Goal: Task Accomplishment & Management: Complete application form

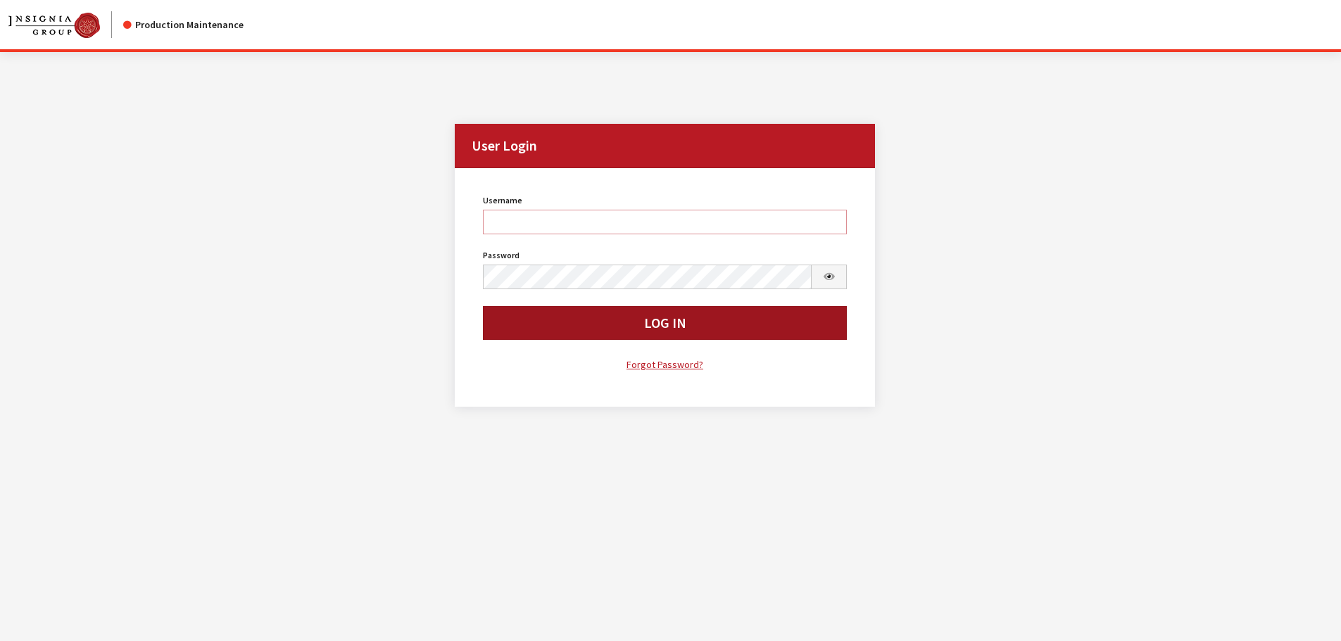
type input "cdorton"
click at [642, 322] on button "Log In" at bounding box center [665, 323] width 365 height 34
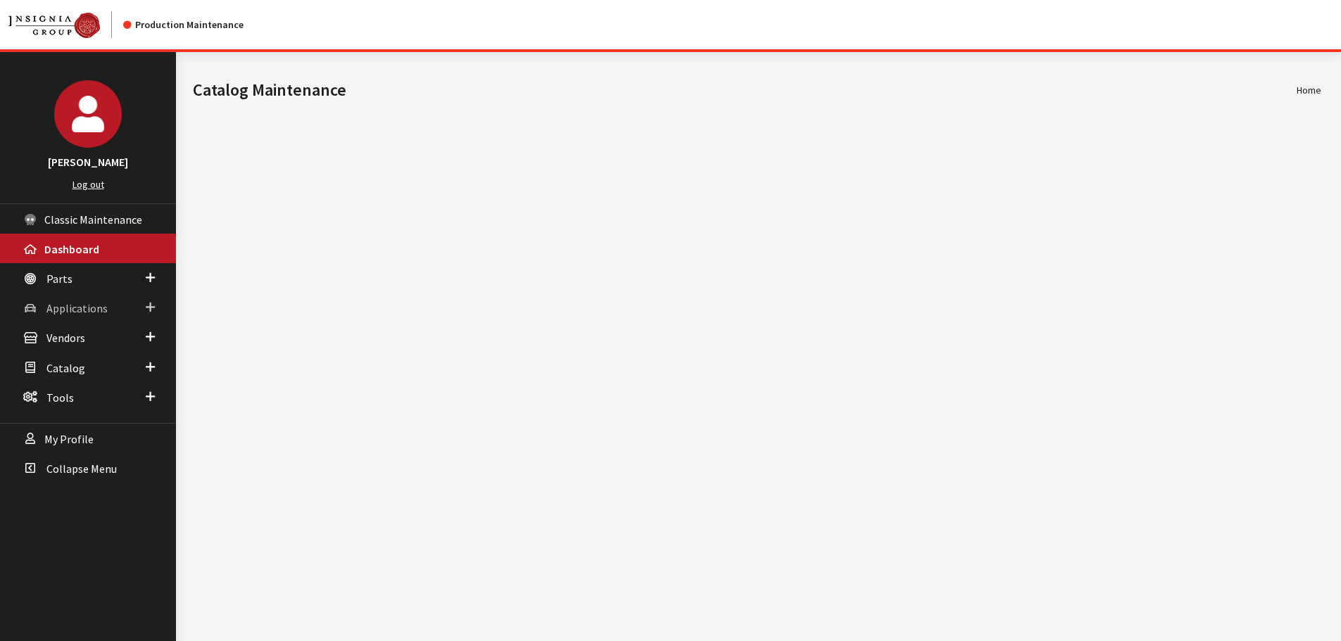
click at [42, 306] on link "Applications" at bounding box center [88, 308] width 176 height 30
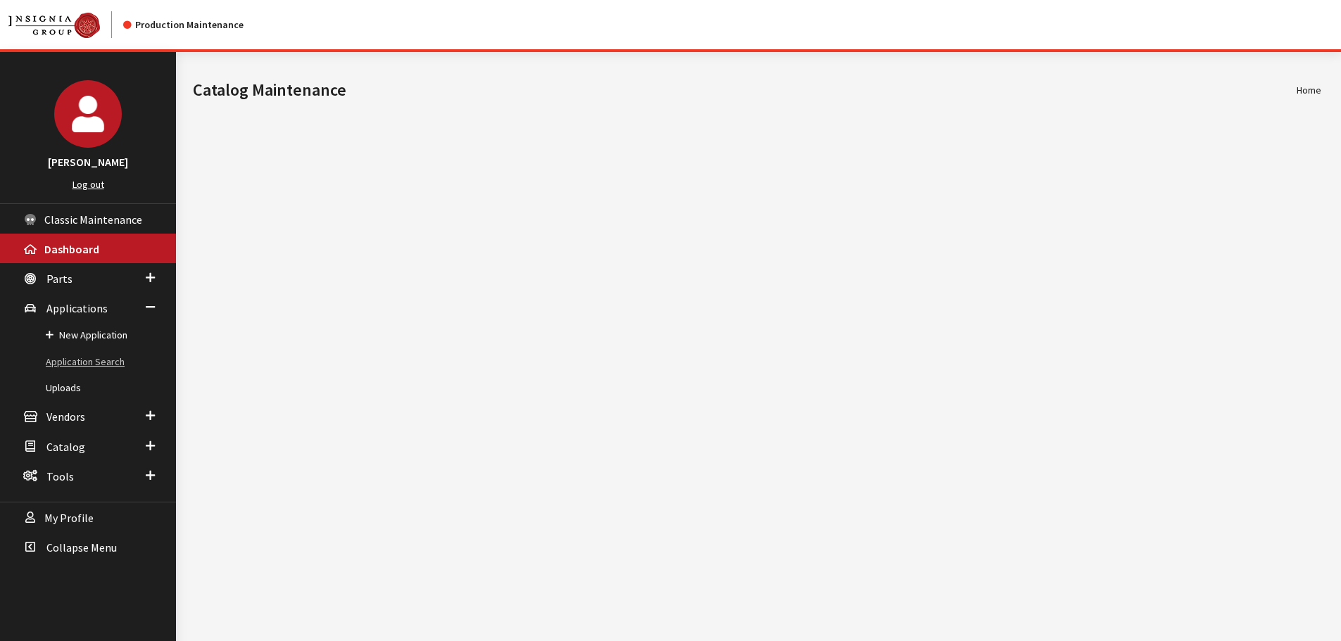
click at [72, 360] on link "Application Search" at bounding box center [88, 362] width 176 height 26
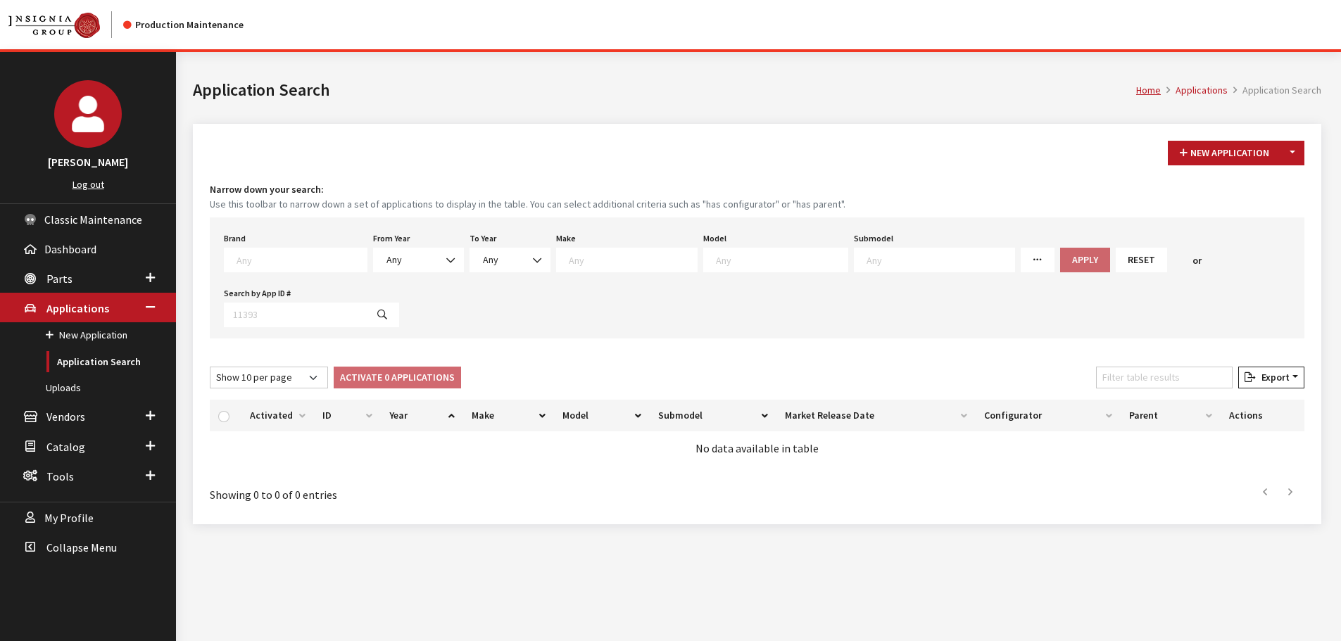
click at [299, 256] on textarea "Search" at bounding box center [301, 259] width 130 height 13
type textarea "b"
type textarea "gm"
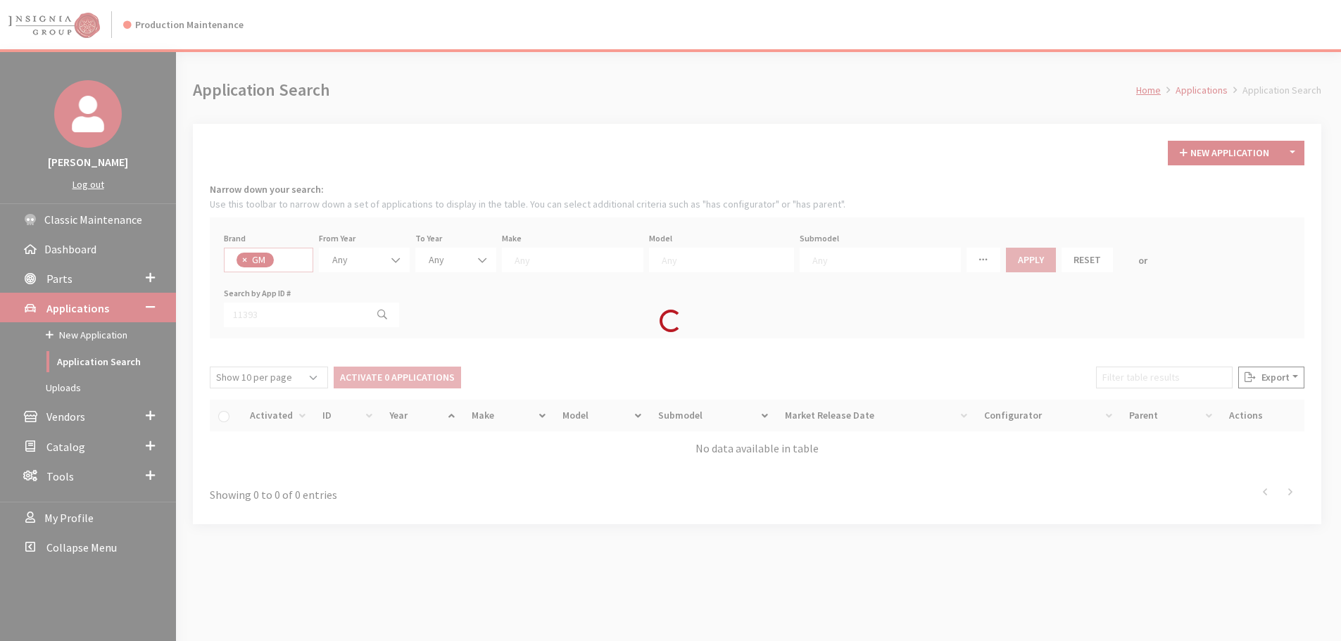
select select "1"
select select
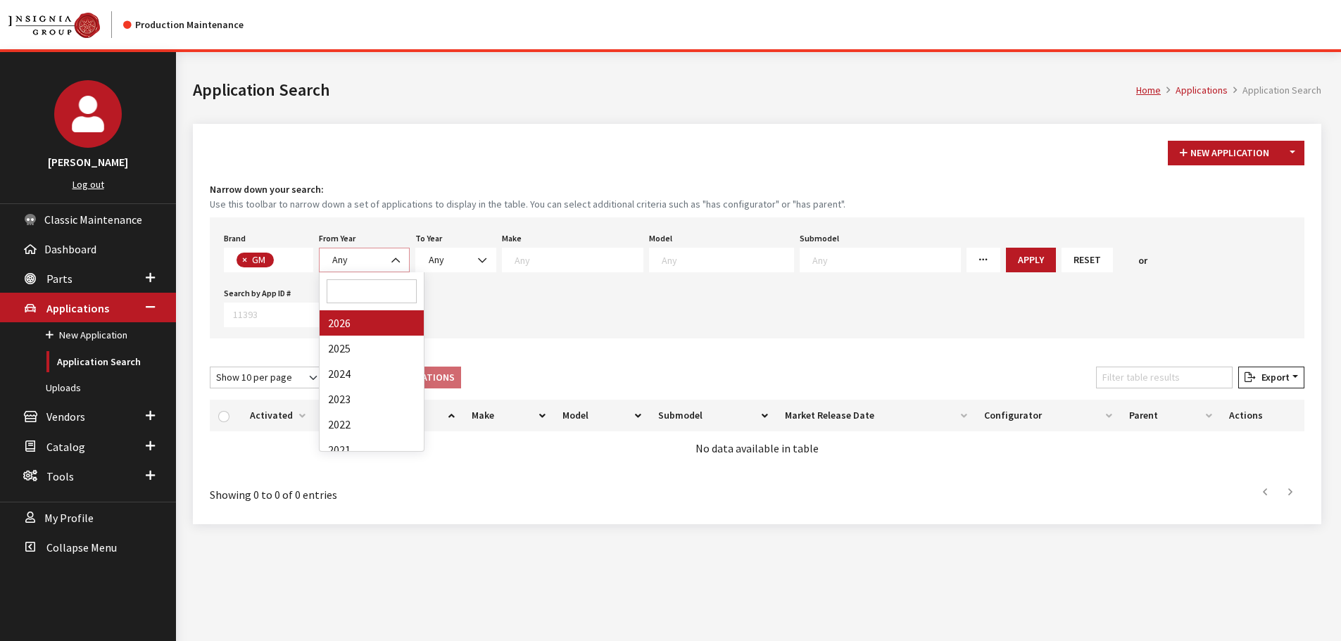
click at [365, 265] on span "Any" at bounding box center [364, 260] width 72 height 15
select select "2025"
select select
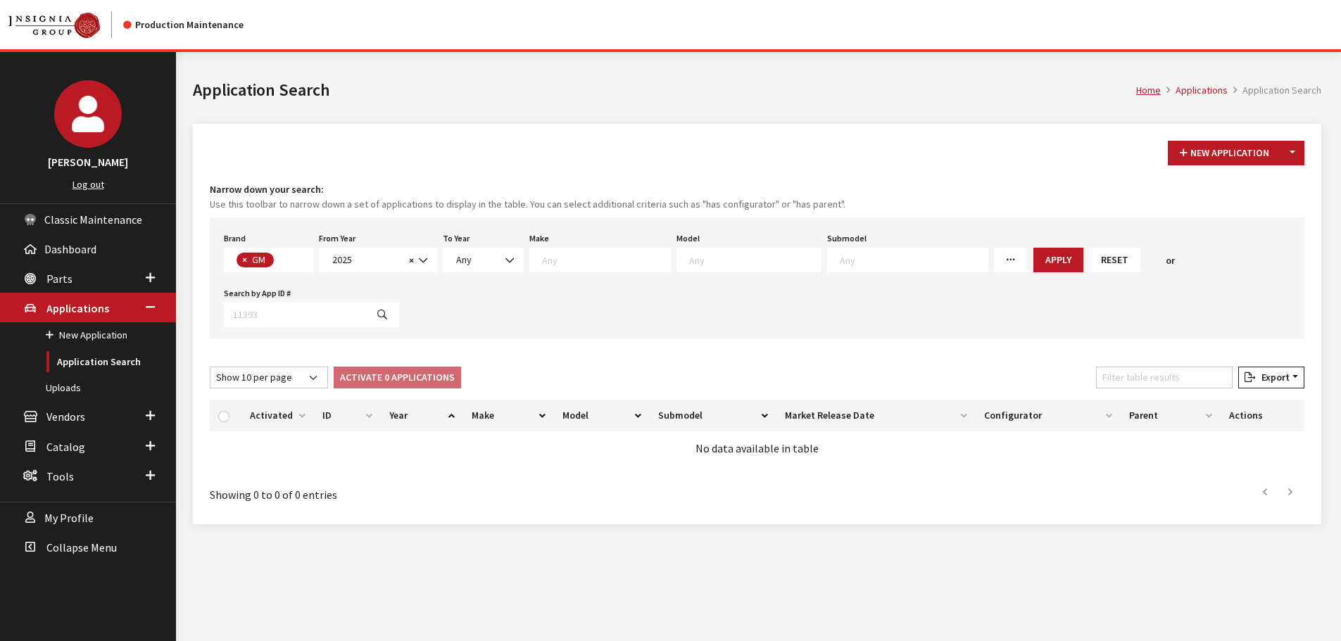
click at [586, 265] on textarea "Search" at bounding box center [606, 259] width 128 height 13
select select "1"
select select
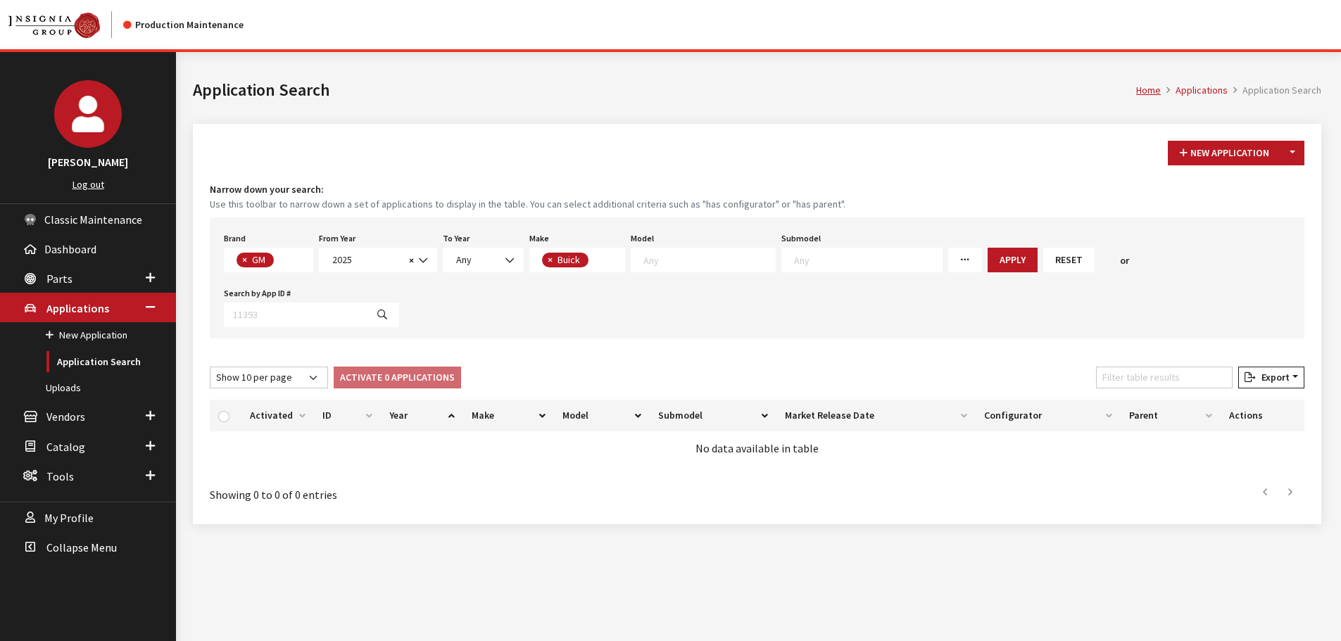
click at [741, 263] on textarea "Search" at bounding box center [709, 259] width 132 height 13
select select "1345"
select select
click at [956, 262] on button "Apply" at bounding box center [975, 260] width 50 height 25
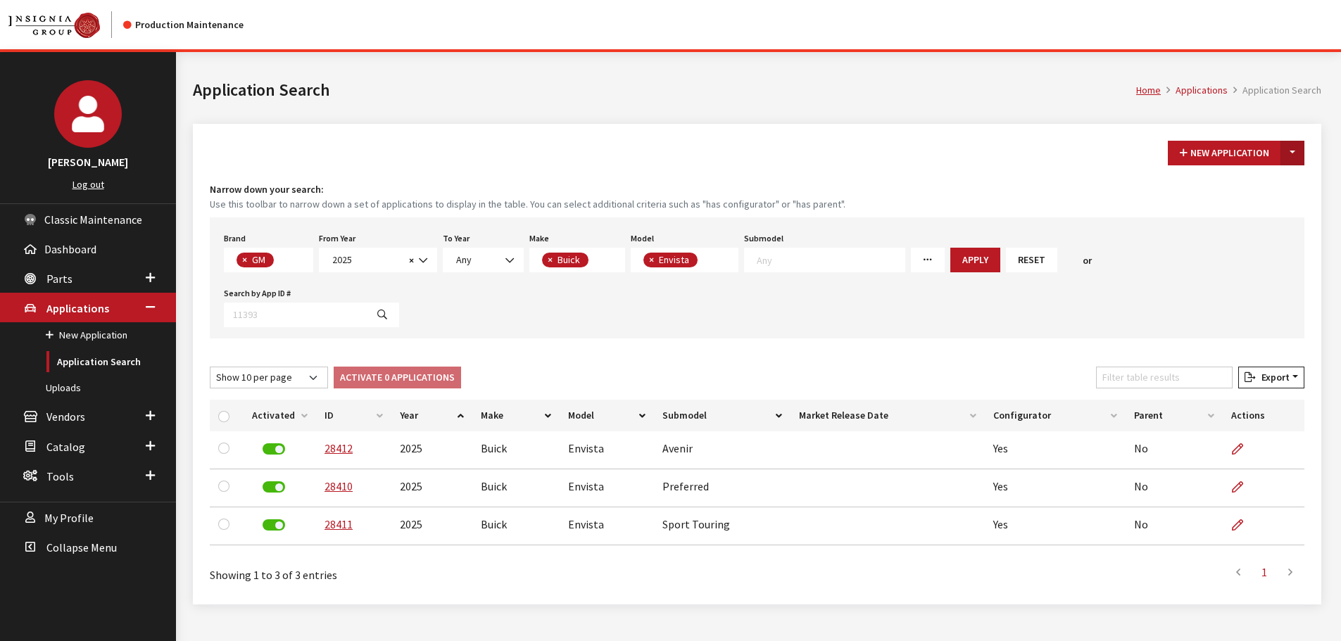
click at [1292, 156] on button "Toggle Dropdown" at bounding box center [1292, 153] width 24 height 25
click at [1244, 182] on button "New From Existing..." at bounding box center [1243, 183] width 121 height 25
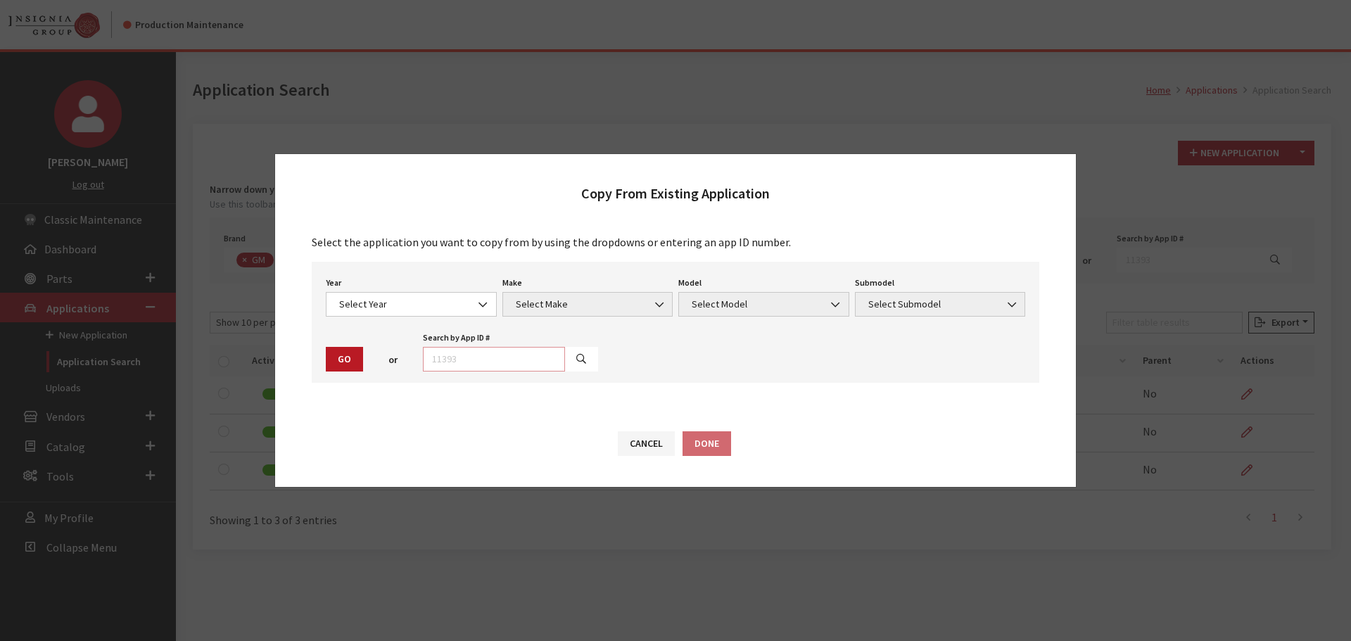
click at [459, 355] on input "text" at bounding box center [494, 359] width 142 height 25
type input "28412"
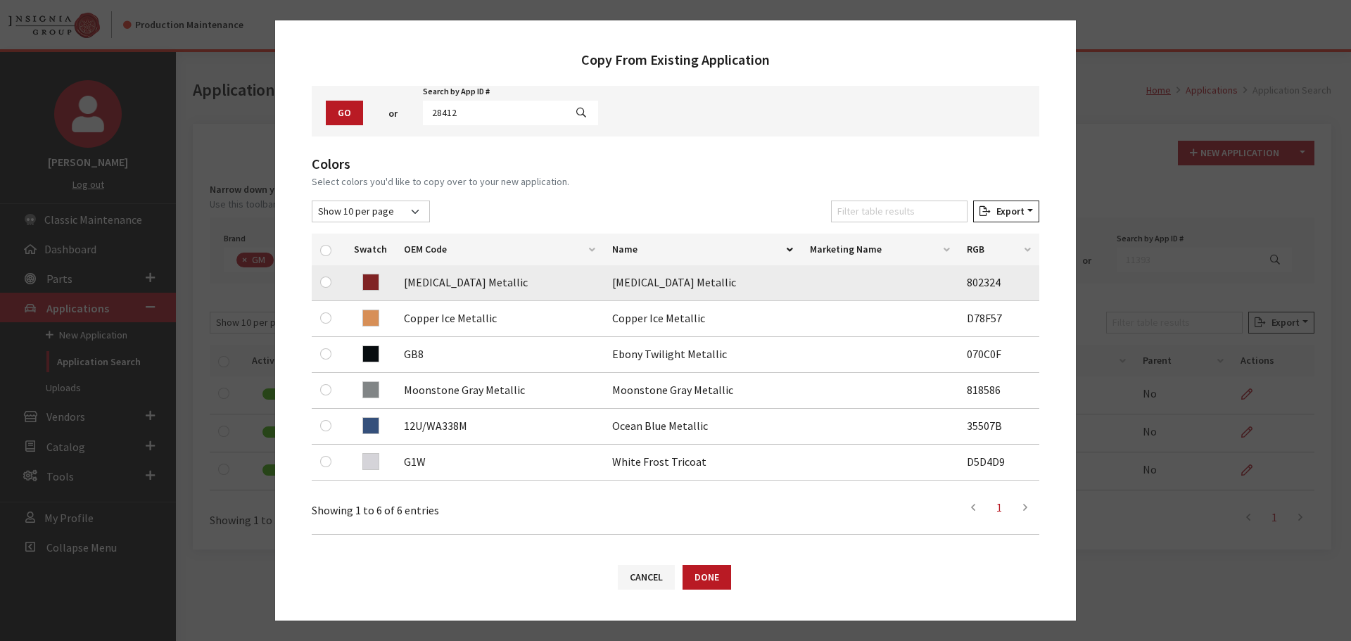
scroll to position [141, 0]
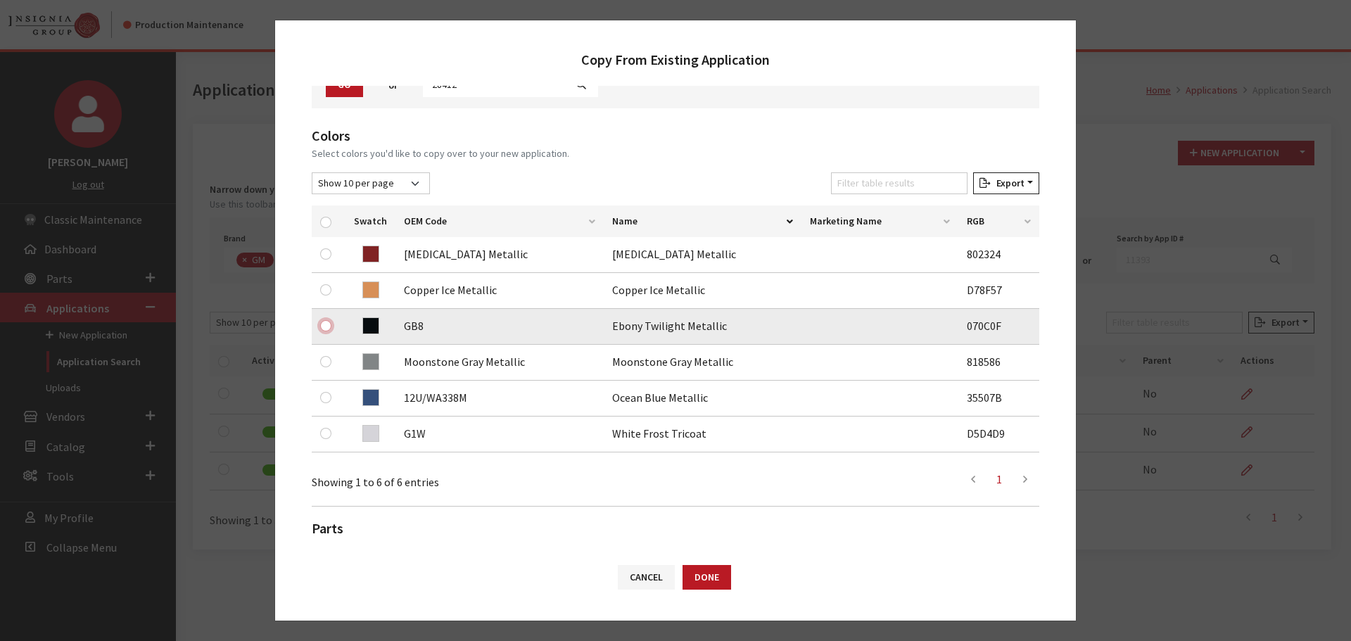
click at [324, 324] on input "checkbox" at bounding box center [325, 325] width 11 height 11
checkbox input "true"
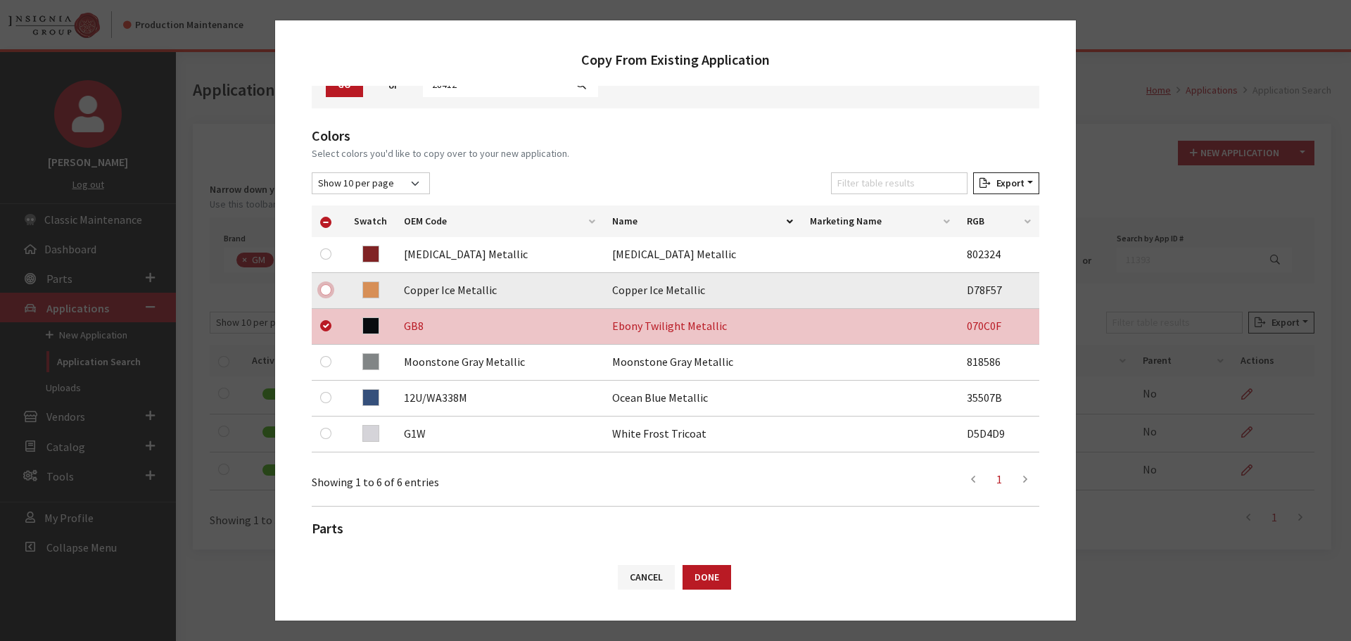
click at [327, 293] on input "checkbox" at bounding box center [325, 289] width 11 height 11
checkbox input "true"
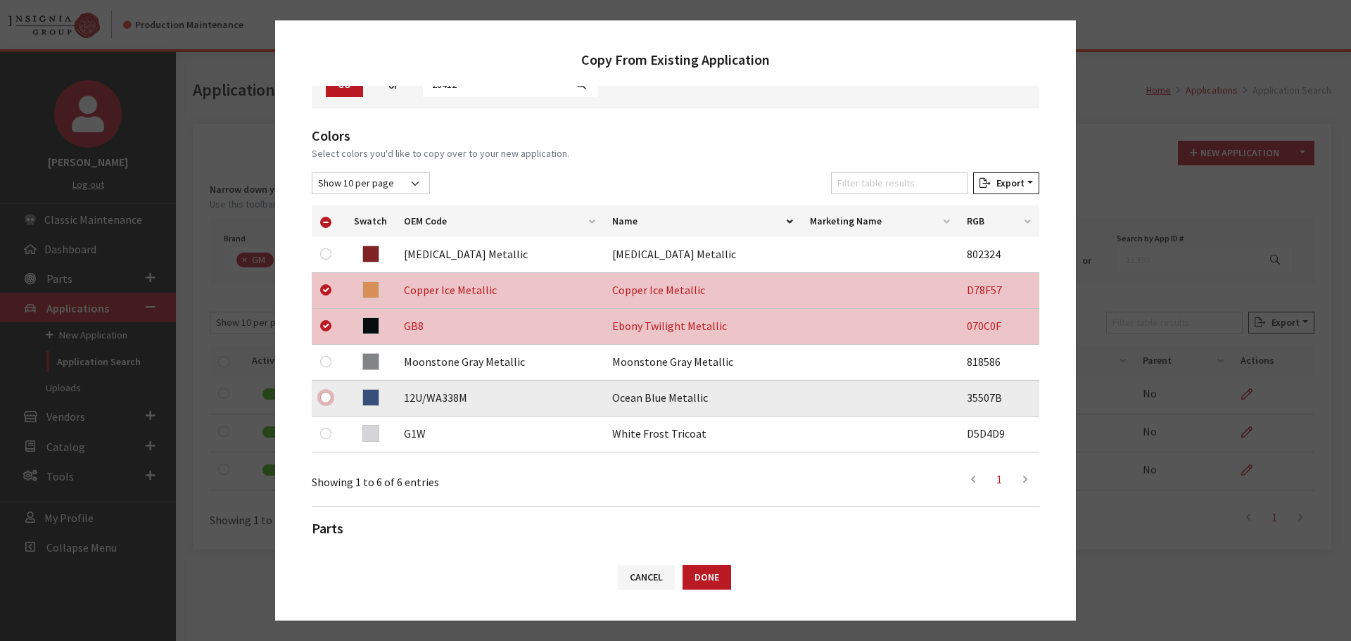
click at [322, 396] on input "checkbox" at bounding box center [325, 397] width 11 height 11
checkbox input "true"
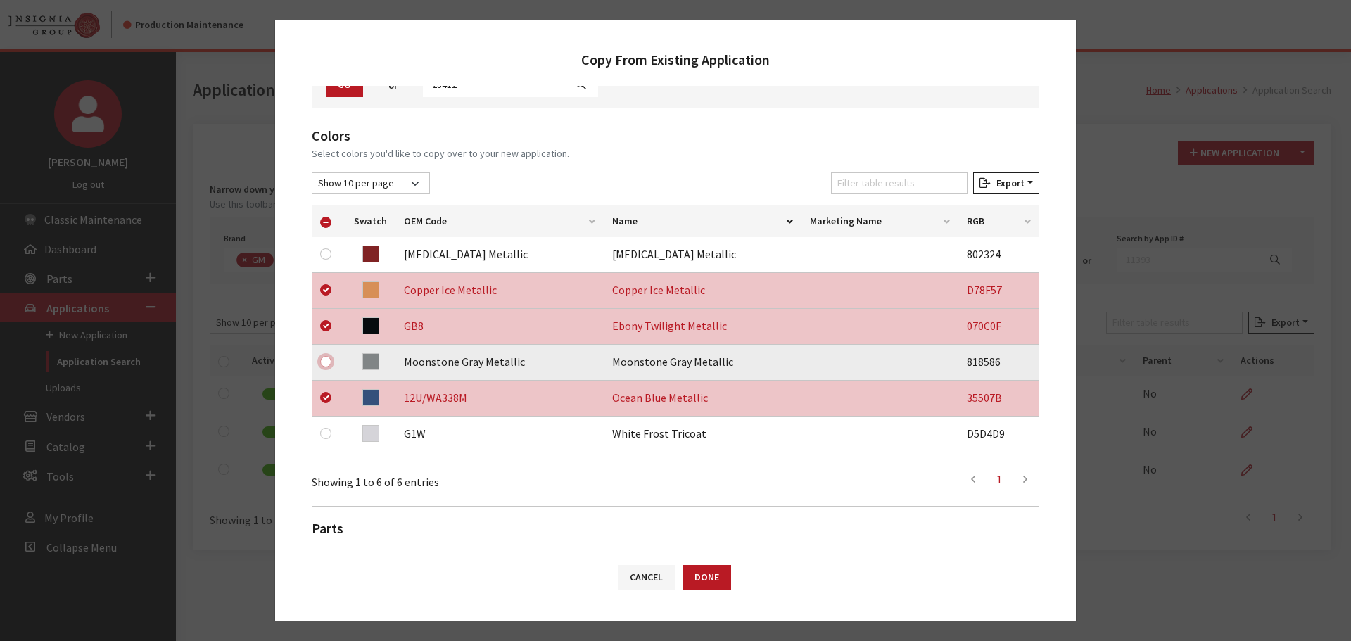
click at [327, 362] on input "checkbox" at bounding box center [325, 361] width 11 height 11
checkbox input "true"
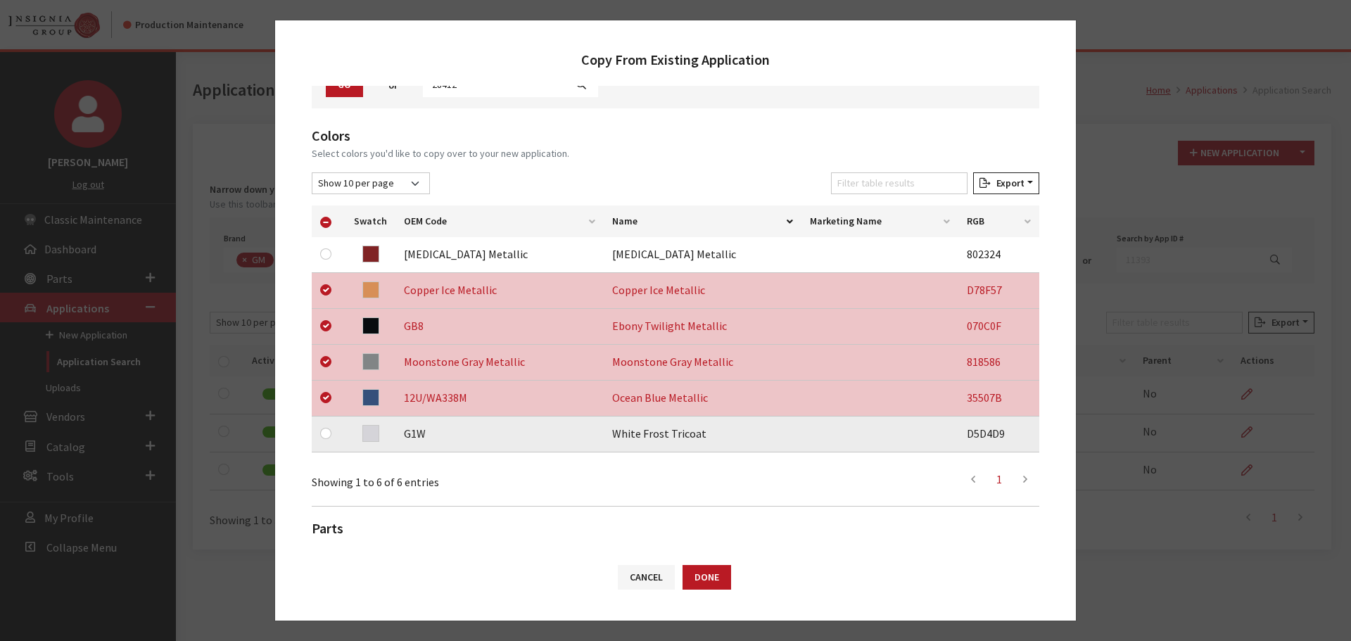
click at [322, 428] on div at bounding box center [328, 433] width 17 height 17
click at [324, 431] on input "checkbox" at bounding box center [325, 433] width 11 height 11
checkbox input "true"
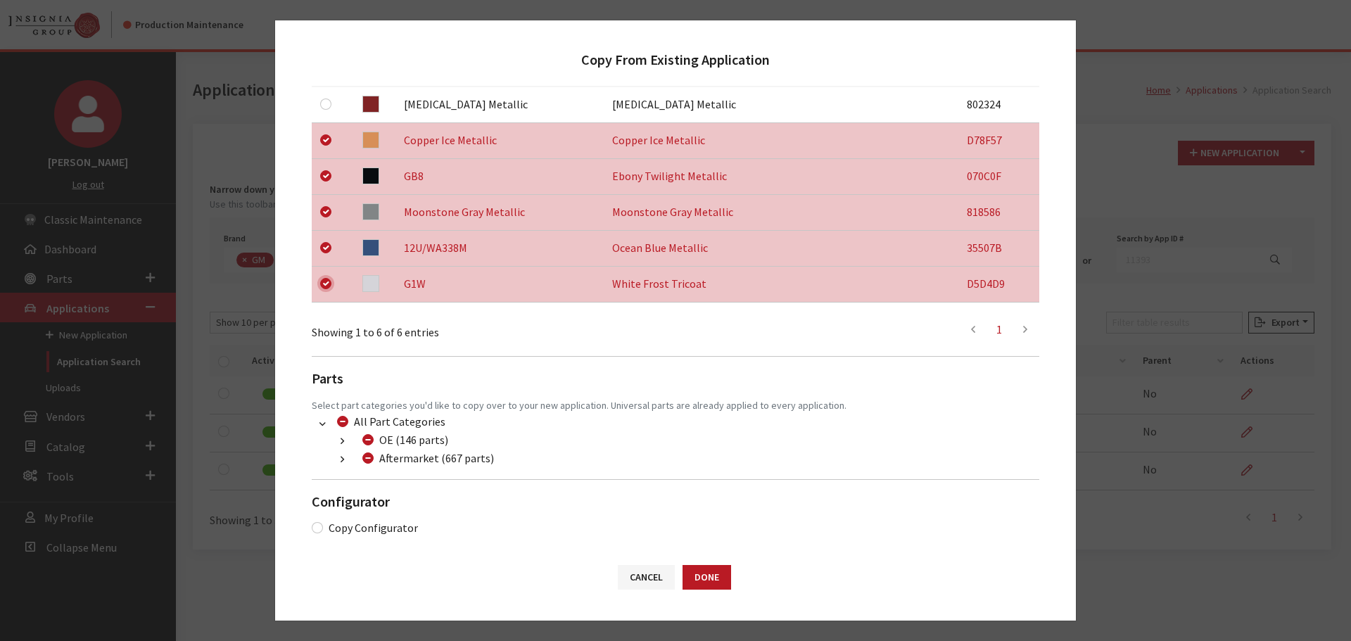
scroll to position [295, 0]
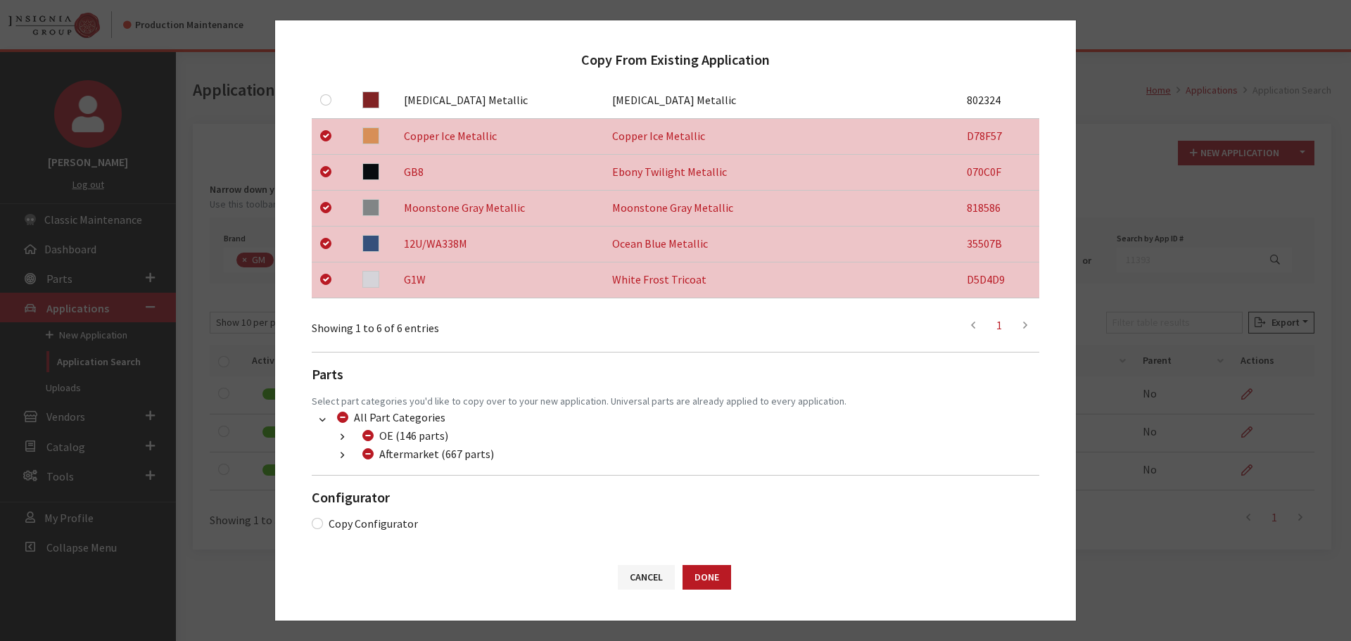
click at [344, 458] on icon "button" at bounding box center [343, 456] width 4 height 10
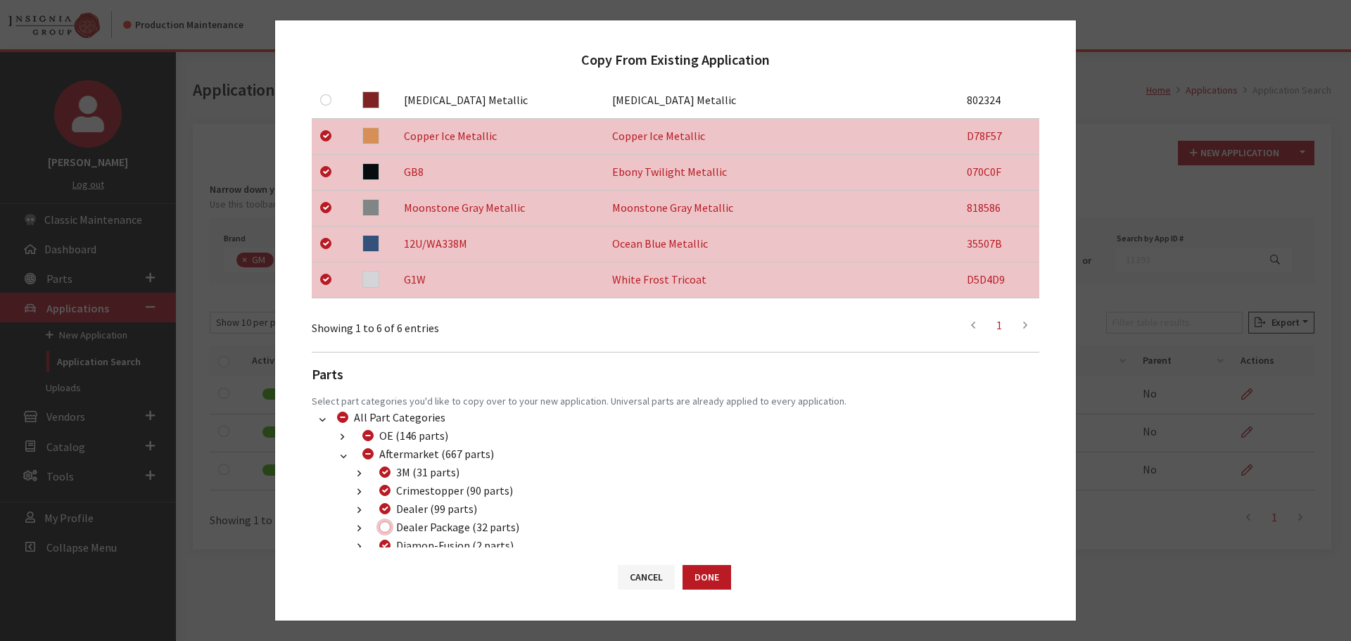
click at [385, 526] on input "Dealer Package (32 parts)" at bounding box center [384, 527] width 11 height 11
checkbox input "true"
click at [716, 575] on button "Done" at bounding box center [707, 577] width 49 height 25
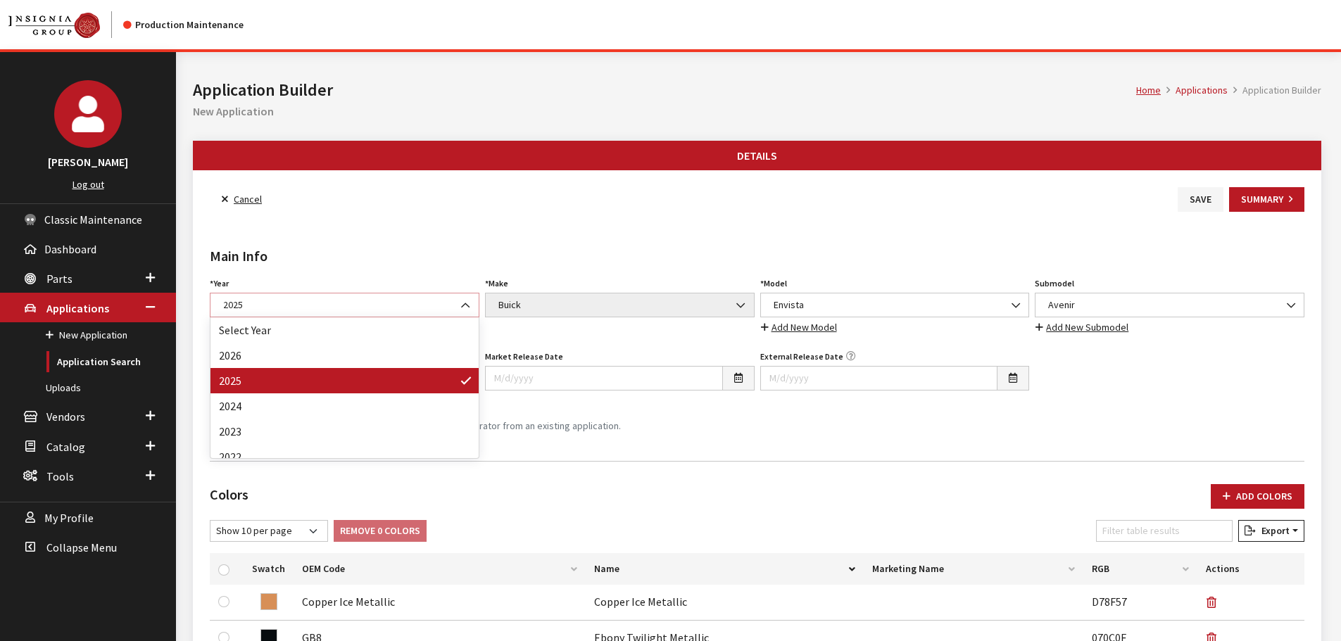
click at [256, 296] on span "2025" at bounding box center [345, 305] width 270 height 25
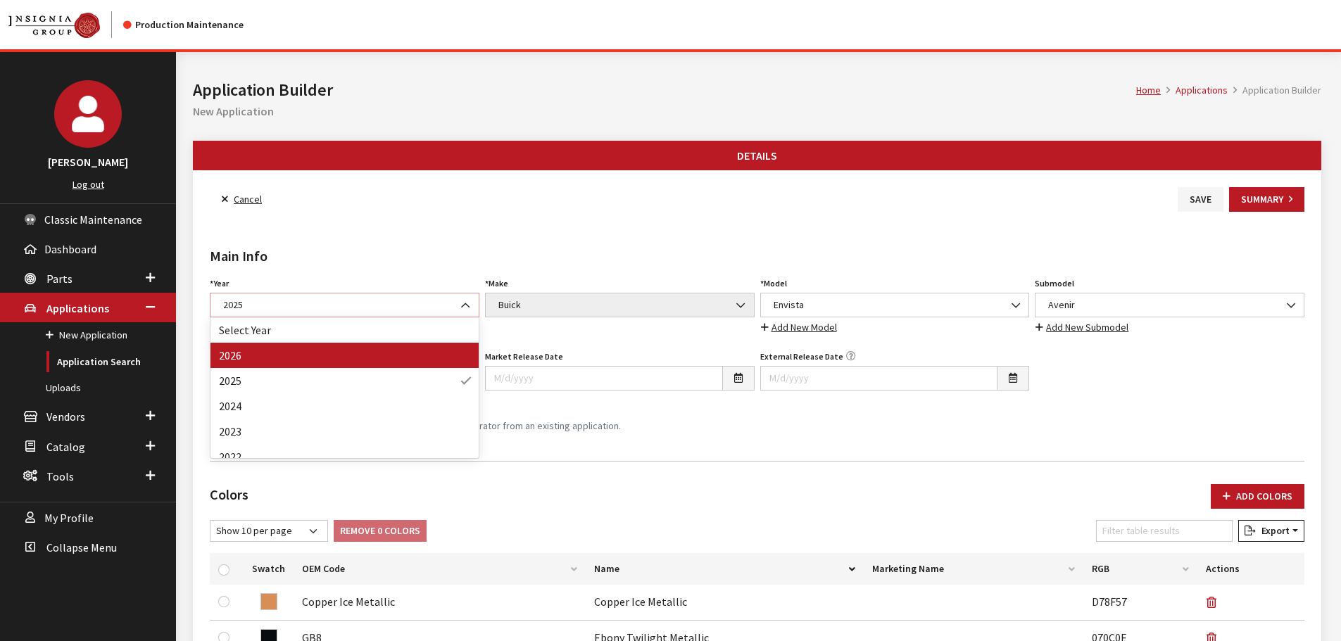
select select "44"
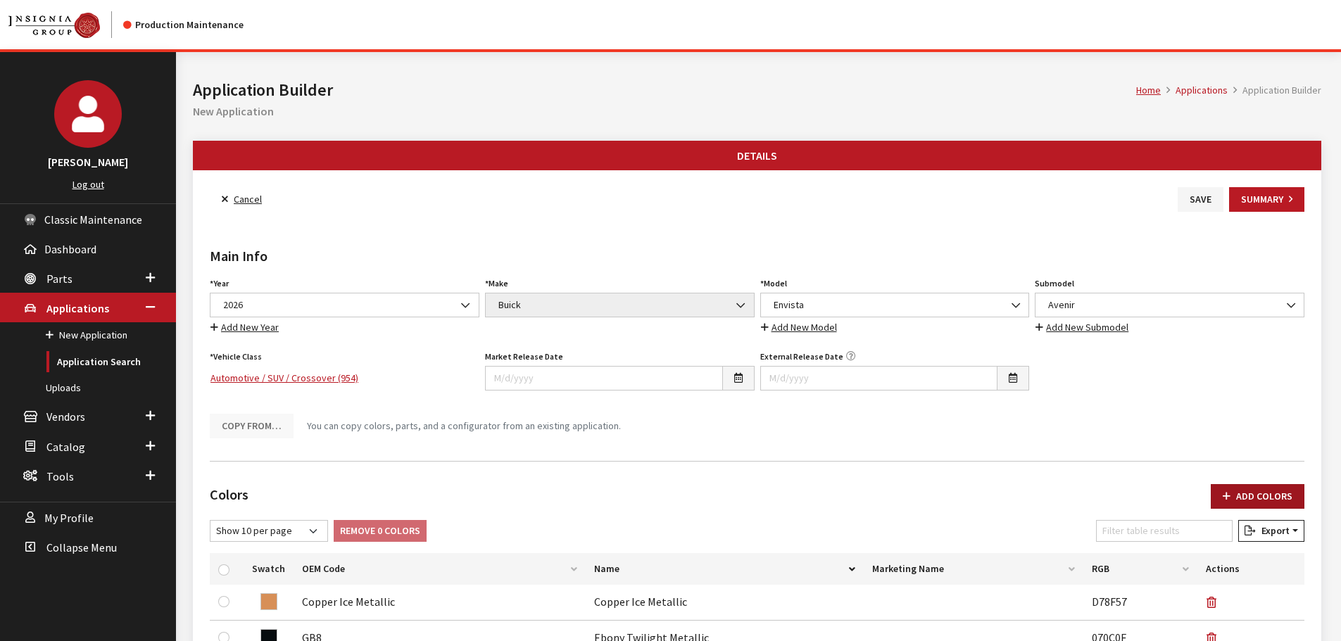
click at [1249, 491] on button "Add Colors" at bounding box center [1258, 496] width 94 height 25
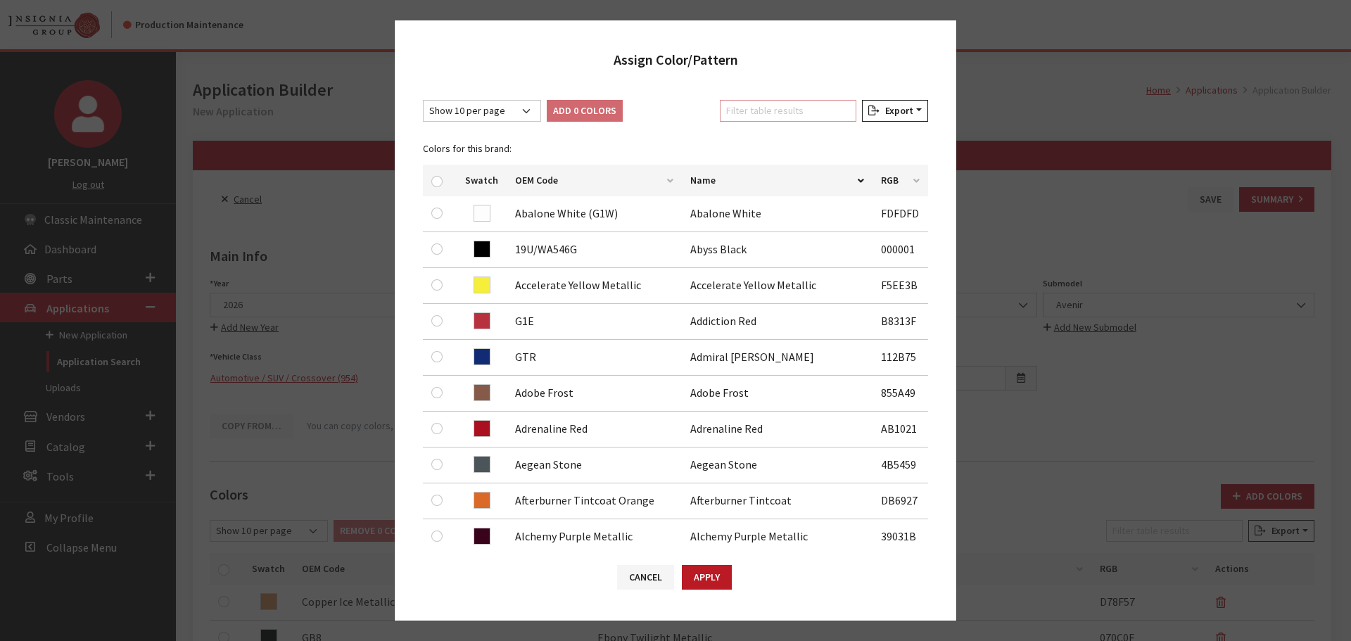
click at [749, 116] on input "Filter table results" at bounding box center [788, 111] width 137 height 22
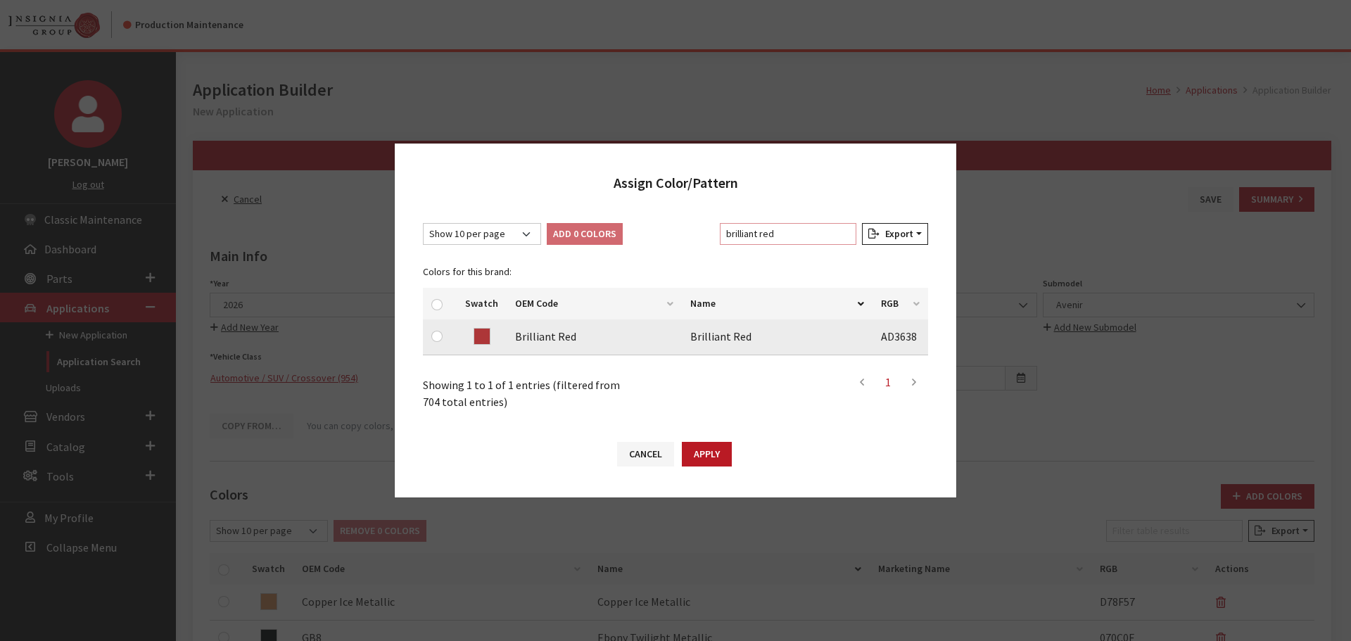
type input "brilliant red"
click at [434, 333] on input "checkbox" at bounding box center [436, 336] width 11 height 11
checkbox input "true"
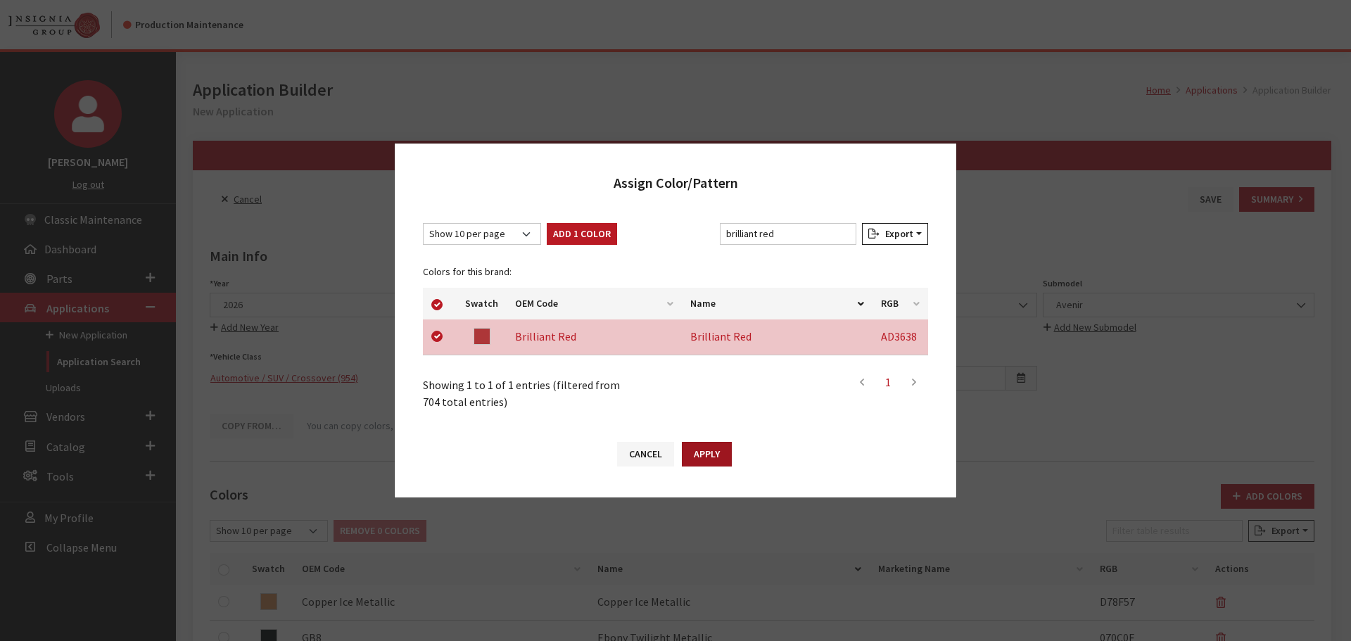
click at [700, 449] on button "Apply" at bounding box center [707, 454] width 50 height 25
checkbox input "false"
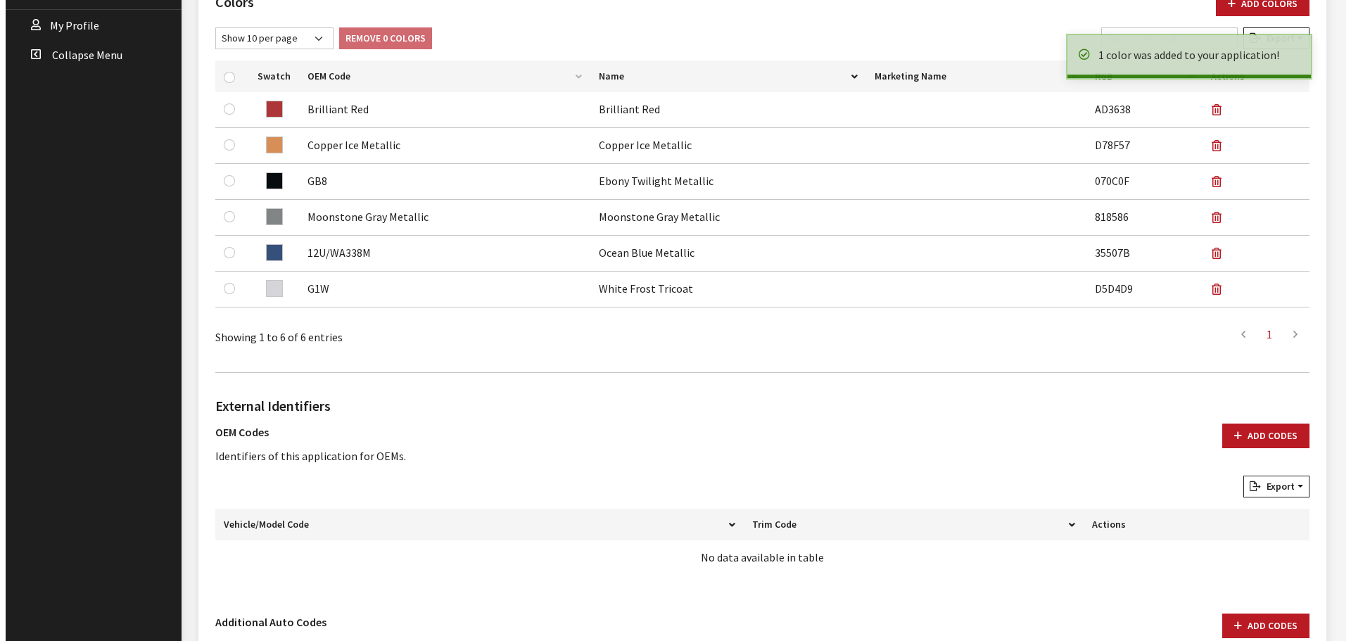
scroll to position [703, 0]
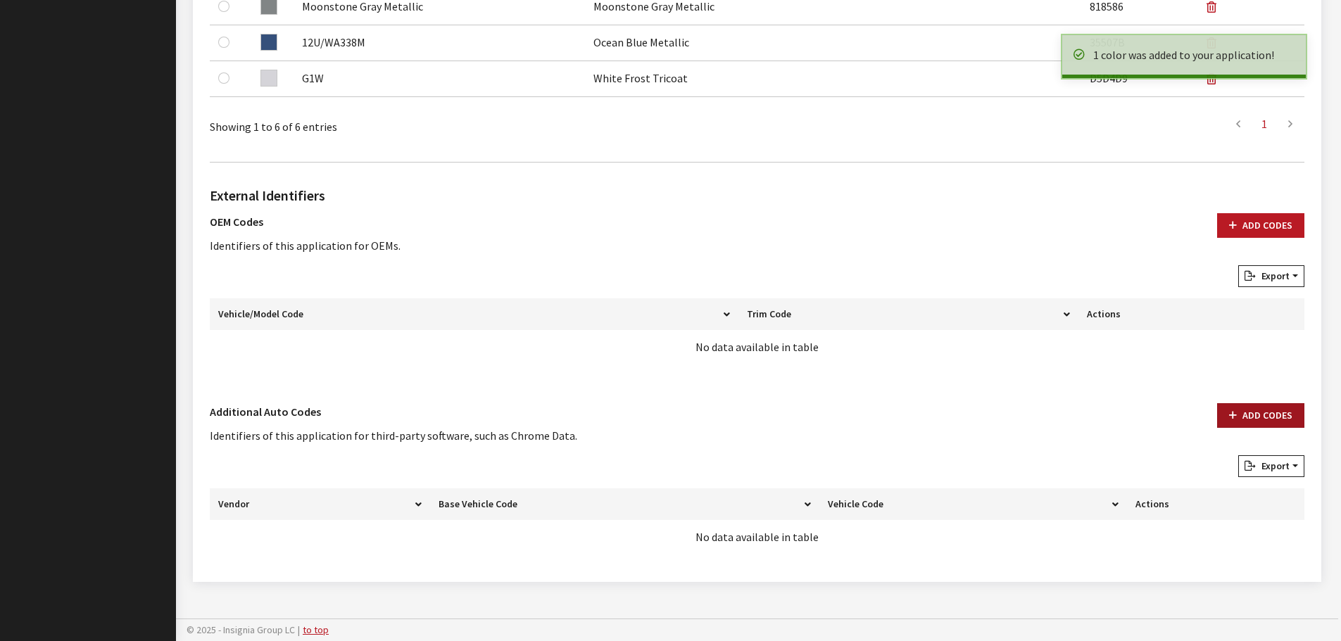
click at [1230, 410] on button "Add Codes" at bounding box center [1260, 415] width 87 height 25
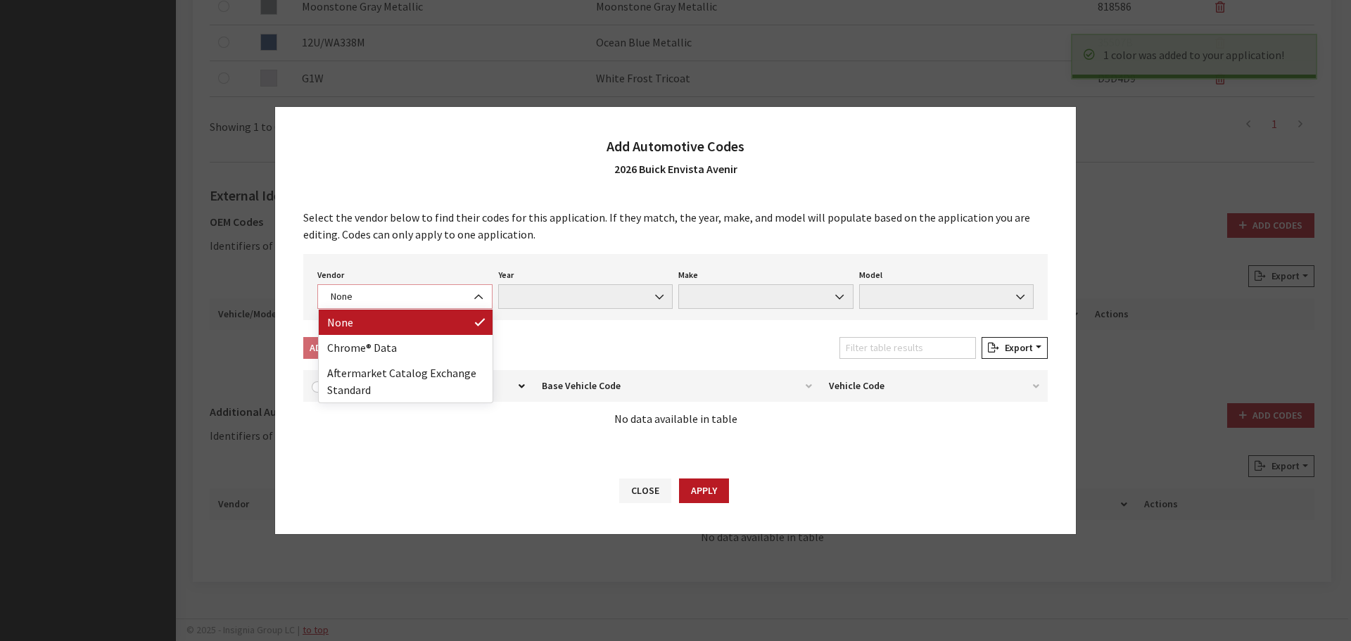
click at [362, 291] on span "None" at bounding box center [405, 296] width 157 height 15
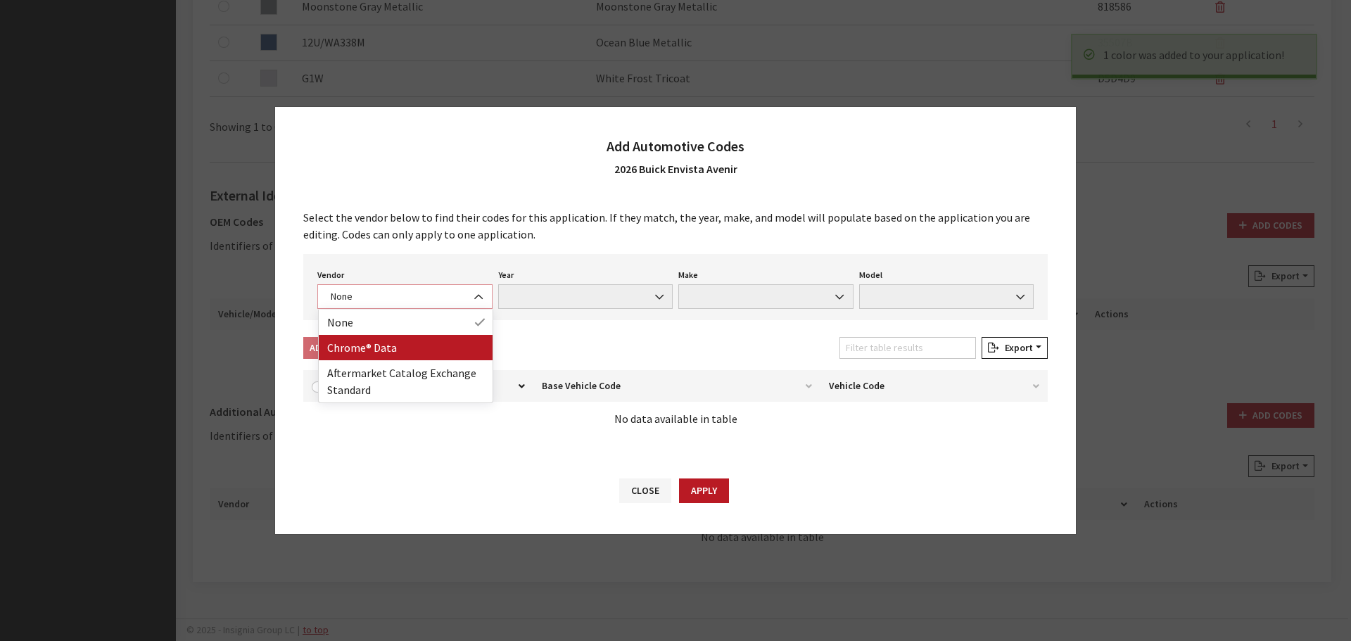
select select "4"
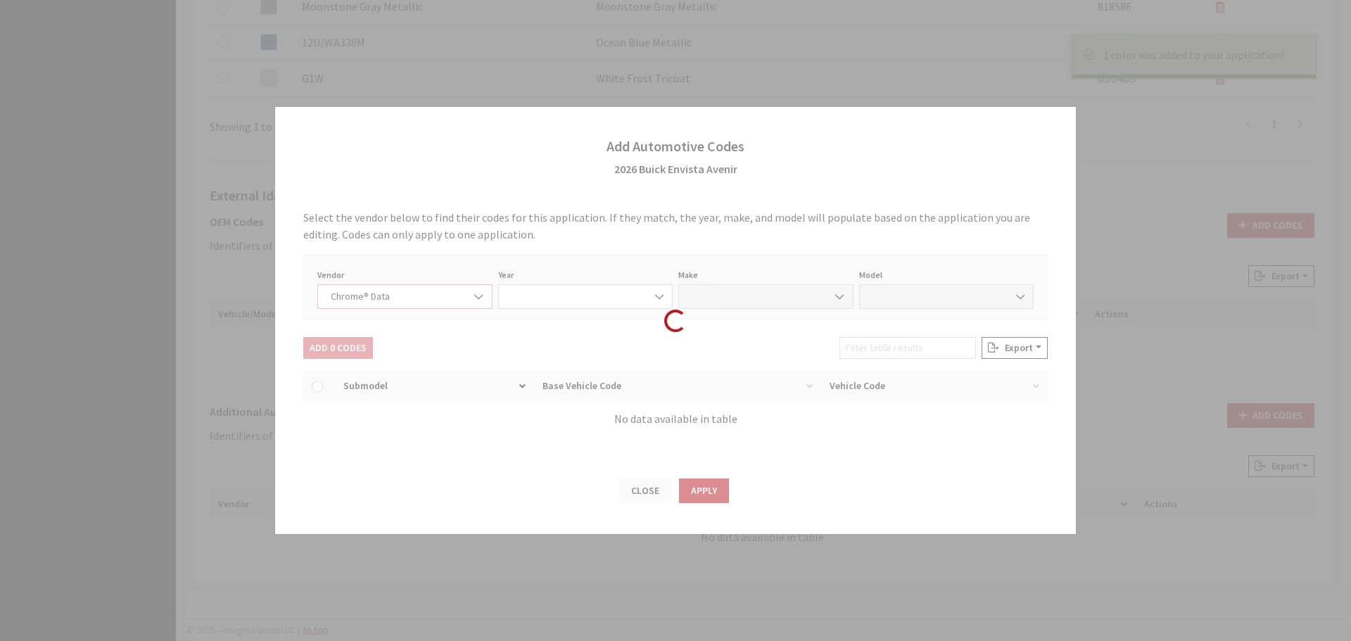
select select "2026"
select select "6"
select select "69299"
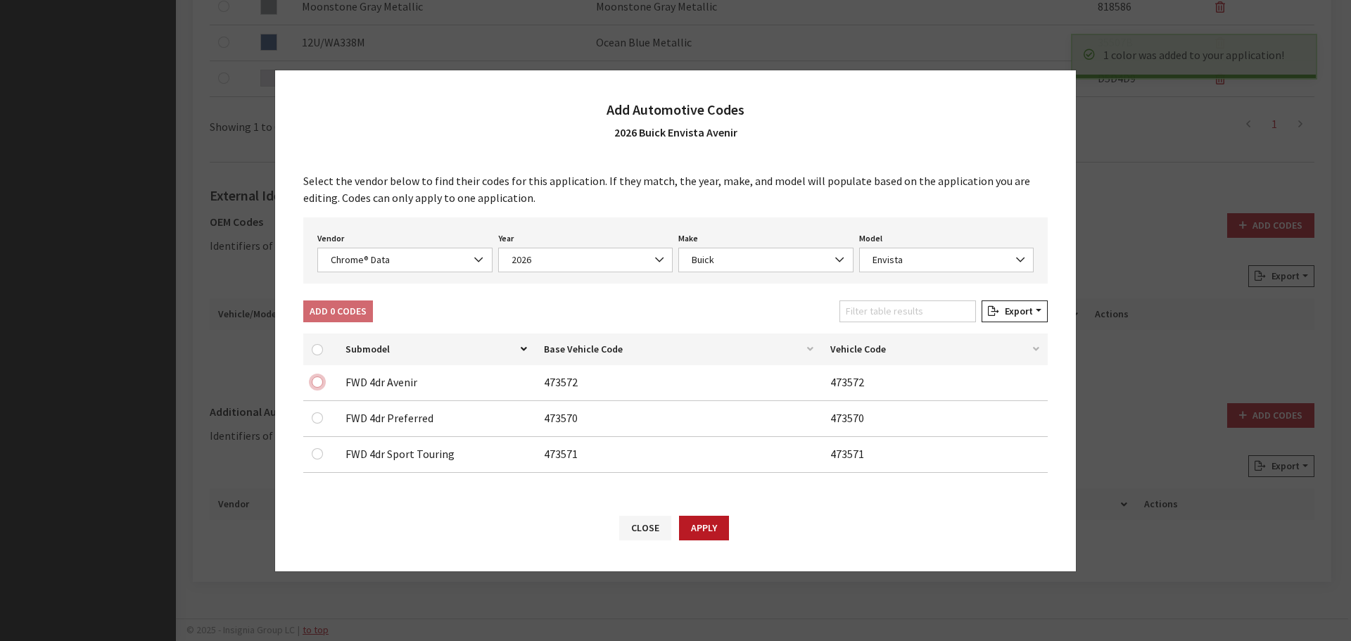
click at [320, 383] on input "checkbox" at bounding box center [317, 382] width 11 height 11
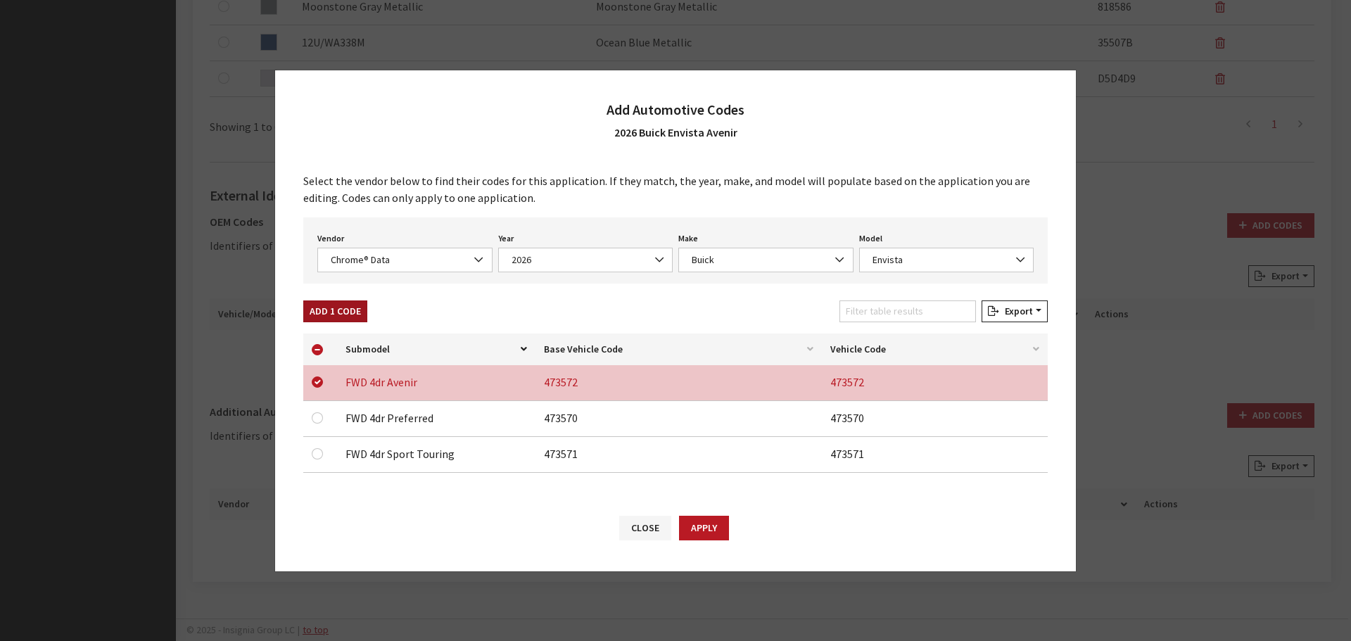
click at [341, 310] on button "Add 1 Code" at bounding box center [335, 312] width 64 height 22
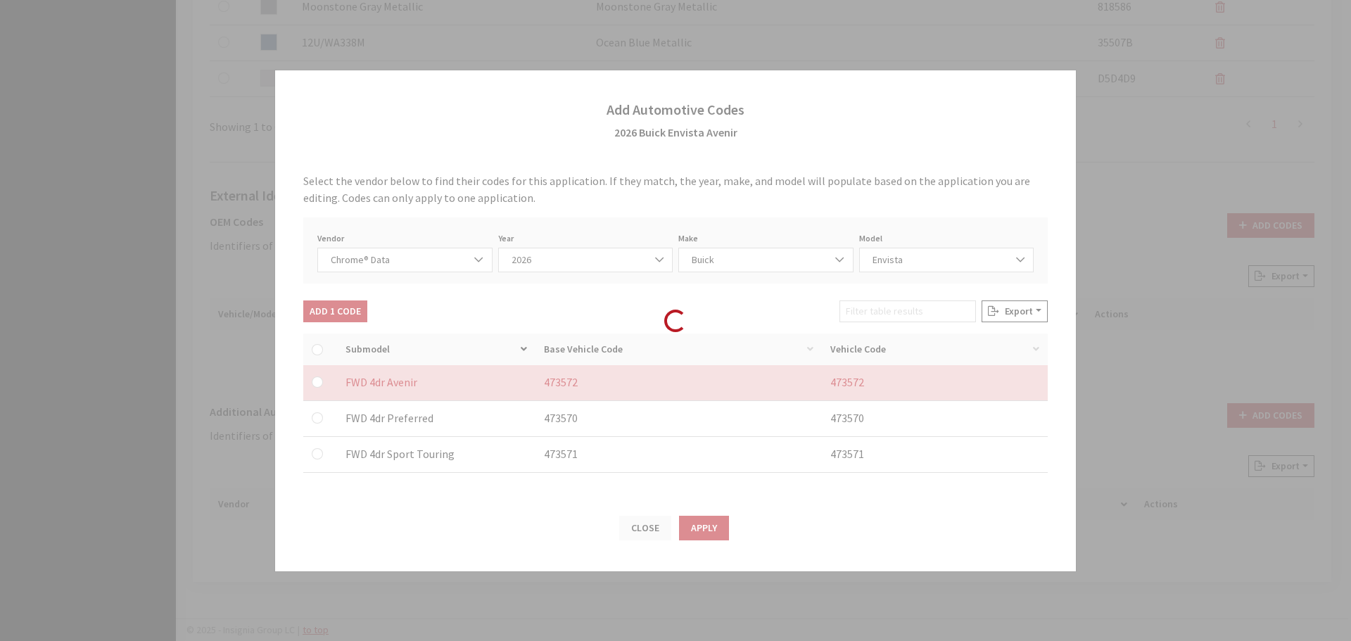
checkbox input "false"
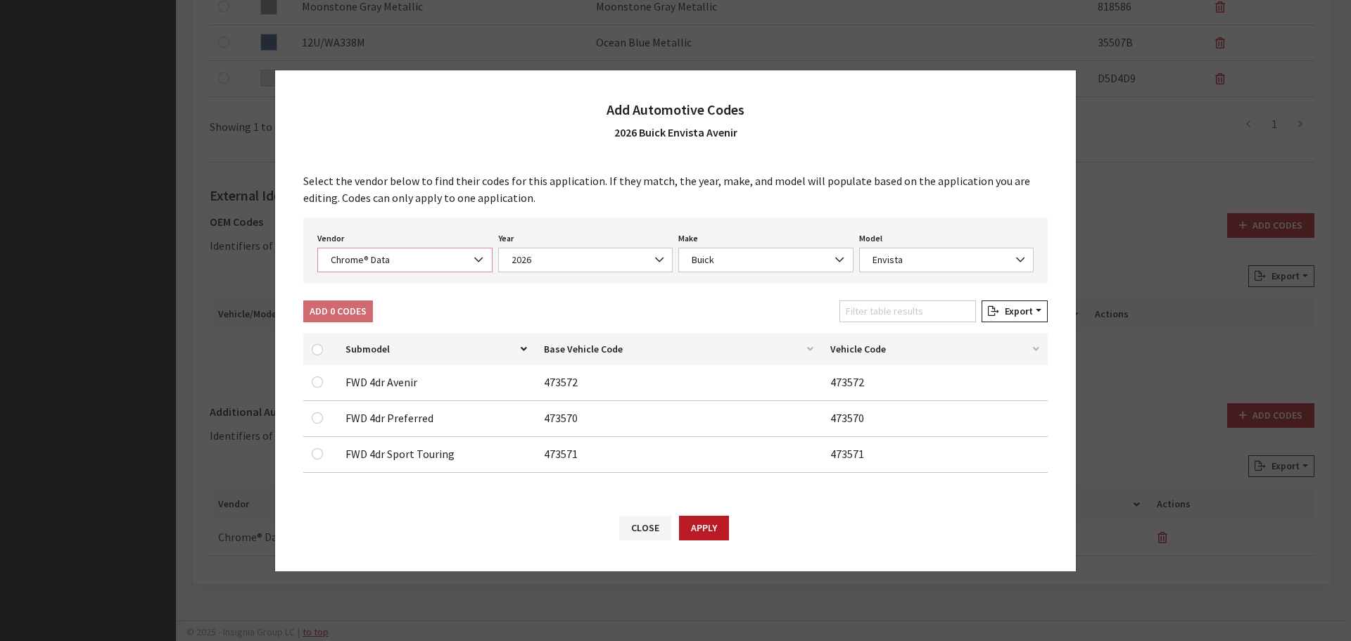
click at [372, 251] on span "Chrome® Data" at bounding box center [404, 260] width 175 height 25
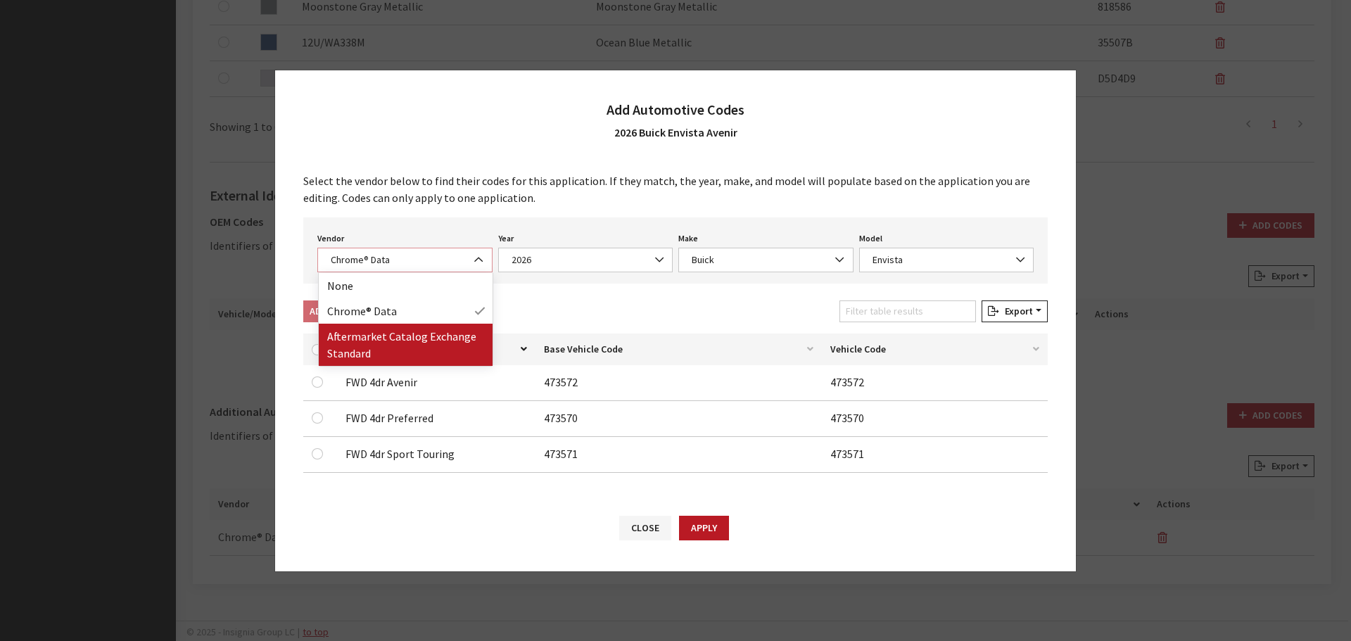
select select "2"
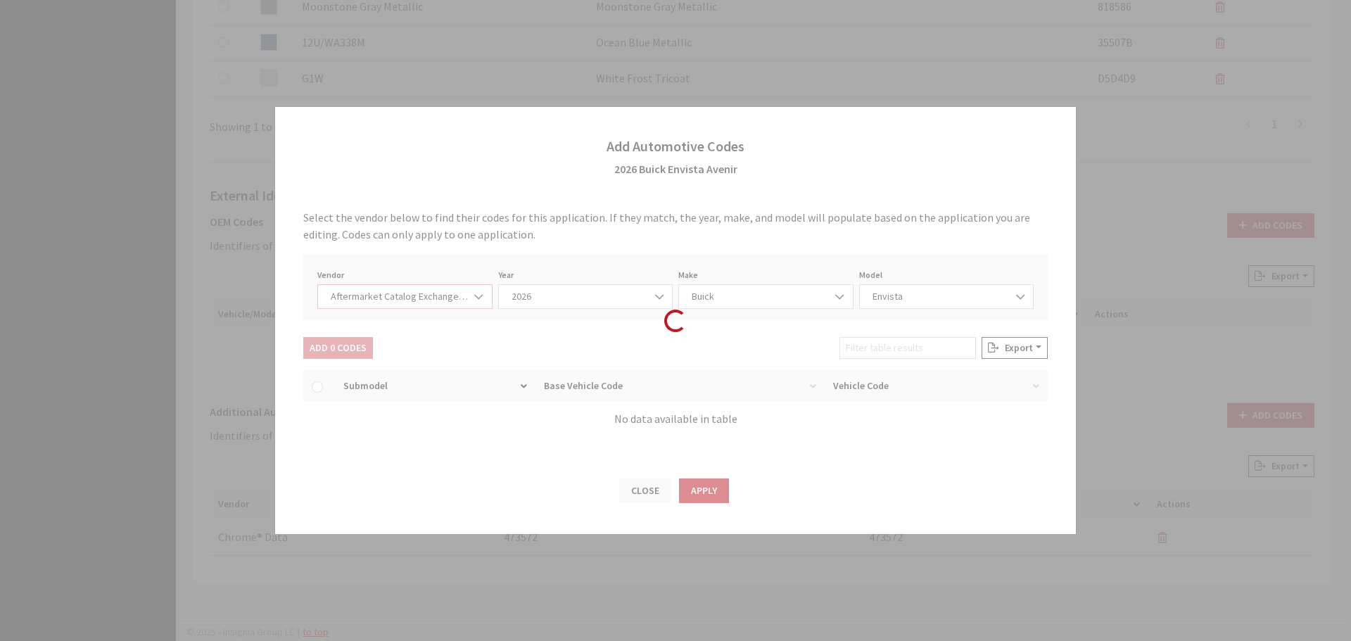
select select "2026"
select select "45"
select select "31571"
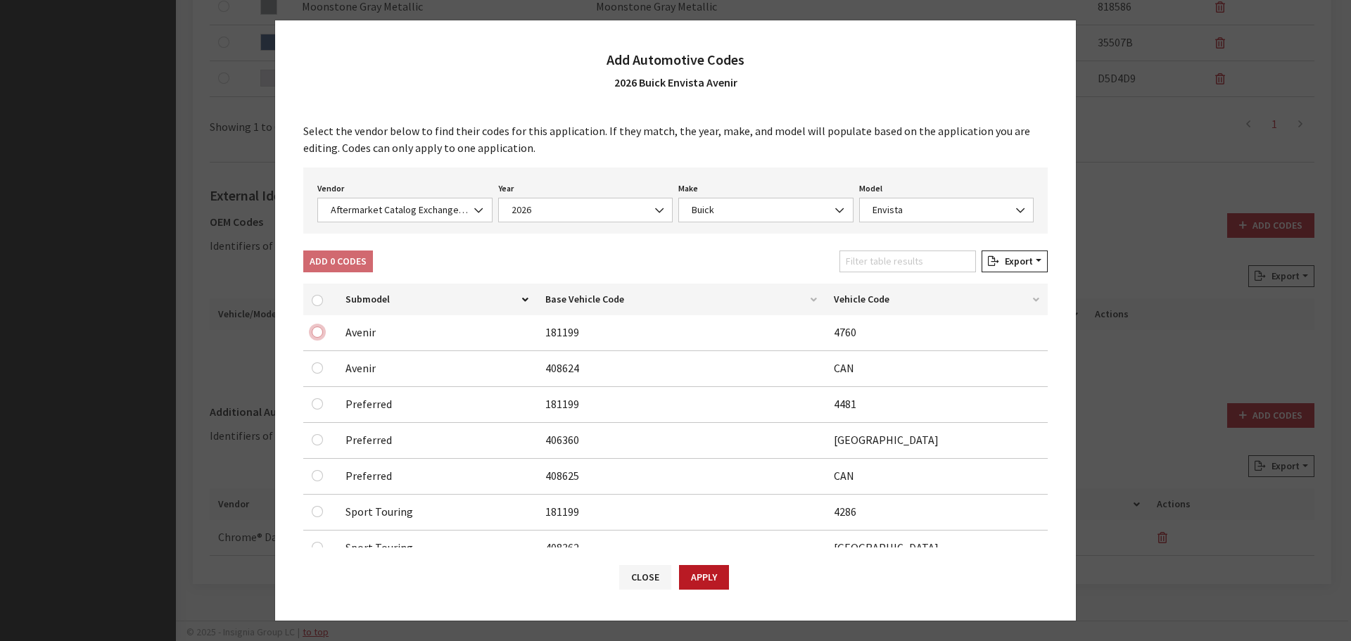
click at [315, 334] on input "checkbox" at bounding box center [317, 332] width 11 height 11
checkbox input "true"
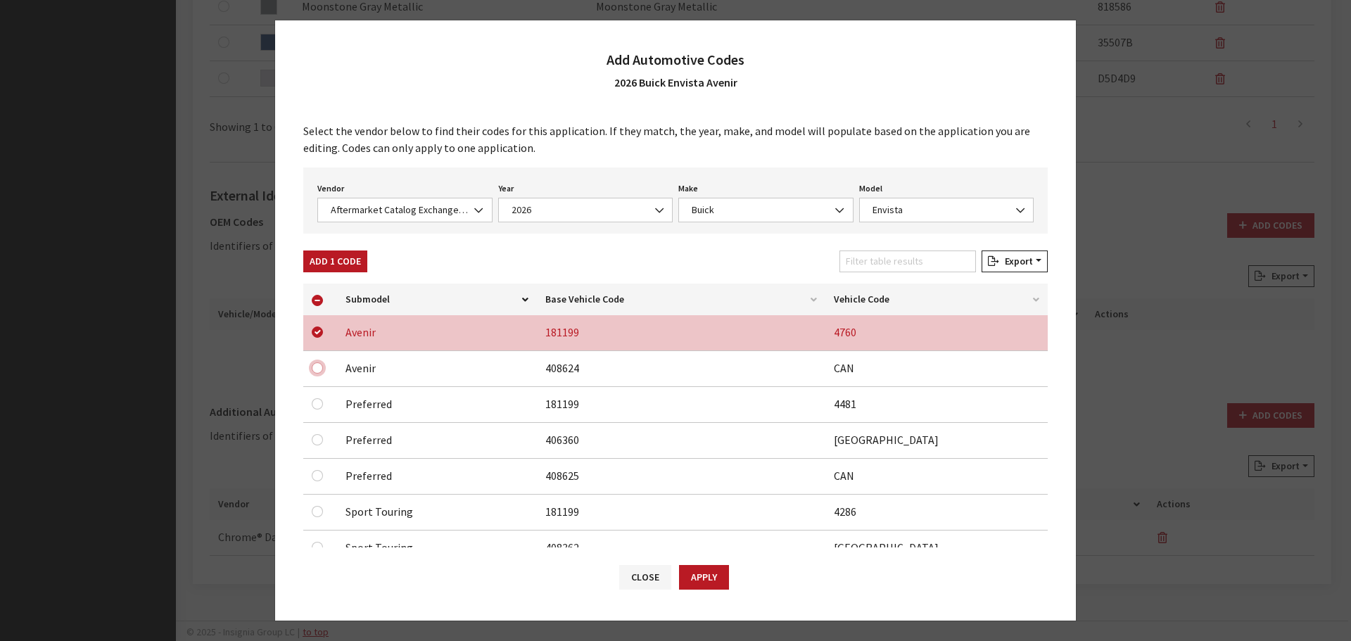
click at [313, 370] on input "checkbox" at bounding box center [317, 367] width 11 height 11
checkbox input "true"
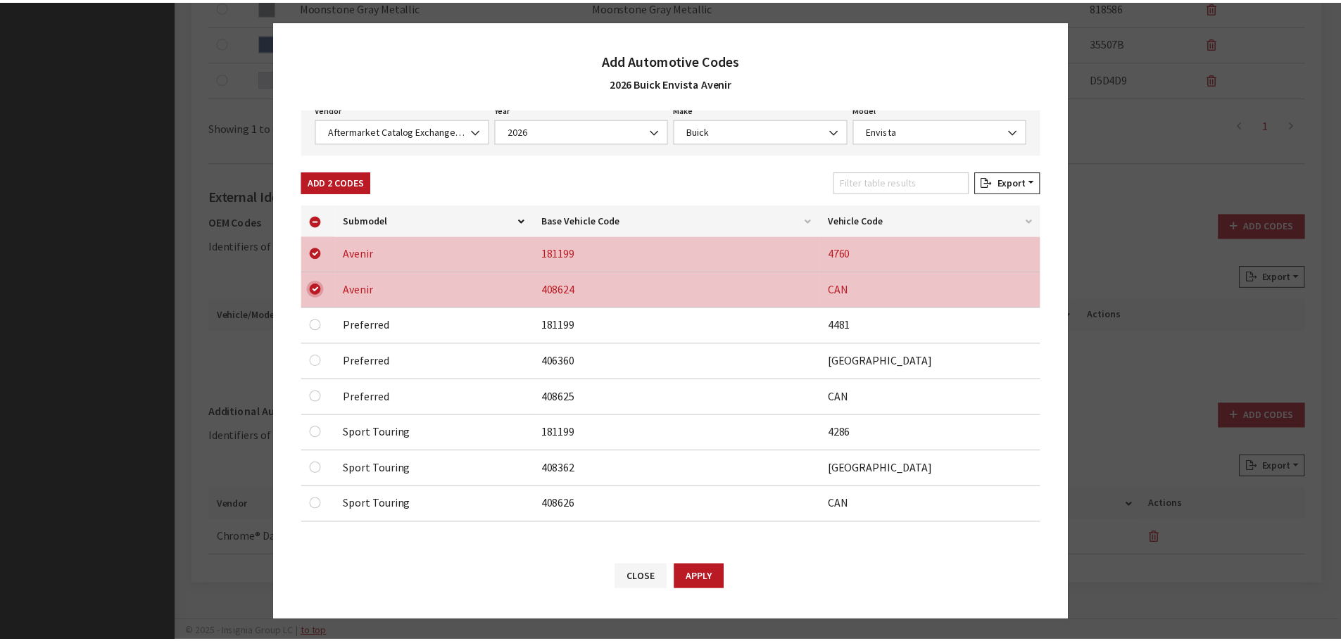
scroll to position [80, 0]
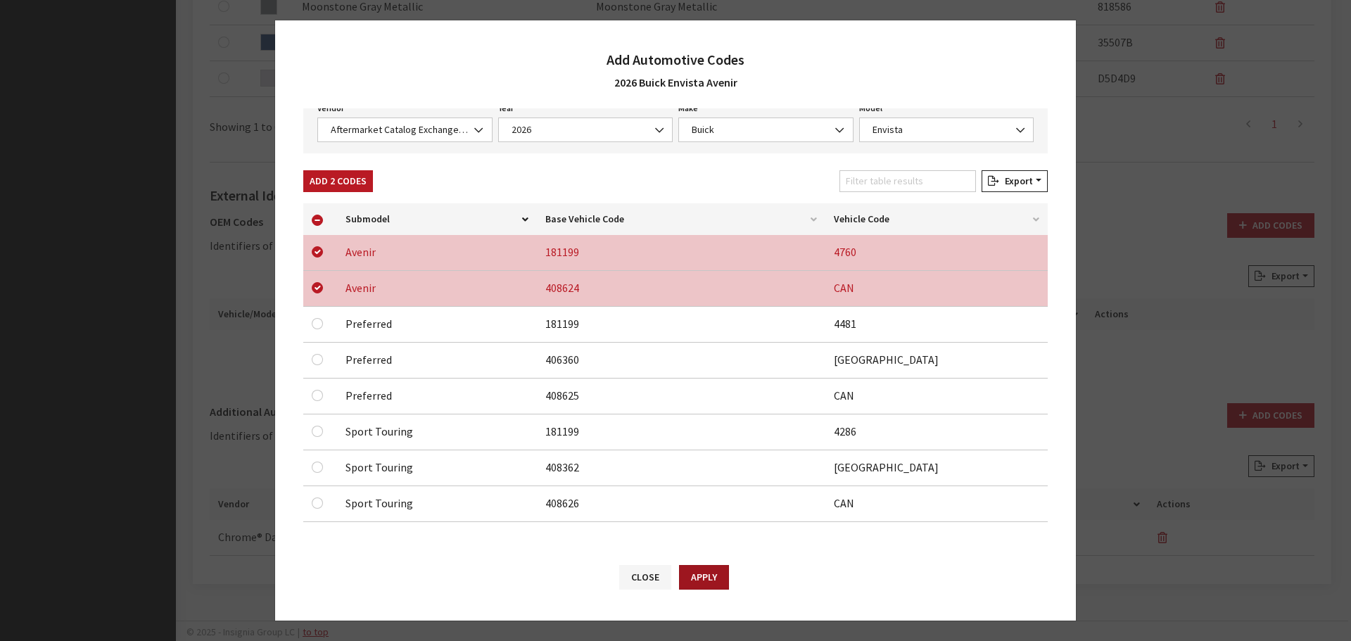
click at [706, 579] on button "Apply" at bounding box center [704, 577] width 50 height 25
checkbox input "false"
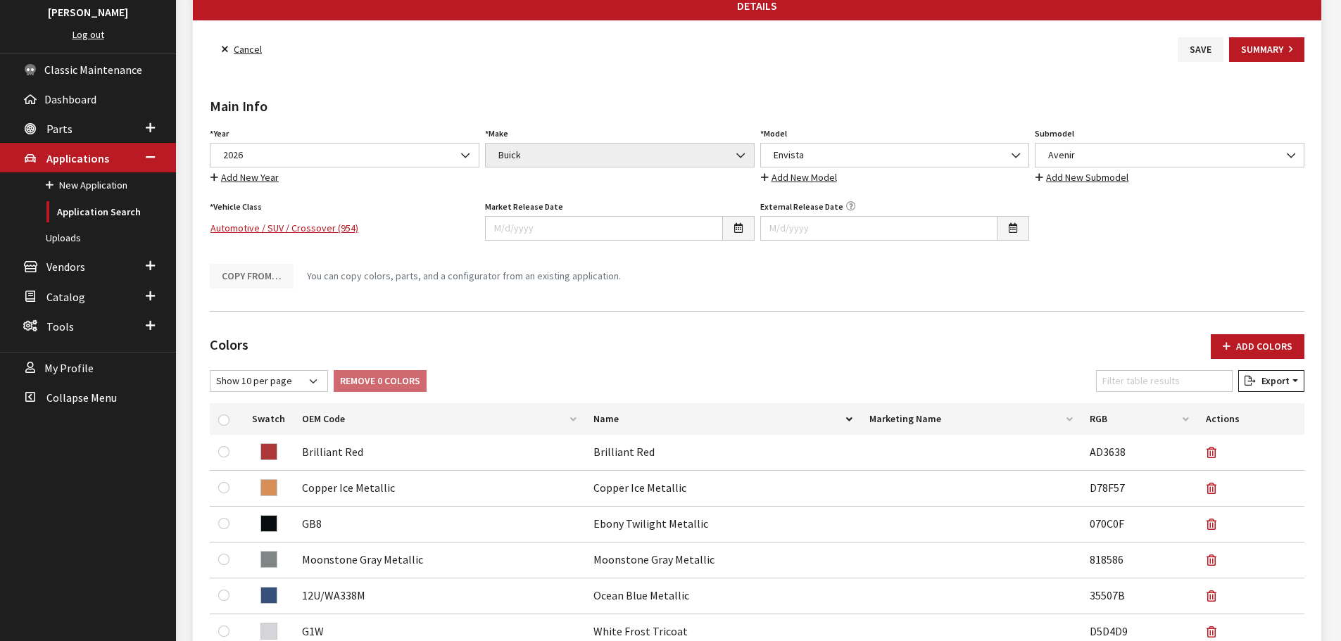
scroll to position [0, 0]
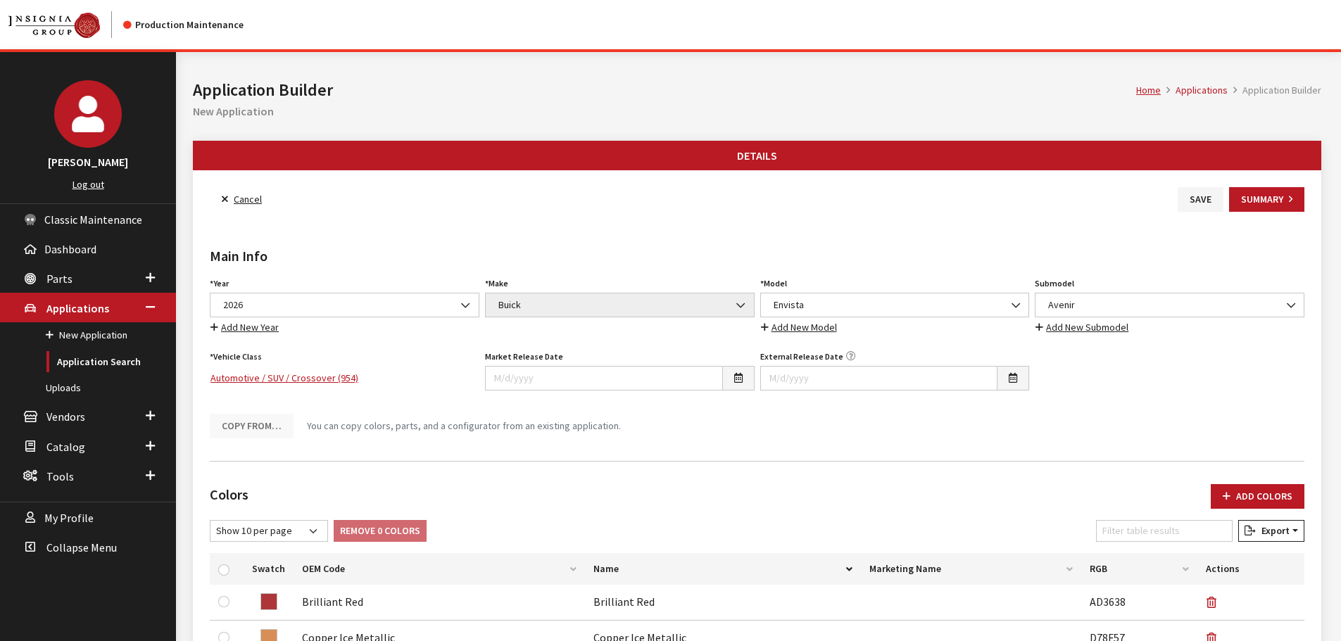
drag, startPoint x: 1199, startPoint y: 202, endPoint x: 1089, endPoint y: 201, distance: 109.8
click at [1199, 202] on button "Save" at bounding box center [1201, 199] width 46 height 25
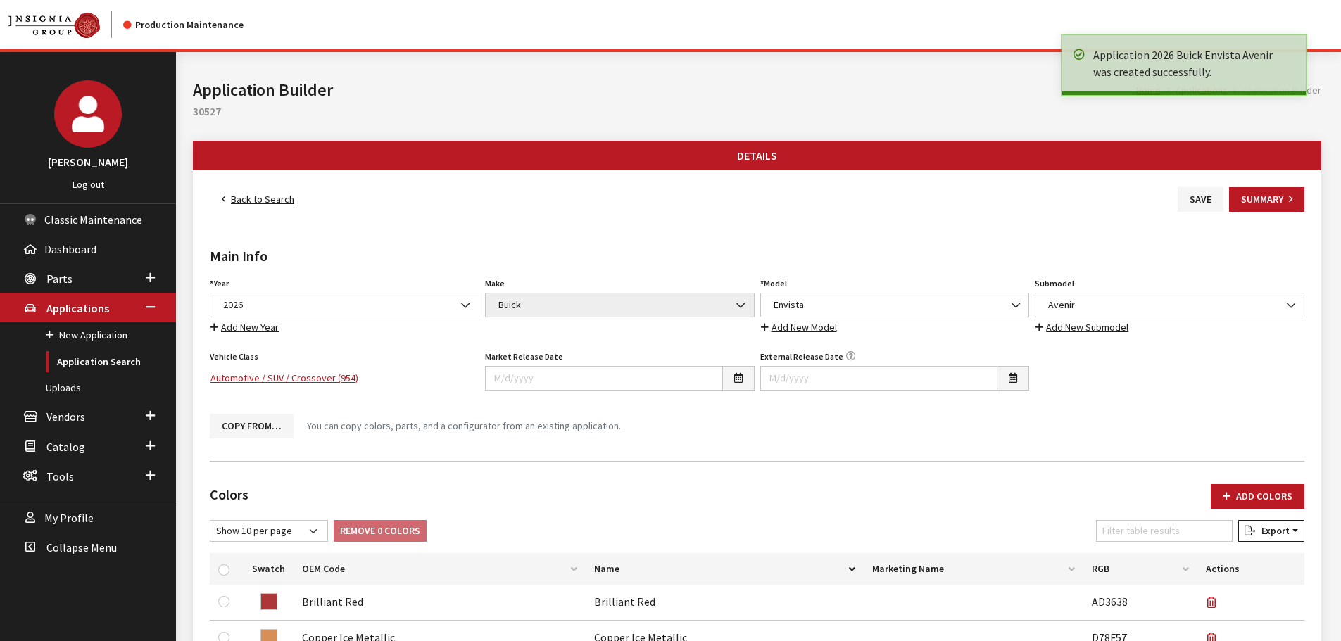
click at [254, 196] on link "Back to Search" at bounding box center [258, 199] width 96 height 25
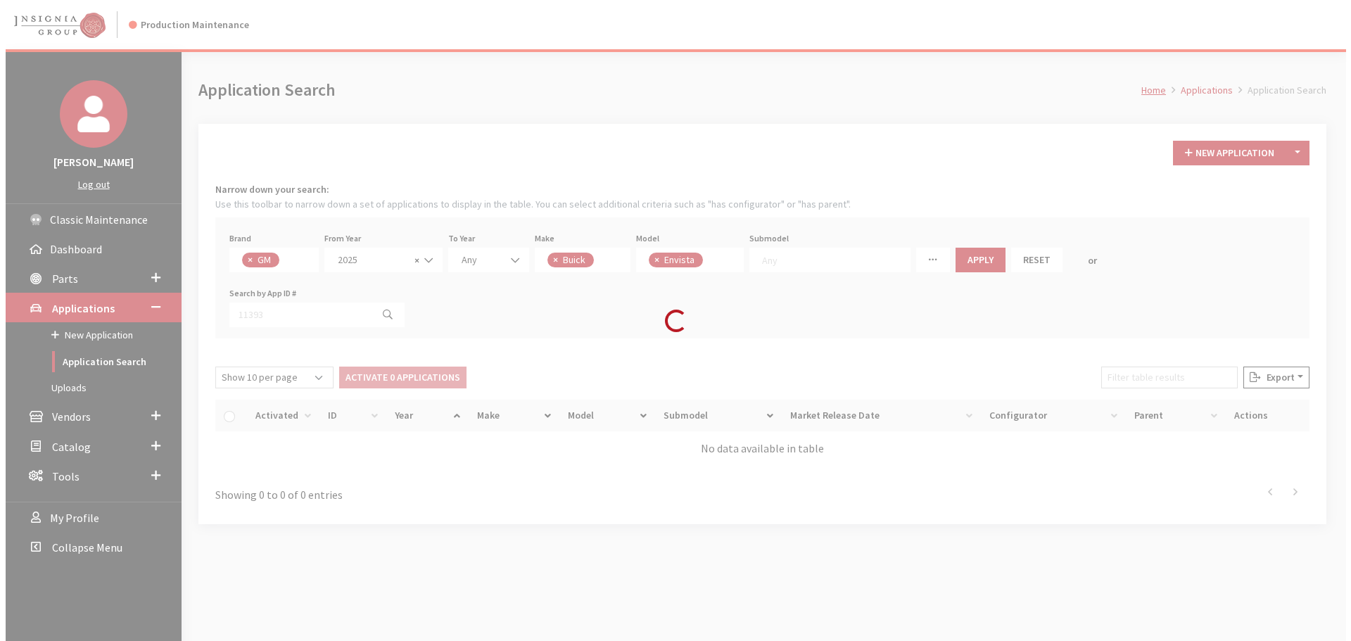
scroll to position [9, 0]
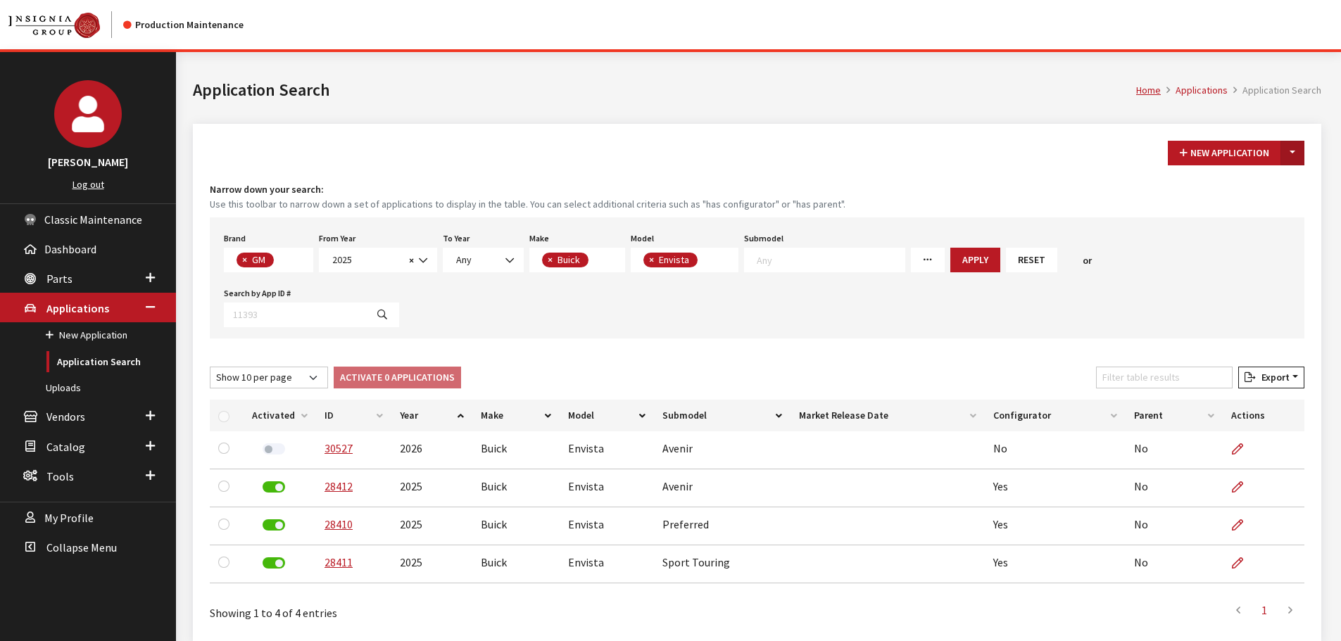
click at [1290, 152] on button "Toggle Dropdown" at bounding box center [1292, 153] width 24 height 25
click at [1264, 172] on button "New From Existing..." at bounding box center [1243, 183] width 121 height 25
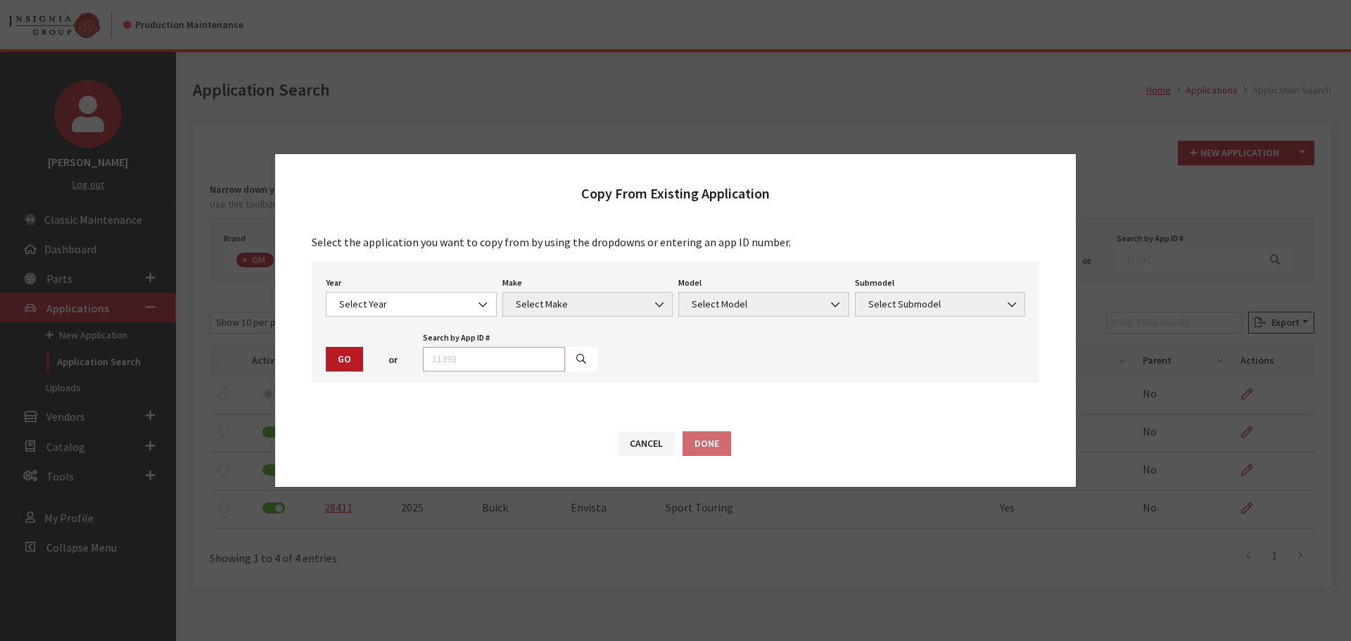
click at [465, 352] on input "text" at bounding box center [494, 359] width 142 height 25
type input "30527"
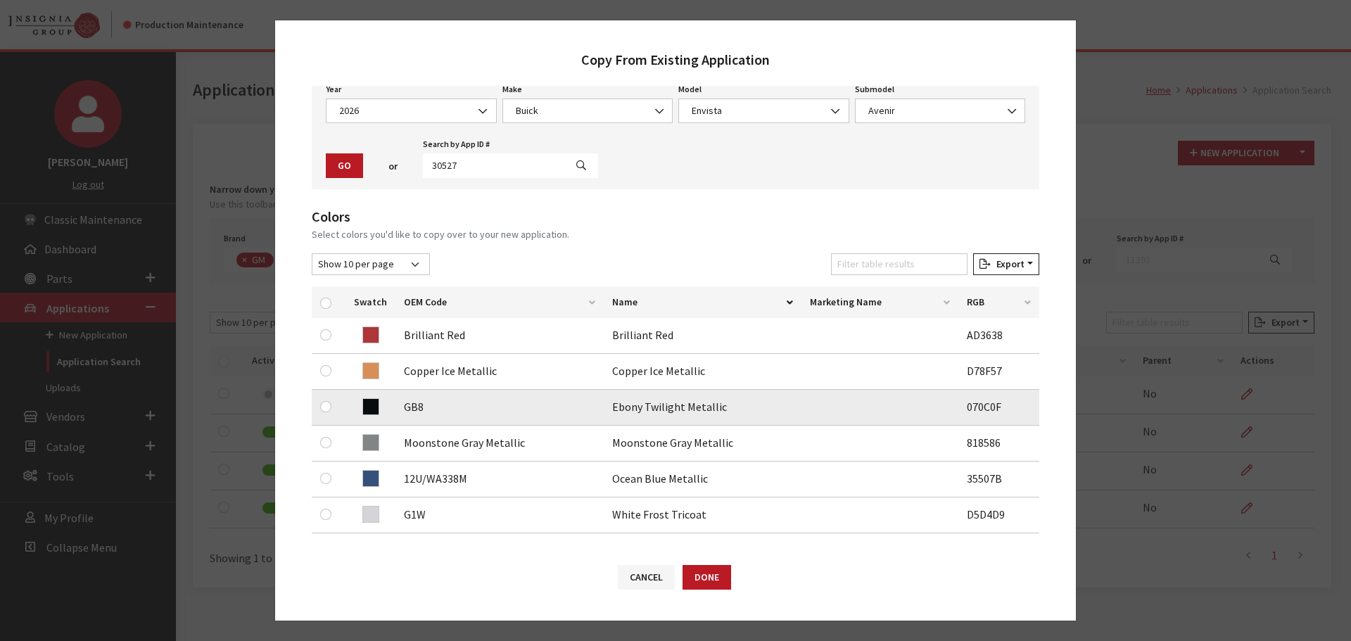
scroll to position [141, 0]
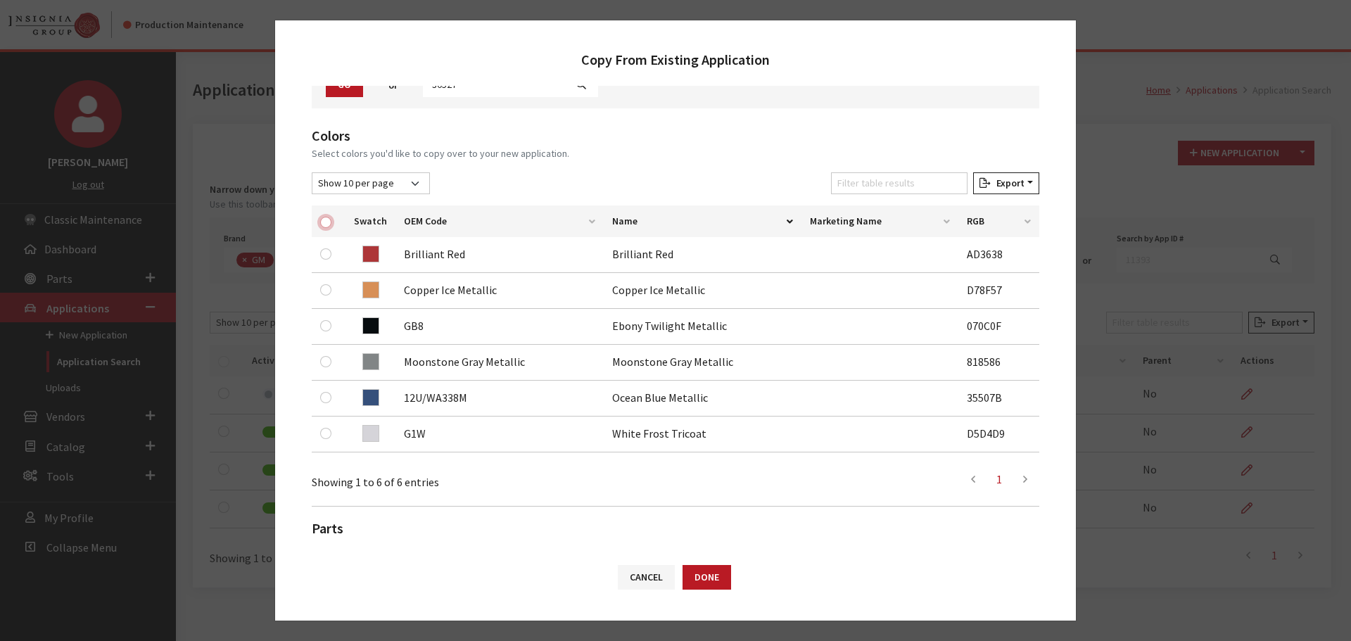
click at [326, 221] on input "checkbox" at bounding box center [325, 222] width 11 height 11
checkbox input "true"
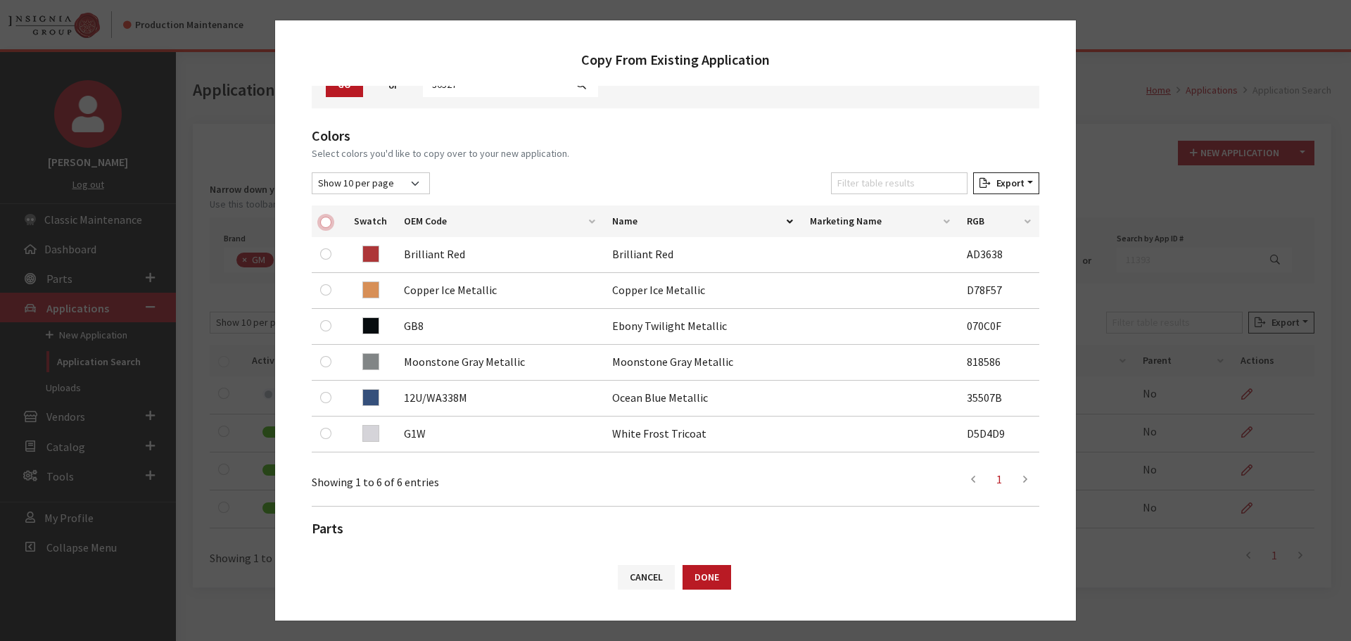
checkbox input "true"
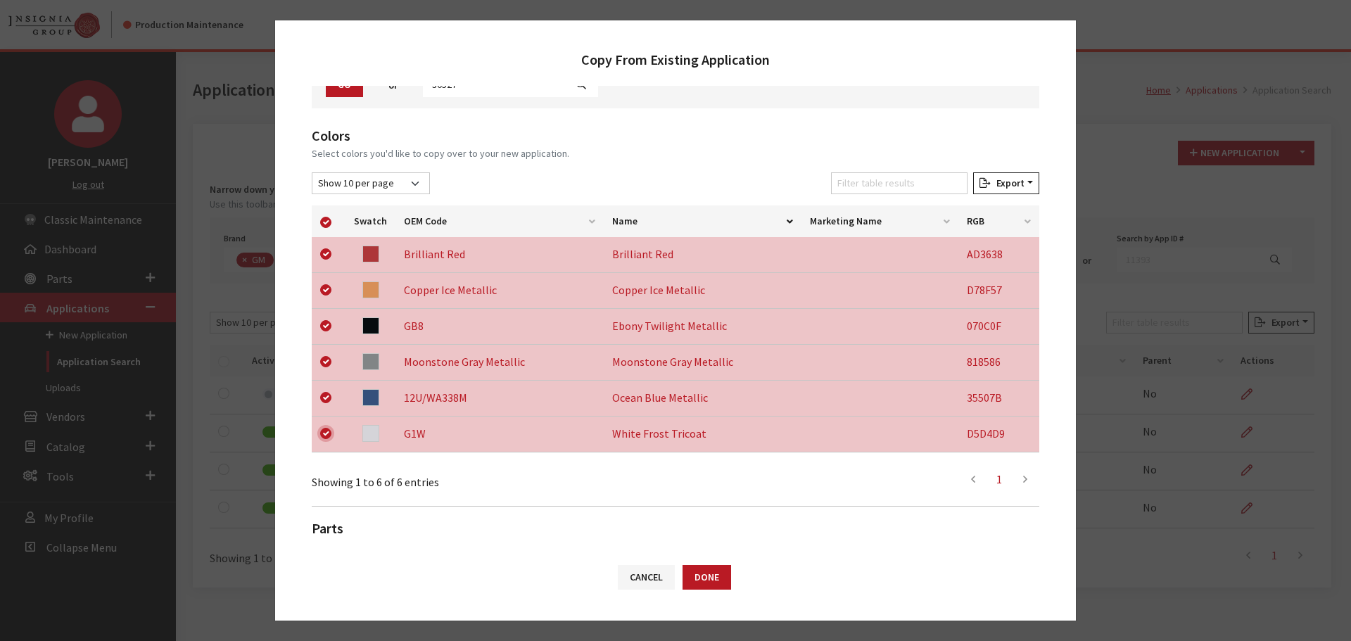
click at [327, 429] on input "checkbox" at bounding box center [325, 433] width 11 height 11
checkbox input "false"
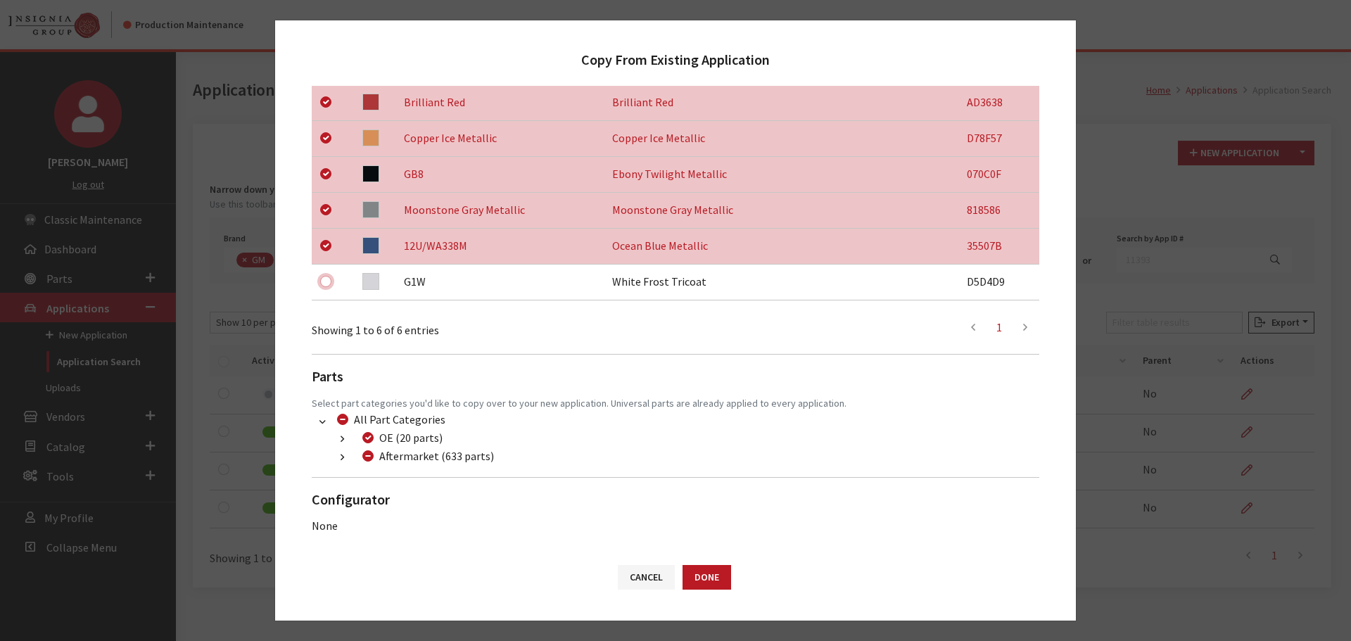
scroll to position [293, 0]
click at [339, 459] on button "button" at bounding box center [342, 457] width 27 height 16
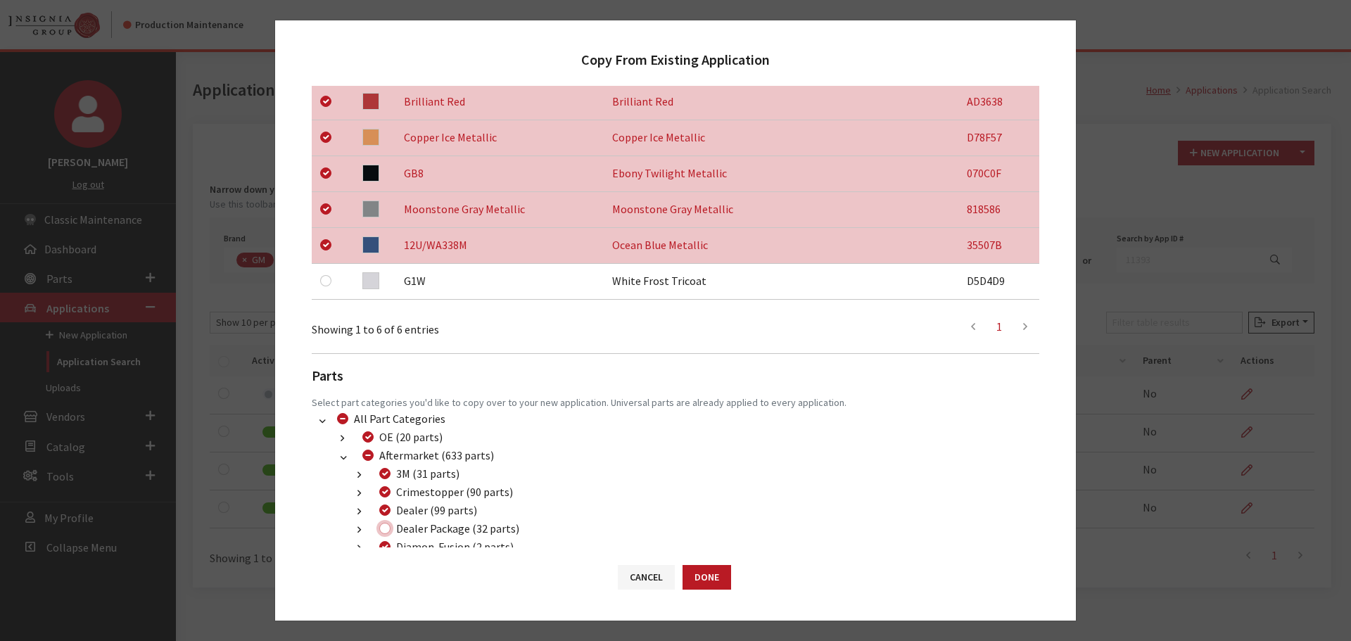
click at [386, 529] on input "Dealer Package (32 parts)" at bounding box center [384, 528] width 11 height 11
checkbox input "true"
click at [707, 576] on button "Done" at bounding box center [707, 577] width 49 height 25
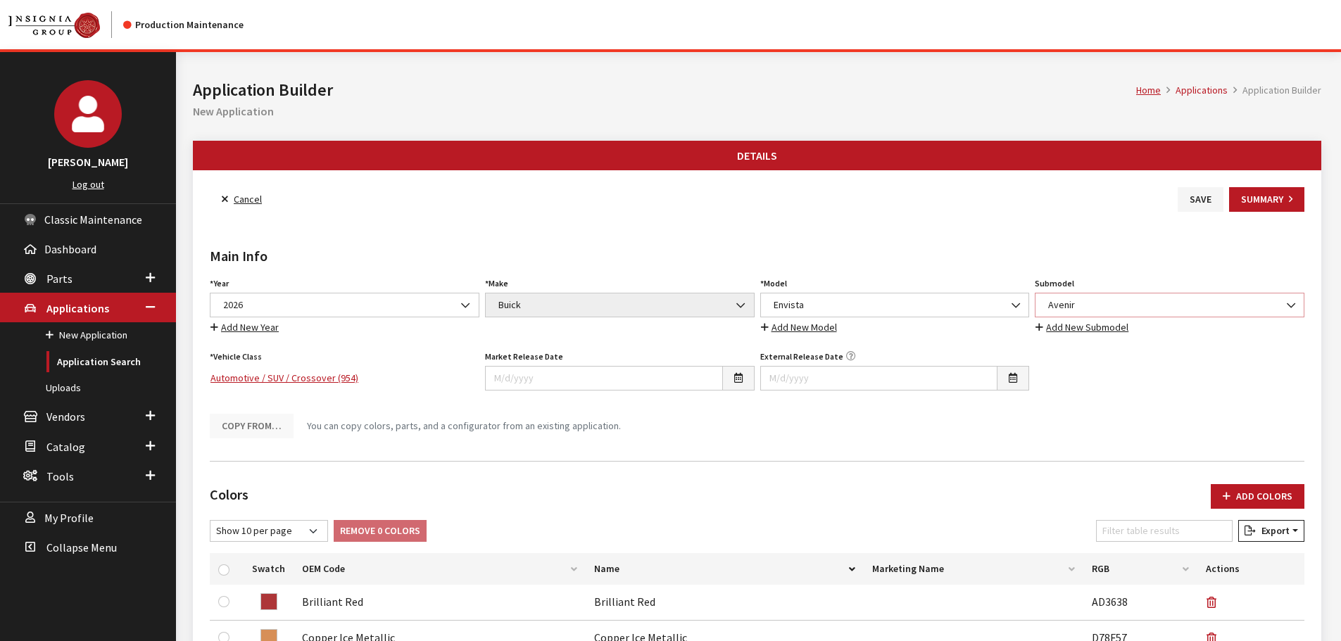
click at [1113, 305] on span "Avenir" at bounding box center [1169, 305] width 251 height 15
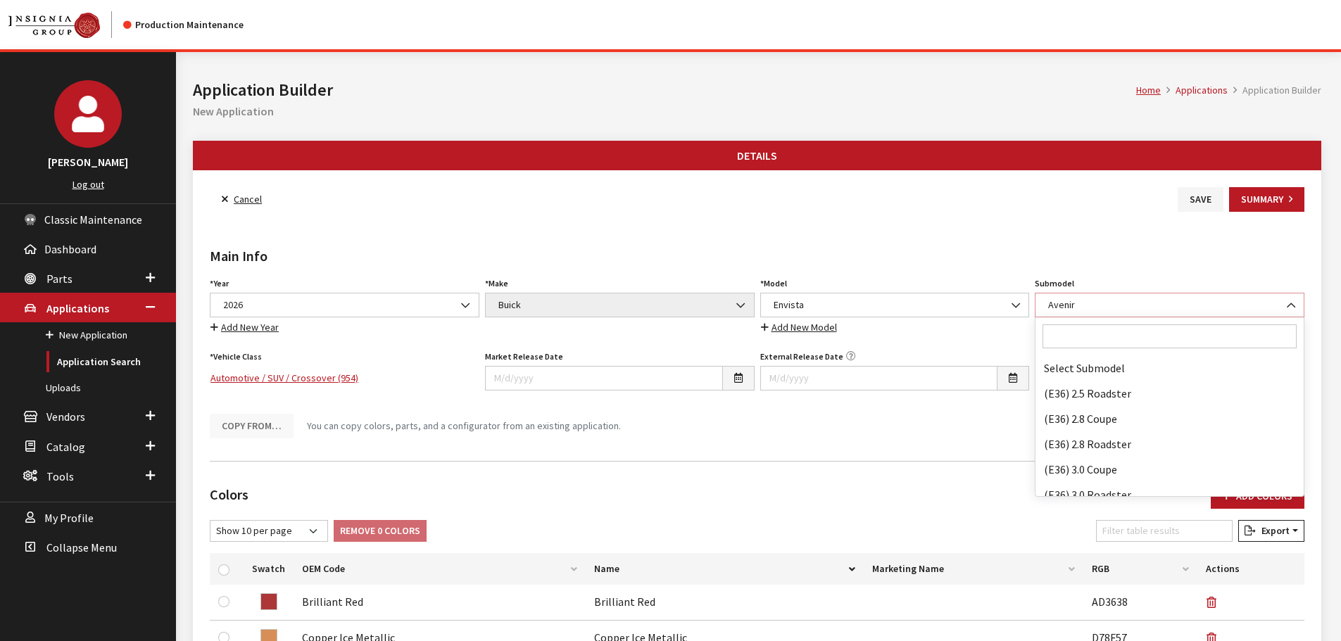
scroll to position [30541, 0]
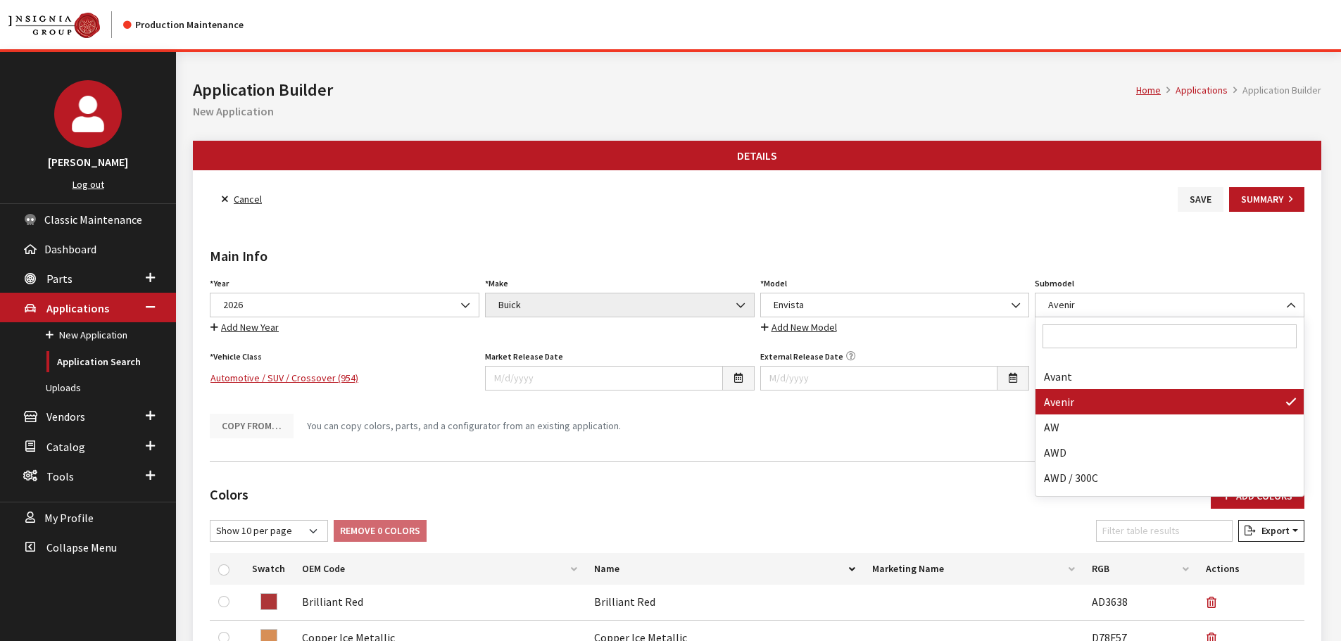
click at [1085, 337] on input "Search" at bounding box center [1169, 336] width 254 height 24
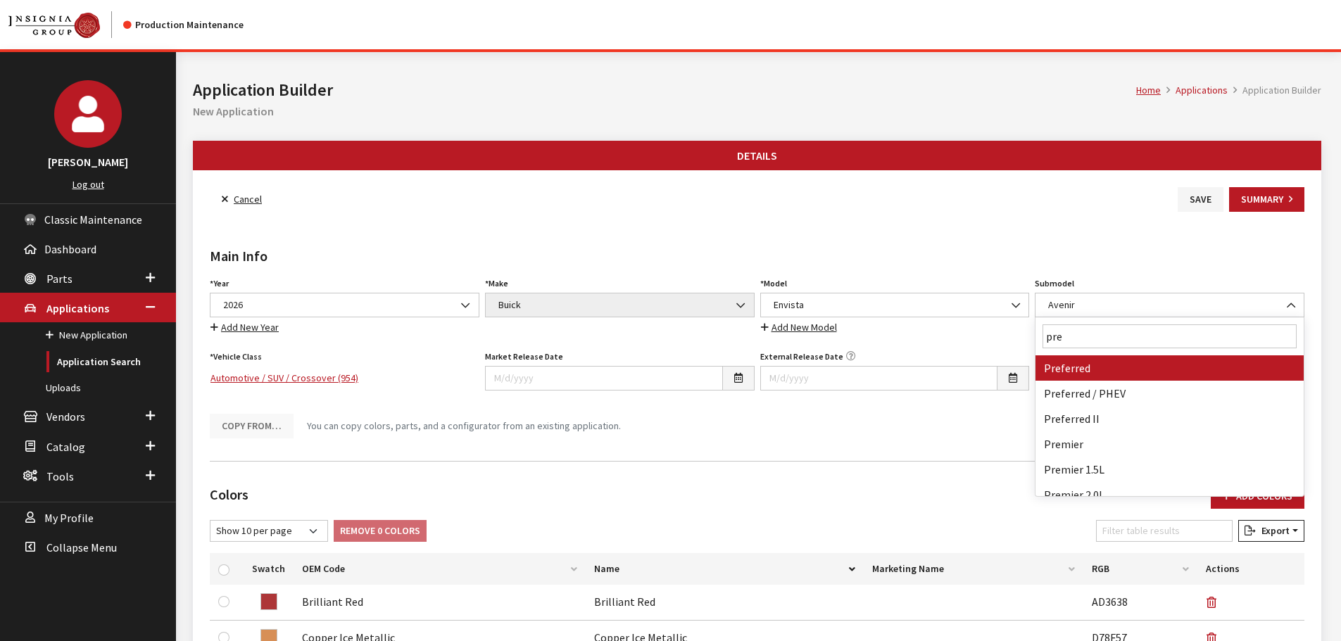
type input "pref"
select select "2212"
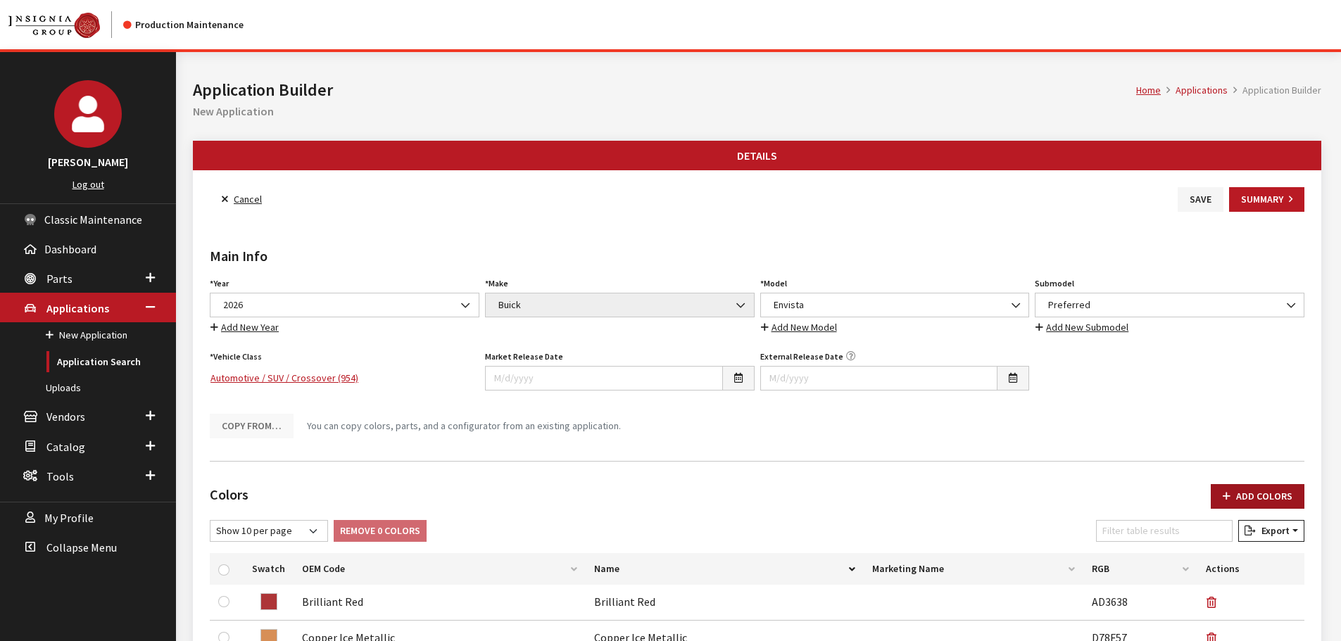
click at [1237, 494] on button "Add Colors" at bounding box center [1258, 496] width 94 height 25
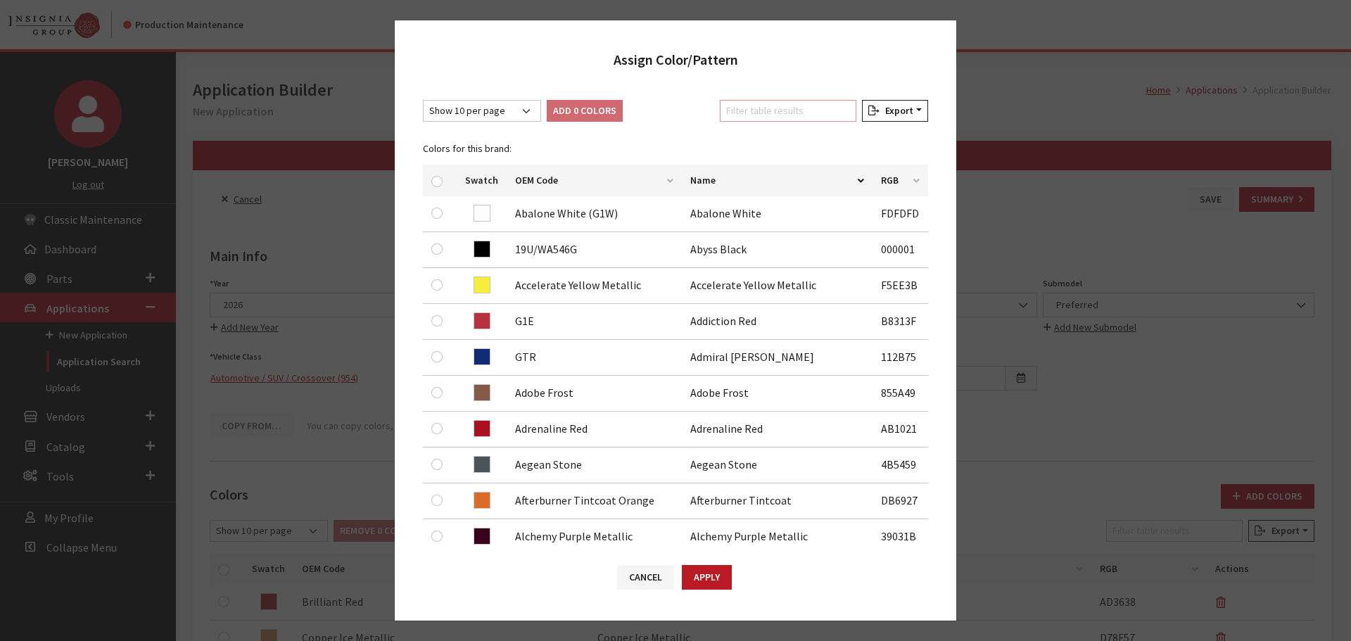
click at [752, 114] on input "Filter table results" at bounding box center [788, 111] width 137 height 22
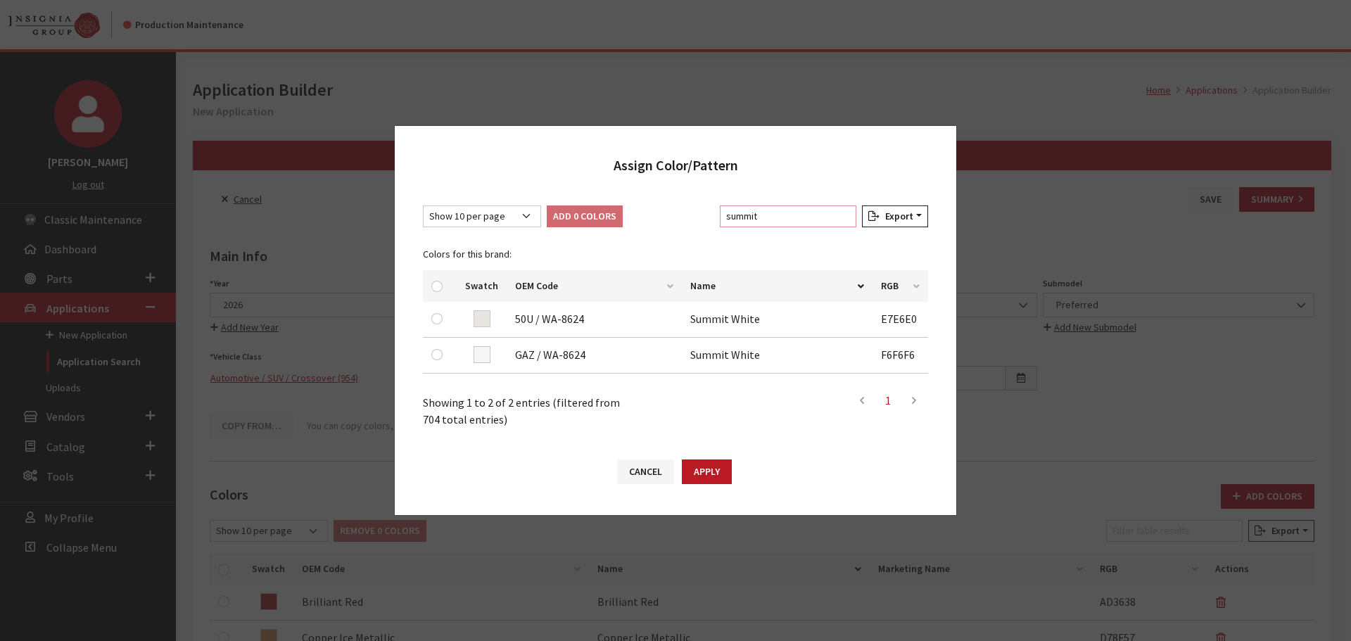
type input "summit"
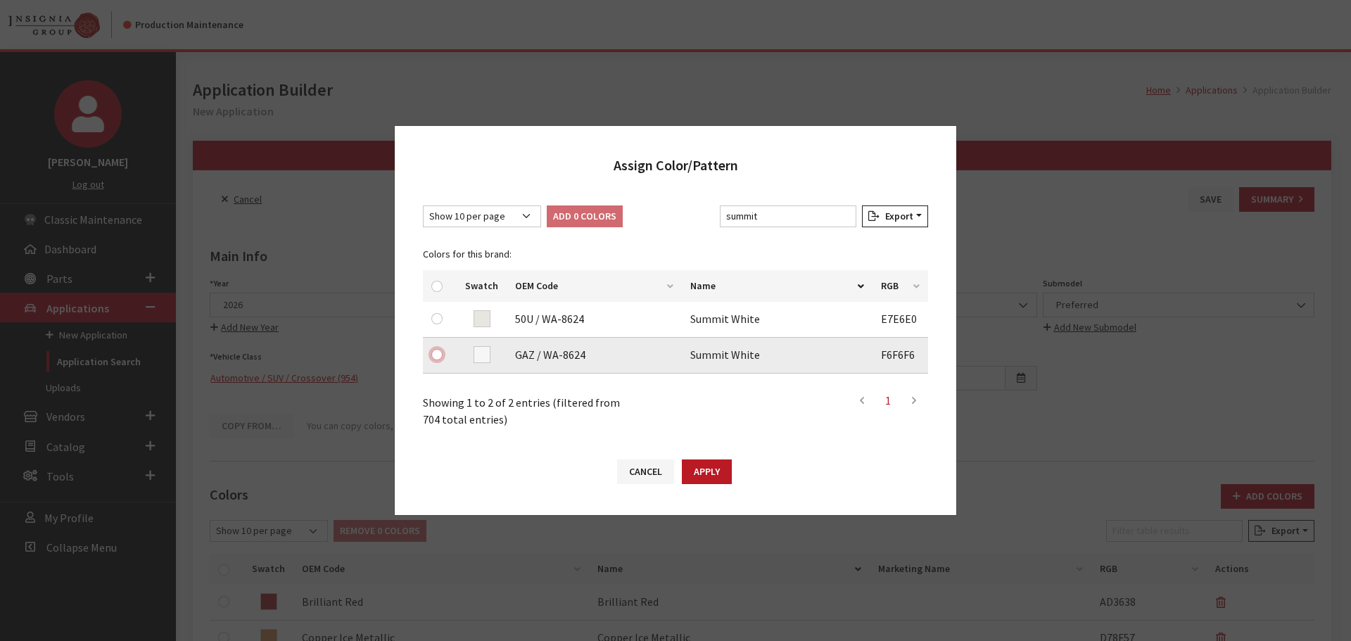
click at [434, 355] on input "checkbox" at bounding box center [436, 354] width 11 height 11
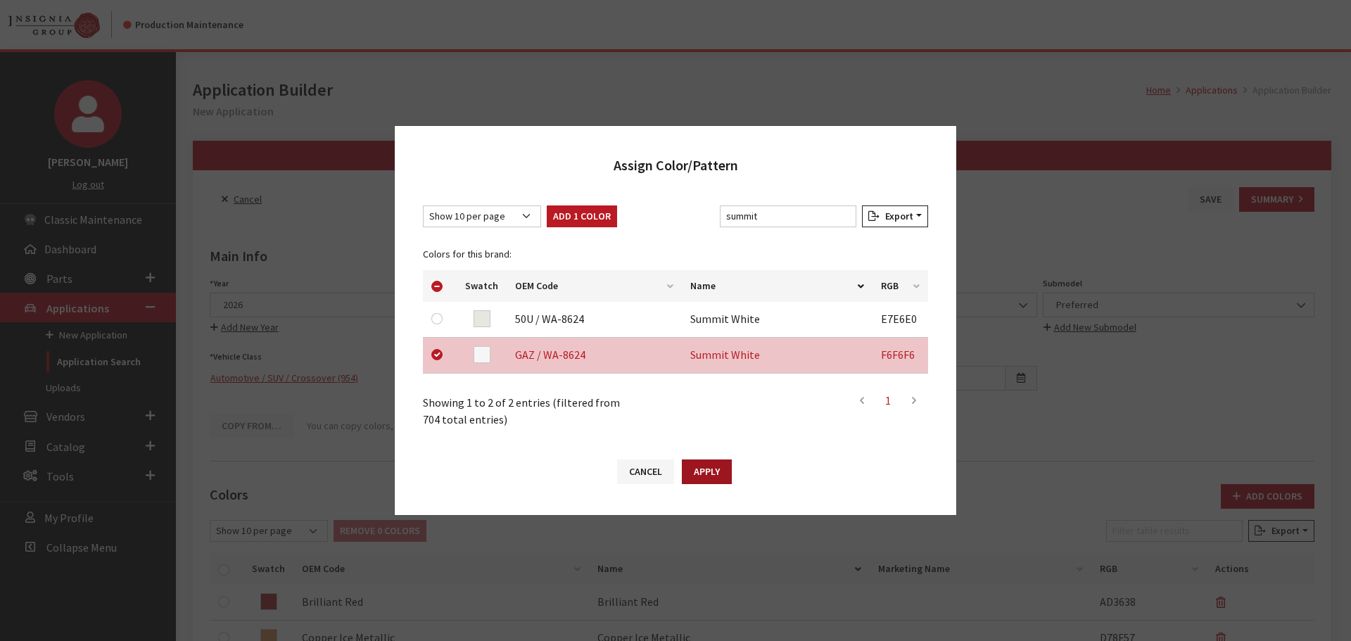
click at [709, 473] on button "Apply" at bounding box center [707, 472] width 50 height 25
checkbox input "false"
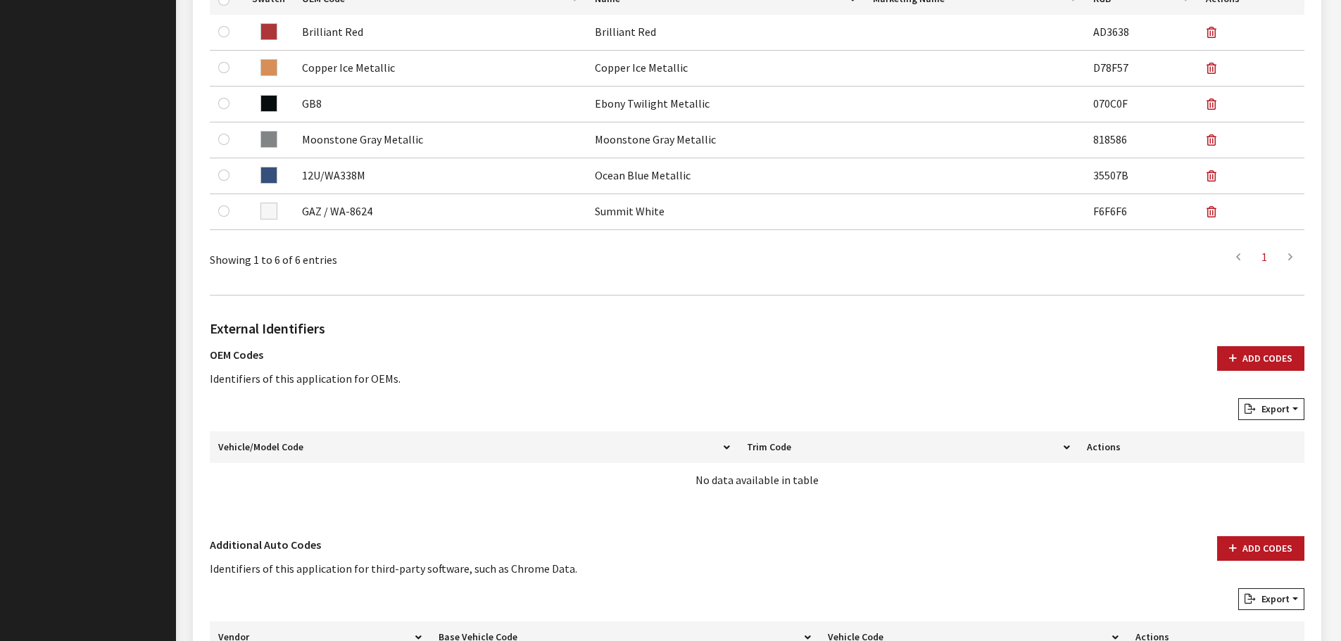
scroll to position [703, 0]
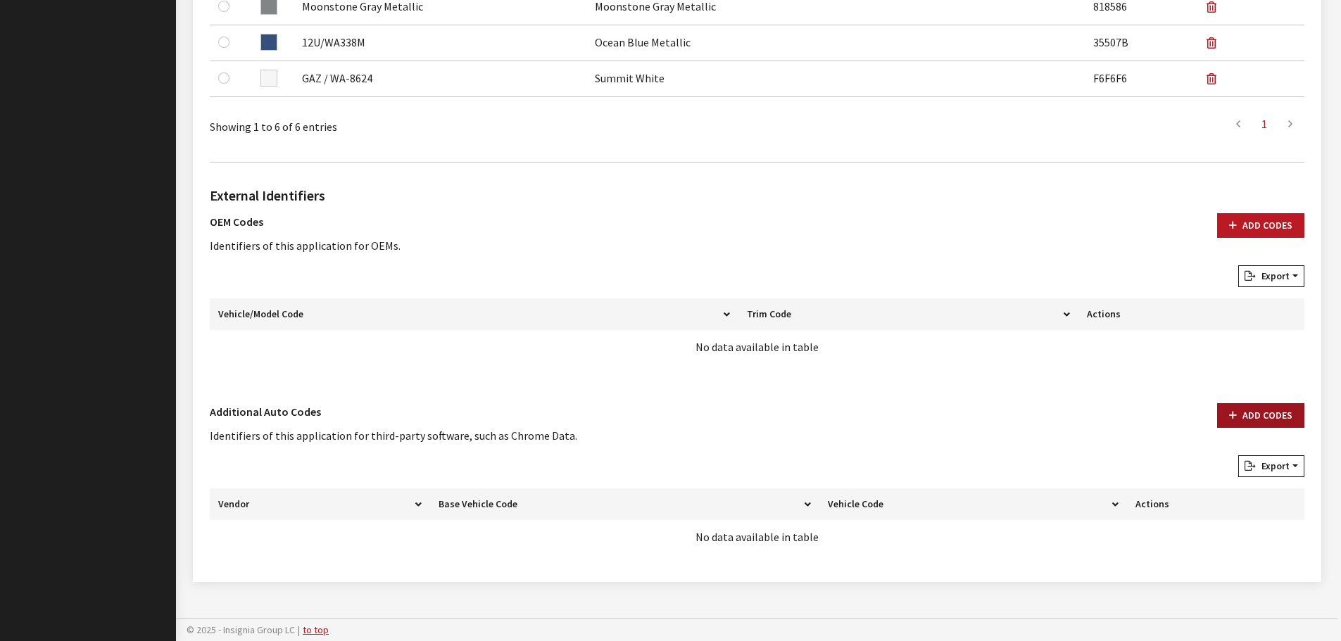
click at [1267, 417] on button "Add Codes" at bounding box center [1260, 415] width 87 height 25
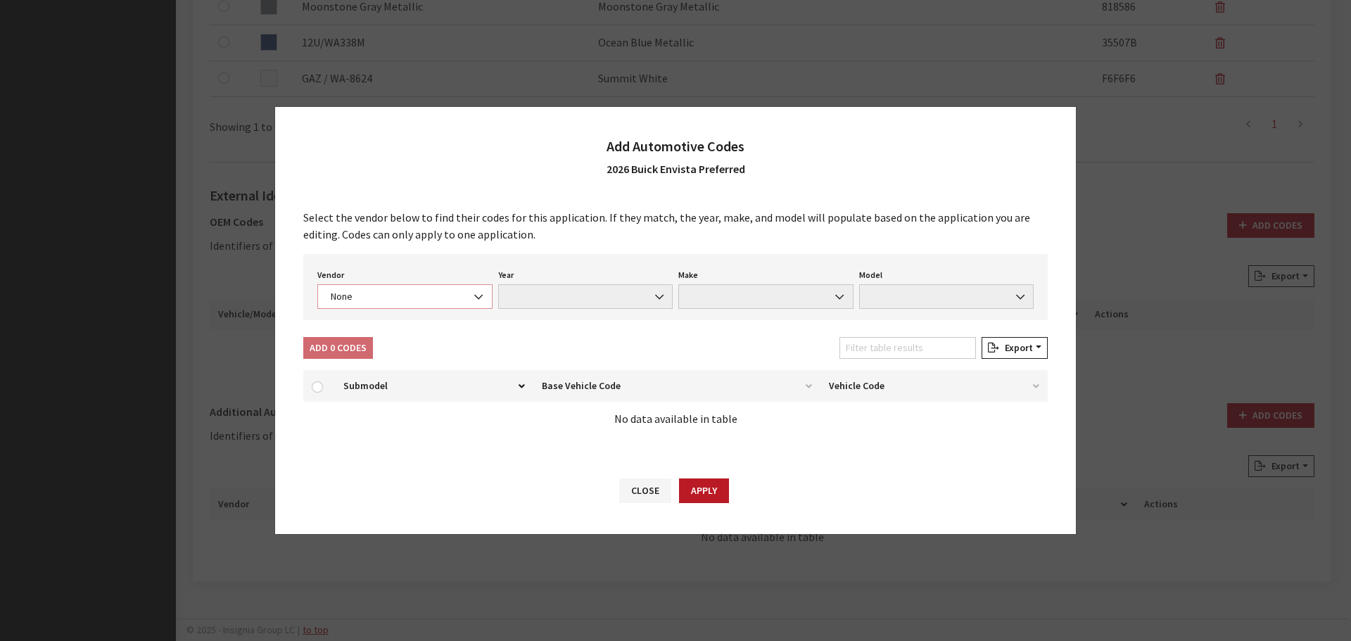
click at [405, 296] on span "None" at bounding box center [405, 296] width 157 height 15
select select "4"
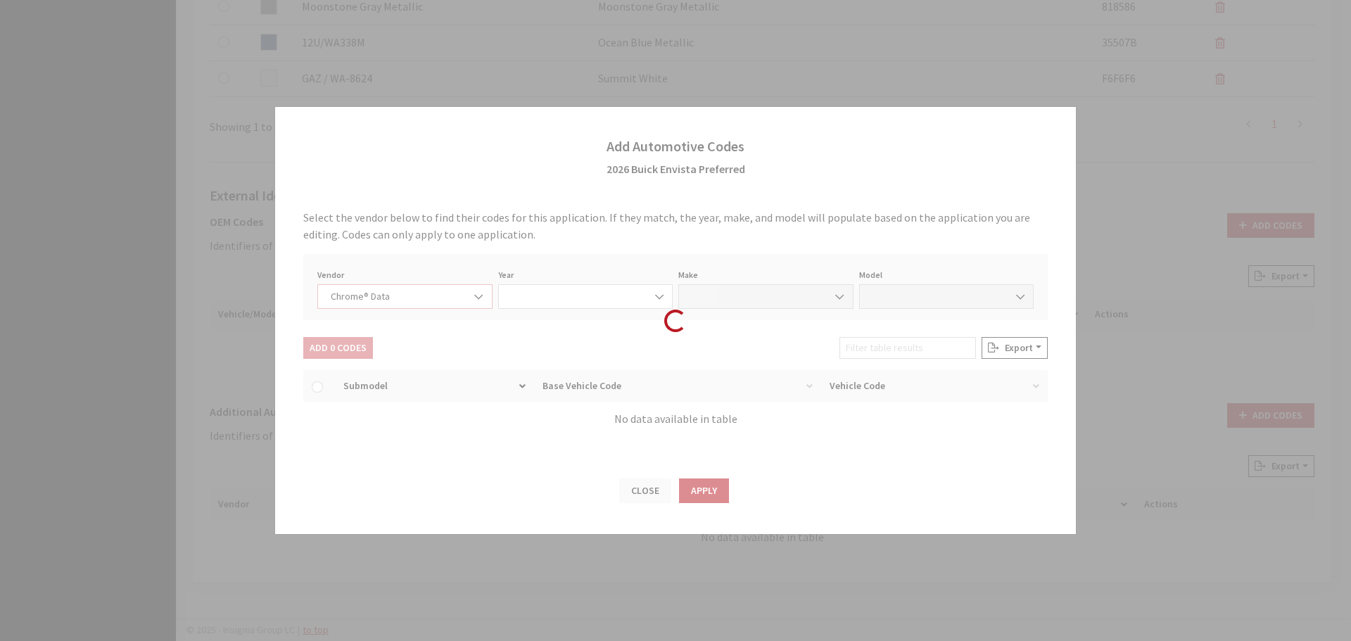
select select "2026"
select select "6"
select select "69299"
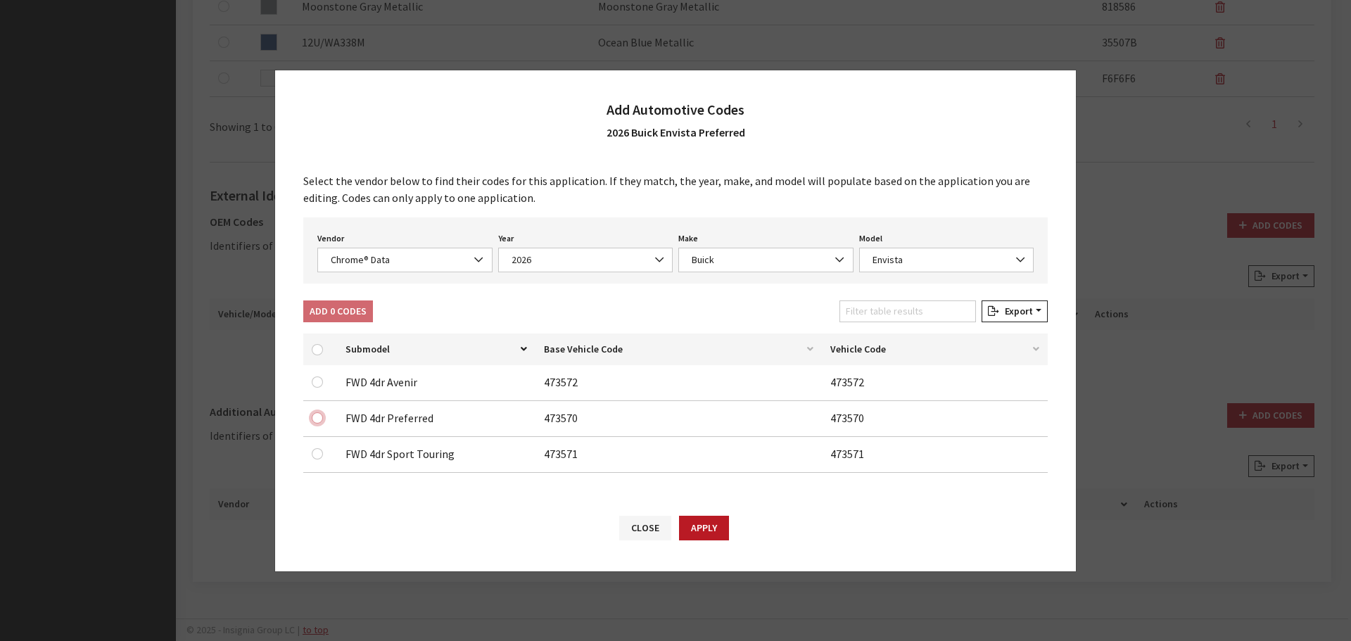
click at [319, 416] on input "checkbox" at bounding box center [317, 417] width 11 height 11
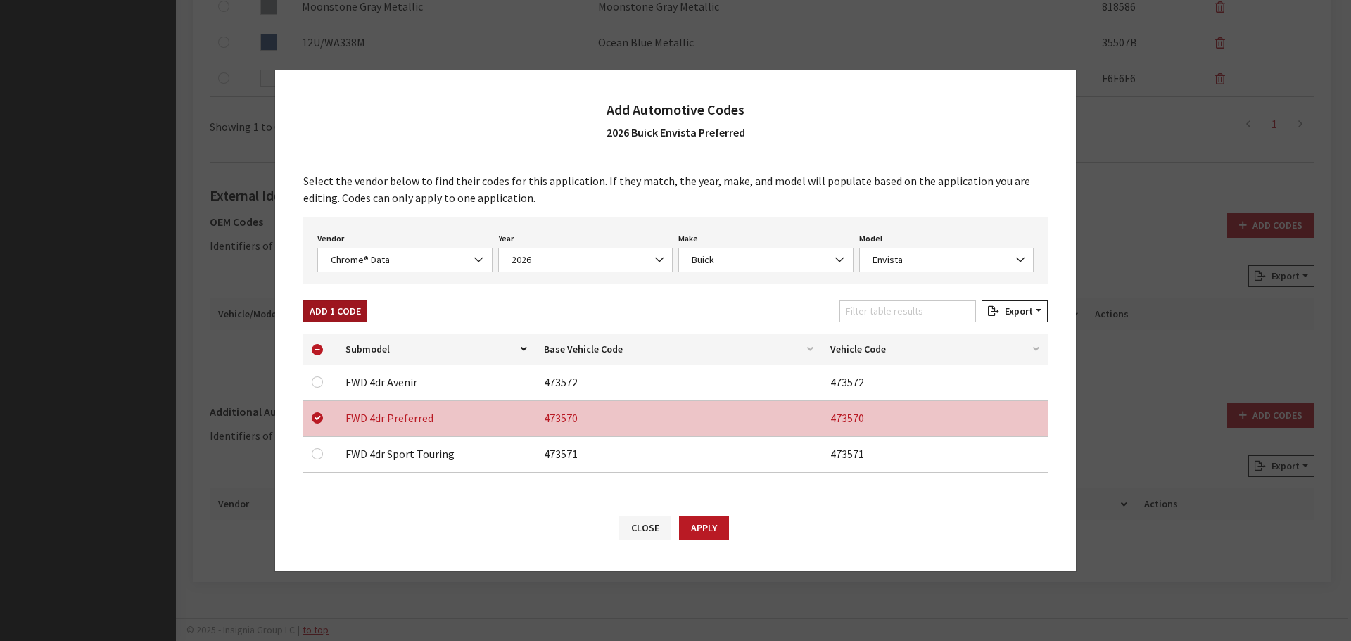
click at [334, 313] on button "Add 1 Code" at bounding box center [335, 312] width 64 height 22
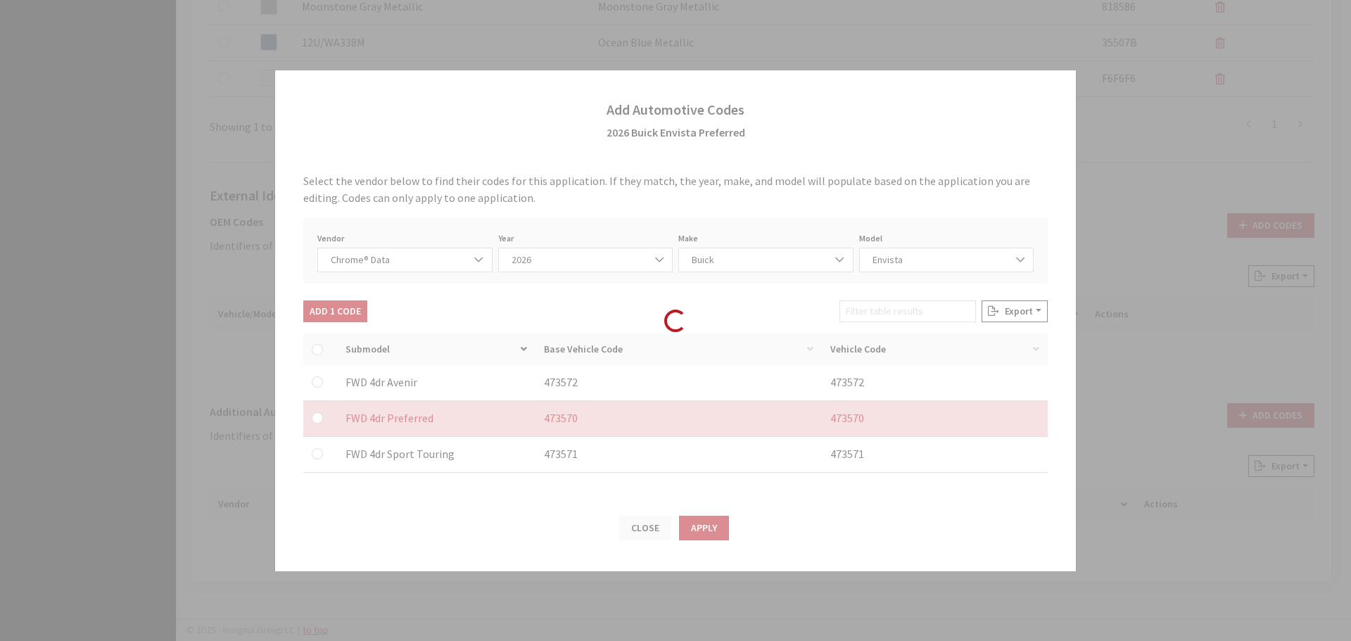
checkbox input "false"
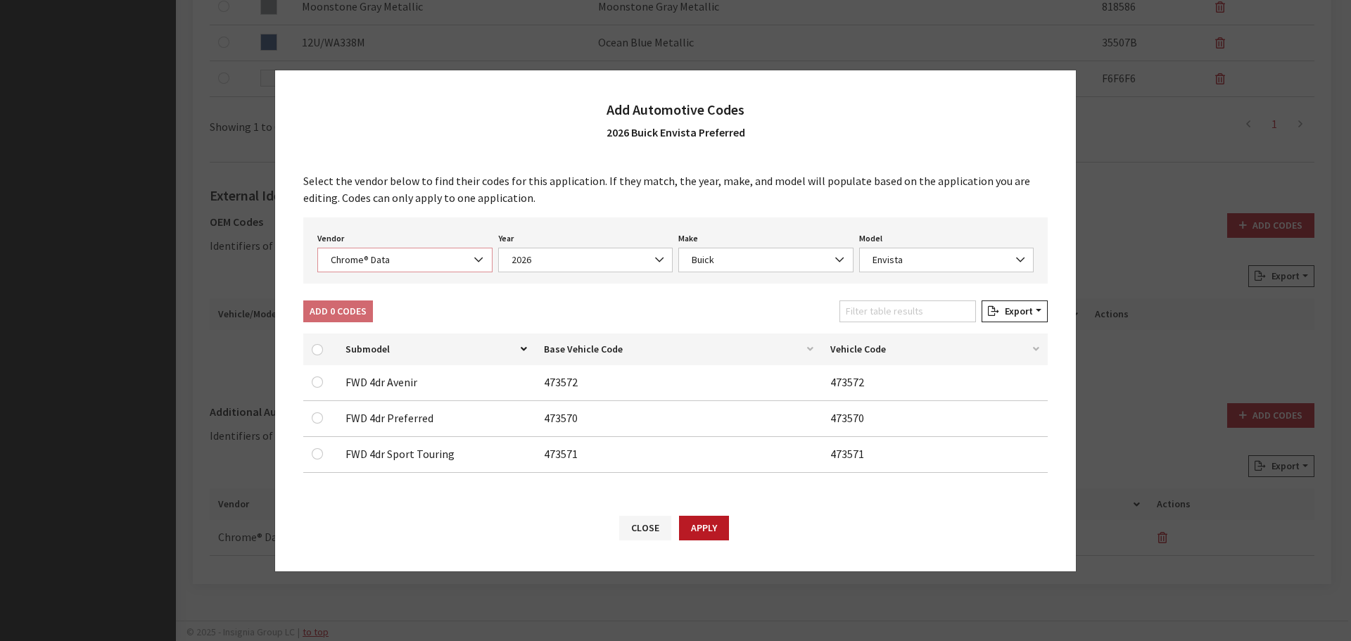
click at [392, 258] on span "Chrome® Data" at bounding box center [405, 260] width 157 height 15
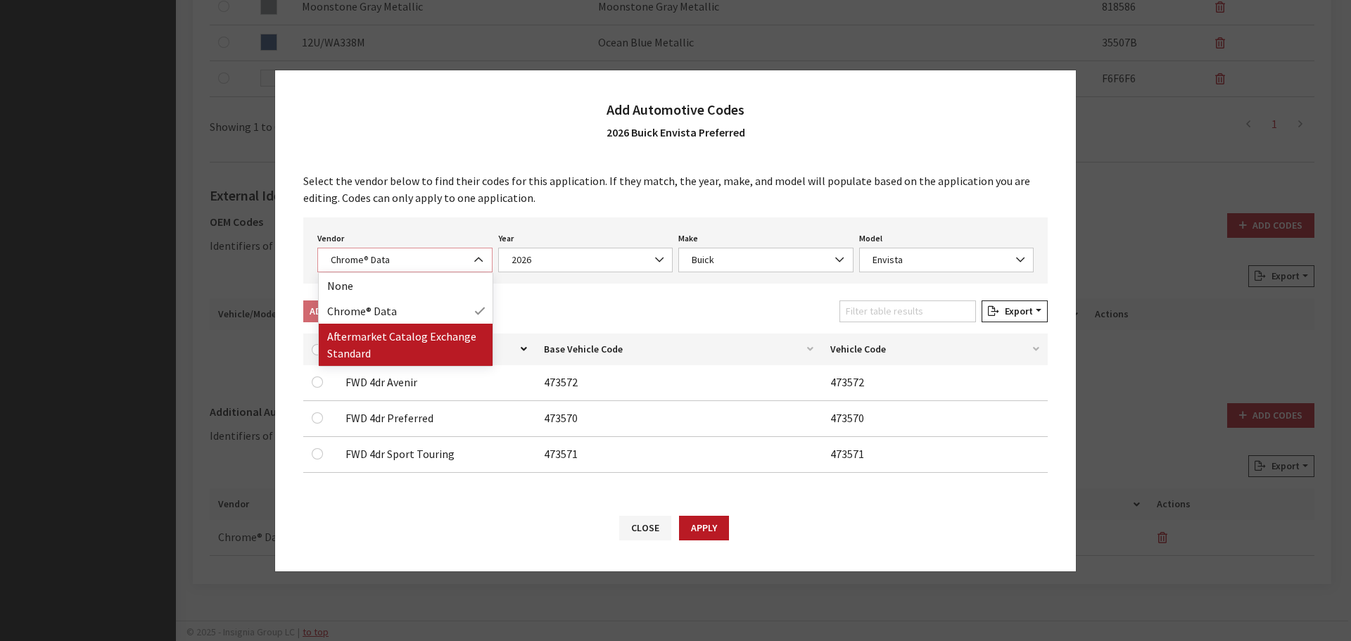
select select "2"
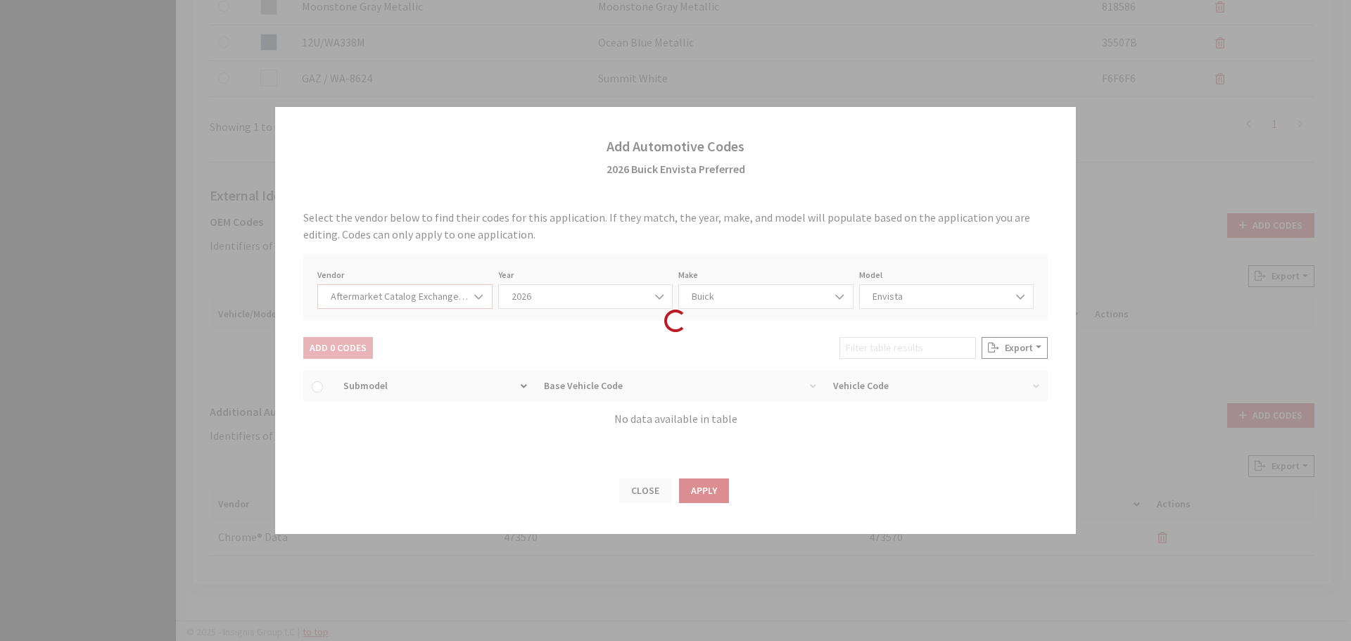
select select "2026"
select select "45"
select select "31571"
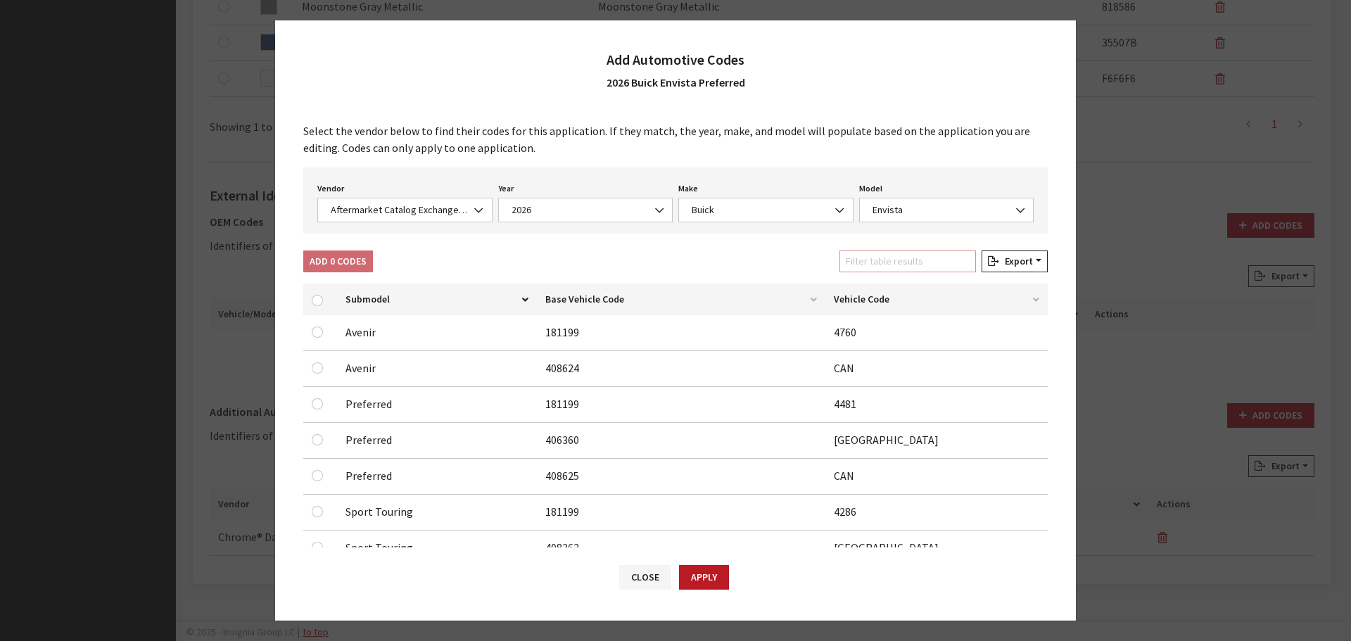
click at [933, 262] on input "Filter table results" at bounding box center [908, 262] width 137 height 22
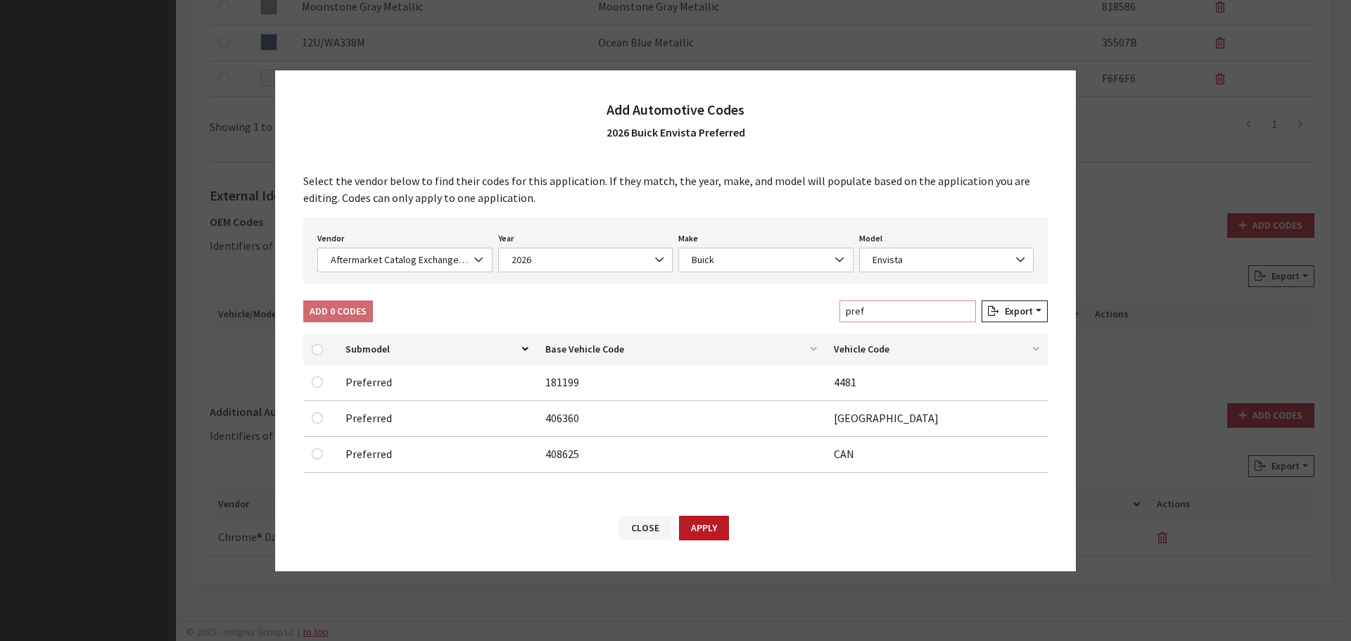
type input "pref"
click at [315, 350] on input "checkbox" at bounding box center [317, 349] width 11 height 11
click at [319, 353] on input "checkbox" at bounding box center [317, 349] width 11 height 11
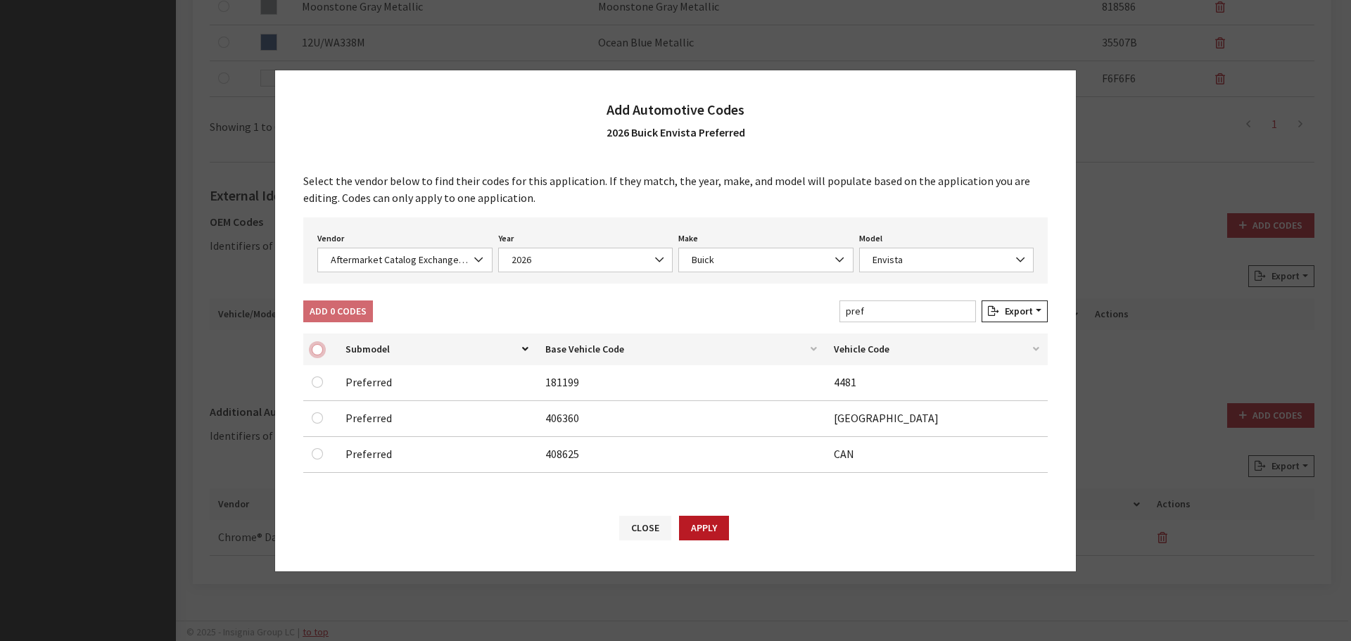
drag, startPoint x: 319, startPoint y: 353, endPoint x: 615, endPoint y: 344, distance: 296.4
click at [319, 352] on input "checkbox" at bounding box center [317, 349] width 11 height 11
click at [966, 315] on input "pref" at bounding box center [908, 312] width 137 height 22
click at [959, 307] on input "pref" at bounding box center [908, 312] width 137 height 22
click at [966, 311] on input "pref" at bounding box center [908, 312] width 137 height 22
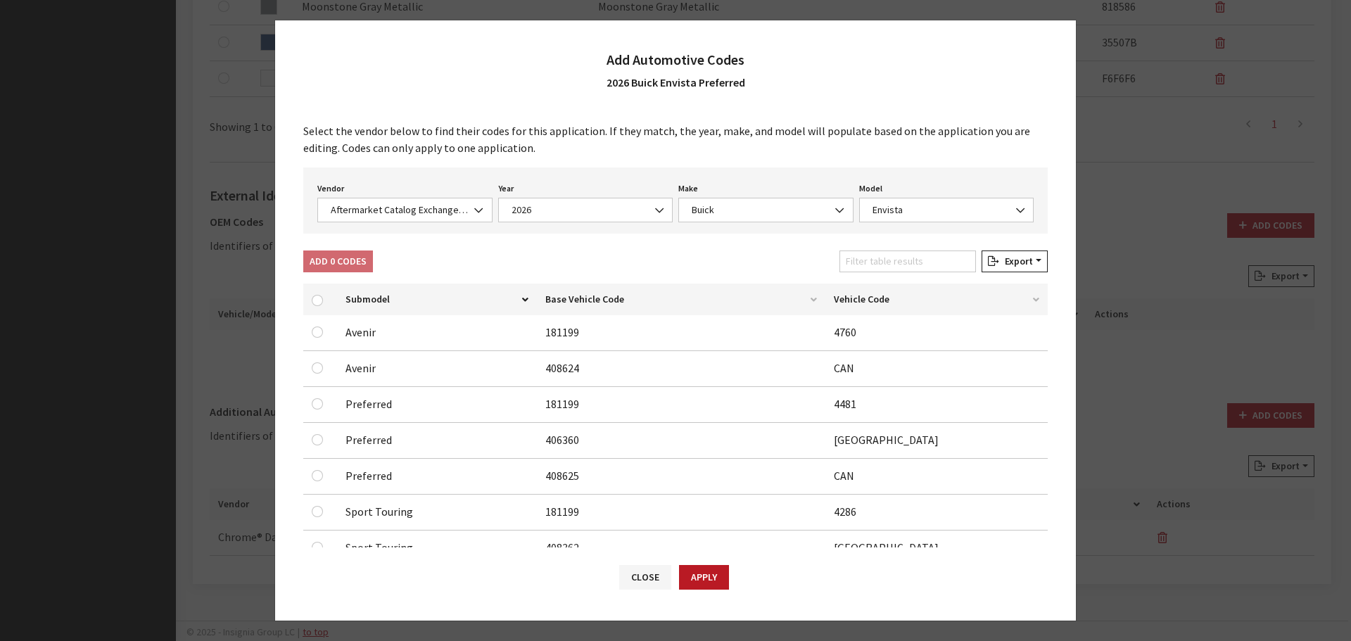
click at [703, 263] on div "Add 0 Codes Filter table results Export Excel CSV Print" at bounding box center [676, 264] width 750 height 27
click at [633, 581] on button "Close" at bounding box center [645, 577] width 52 height 25
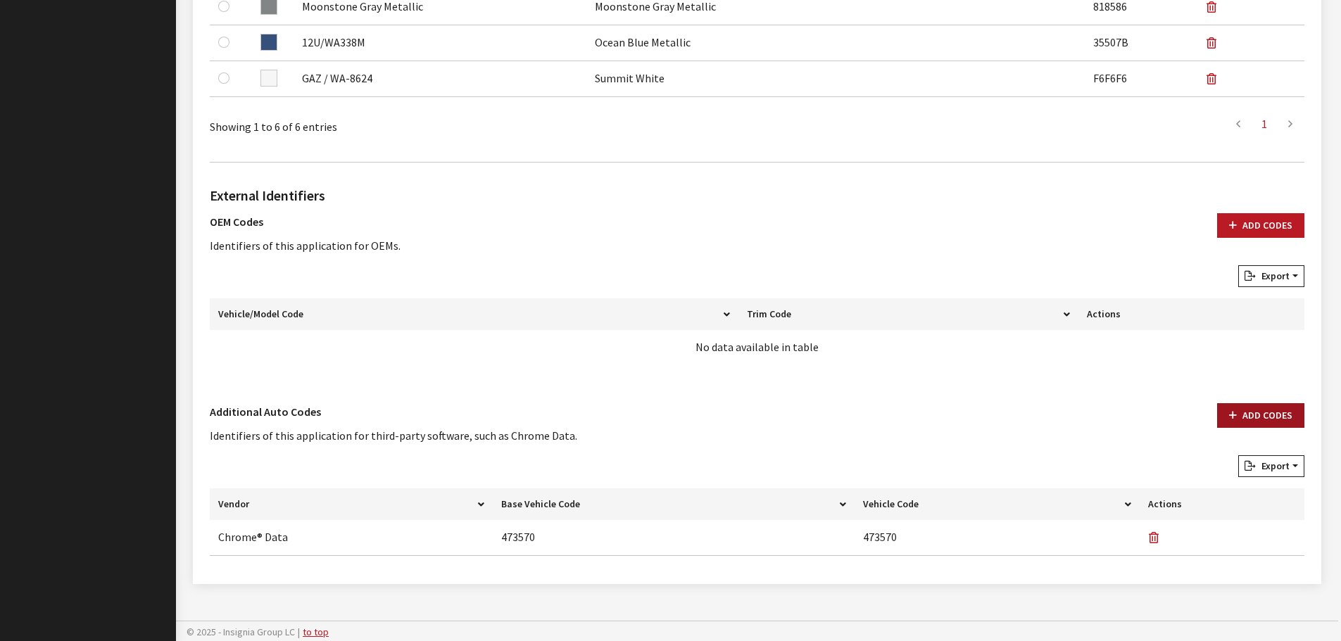
click at [1285, 406] on button "Add Codes" at bounding box center [1260, 415] width 87 height 25
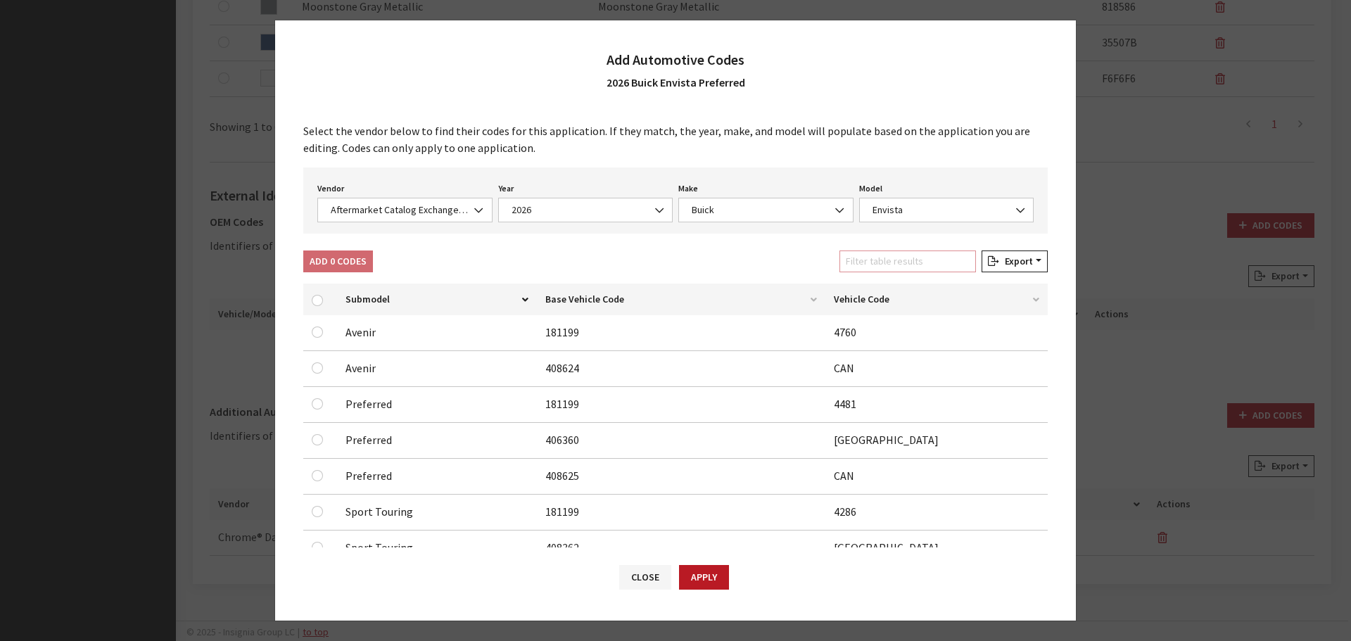
click at [929, 265] on input "Filter table results" at bounding box center [908, 262] width 137 height 22
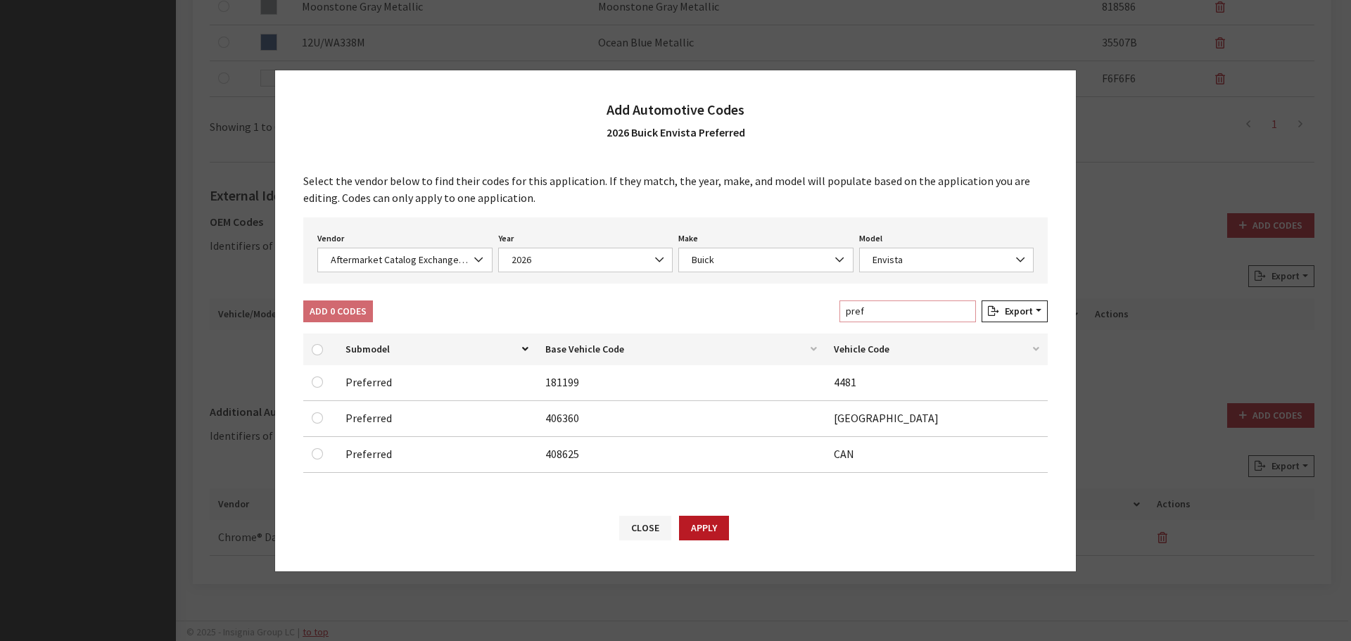
type input "pref"
click at [320, 348] on input "checkbox" at bounding box center [317, 349] width 11 height 11
click at [318, 348] on input "checkbox" at bounding box center [317, 349] width 11 height 11
click at [308, 347] on th at bounding box center [320, 350] width 34 height 32
click at [314, 348] on input "checkbox" at bounding box center [317, 349] width 11 height 11
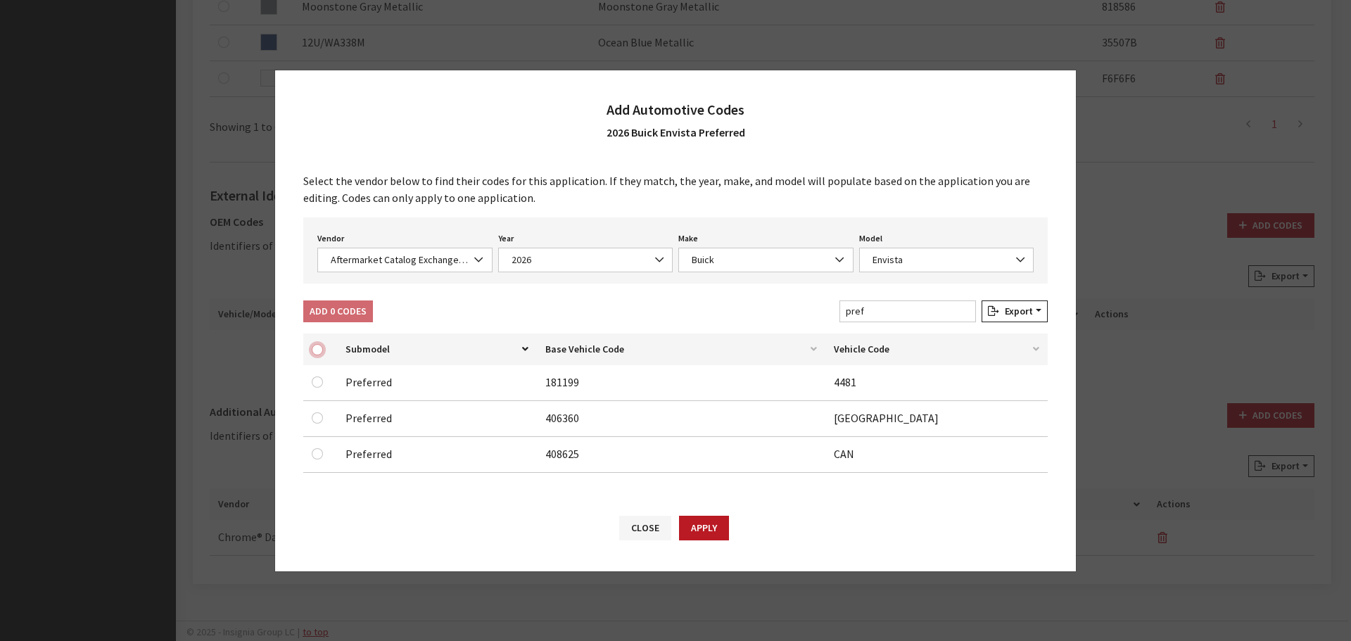
click at [314, 348] on input "checkbox" at bounding box center [317, 349] width 11 height 11
click at [315, 381] on input "checkbox" at bounding box center [317, 382] width 11 height 11
checkbox input "true"
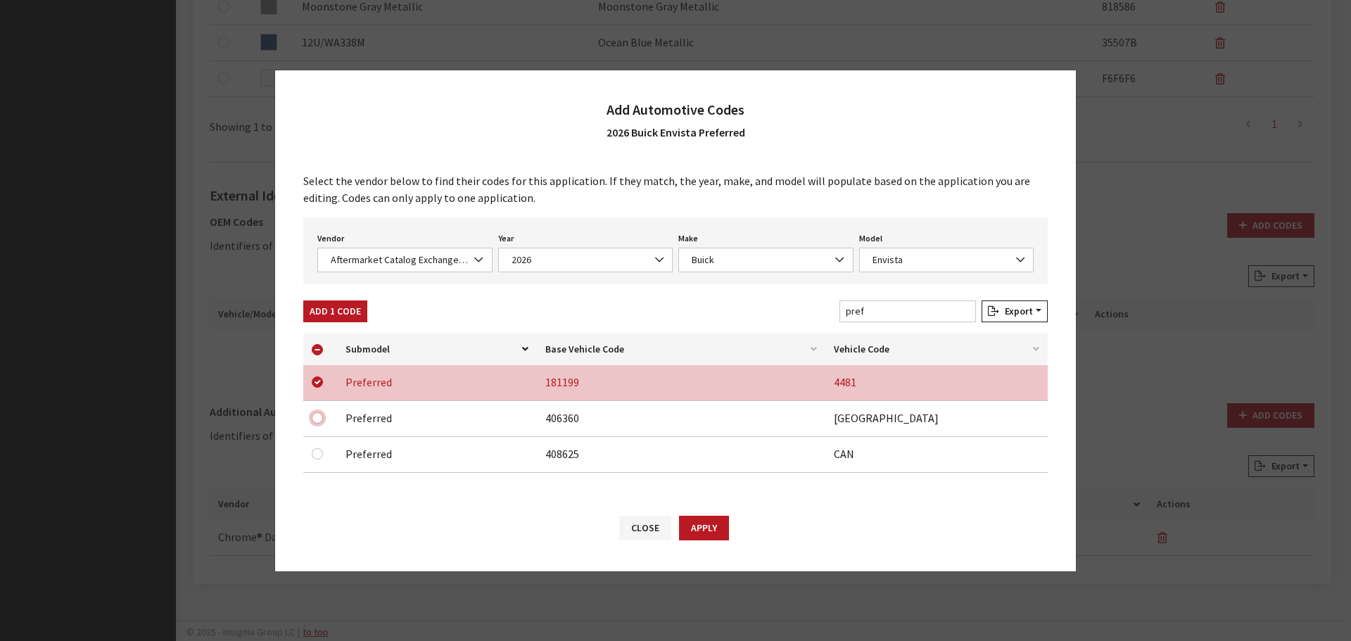
click at [318, 418] on input "checkbox" at bounding box center [317, 417] width 11 height 11
checkbox input "true"
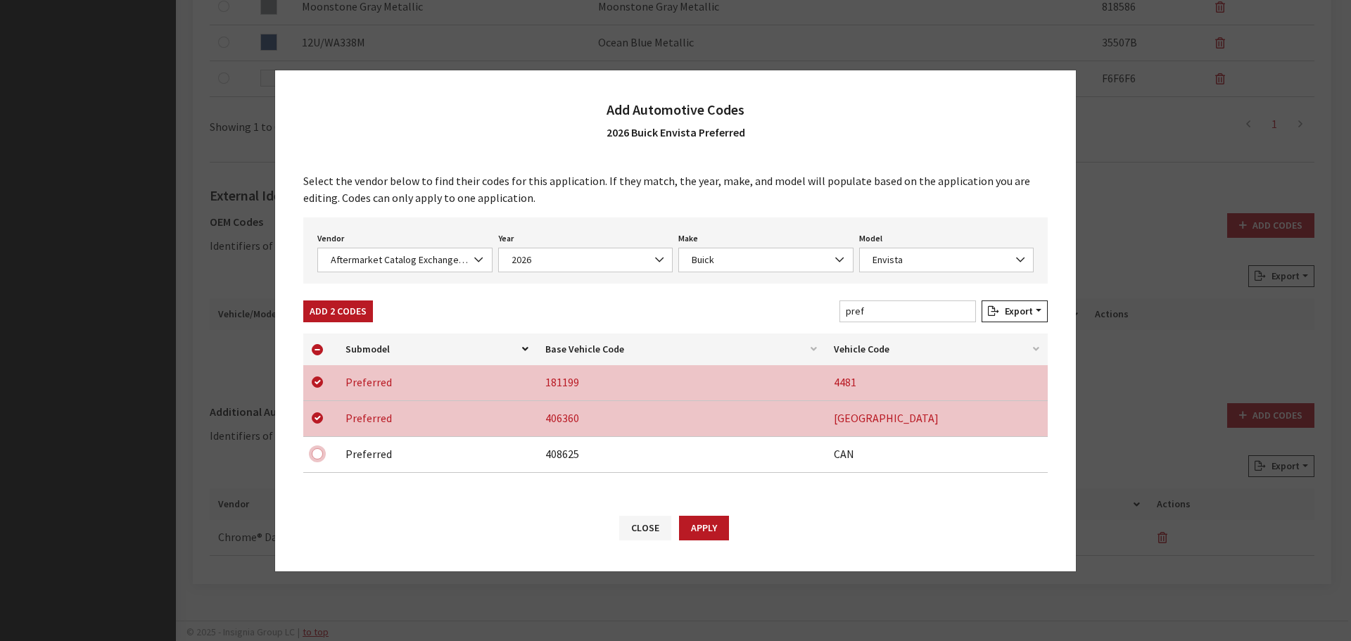
click at [317, 388] on input "checkbox" at bounding box center [317, 382] width 11 height 11
checkbox input "true"
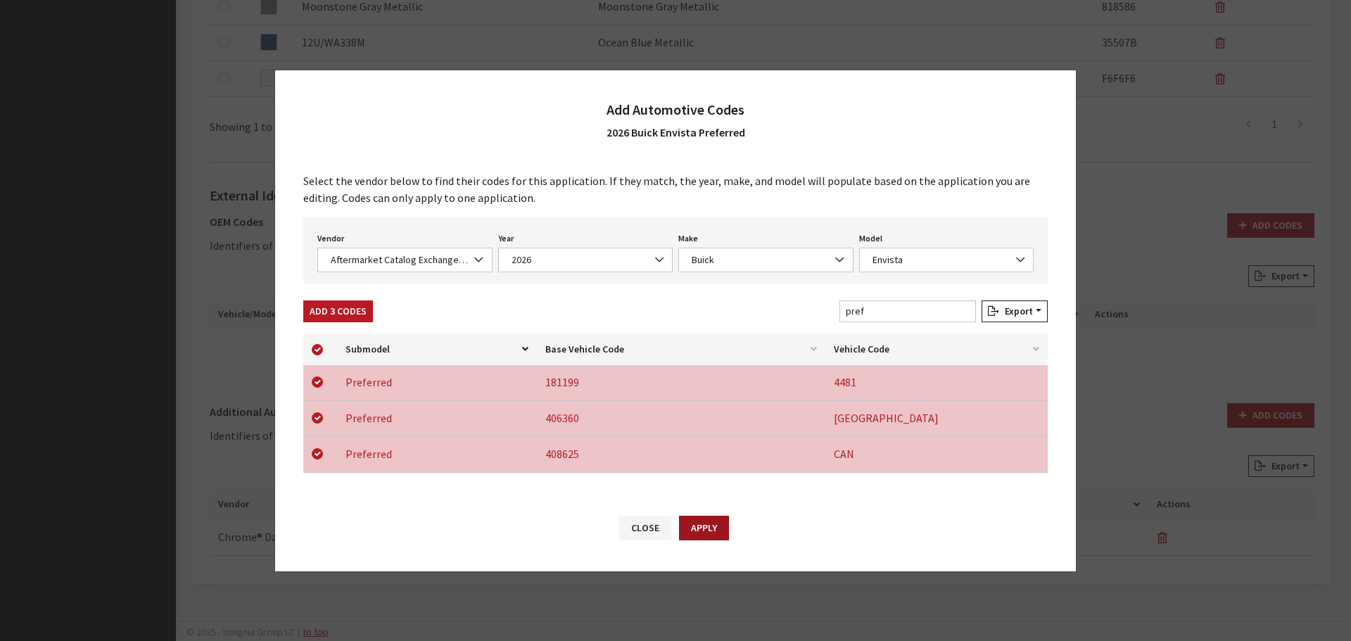
click at [714, 527] on button "Apply" at bounding box center [704, 528] width 50 height 25
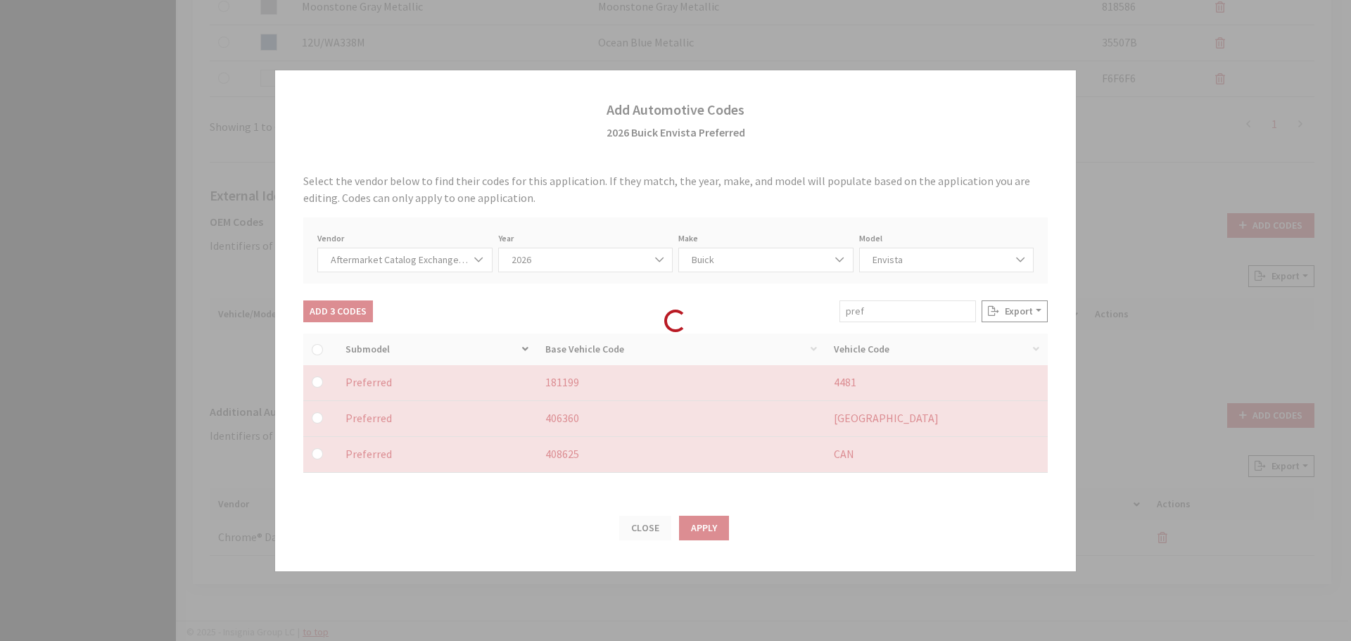
checkbox input "false"
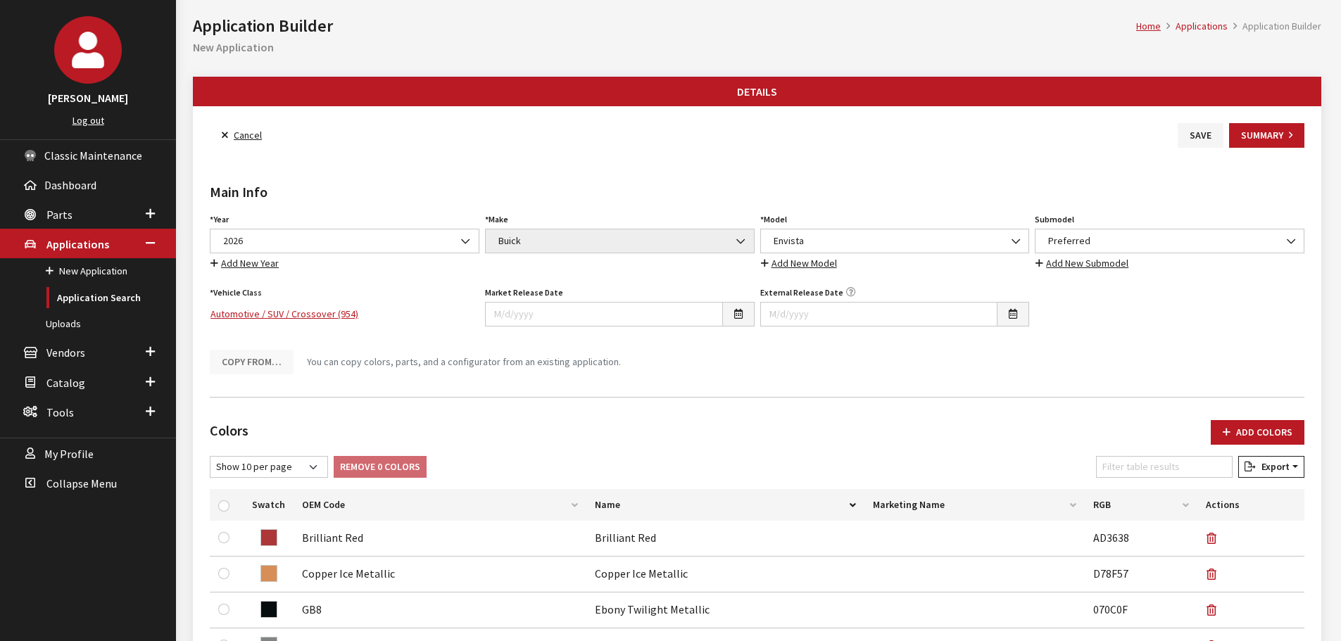
scroll to position [0, 0]
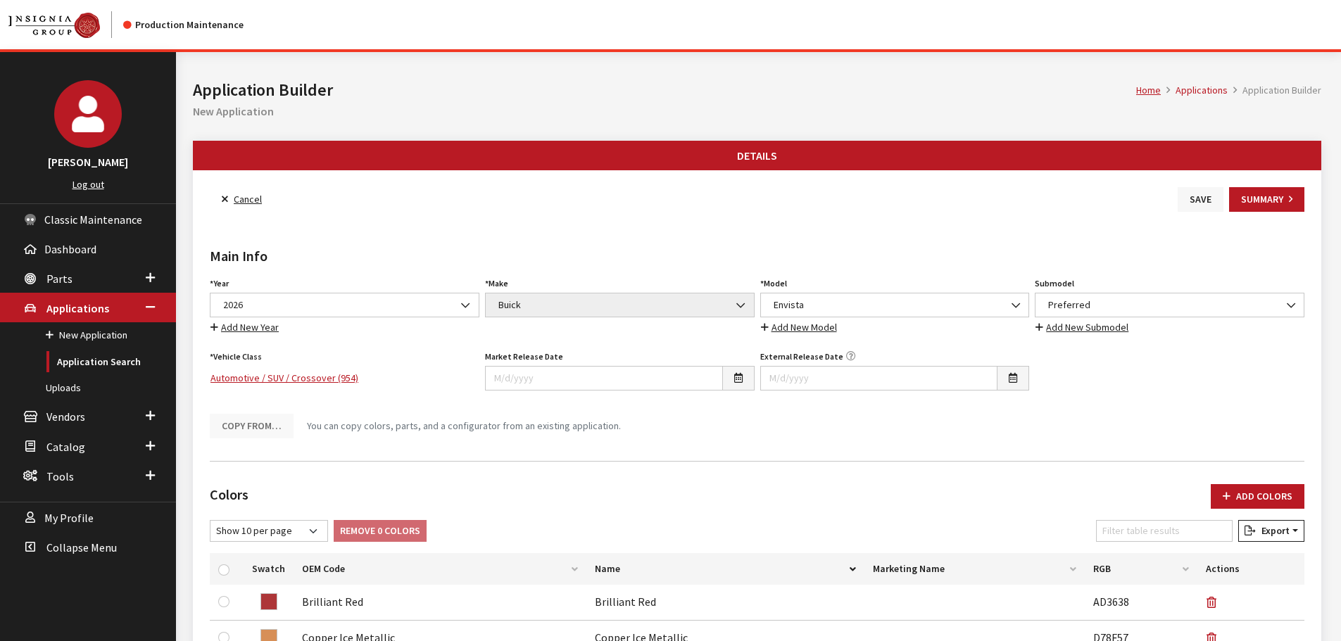
click at [1192, 203] on button "Save" at bounding box center [1201, 199] width 46 height 25
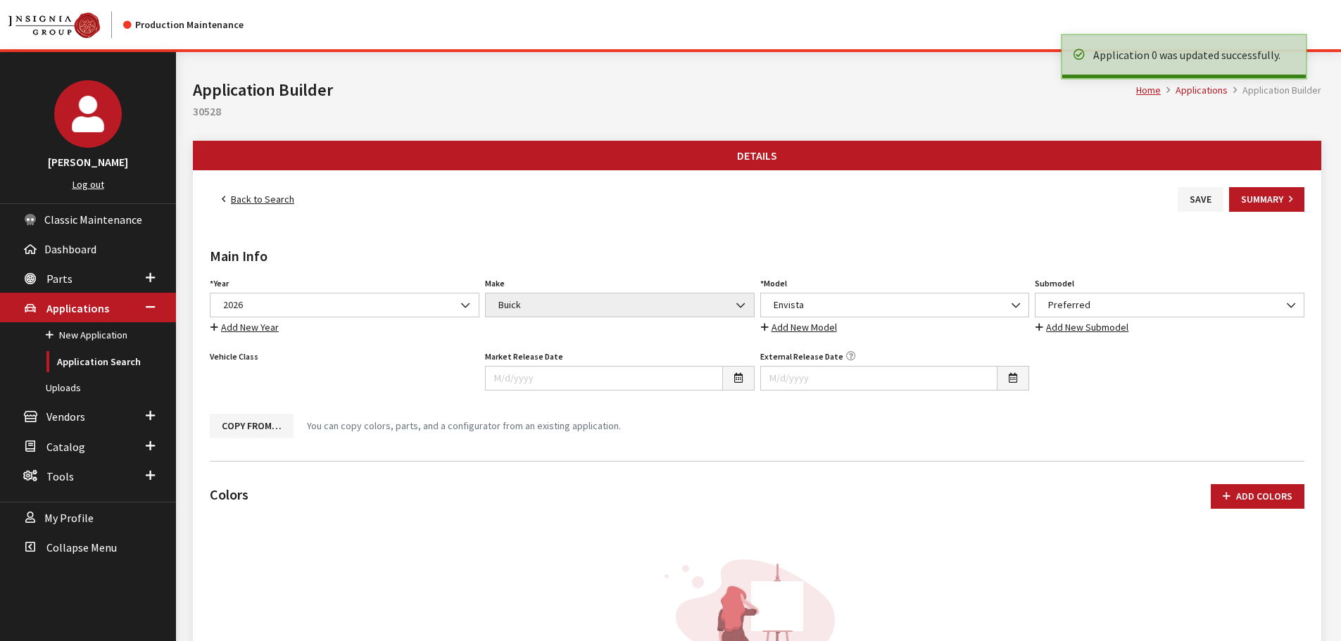
drag, startPoint x: 0, startPoint y: 0, endPoint x: 254, endPoint y: 198, distance: 322.4
click at [254, 198] on link "Back to Search" at bounding box center [258, 199] width 96 height 25
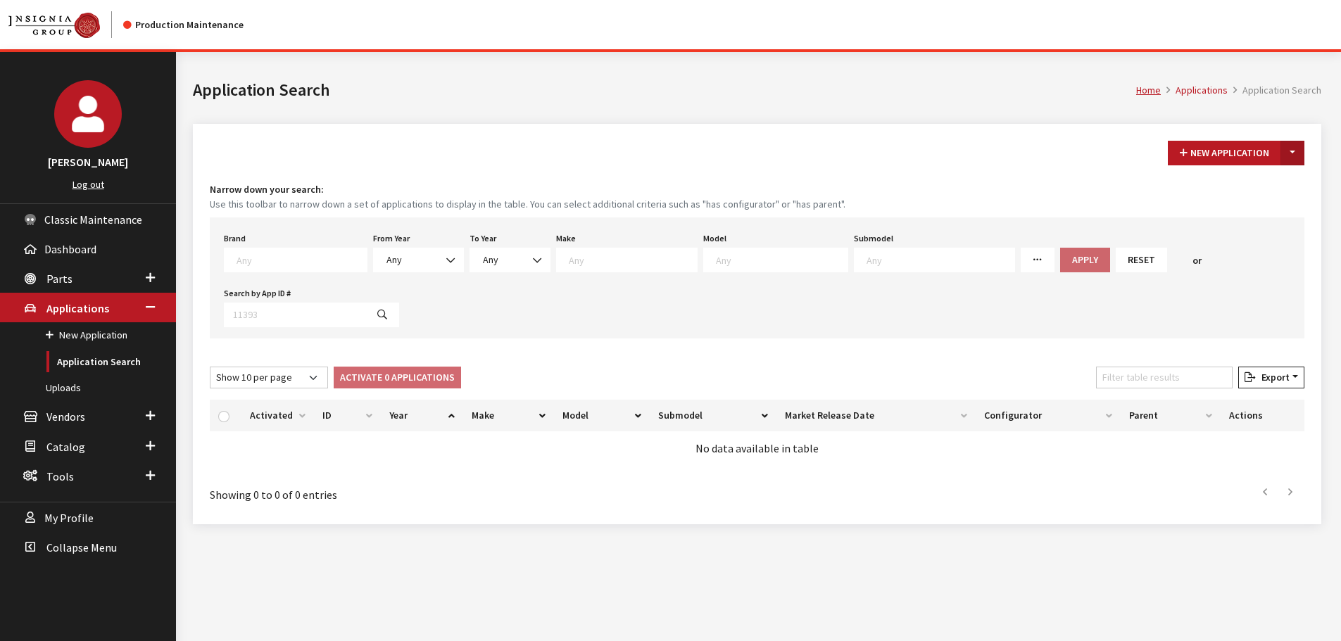
click at [1301, 150] on button "Toggle Dropdown" at bounding box center [1292, 153] width 24 height 25
click at [1261, 184] on button "New From Existing..." at bounding box center [1243, 183] width 121 height 25
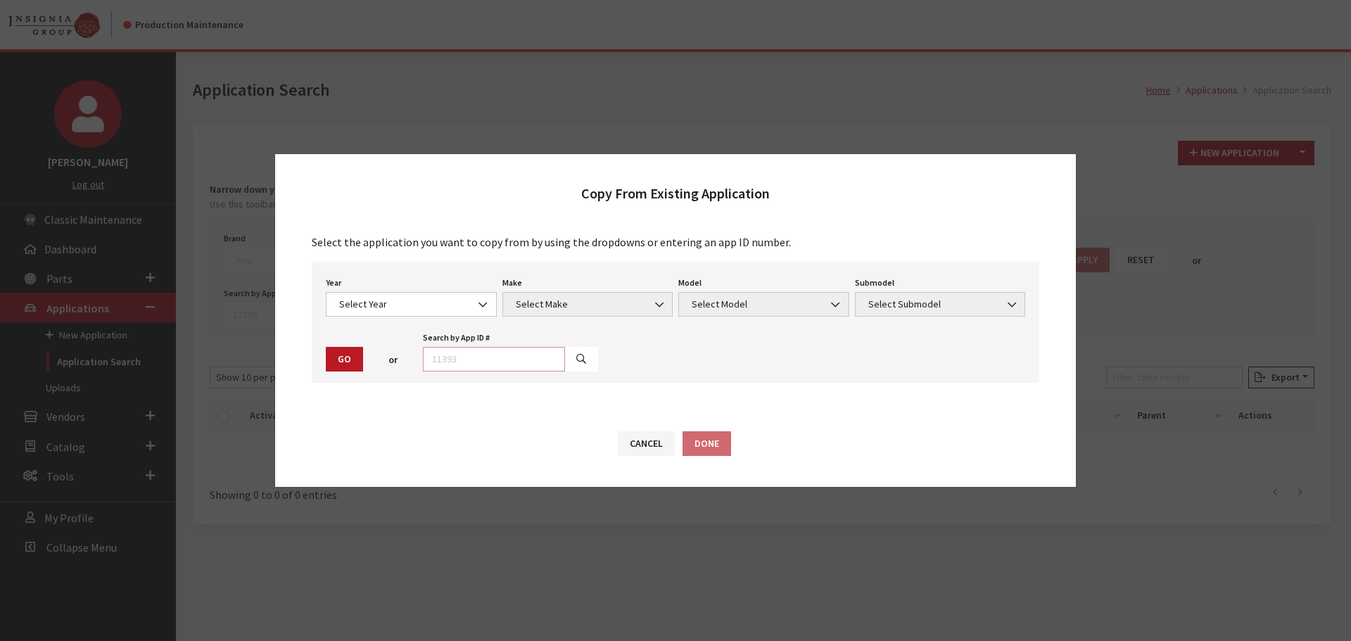
click at [509, 365] on input "text" at bounding box center [494, 359] width 142 height 25
type input "30528"
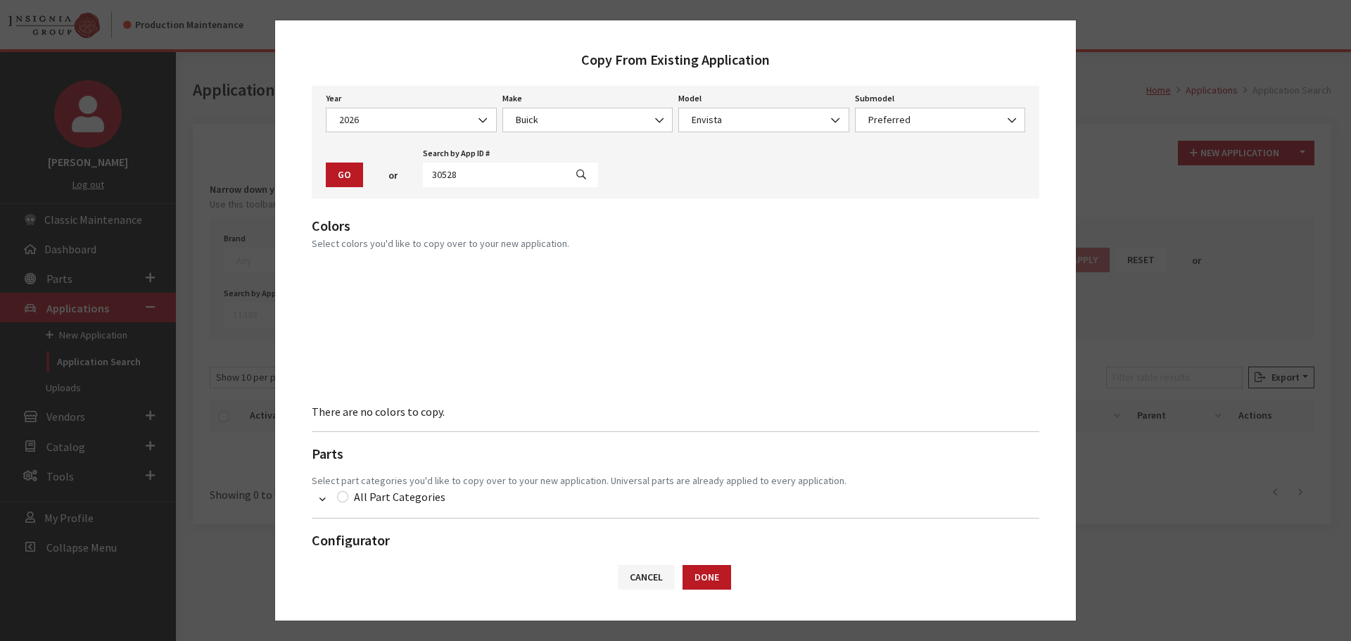
scroll to position [92, 0]
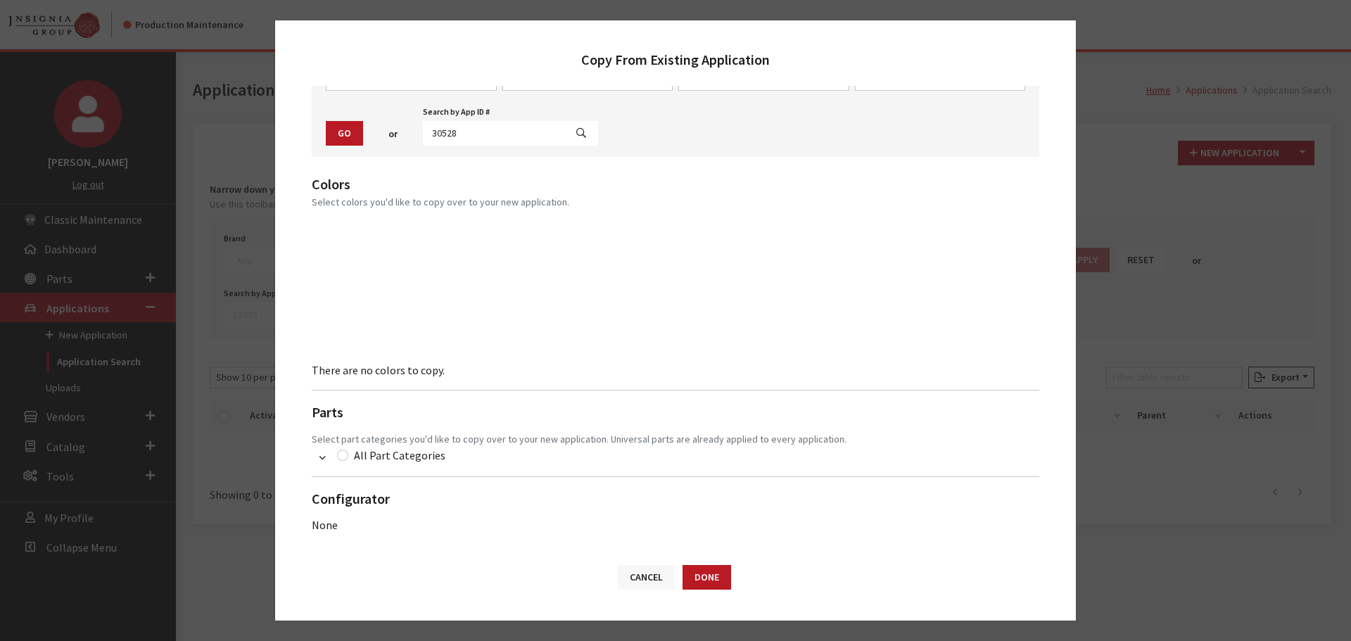
click at [630, 572] on button "Cancel" at bounding box center [646, 577] width 57 height 25
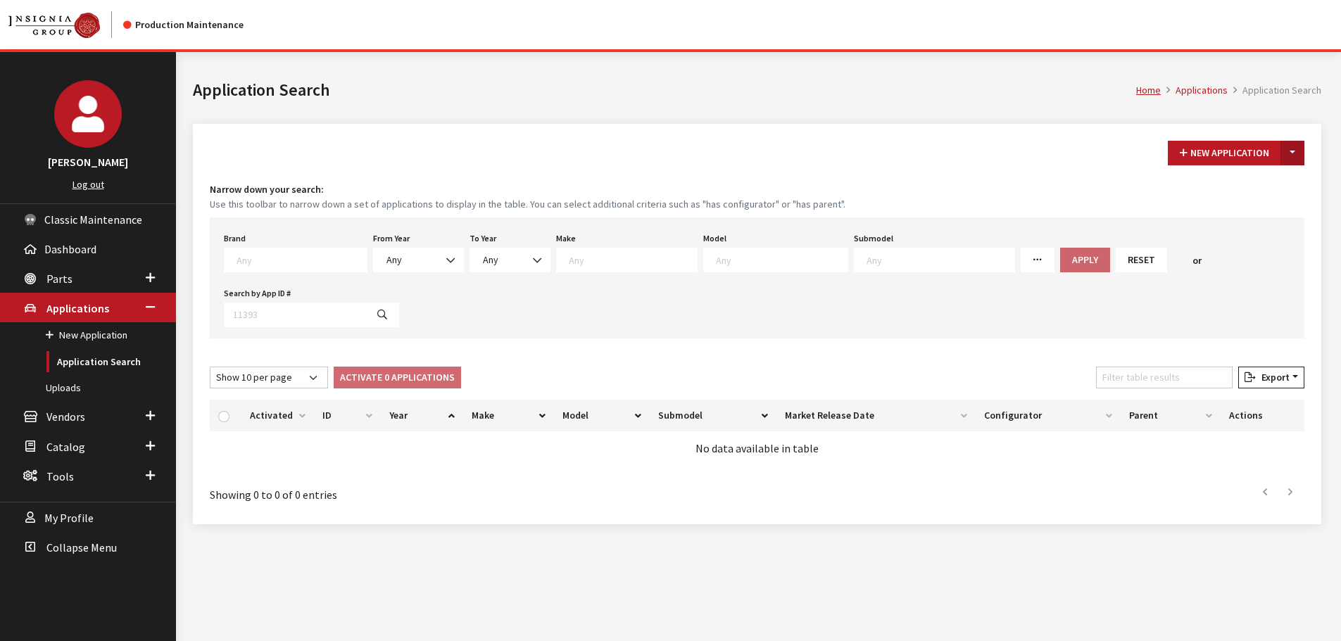
click at [1292, 154] on button "Toggle Dropdown" at bounding box center [1292, 153] width 24 height 25
click at [1229, 172] on button "New From Existing..." at bounding box center [1243, 183] width 121 height 25
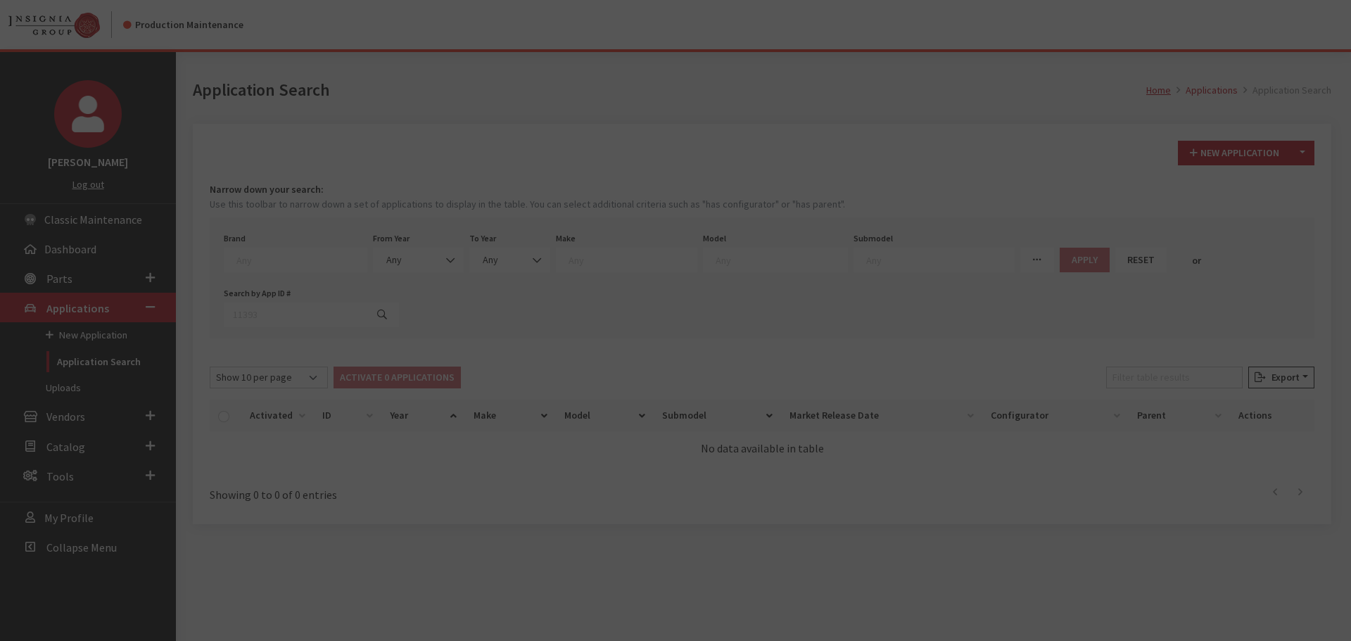
scroll to position [0, 0]
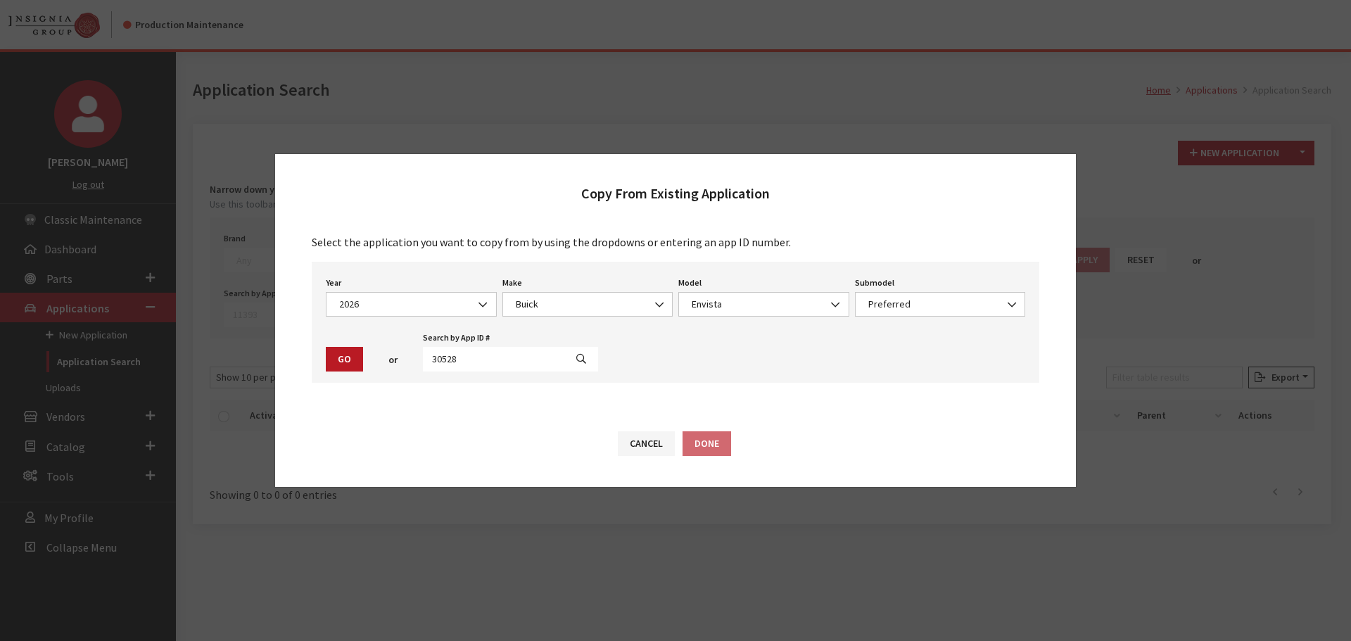
click at [564, 358] on button "button" at bounding box center [581, 359] width 34 height 25
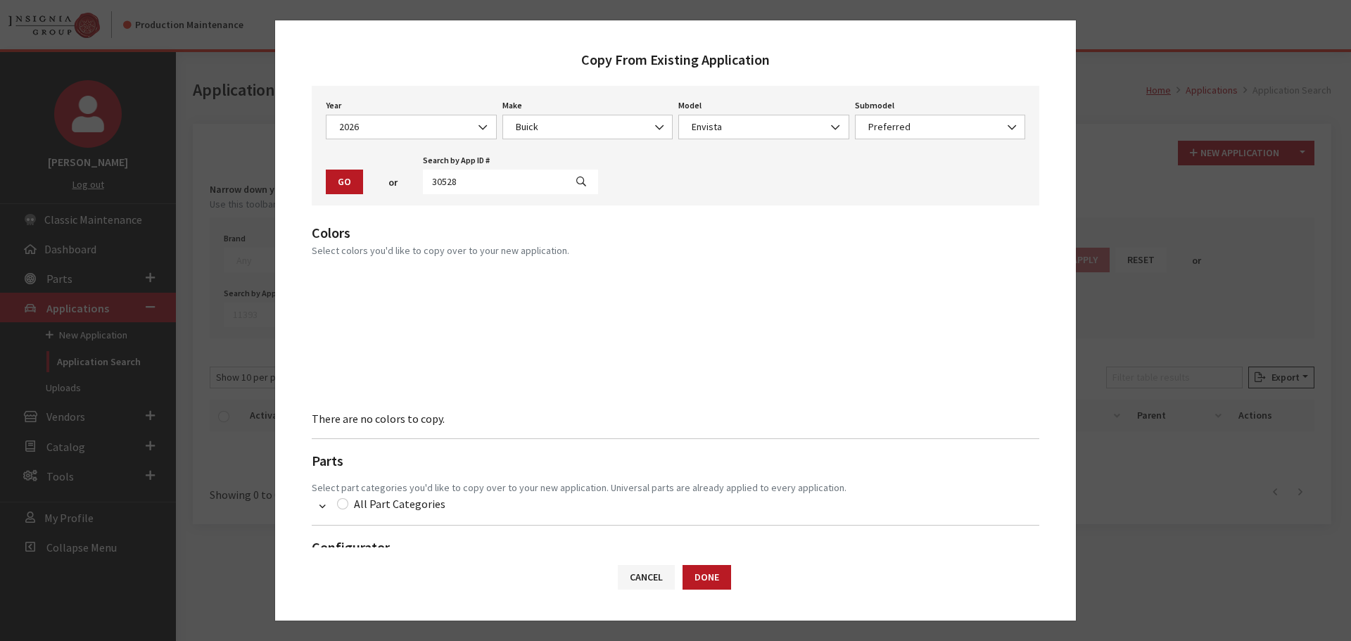
scroll to position [92, 0]
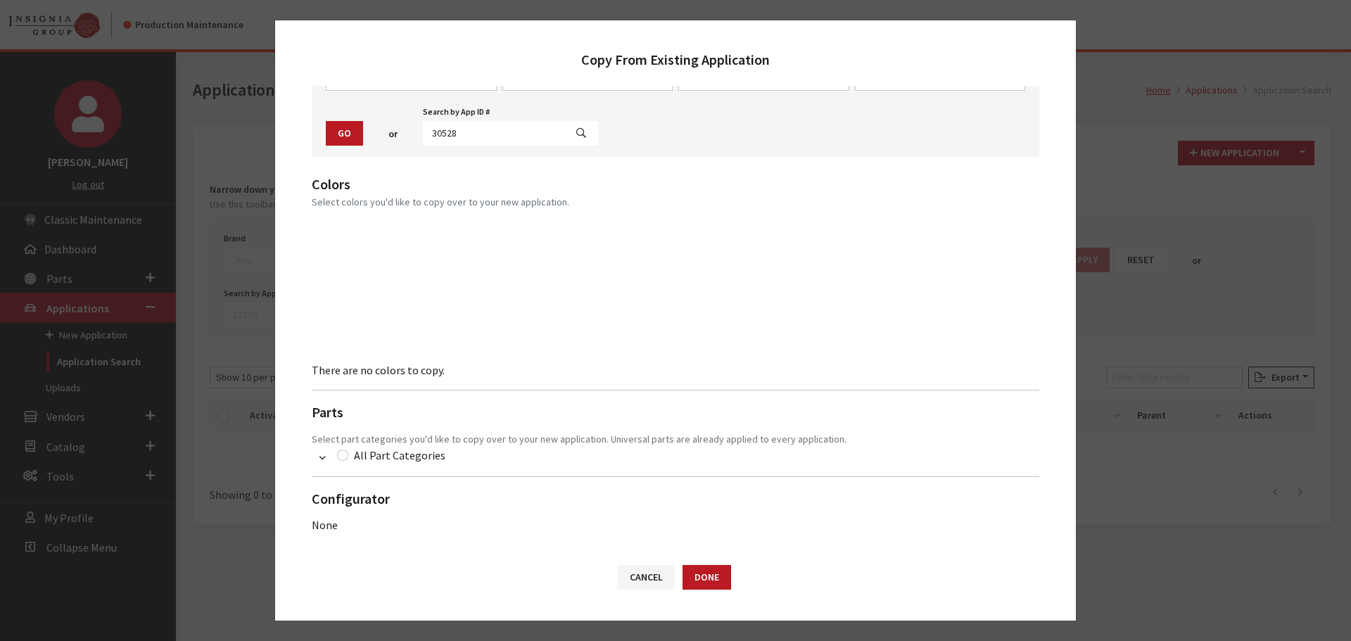
click at [321, 455] on icon "button" at bounding box center [322, 457] width 10 height 4
click at [627, 572] on button "Cancel" at bounding box center [646, 577] width 57 height 25
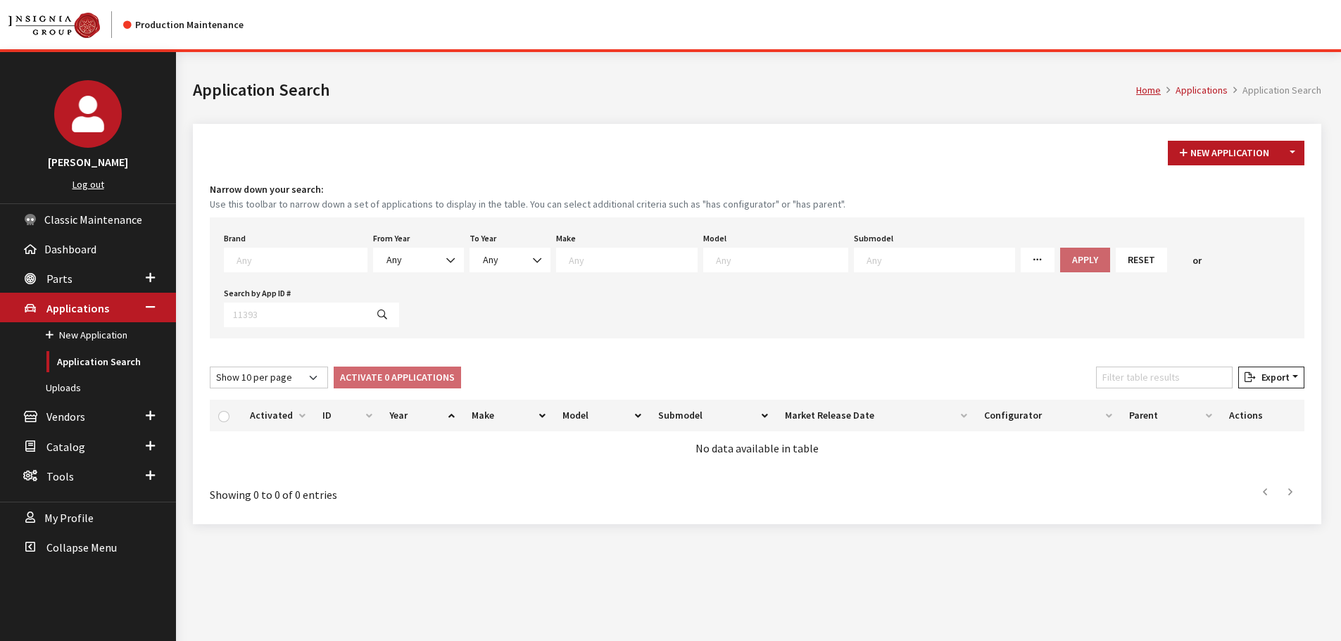
click at [282, 258] on textarea "Search" at bounding box center [301, 259] width 130 height 13
type textarea "gm"
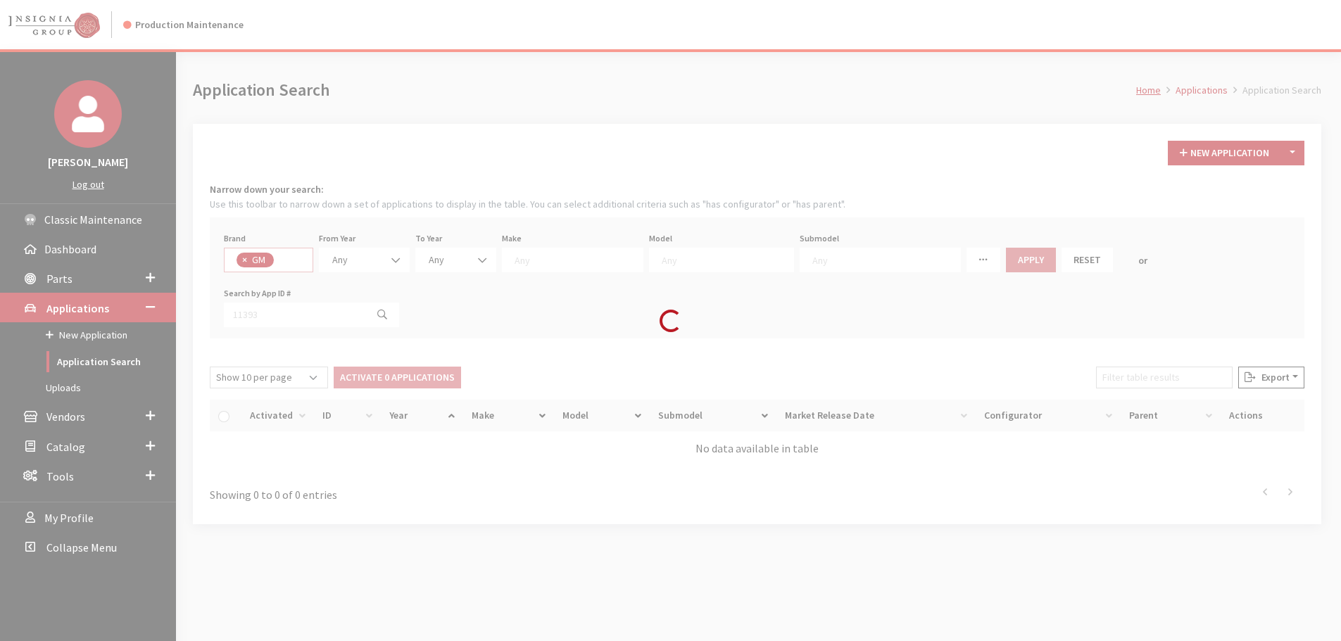
select select "1"
select select
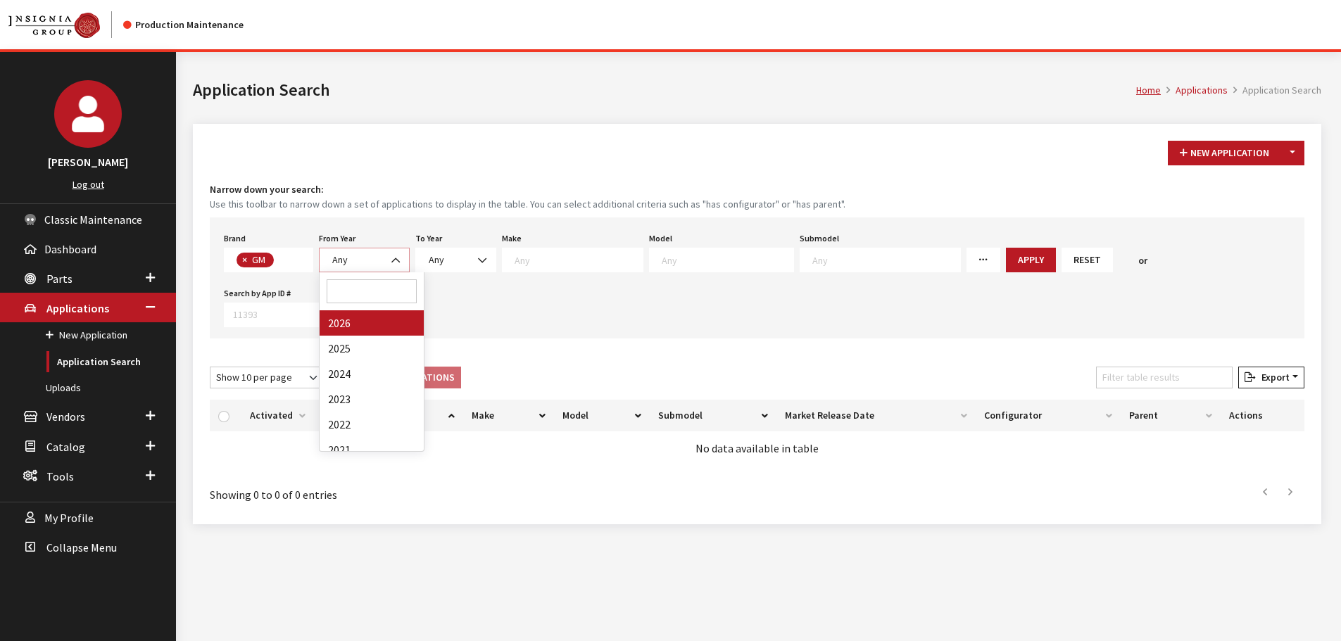
click at [379, 260] on span "Any" at bounding box center [364, 260] width 72 height 15
select select "2026"
select select
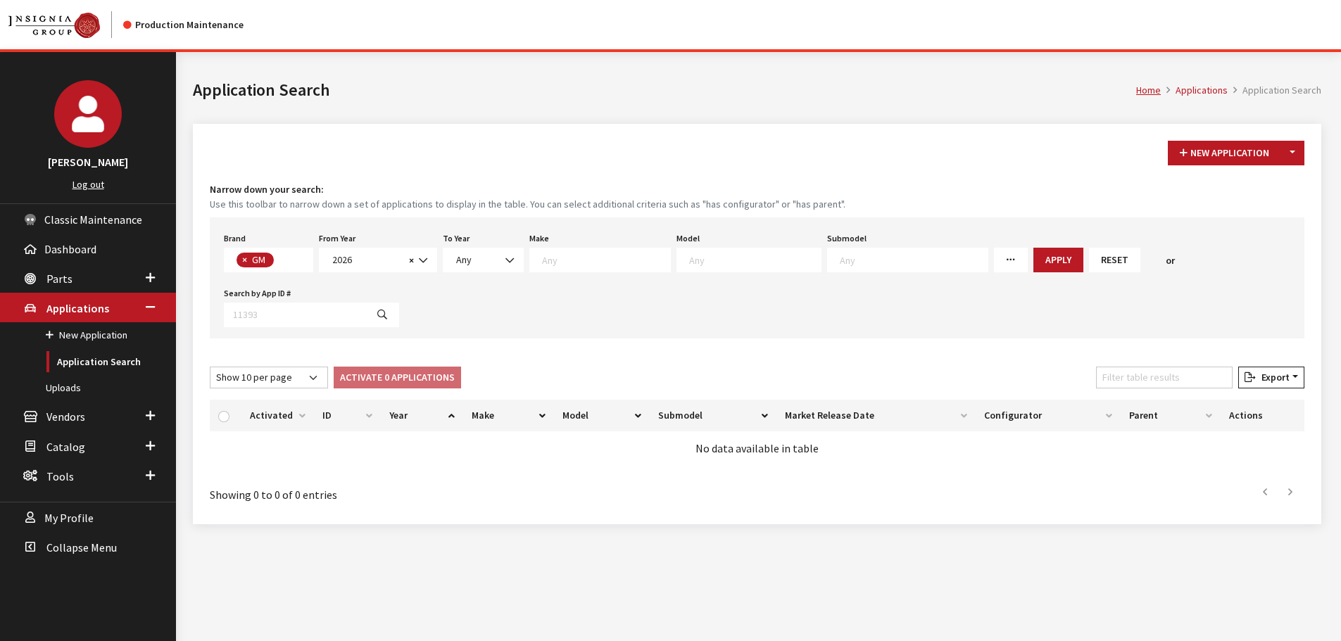
click at [715, 265] on textarea "Search" at bounding box center [755, 259] width 132 height 13
select select "1345"
select select
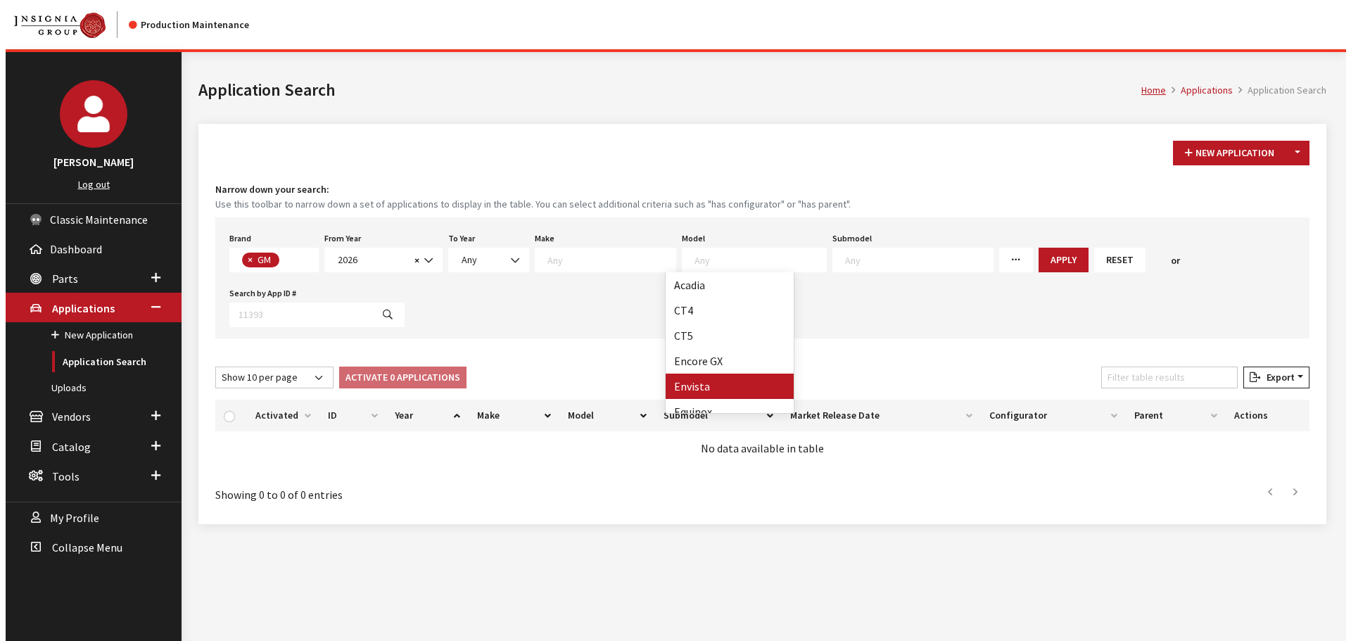
scroll to position [67, 0]
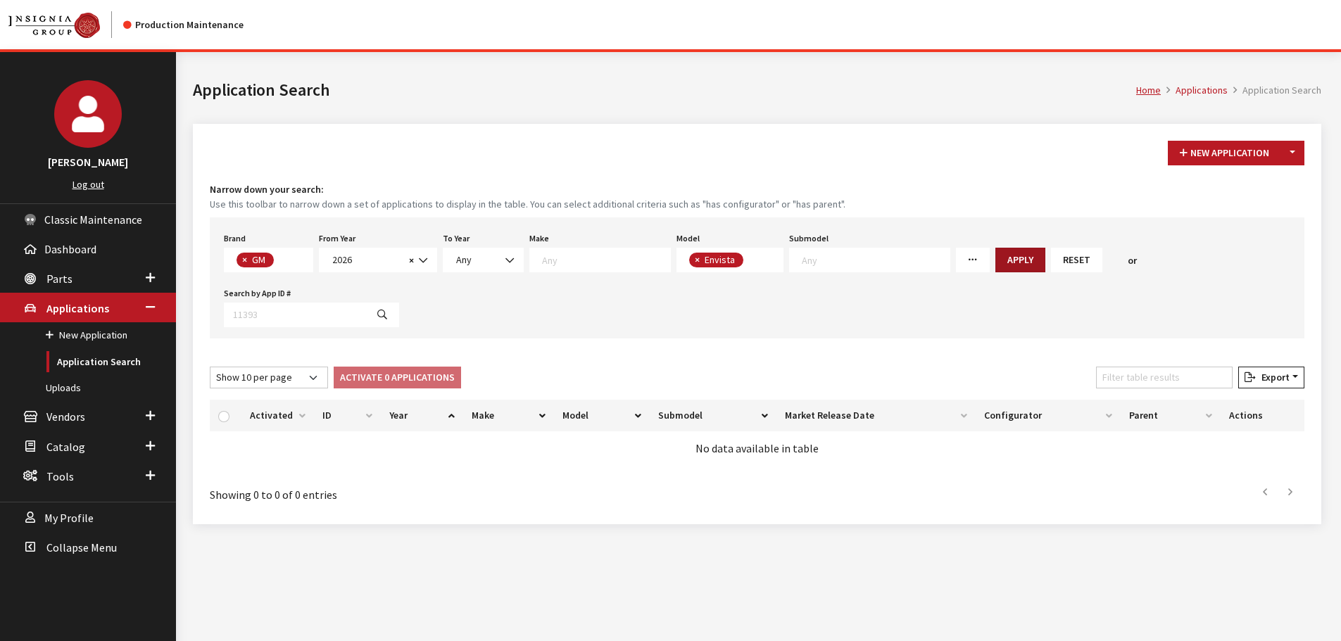
click at [995, 254] on button "Apply" at bounding box center [1020, 260] width 50 height 25
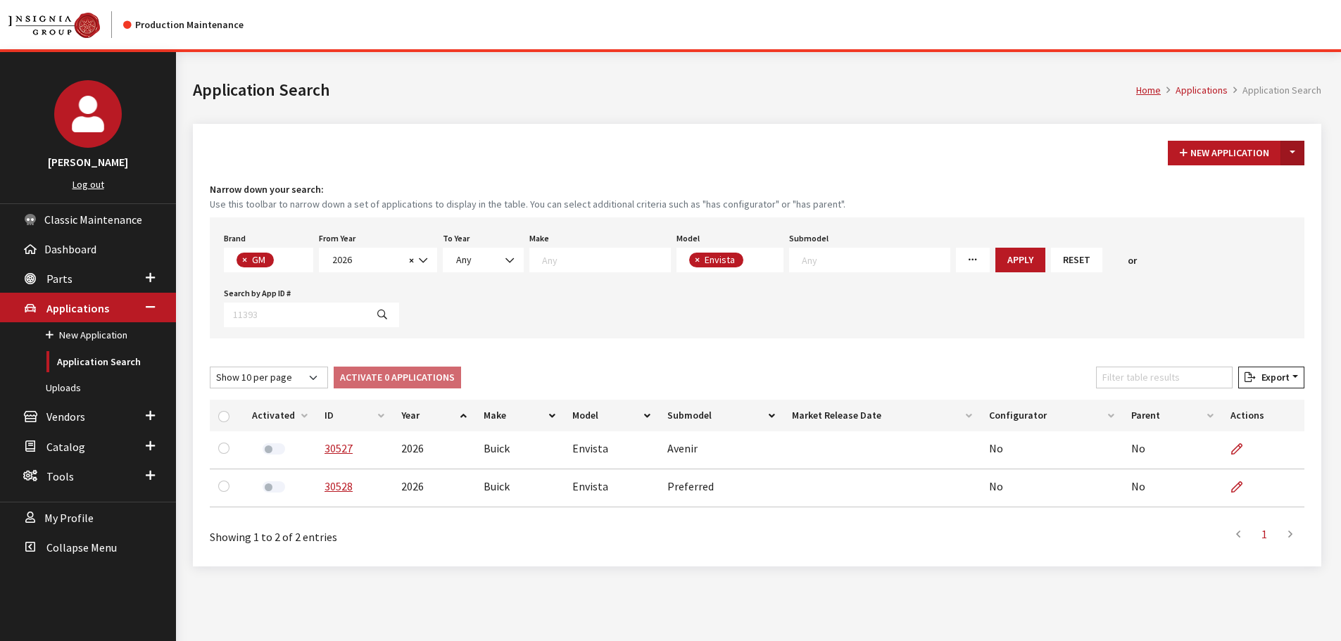
click at [1294, 156] on button "Toggle Dropdown" at bounding box center [1292, 153] width 24 height 25
click at [1224, 183] on button "New From Existing..." at bounding box center [1243, 183] width 121 height 25
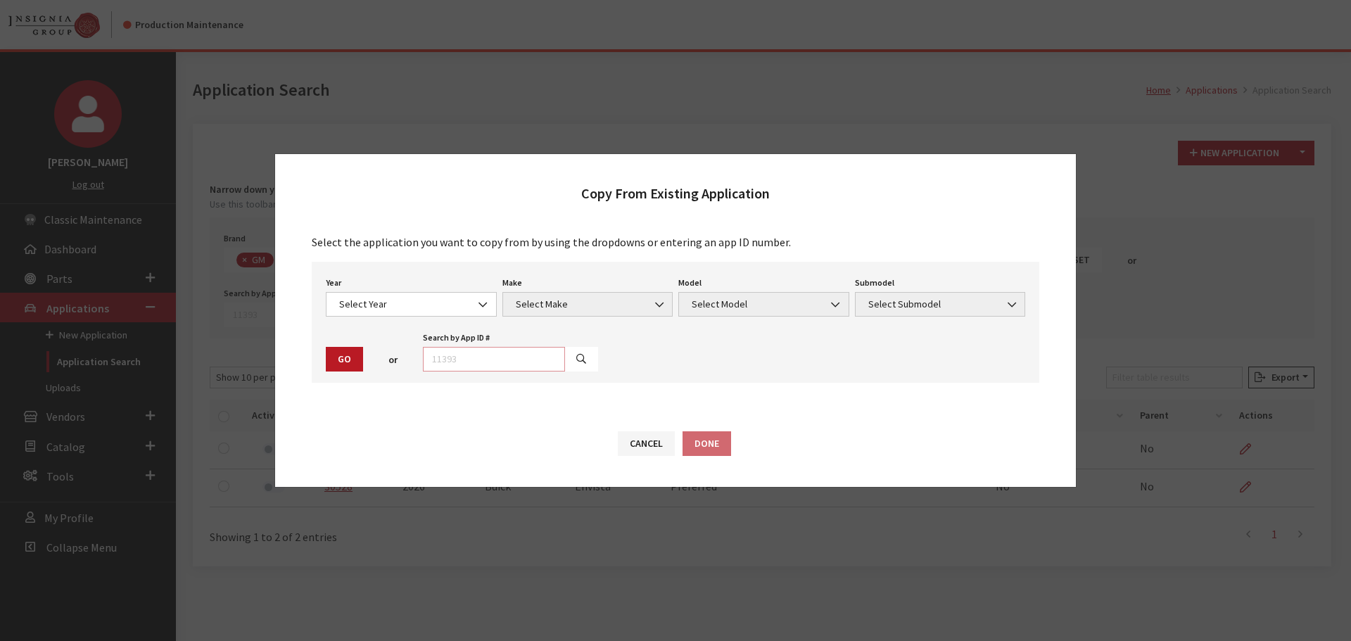
click at [464, 362] on input "text" at bounding box center [494, 359] width 142 height 25
type input "30528"
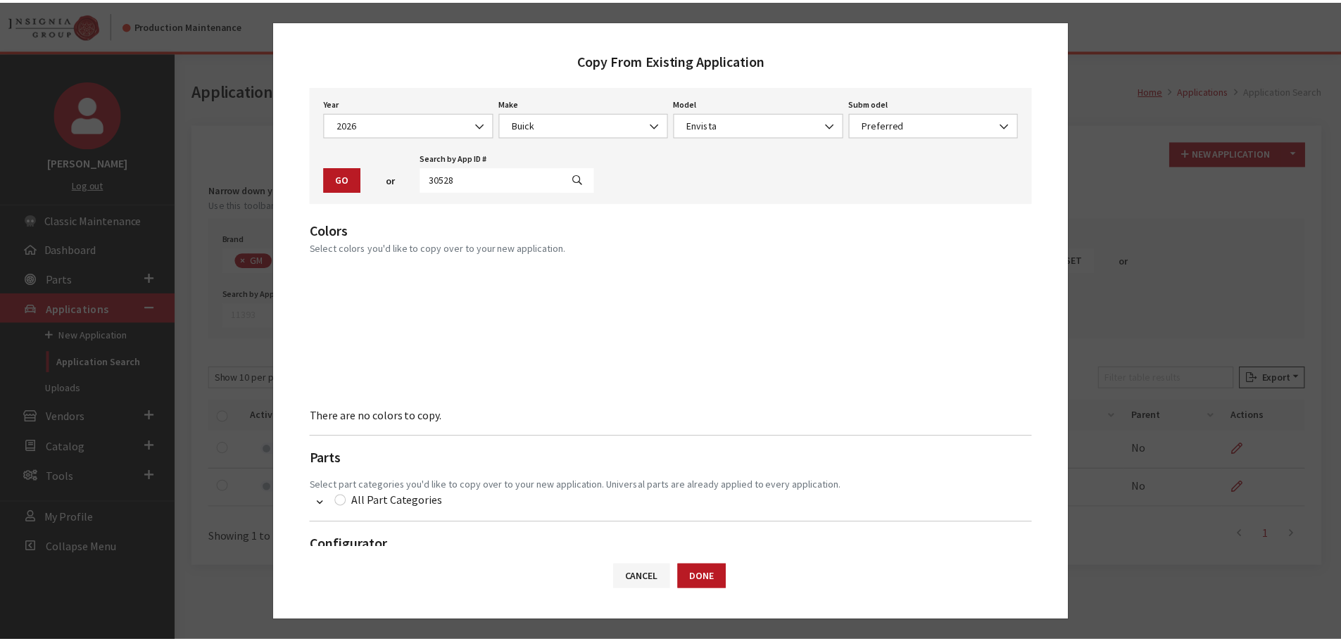
scroll to position [22, 0]
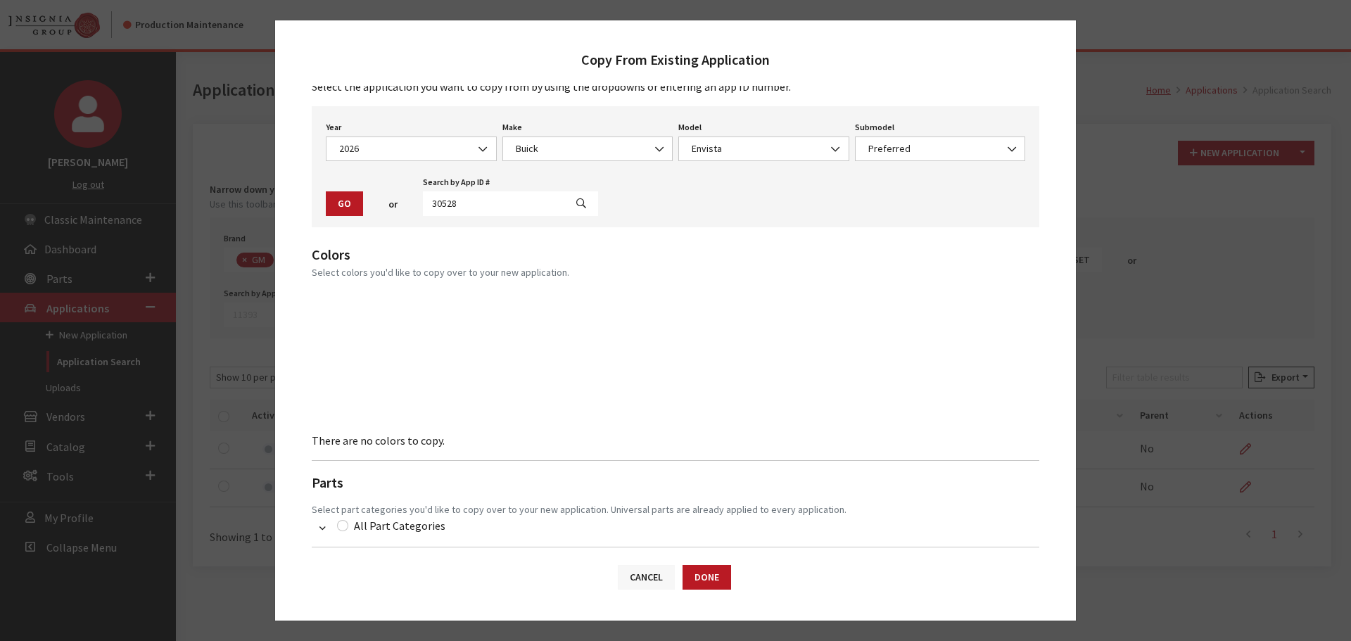
click at [631, 574] on button "Cancel" at bounding box center [646, 577] width 57 height 25
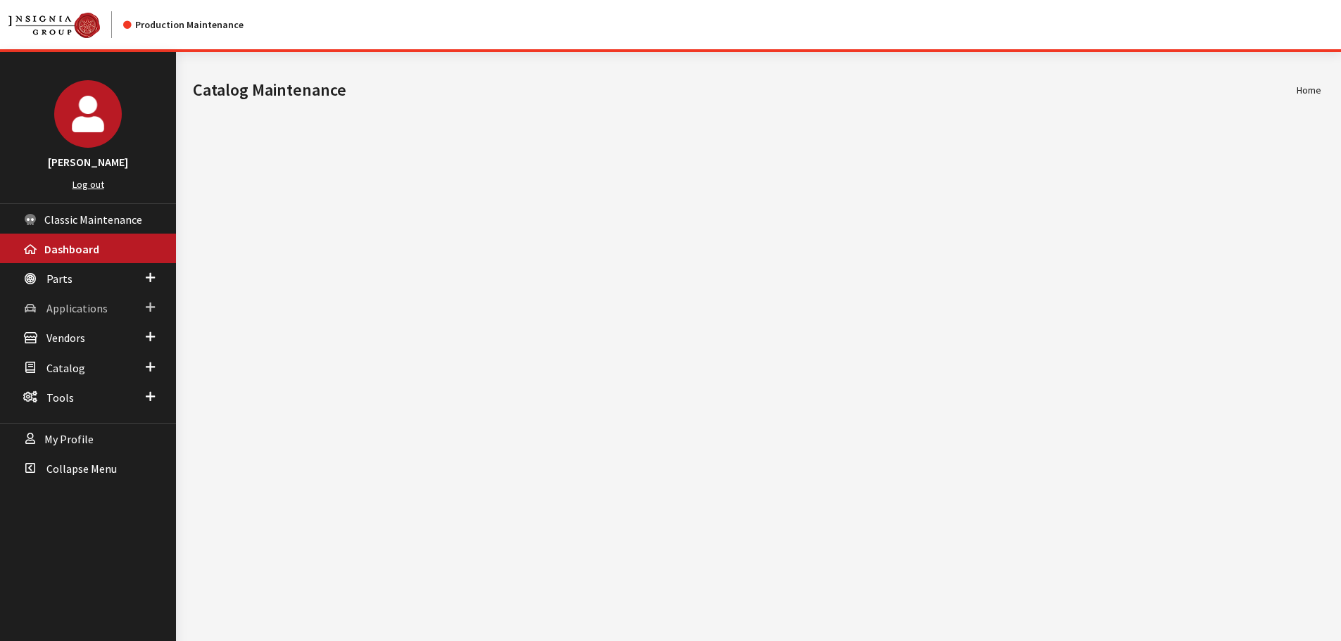
click at [59, 304] on span "Applications" at bounding box center [76, 308] width 61 height 14
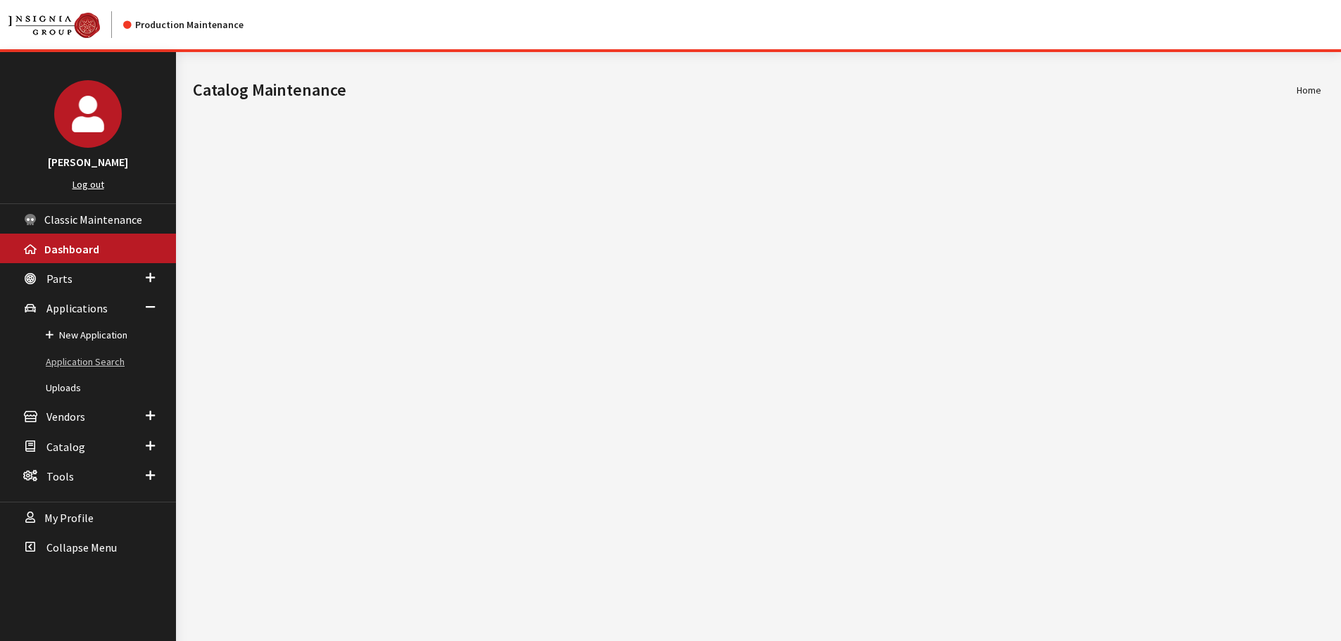
click at [68, 363] on link "Application Search" at bounding box center [88, 362] width 176 height 26
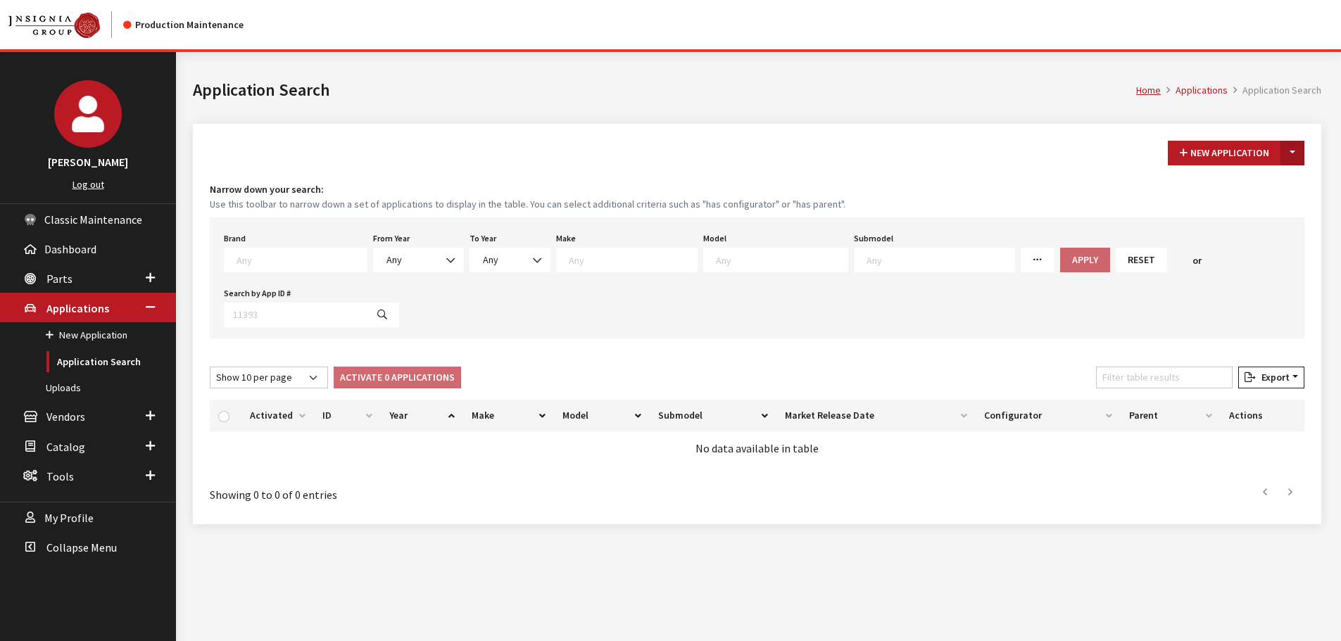
click at [1301, 151] on button "Toggle Dropdown" at bounding box center [1292, 153] width 24 height 25
click at [1216, 189] on button "New From Existing..." at bounding box center [1243, 183] width 121 height 25
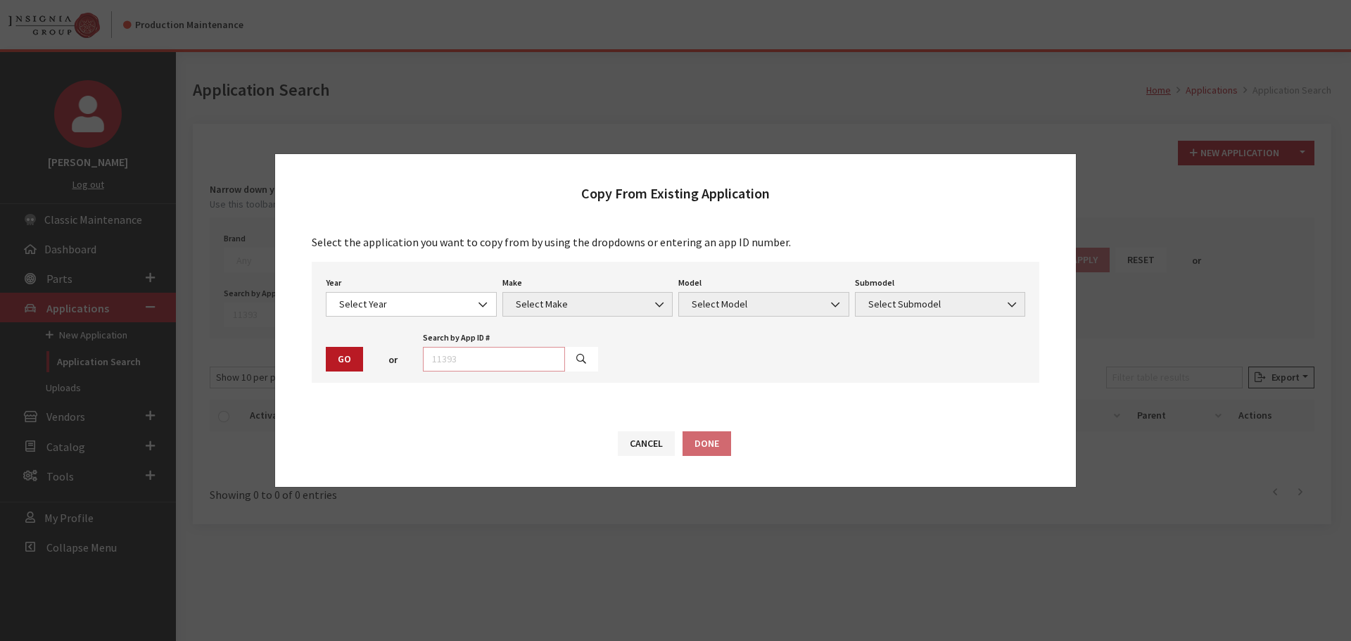
click at [516, 362] on input "text" at bounding box center [494, 359] width 142 height 25
type input "30528"
click at [576, 360] on icon "button" at bounding box center [581, 360] width 10 height 10
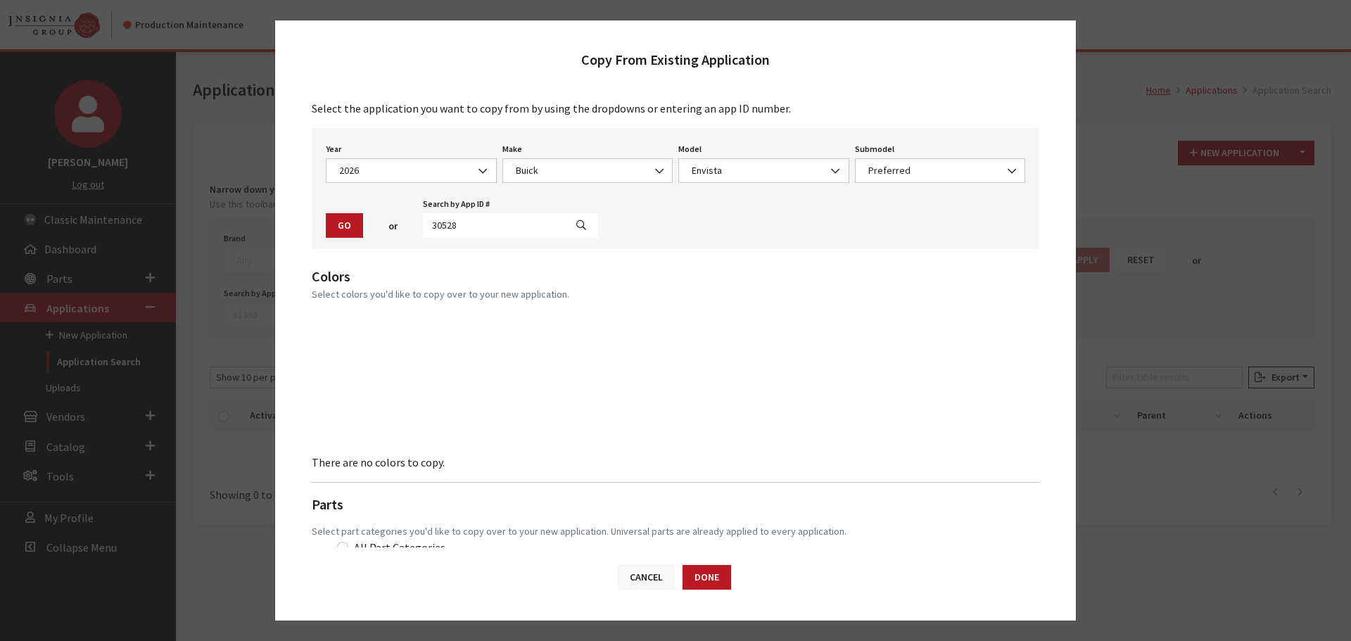
click at [647, 571] on button "Cancel" at bounding box center [646, 577] width 57 height 25
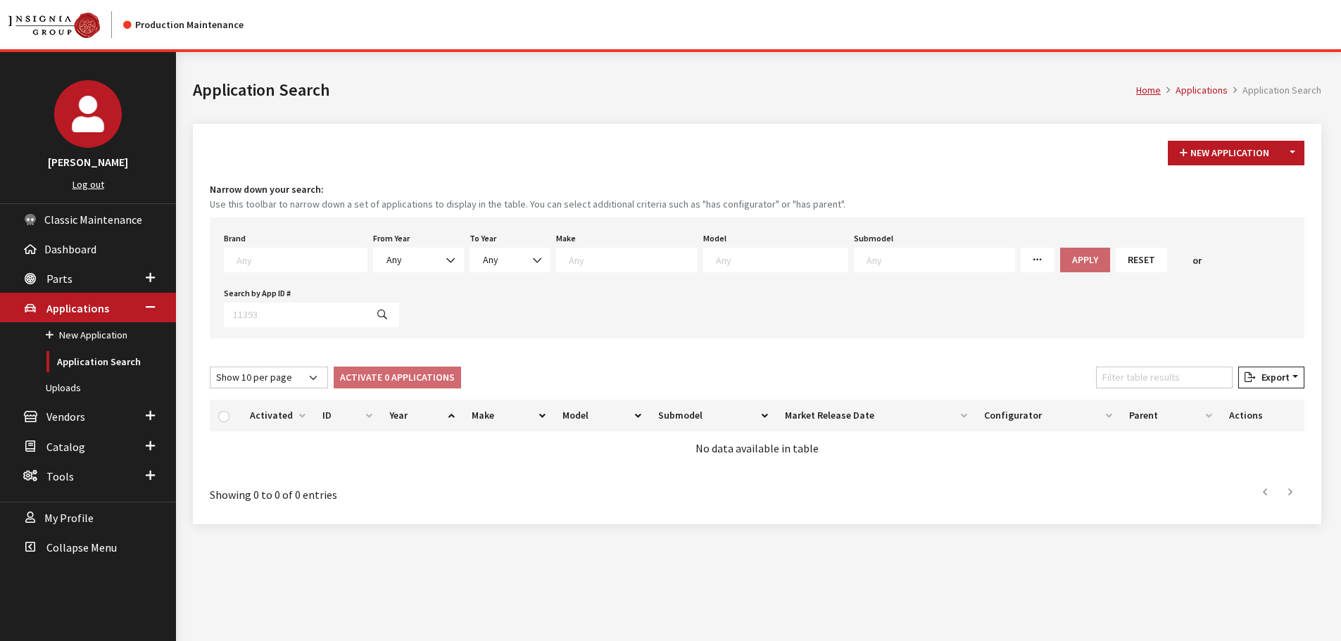
click at [1305, 148] on div "New Application Toggle Dropdown New From Existing..." at bounding box center [1236, 153] width 142 height 25
click at [1292, 151] on button "Toggle Dropdown" at bounding box center [1292, 153] width 24 height 25
click at [1266, 177] on button "New From Existing..." at bounding box center [1243, 183] width 121 height 25
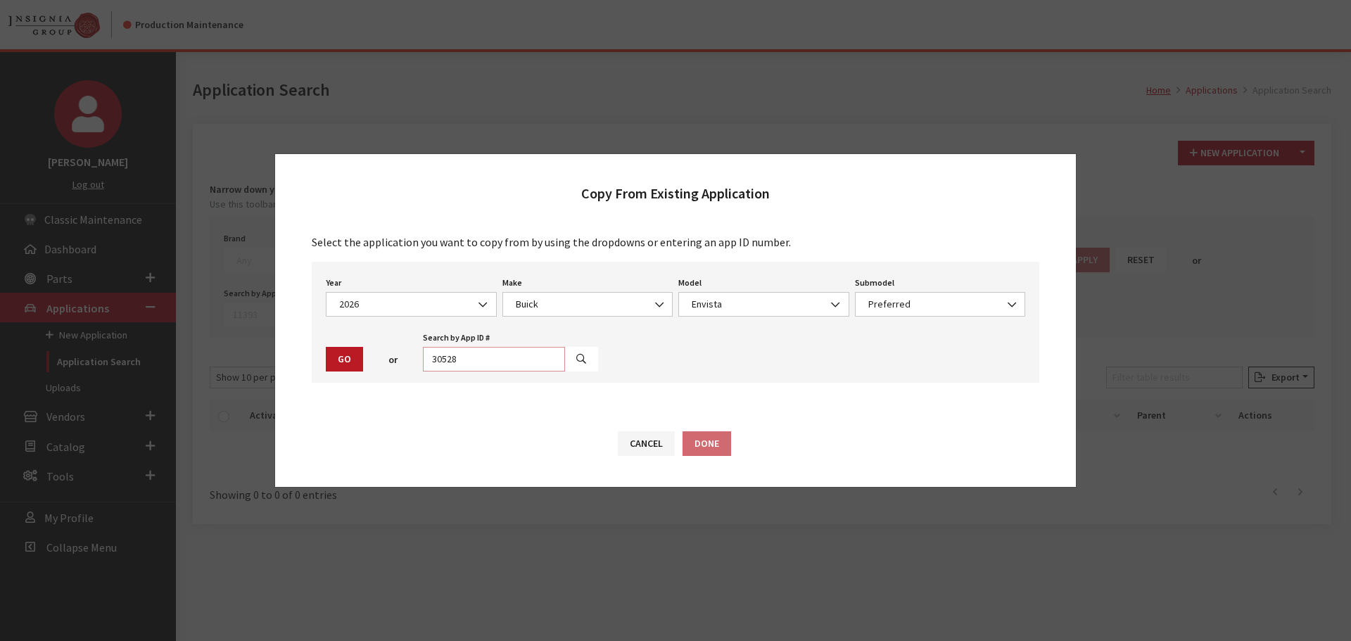
click at [468, 358] on input "30528" at bounding box center [494, 359] width 142 height 25
type input "30527"
click at [567, 367] on button "button" at bounding box center [581, 359] width 34 height 25
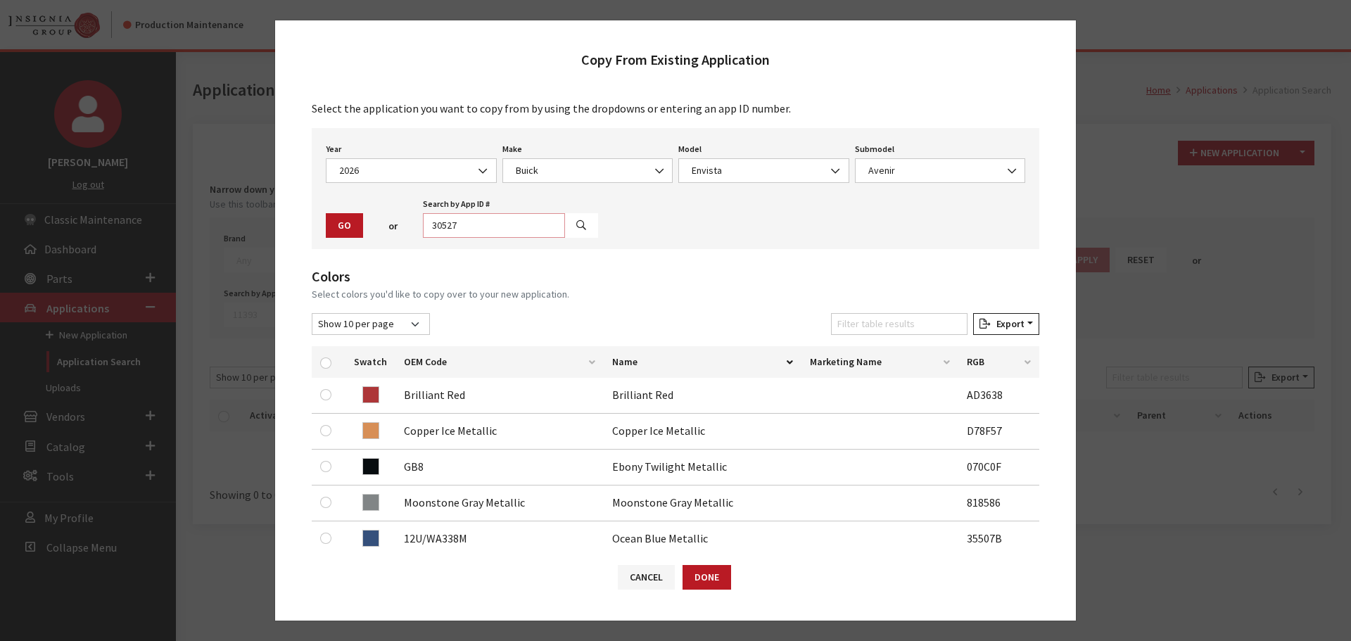
click at [482, 229] on input "30527" at bounding box center [494, 225] width 142 height 25
type input "30528"
click at [576, 220] on button "button" at bounding box center [581, 225] width 34 height 25
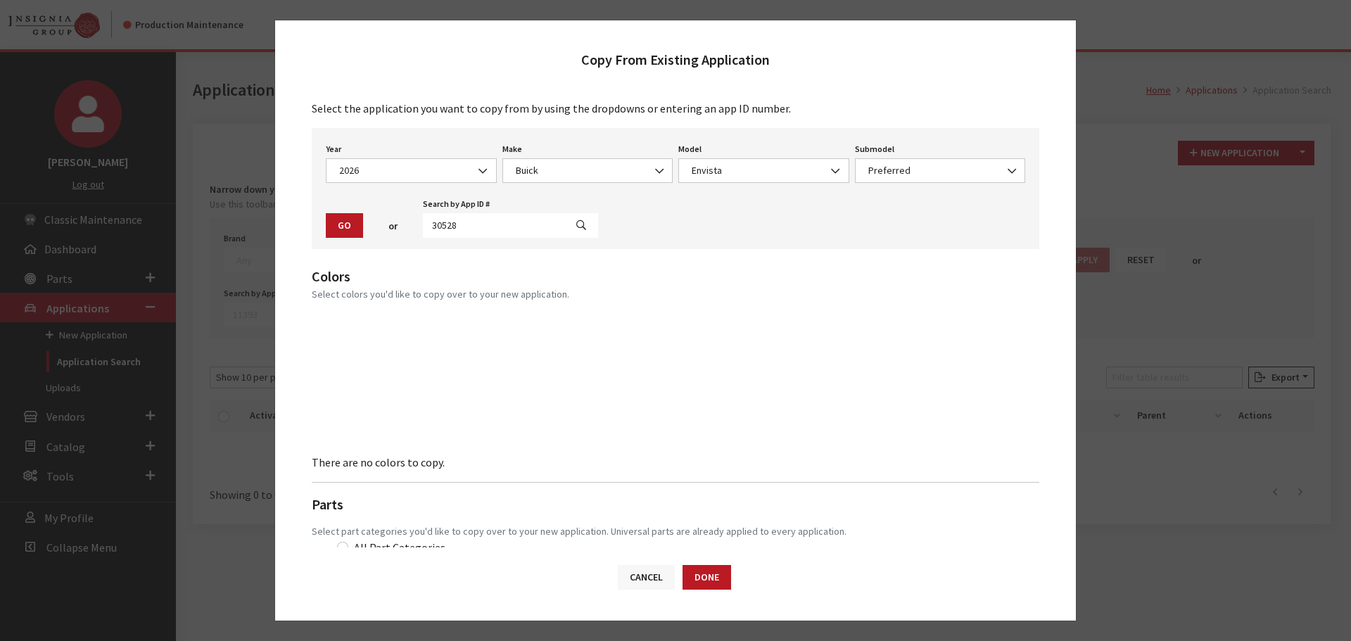
click at [656, 580] on button "Cancel" at bounding box center [646, 577] width 57 height 25
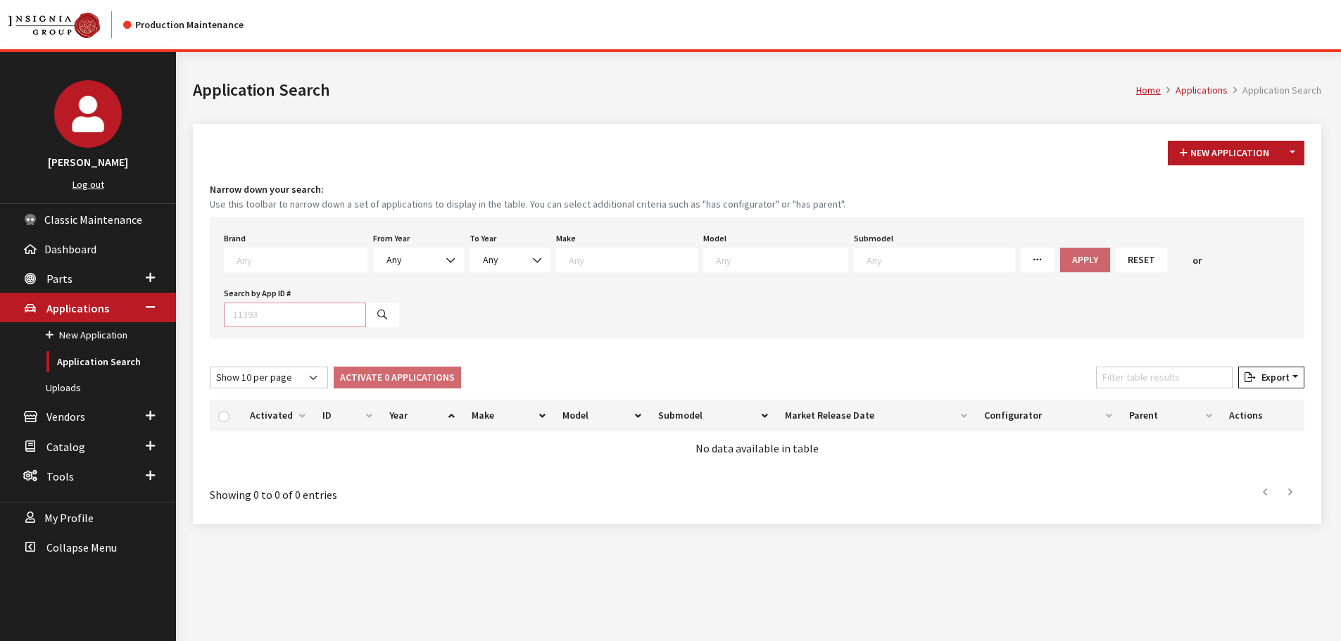
click at [320, 303] on input "Search by App ID #" at bounding box center [295, 315] width 142 height 25
type input "2"
type input "30528"
select select
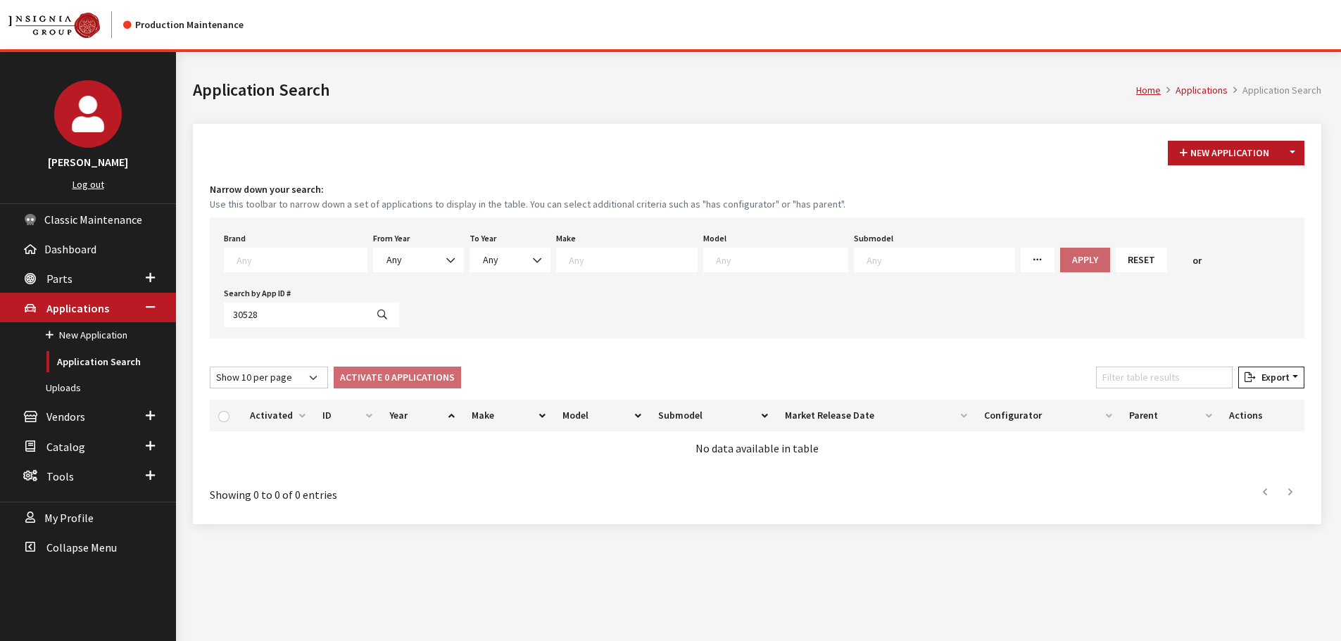
select select
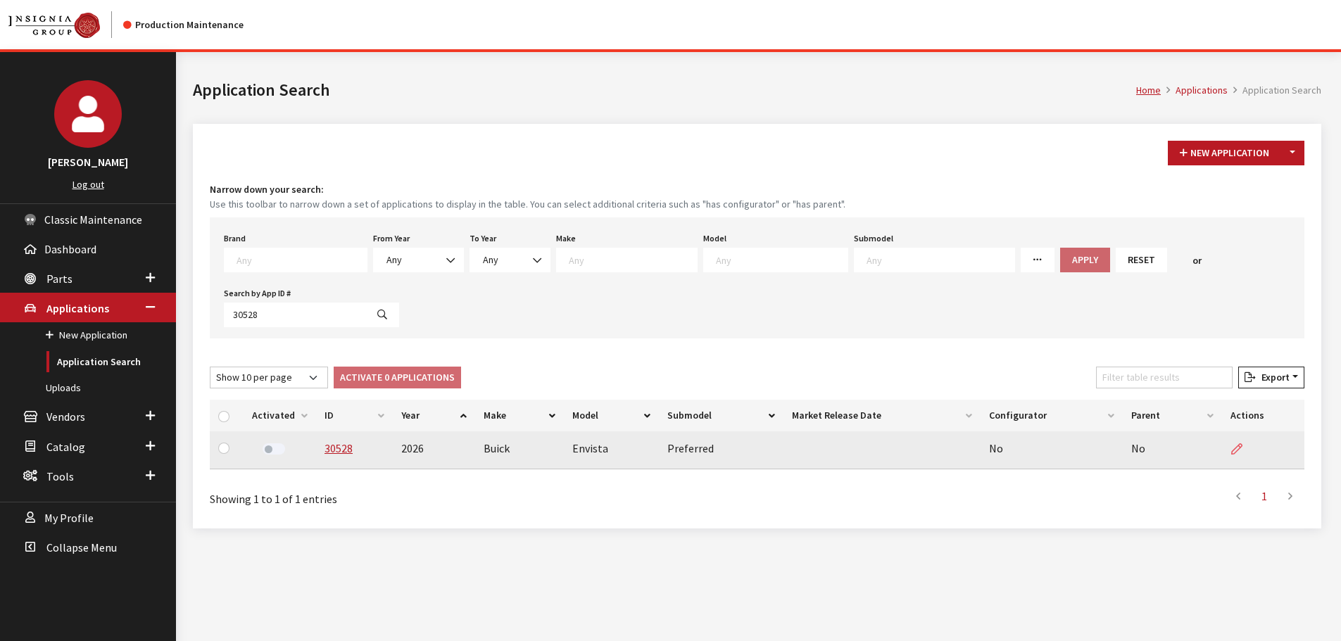
click at [1237, 447] on icon at bounding box center [1236, 449] width 11 height 11
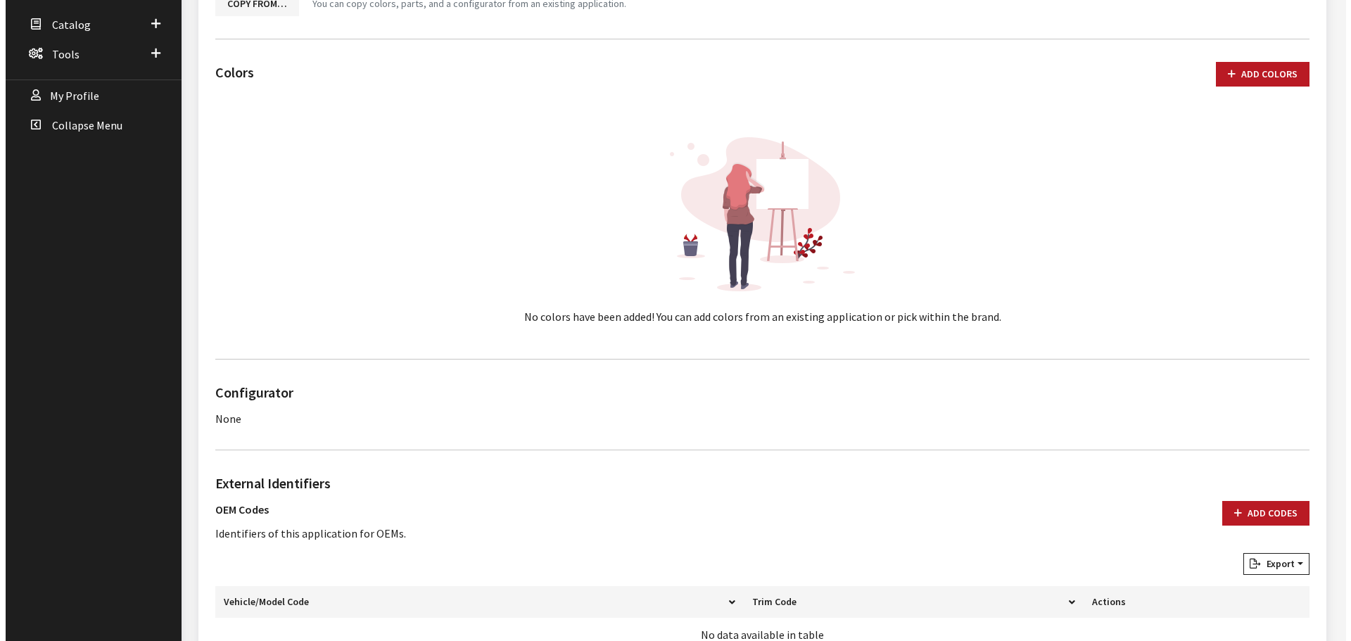
scroll to position [70, 0]
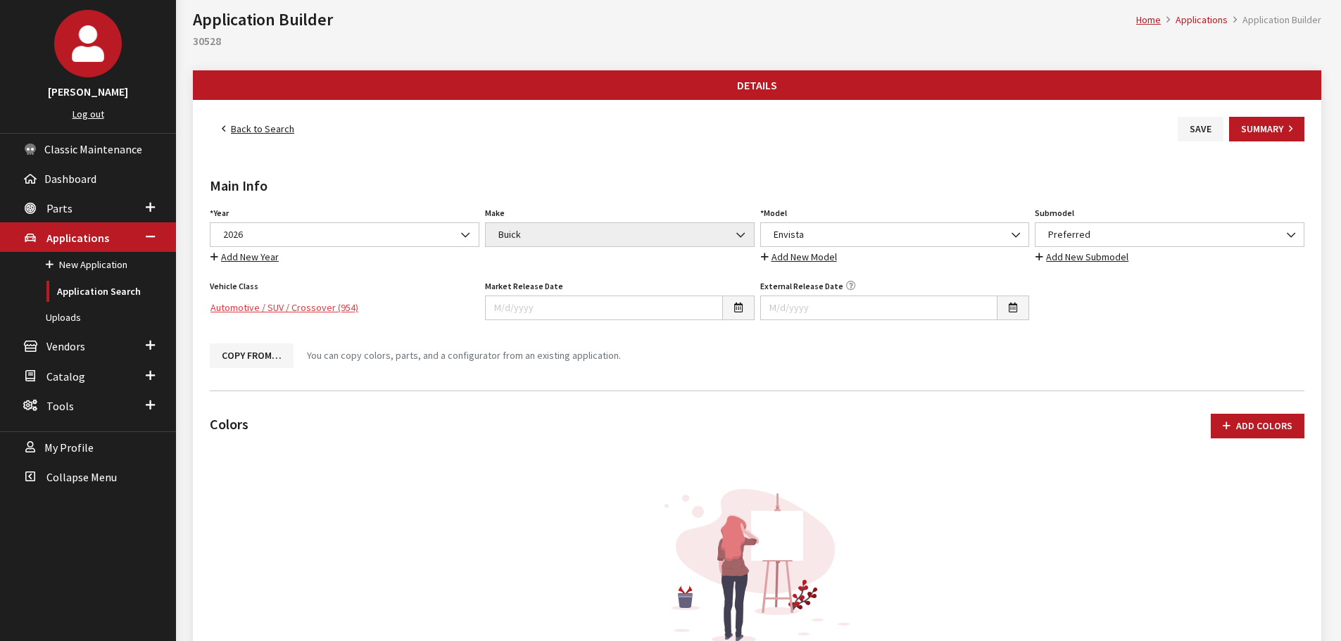
click at [286, 306] on link "Automotive / SUV / Crossover (954)" at bounding box center [345, 308] width 270 height 25
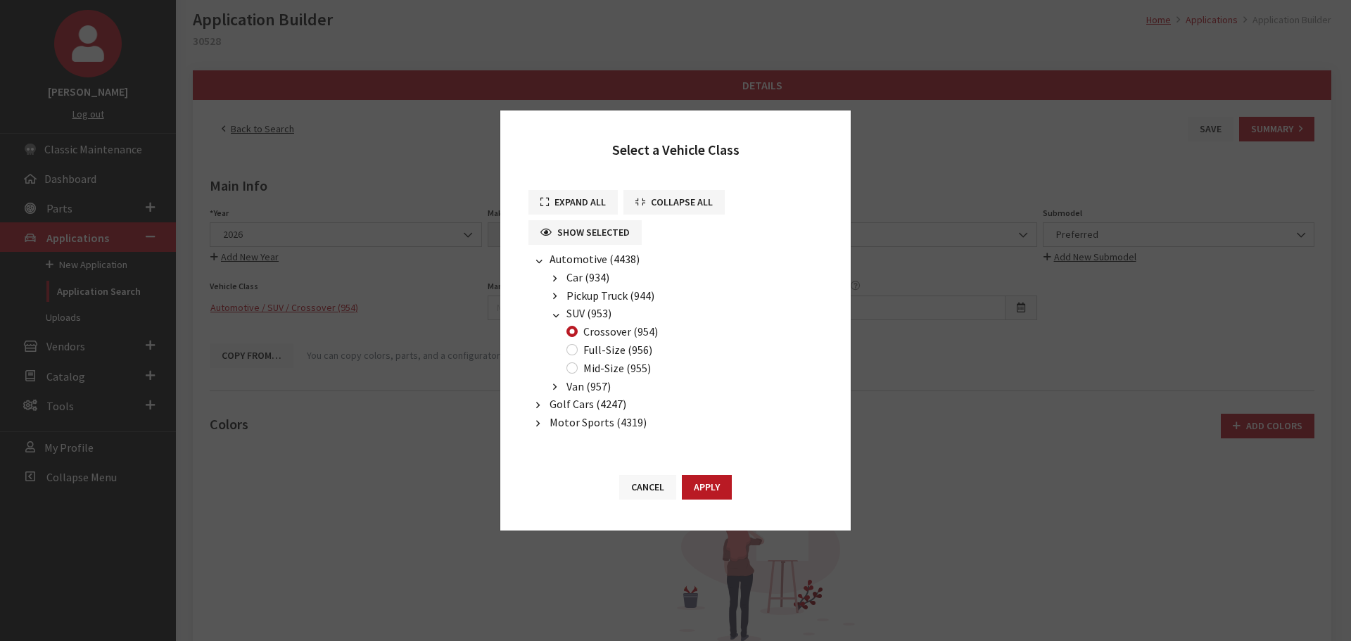
click at [633, 482] on button "Cancel" at bounding box center [647, 487] width 57 height 25
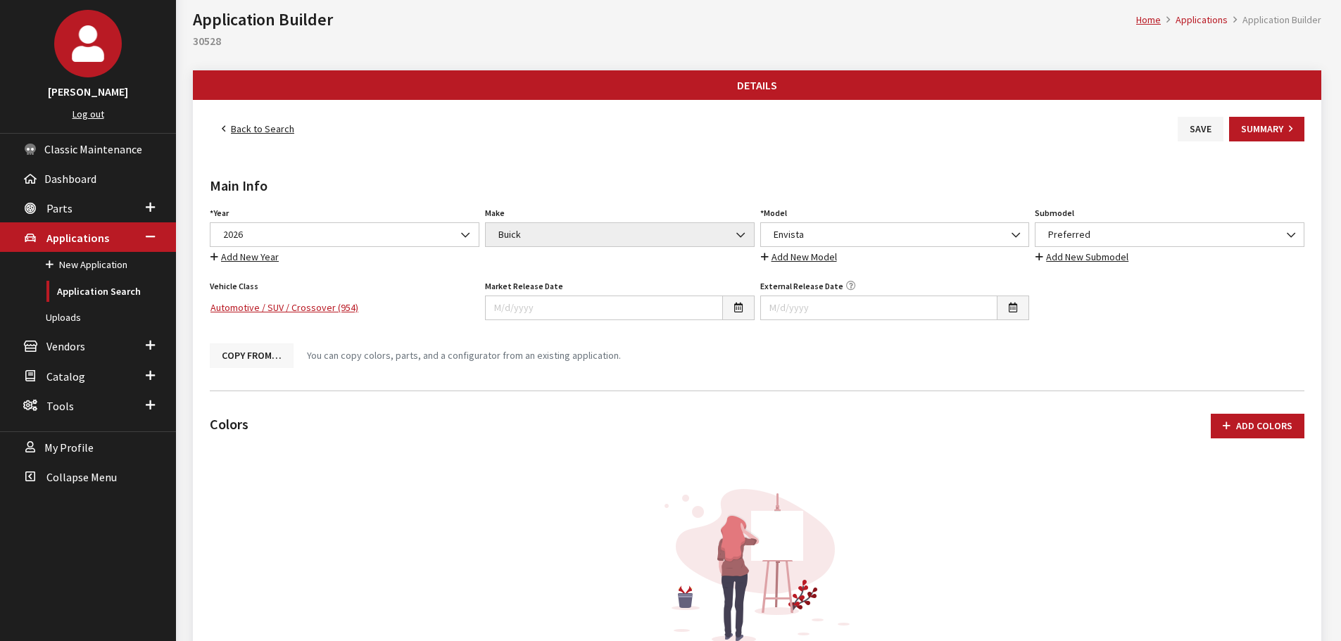
click at [254, 353] on button "Copy From…" at bounding box center [252, 355] width 84 height 25
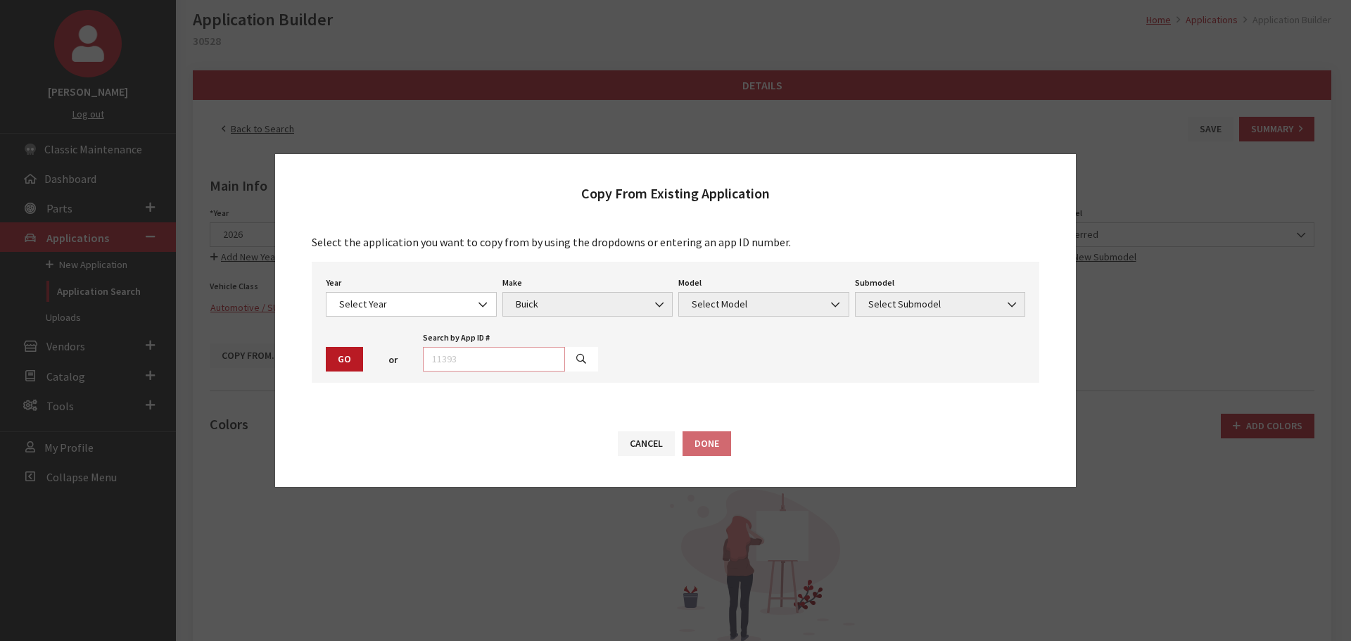
click at [482, 365] on input "text" at bounding box center [494, 359] width 142 height 25
type input "30527"
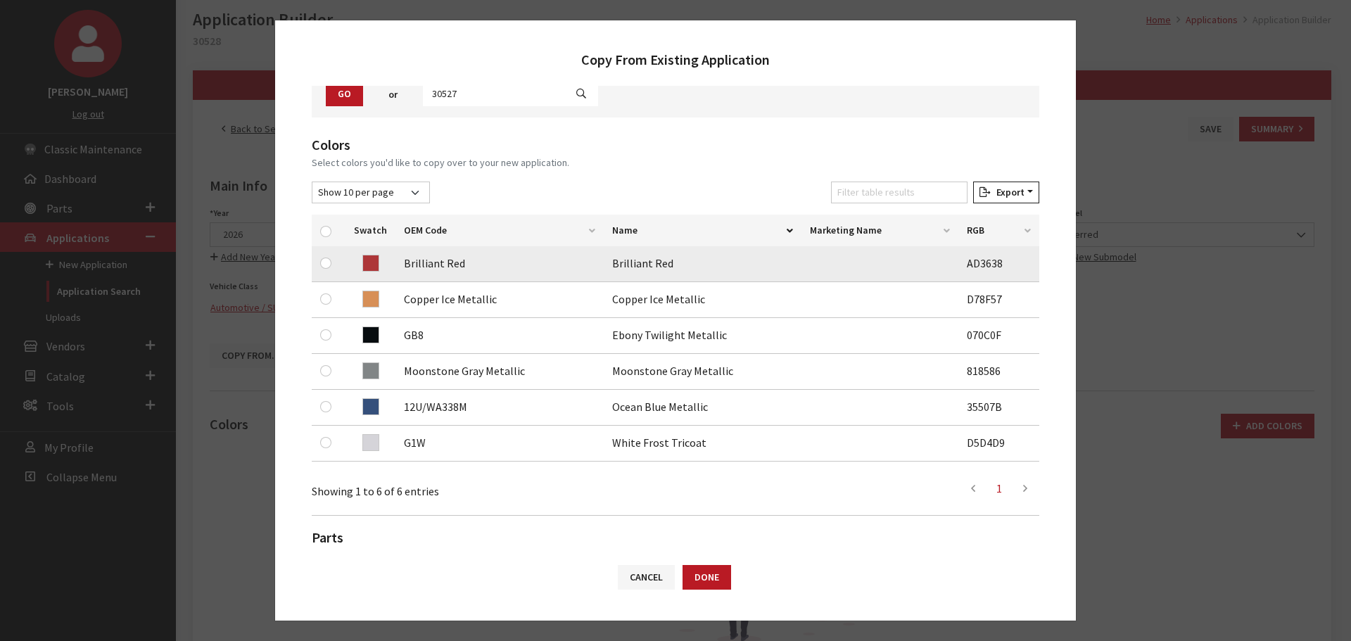
scroll to position [141, 0]
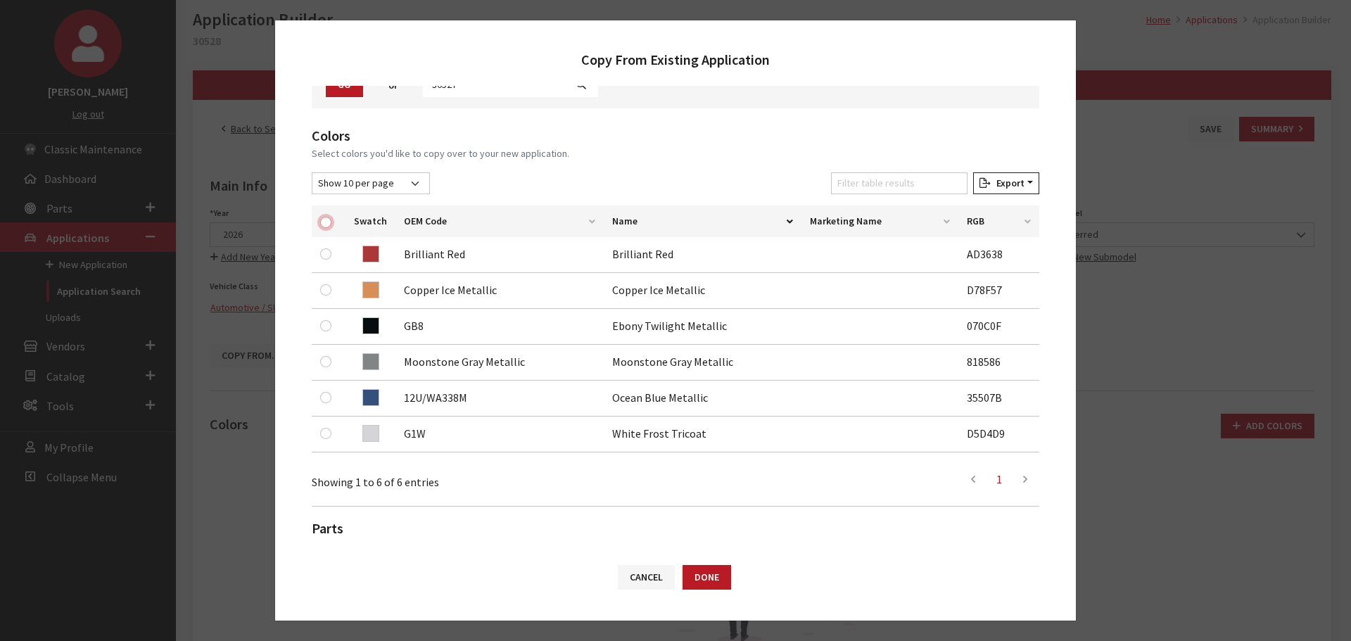
click at [322, 220] on input "checkbox" at bounding box center [325, 222] width 11 height 11
checkbox input "true"
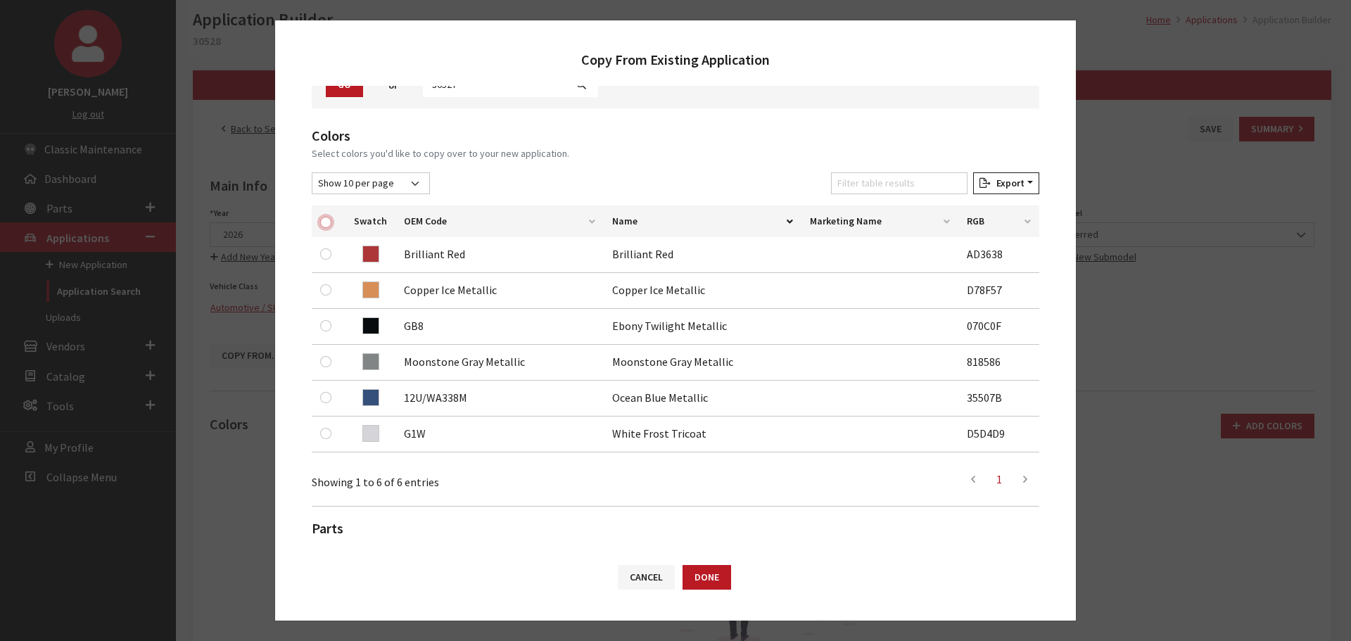
checkbox input "true"
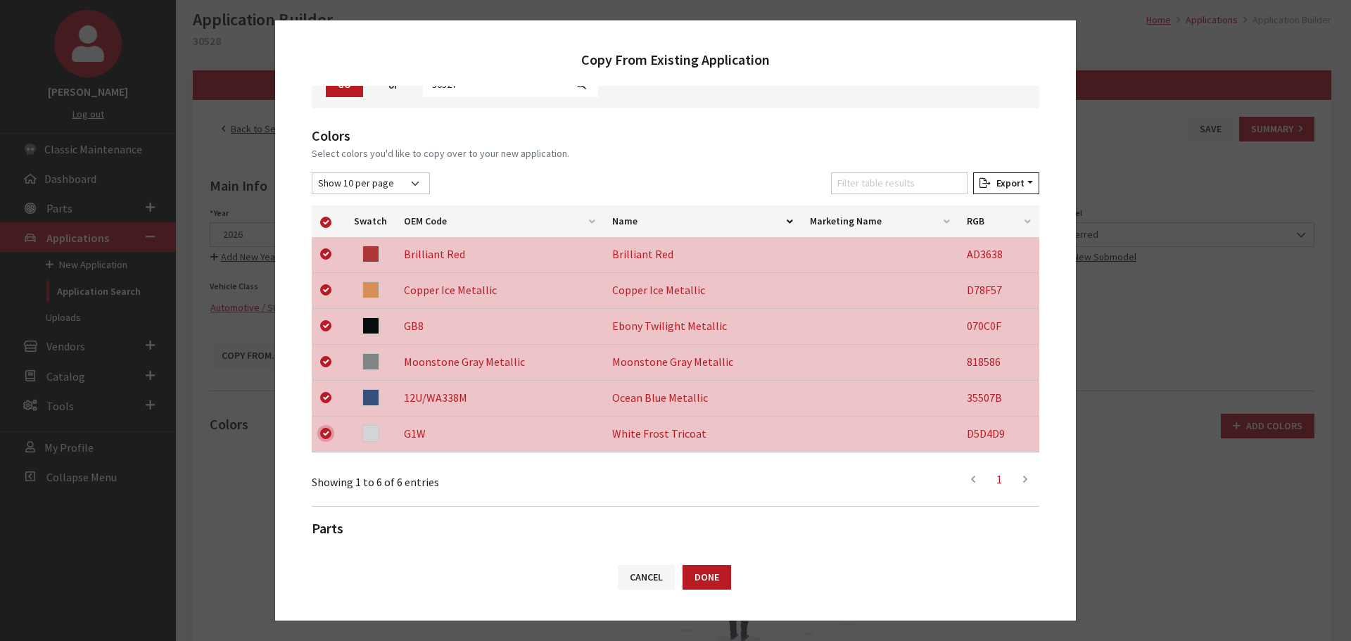
click at [330, 430] on input "checkbox" at bounding box center [325, 433] width 11 height 11
checkbox input "false"
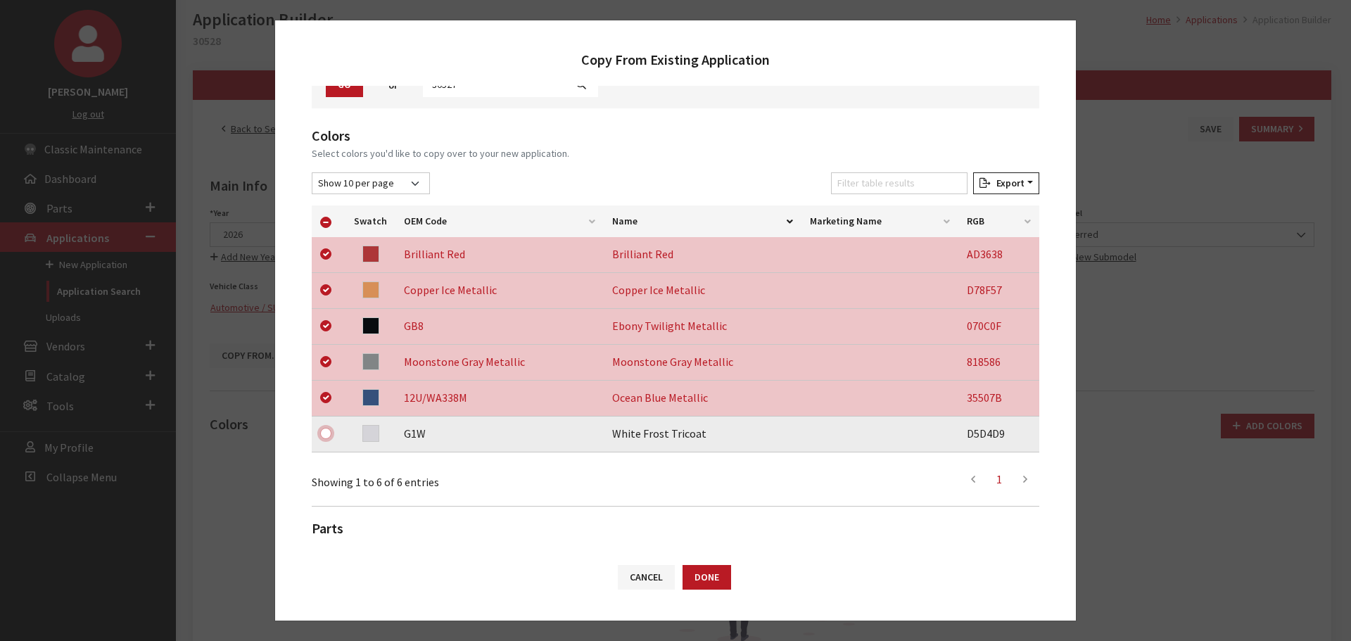
scroll to position [293, 0]
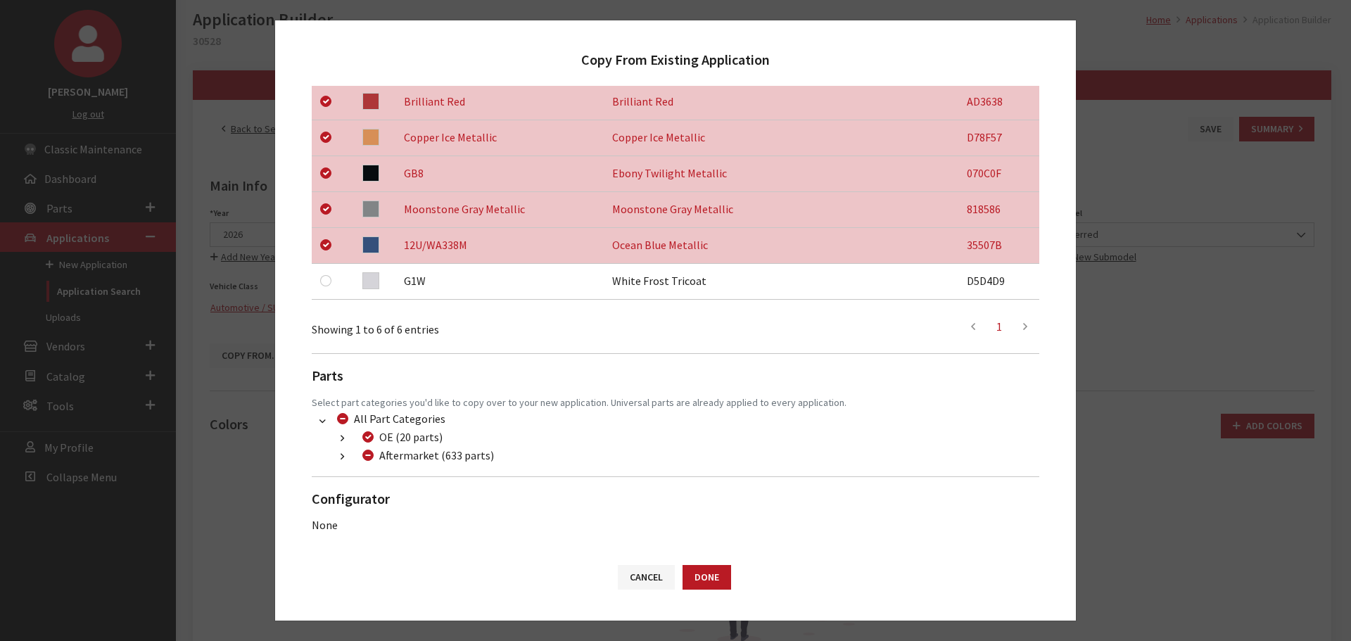
click at [337, 455] on button "button" at bounding box center [342, 457] width 27 height 16
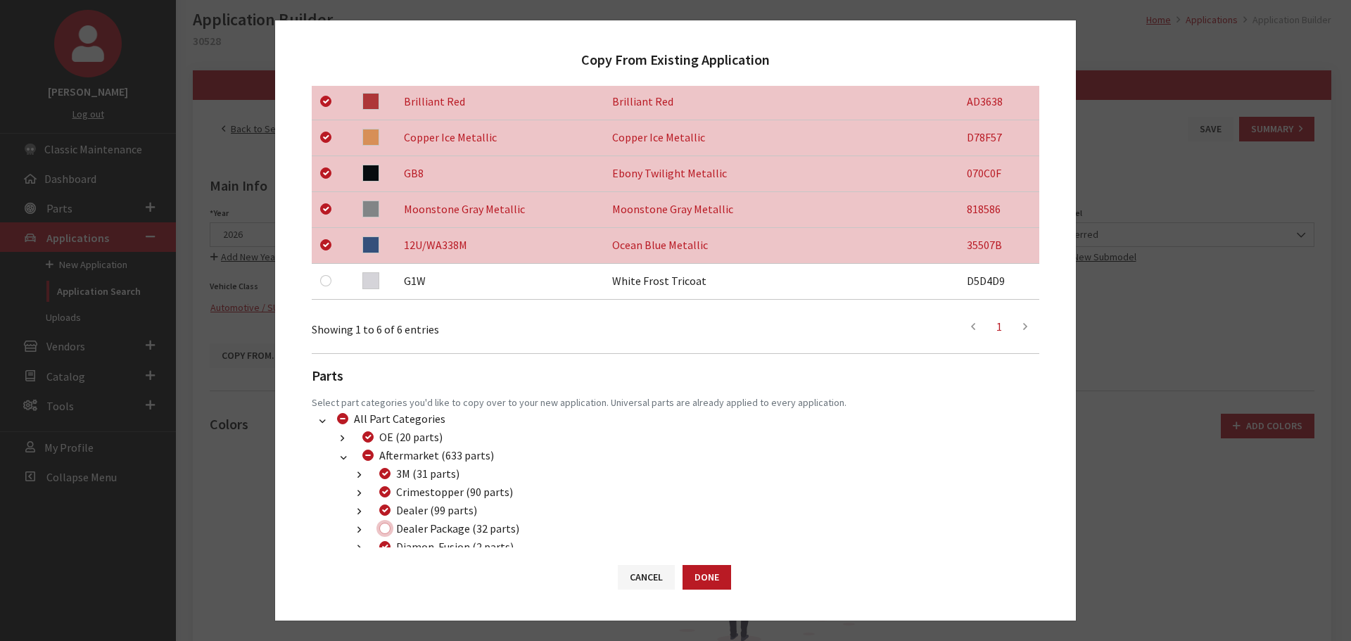
click at [387, 531] on input "Dealer Package (32 parts)" at bounding box center [384, 528] width 11 height 11
checkbox input "true"
click at [708, 584] on button "Done" at bounding box center [707, 577] width 49 height 25
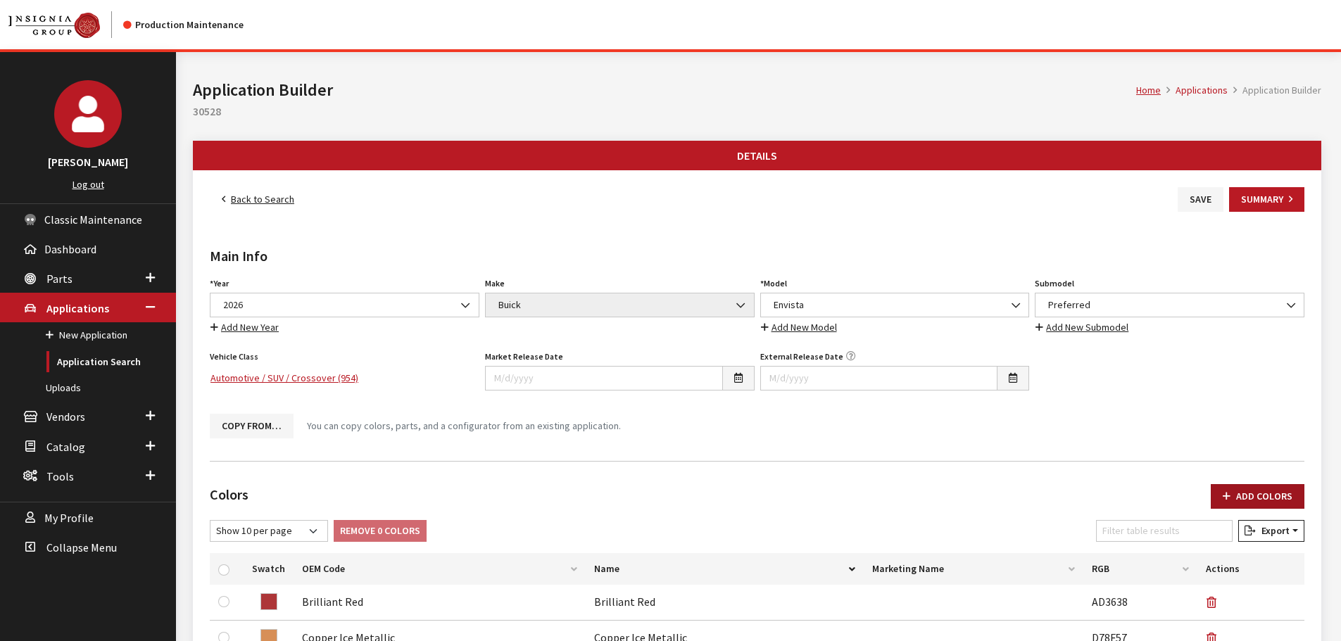
click at [1256, 493] on button "Add Colors" at bounding box center [1258, 496] width 94 height 25
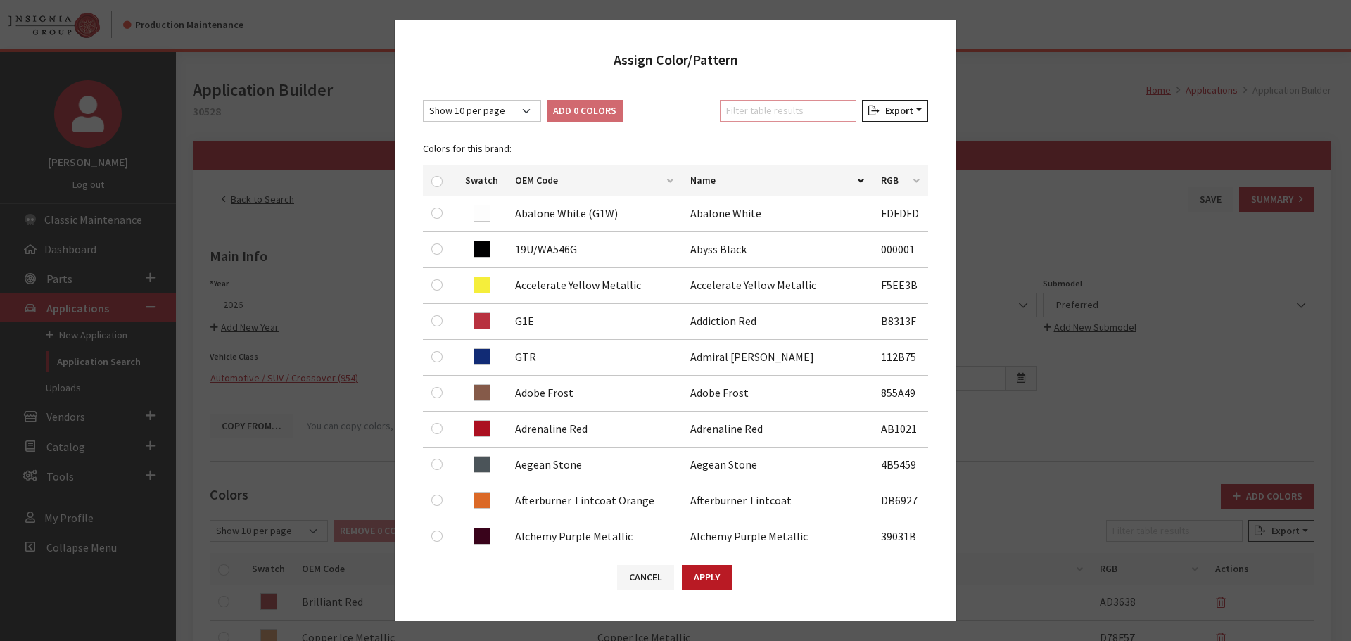
click at [744, 112] on input "Filter table results" at bounding box center [788, 111] width 137 height 22
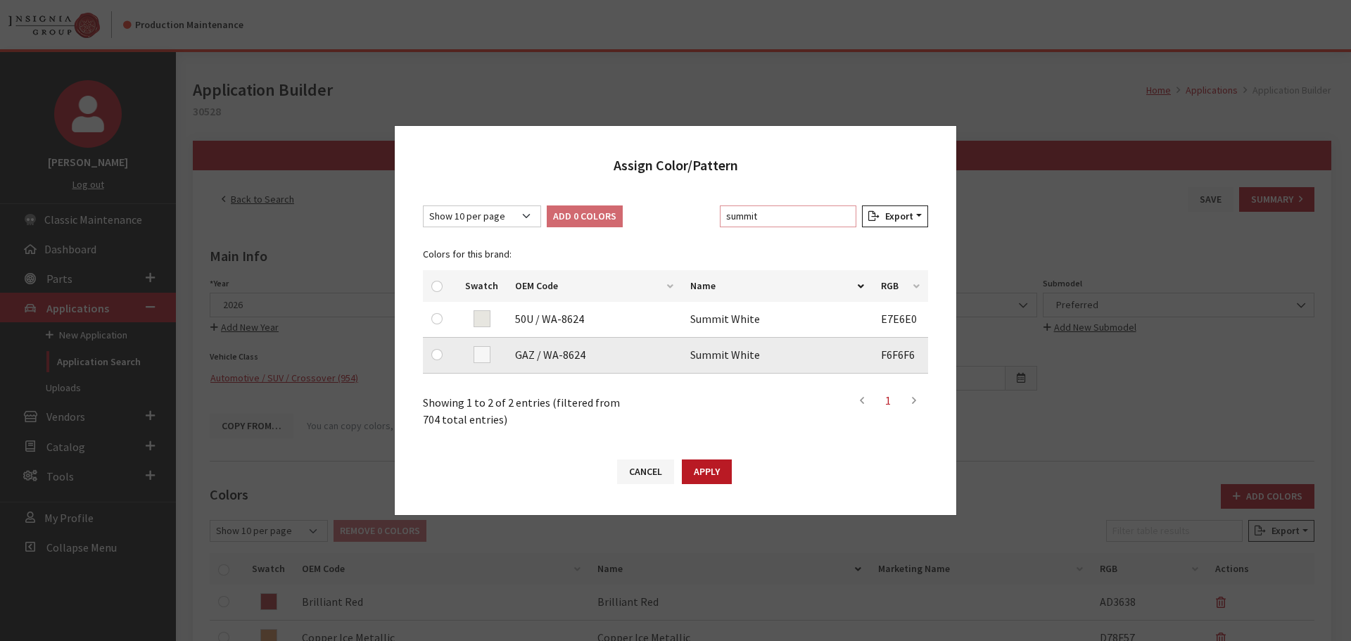
type input "summit"
click at [440, 358] on input "checkbox" at bounding box center [436, 354] width 11 height 11
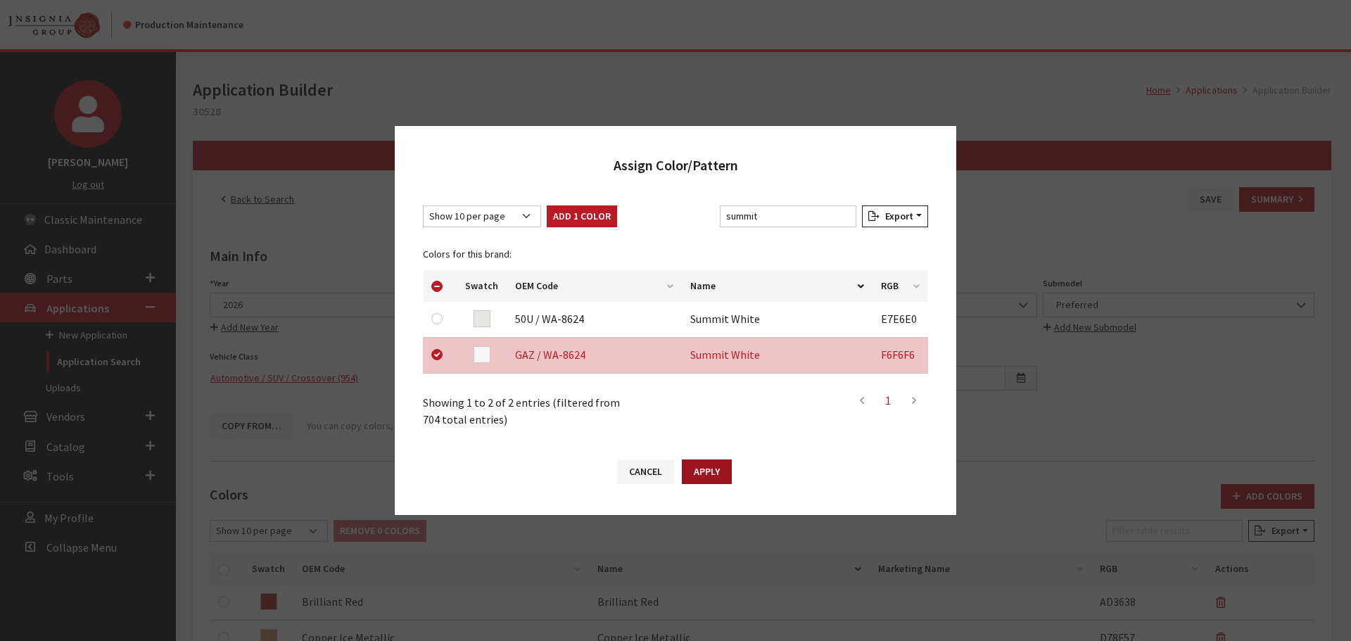
drag, startPoint x: 690, startPoint y: 465, endPoint x: 726, endPoint y: 462, distance: 35.4
click at [693, 465] on button "Apply" at bounding box center [707, 472] width 50 height 25
checkbox input "false"
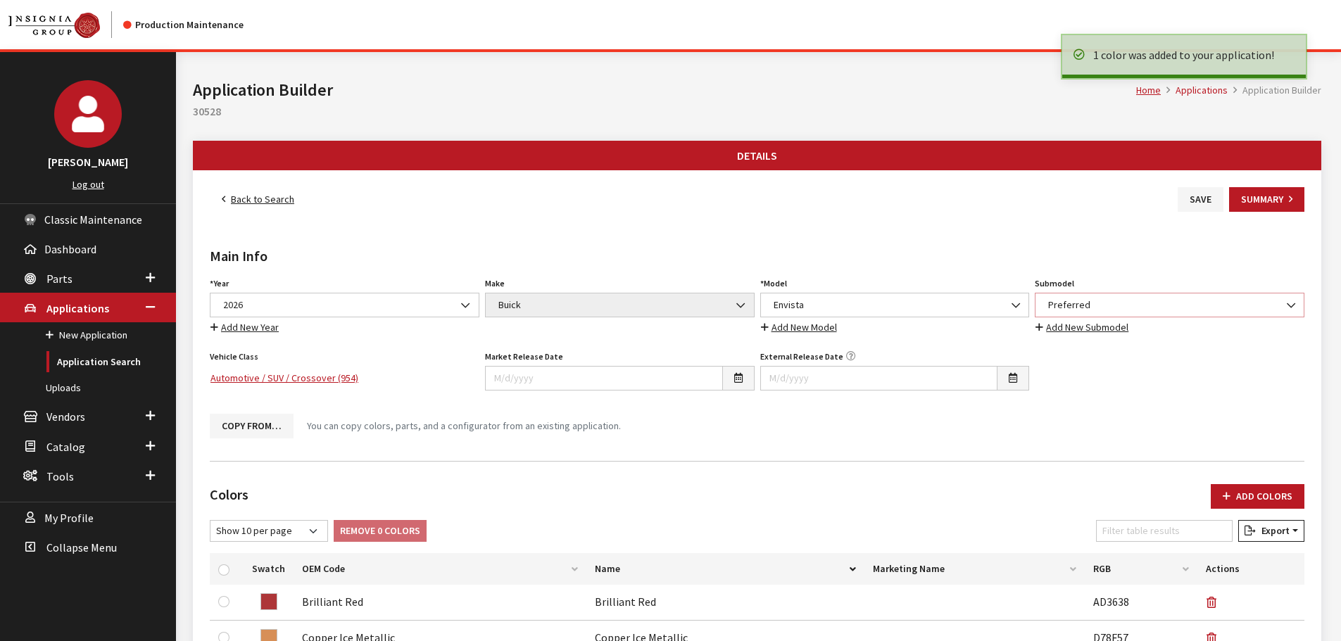
click at [1090, 300] on span "Preferred" at bounding box center [1169, 305] width 251 height 15
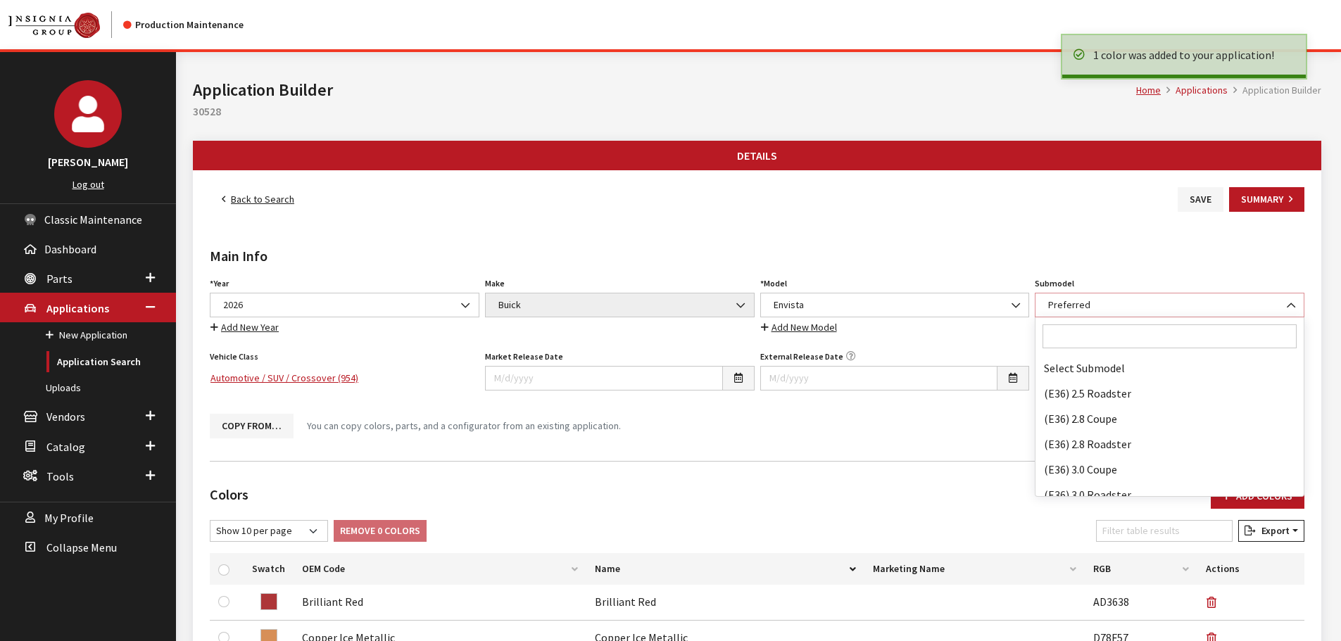
scroll to position [76208, 0]
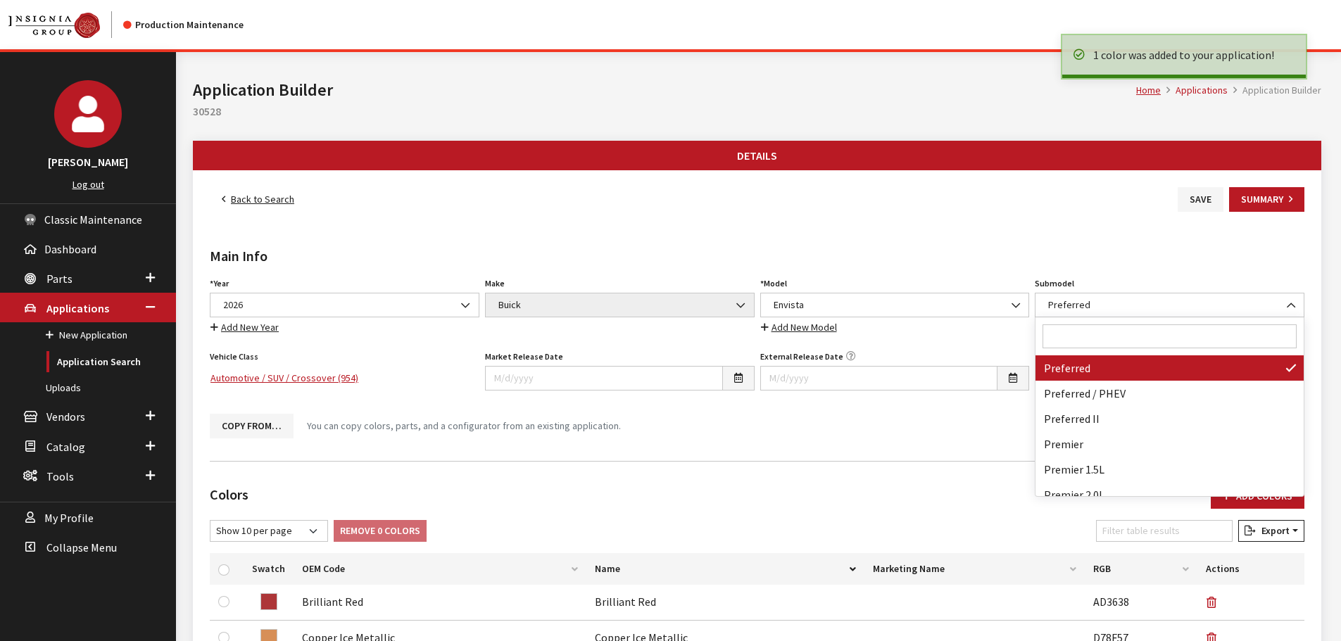
click at [1090, 332] on input "Search" at bounding box center [1169, 336] width 254 height 24
click at [1042, 235] on div "Main Info Year Select Year [DATE] 2025 2024 2023 2022 2021 2020 2019 2018 2017 …" at bounding box center [757, 331] width 1100 height 238
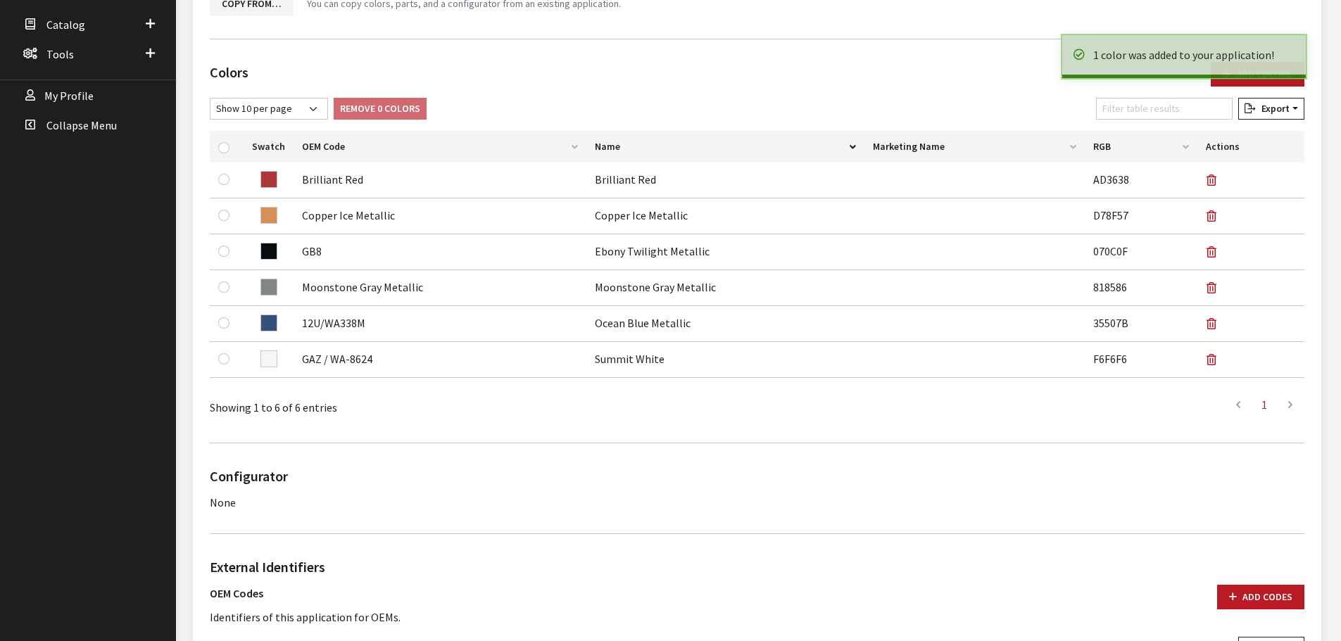
scroll to position [794, 0]
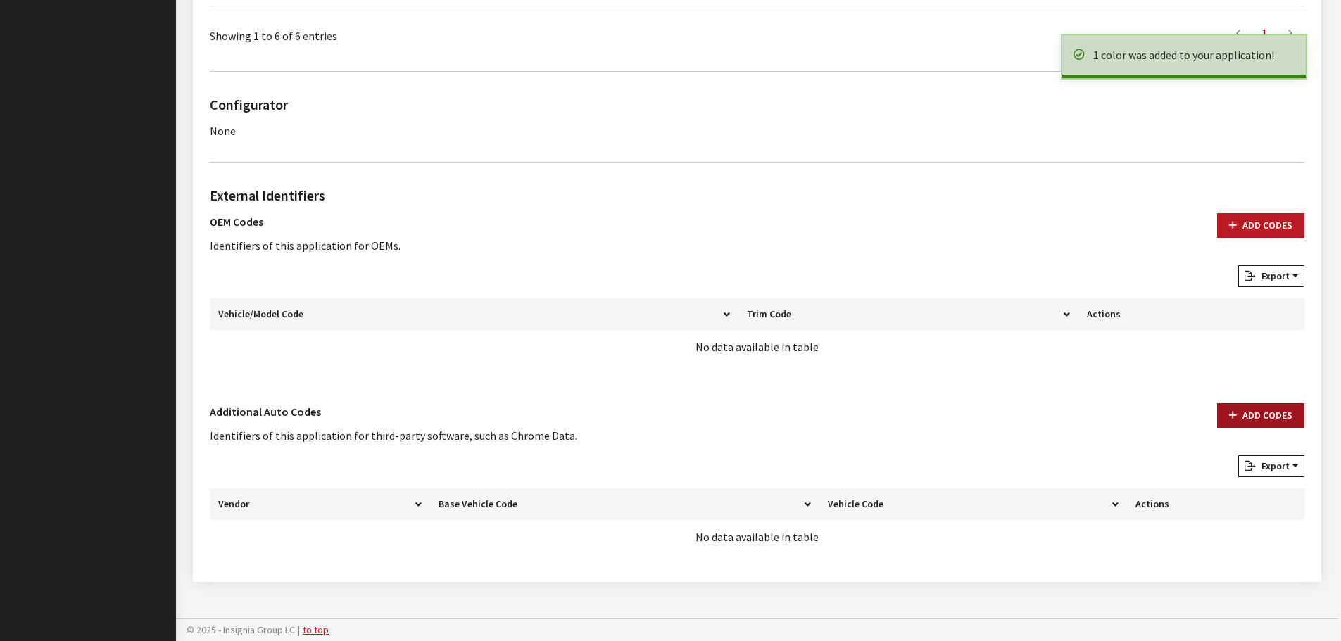
click at [1250, 419] on button "Add Codes" at bounding box center [1260, 415] width 87 height 25
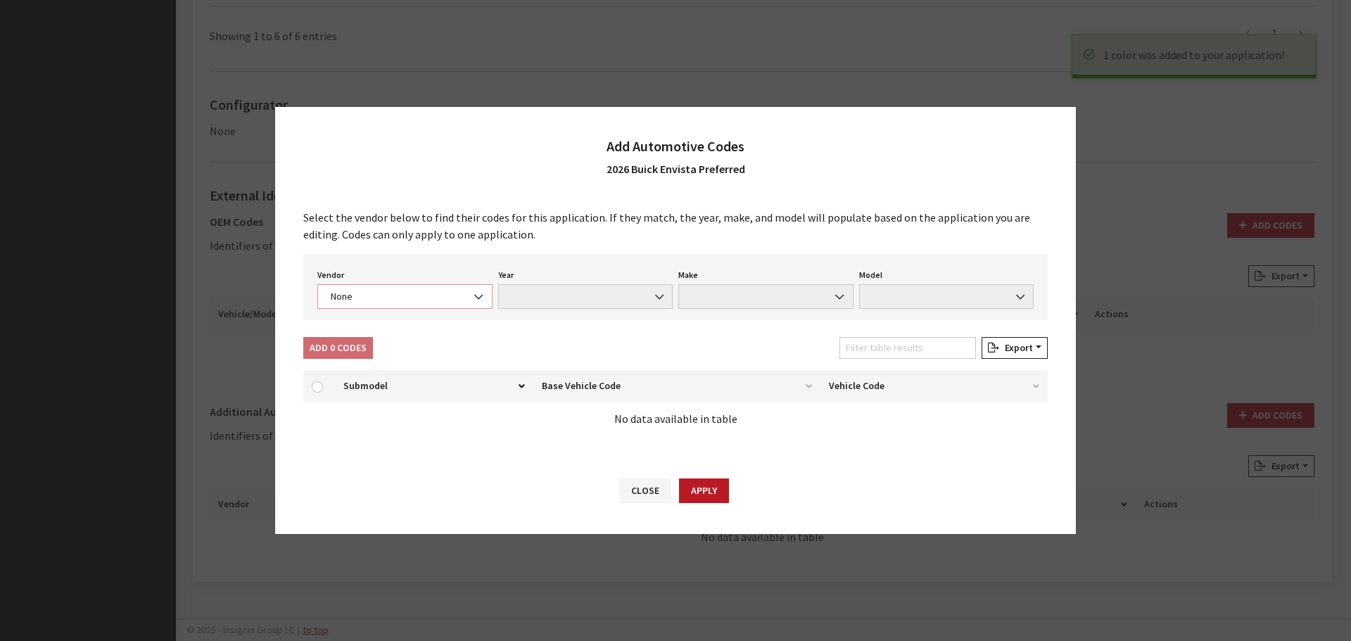
click at [417, 293] on span "None" at bounding box center [405, 296] width 157 height 15
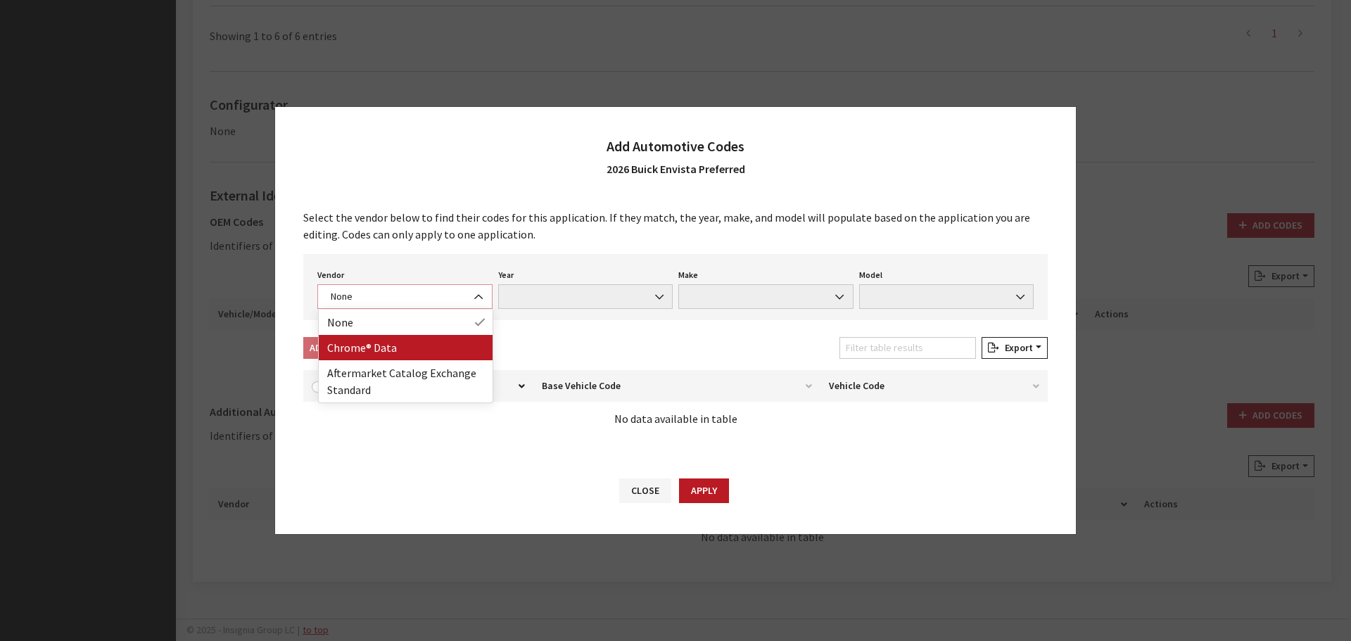
select select "4"
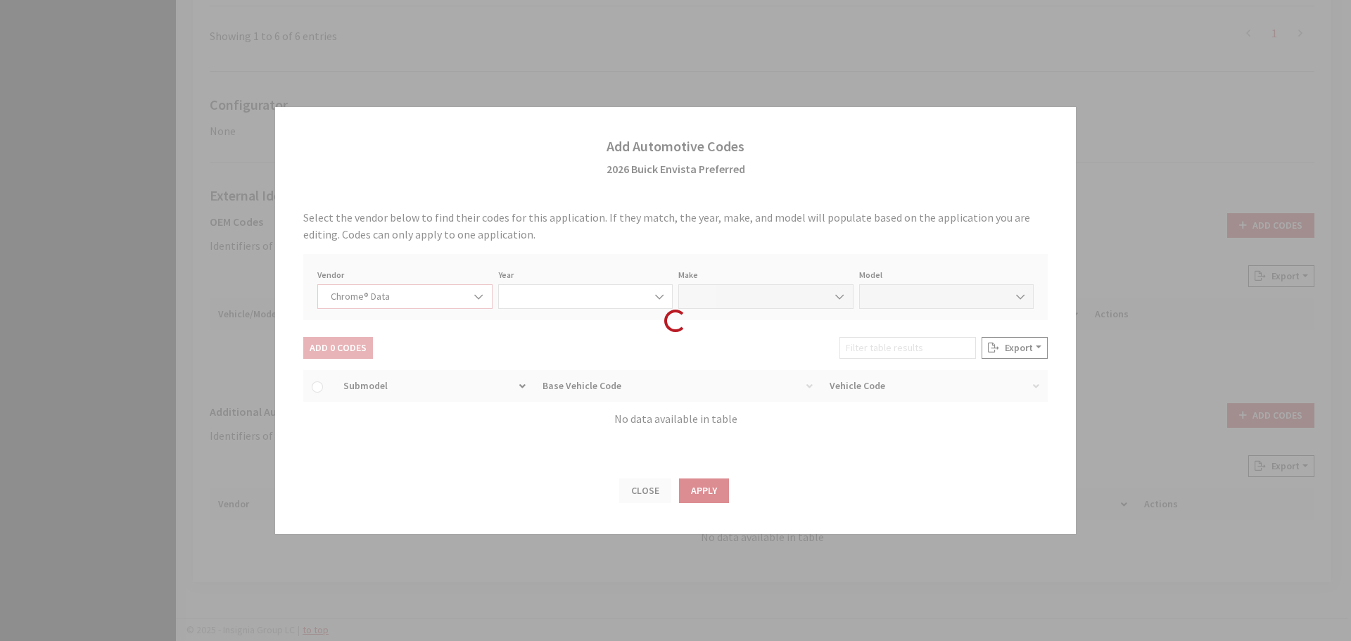
select select "2026"
select select "6"
select select "69299"
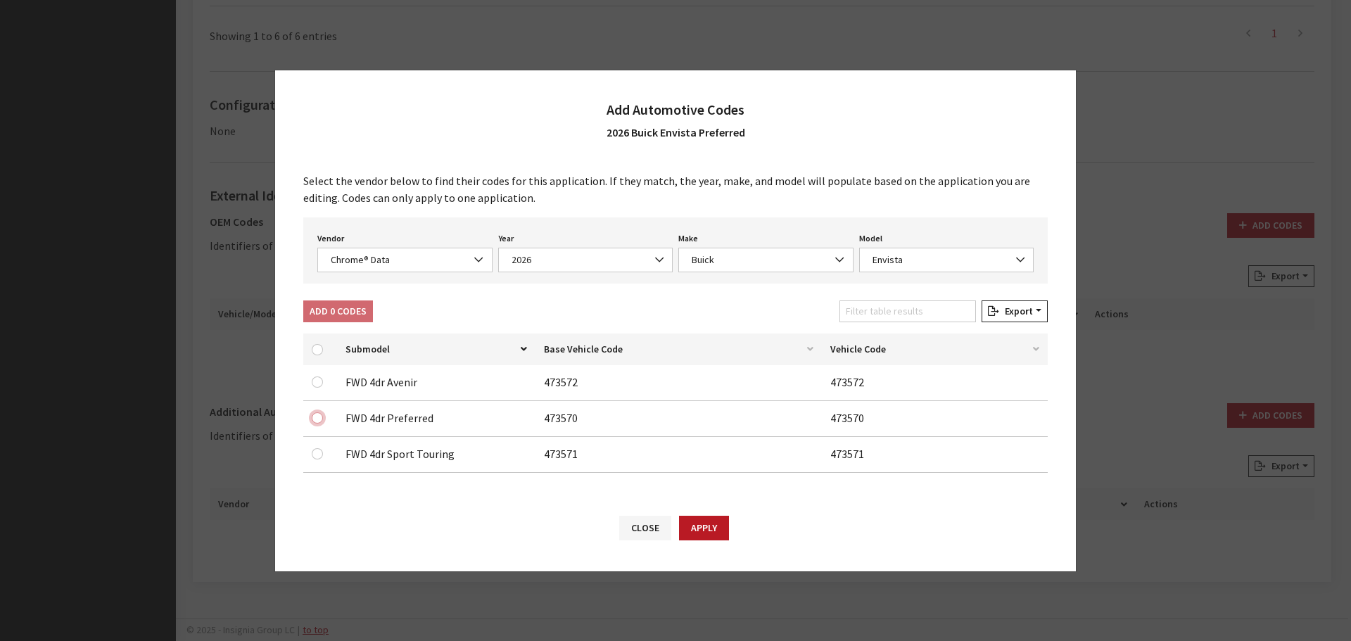
click at [315, 417] on input "checkbox" at bounding box center [317, 417] width 11 height 11
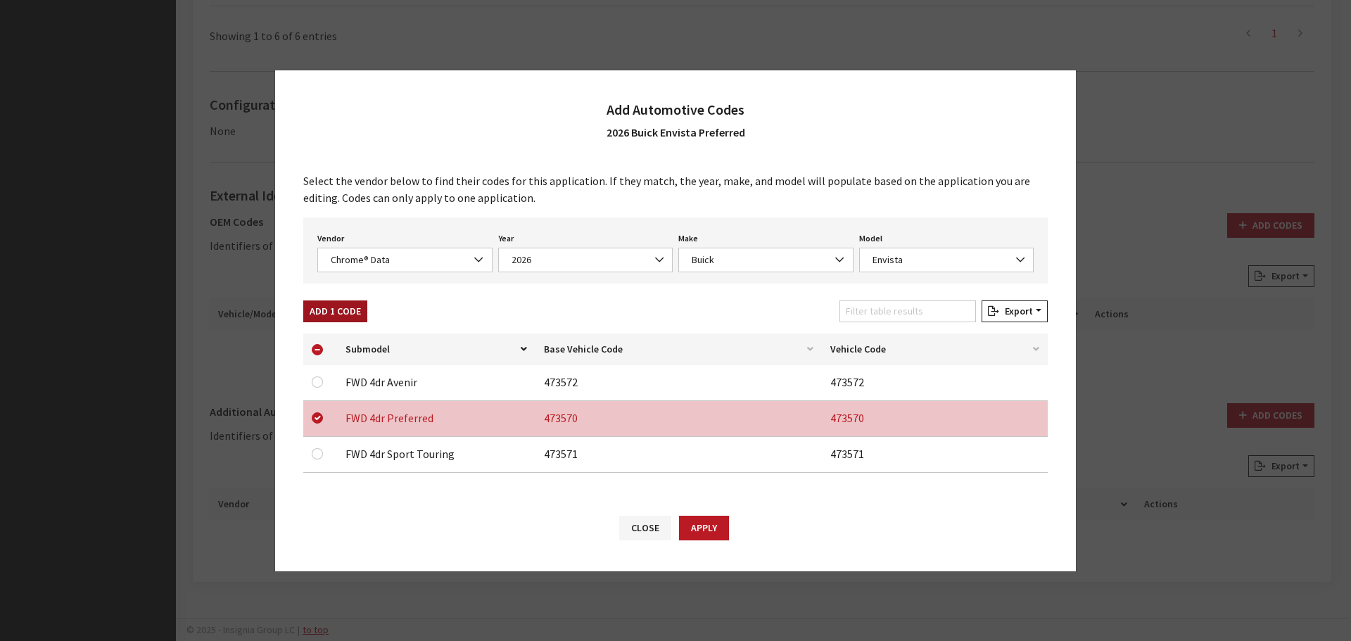
click at [323, 301] on button "Add 1 Code" at bounding box center [335, 312] width 64 height 22
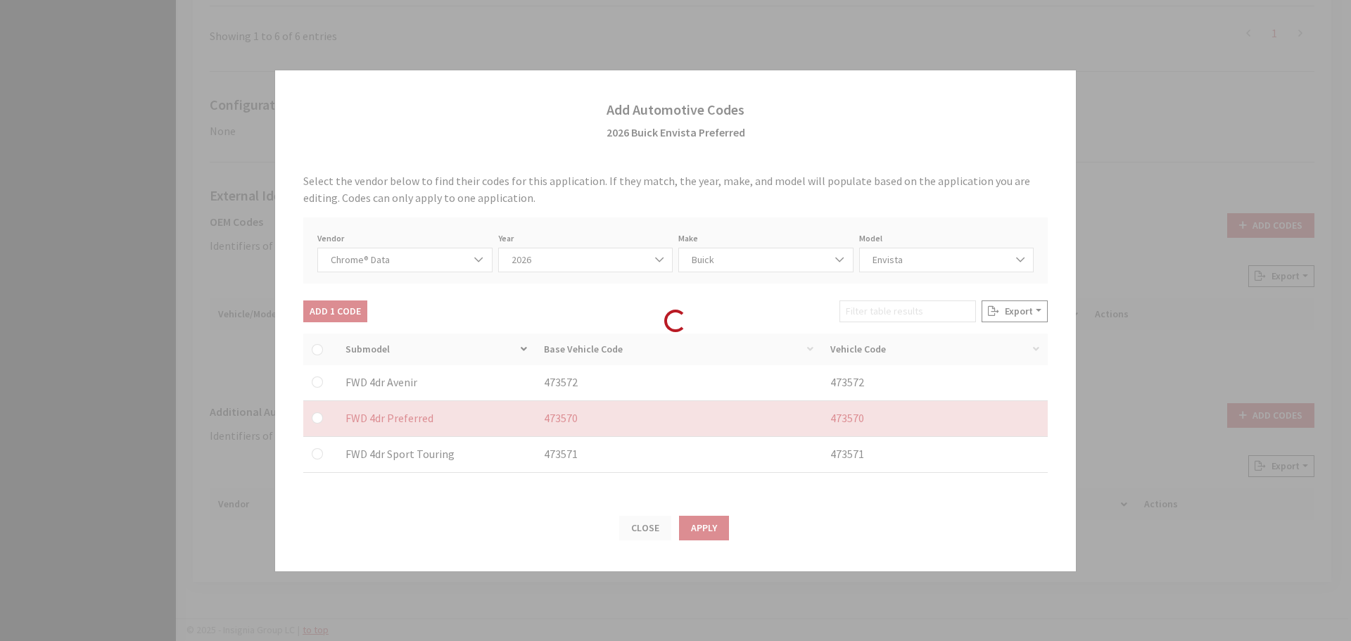
checkbox input "false"
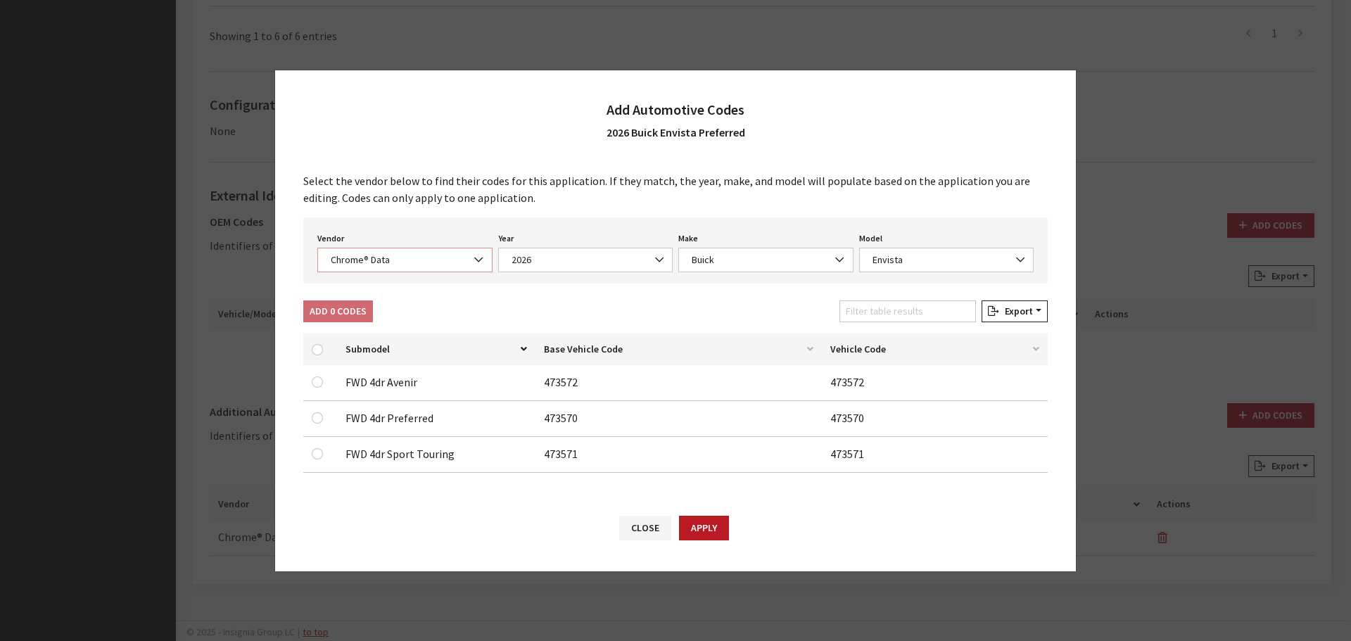
click at [388, 256] on span "Chrome® Data" at bounding box center [405, 260] width 157 height 15
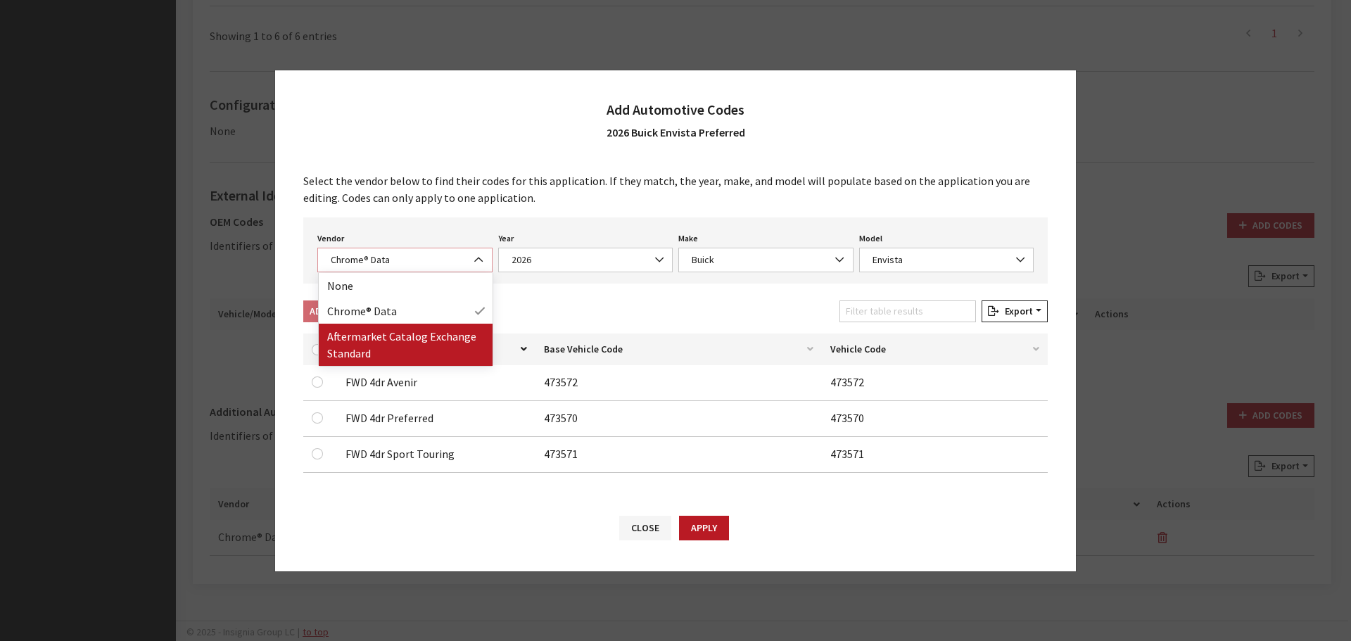
select select "2"
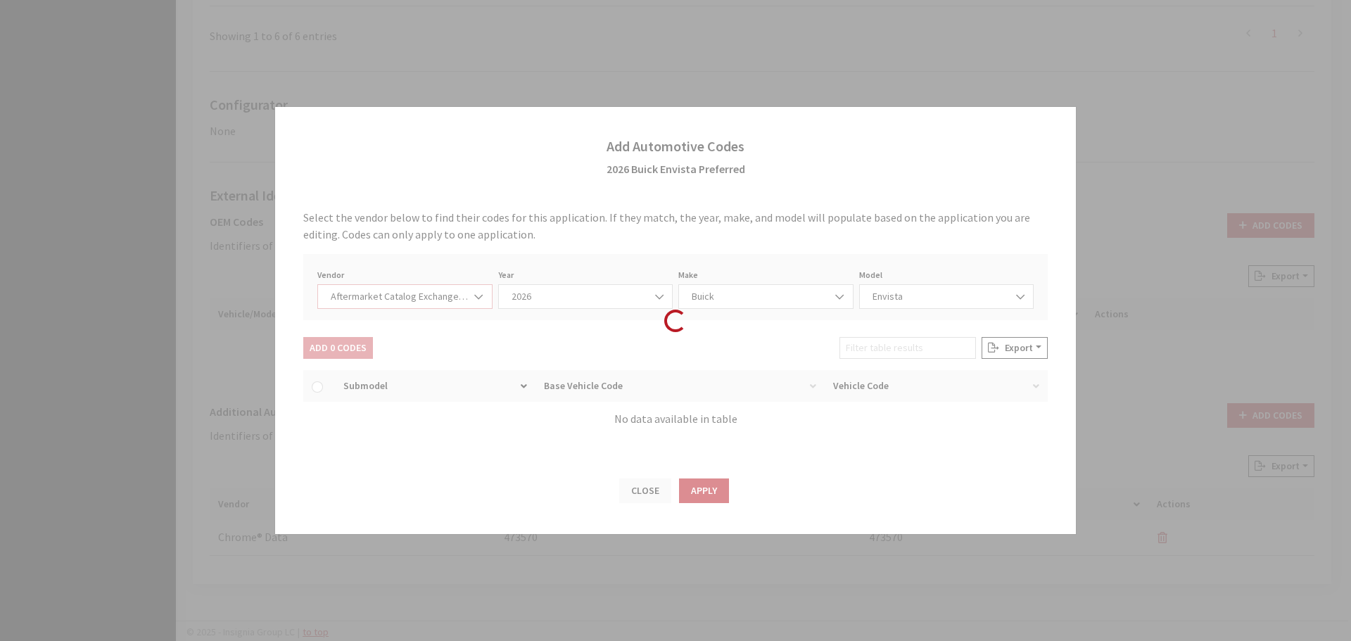
select select "2026"
select select "45"
select select "31571"
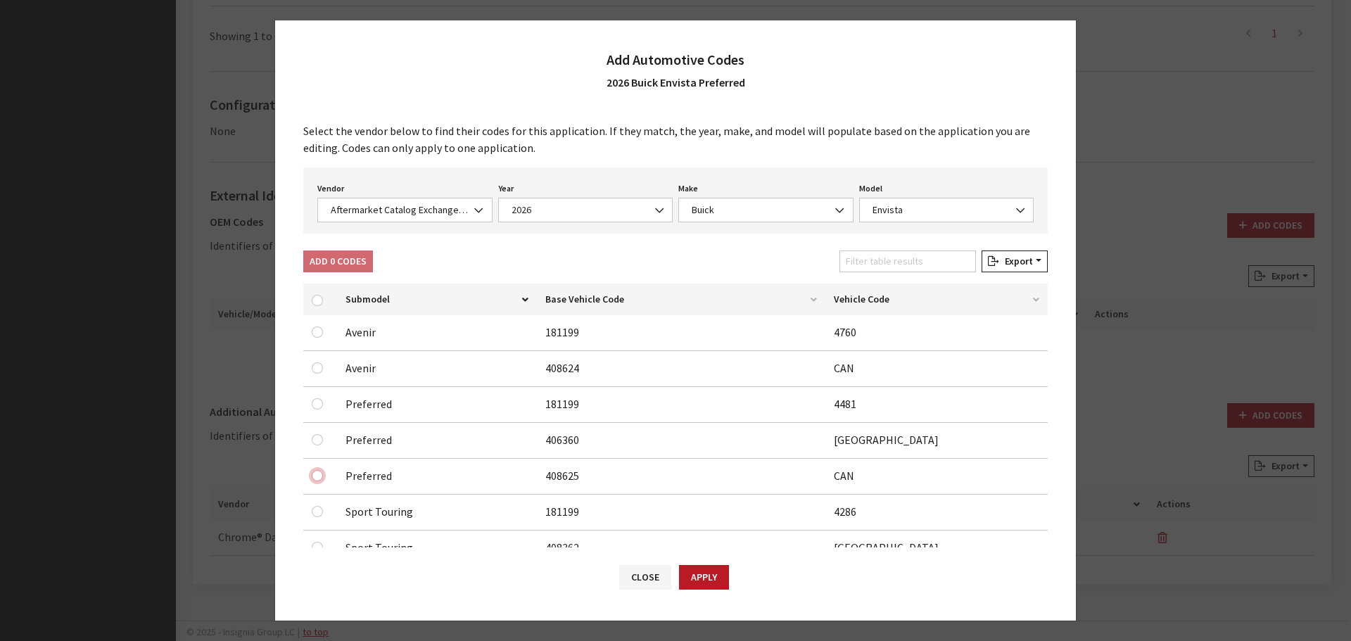
click at [320, 338] on input "checkbox" at bounding box center [317, 332] width 11 height 11
checkbox input "true"
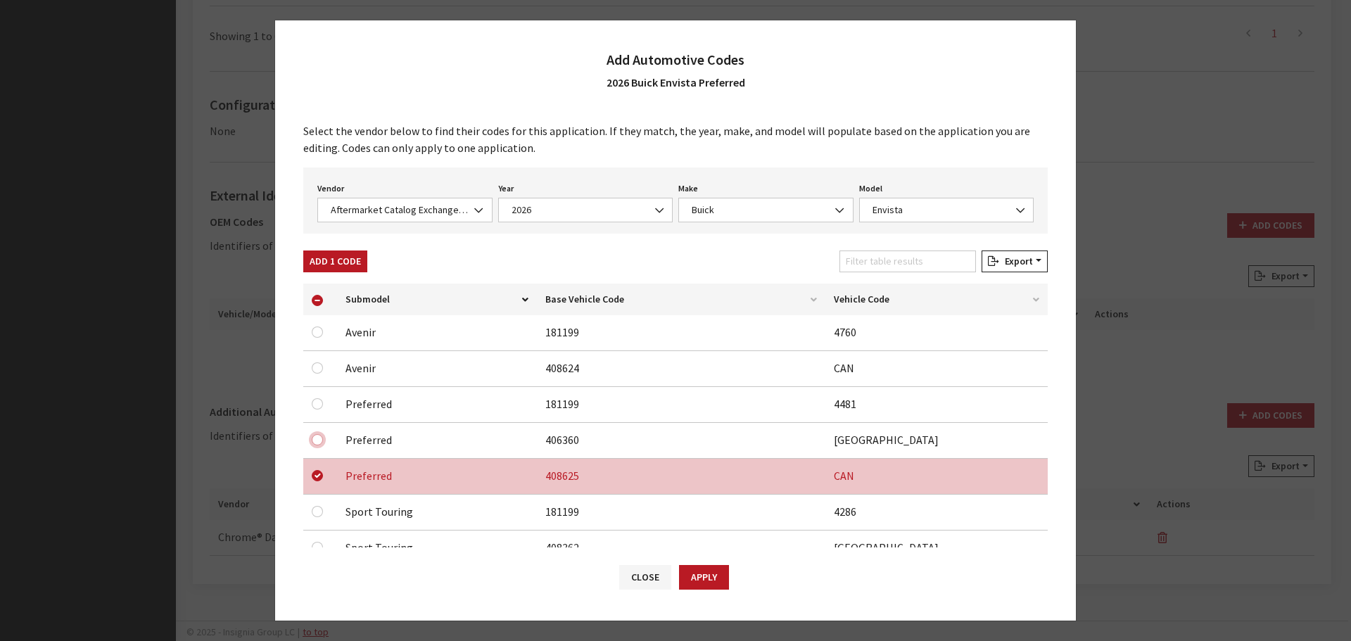
click at [319, 374] on input "checkbox" at bounding box center [317, 367] width 11 height 11
checkbox input "true"
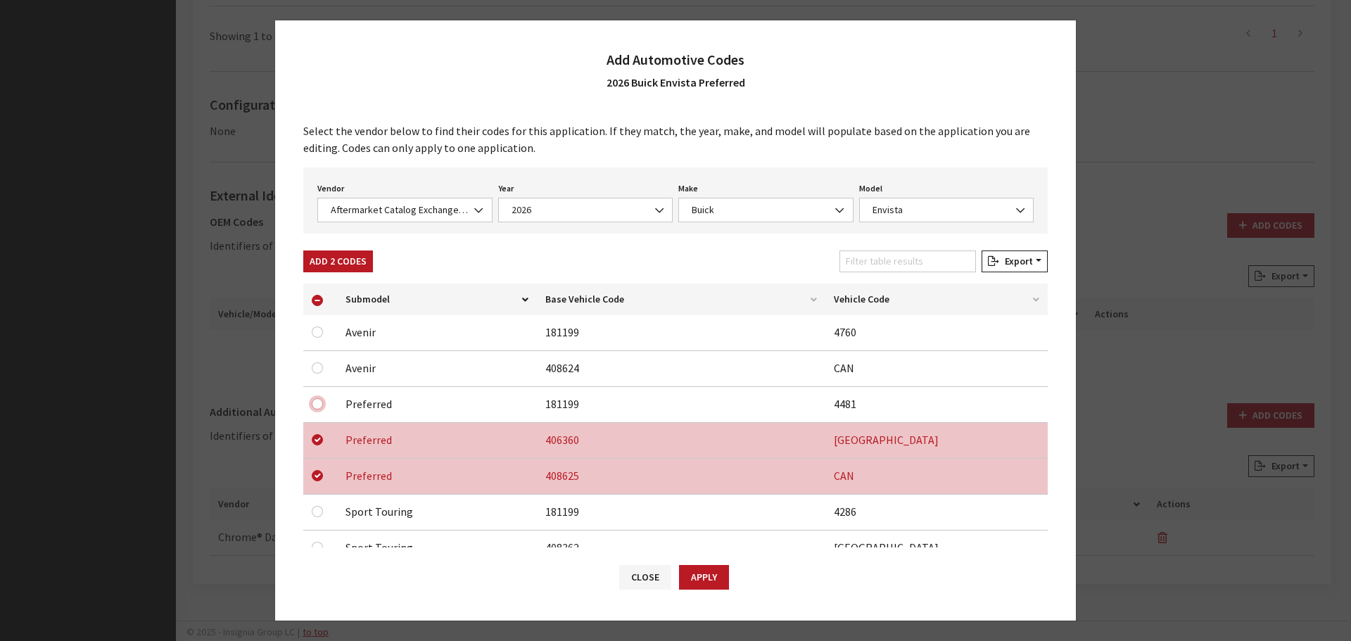
click at [317, 338] on input "checkbox" at bounding box center [317, 332] width 11 height 11
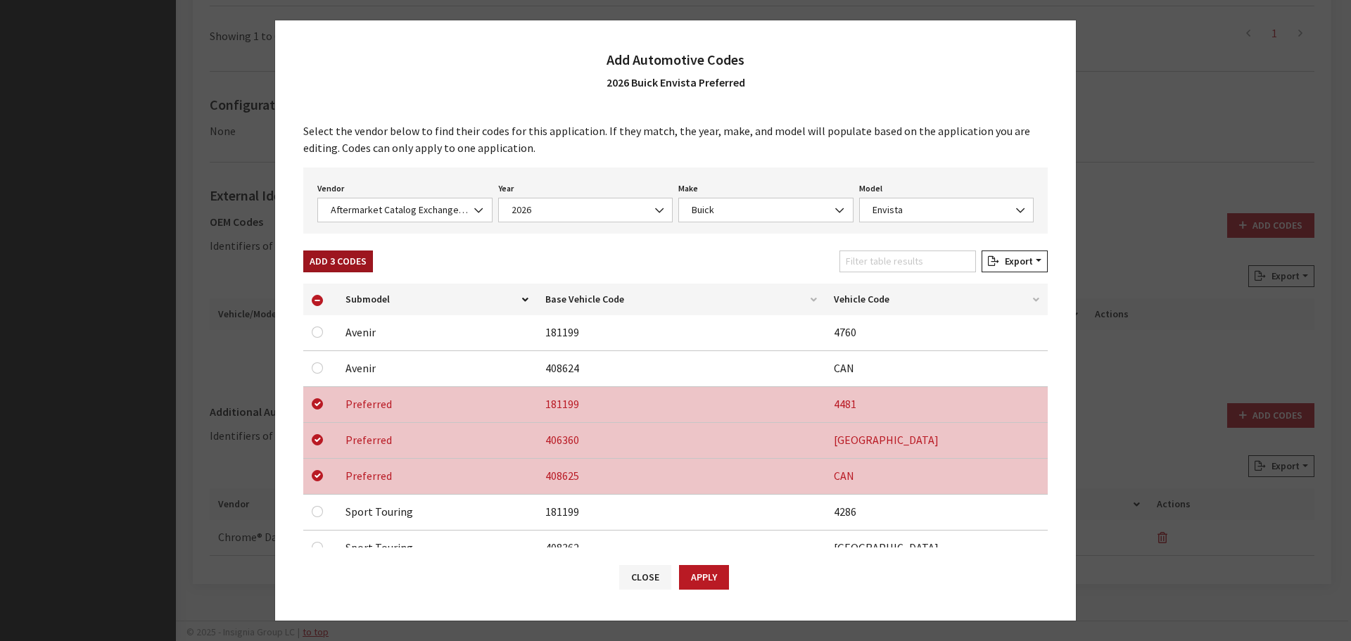
click at [351, 258] on button "Add 3 Codes" at bounding box center [338, 262] width 70 height 22
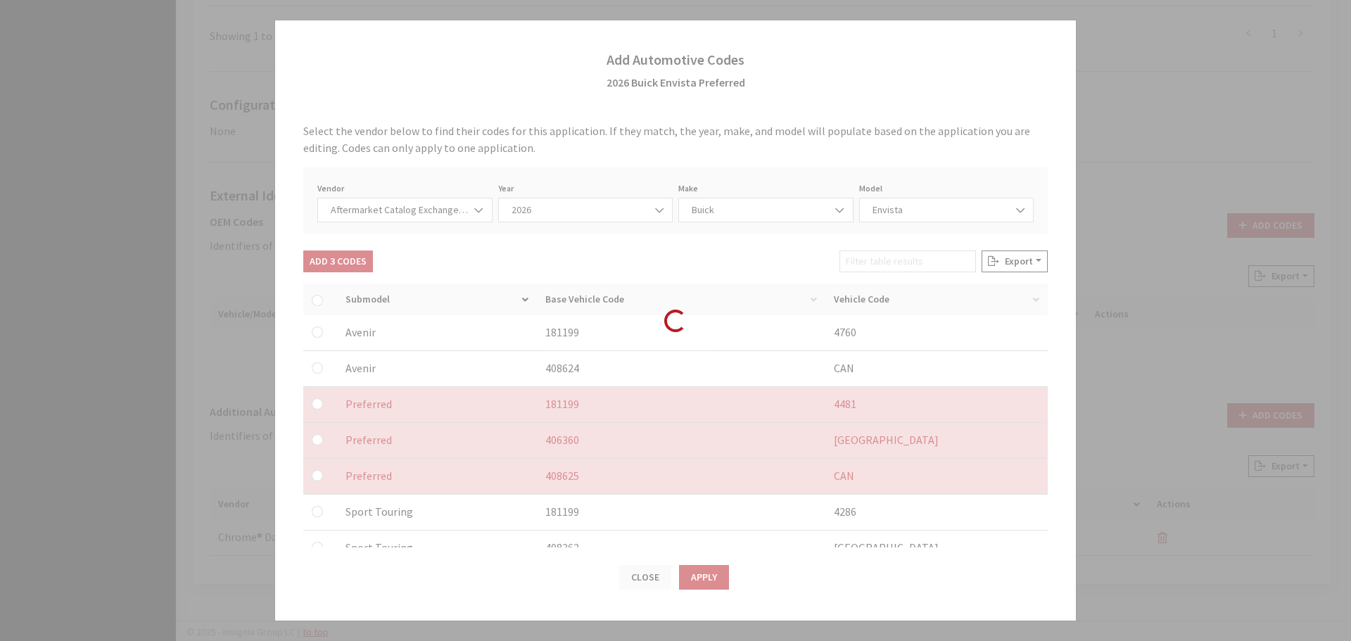
checkbox input "false"
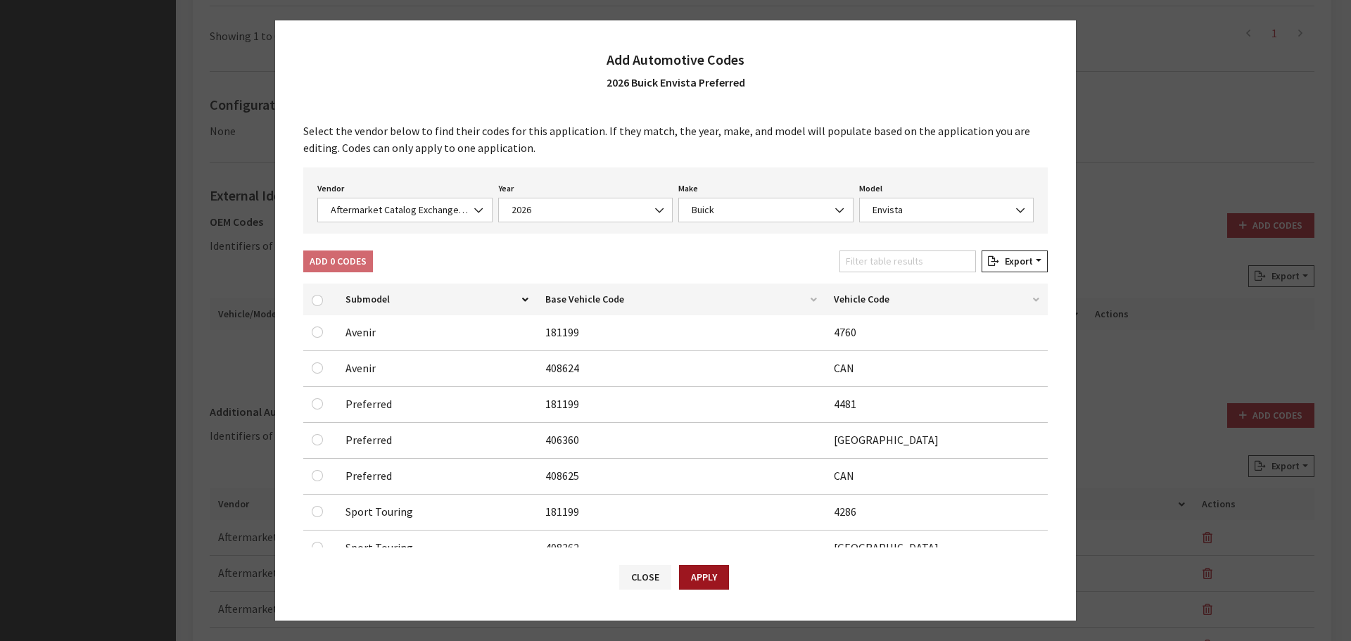
click at [700, 569] on button "Apply" at bounding box center [704, 577] width 50 height 25
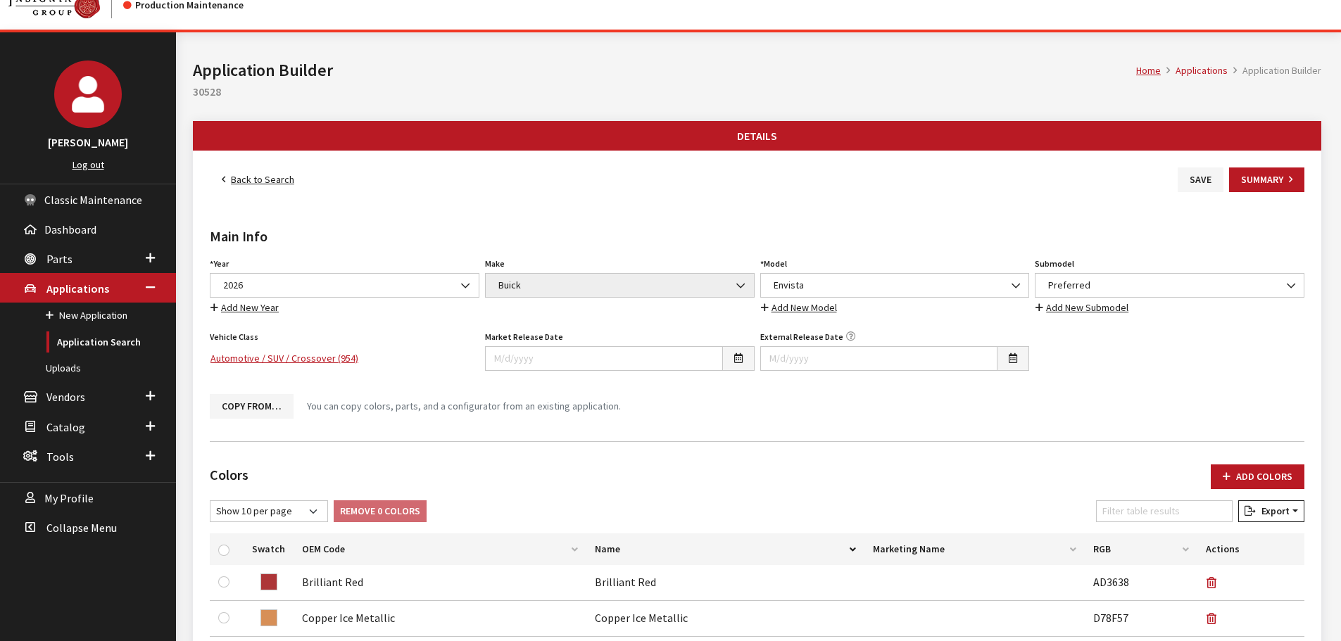
scroll to position [0, 0]
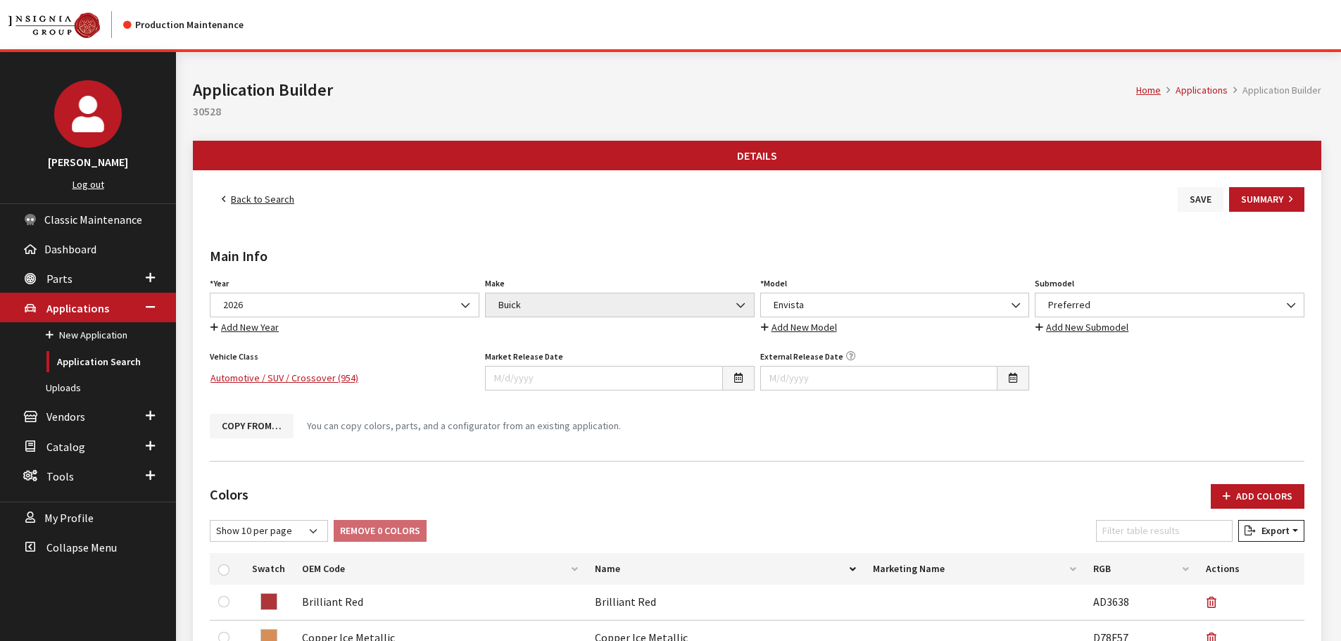
click at [1200, 198] on button "Save" at bounding box center [1201, 199] width 46 height 25
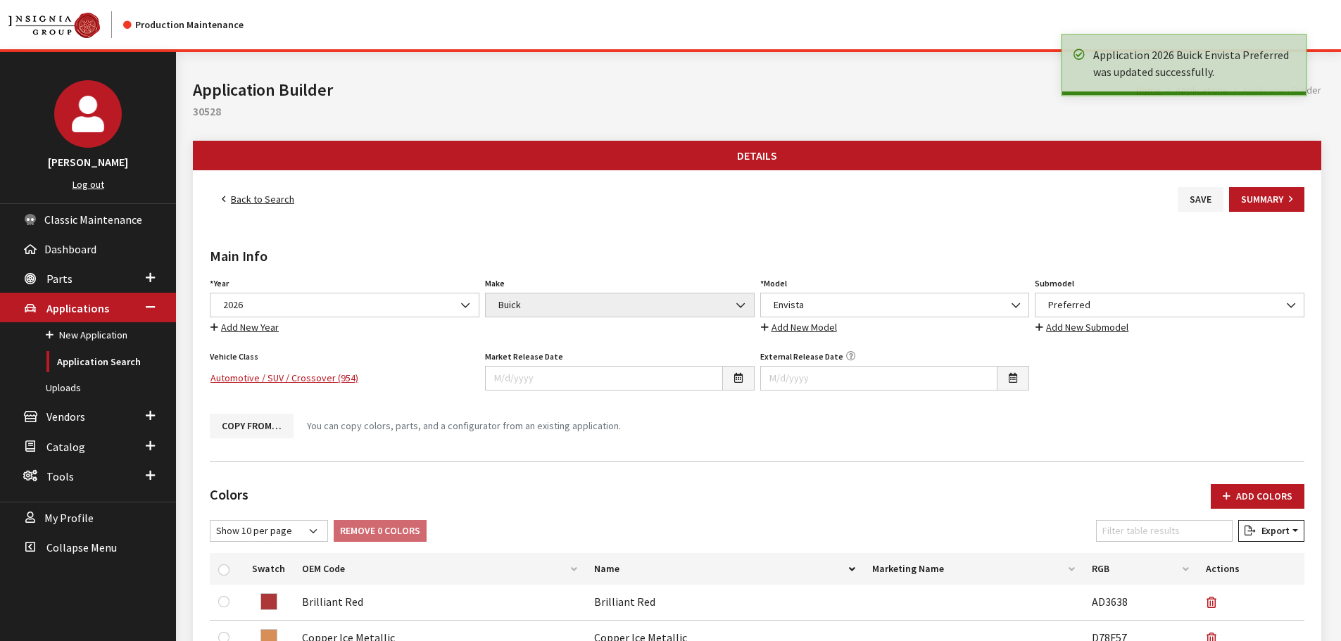
drag, startPoint x: 0, startPoint y: 0, endPoint x: 262, endPoint y: 199, distance: 329.0
click at [262, 199] on link "Back to Search" at bounding box center [258, 199] width 96 height 25
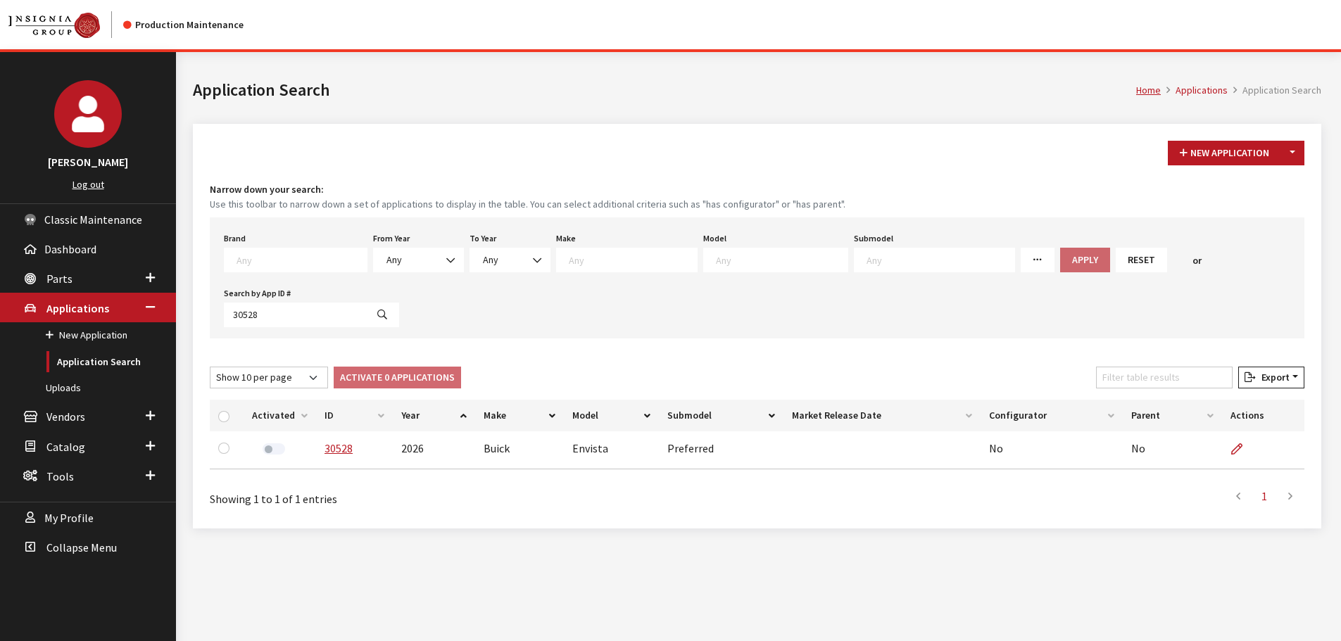
click at [1296, 152] on button "Toggle Dropdown" at bounding box center [1292, 153] width 24 height 25
click at [1252, 175] on button "New From Existing..." at bounding box center [1243, 183] width 121 height 25
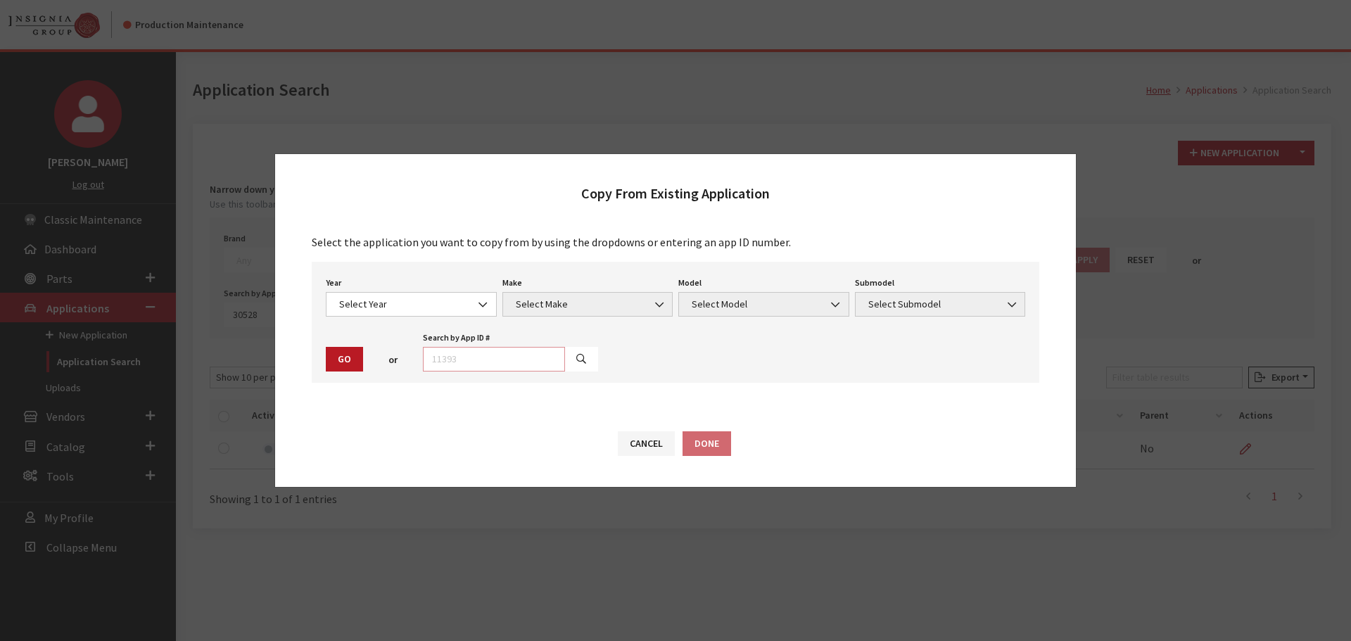
click at [437, 353] on input "text" at bounding box center [494, 359] width 142 height 25
type input "30528"
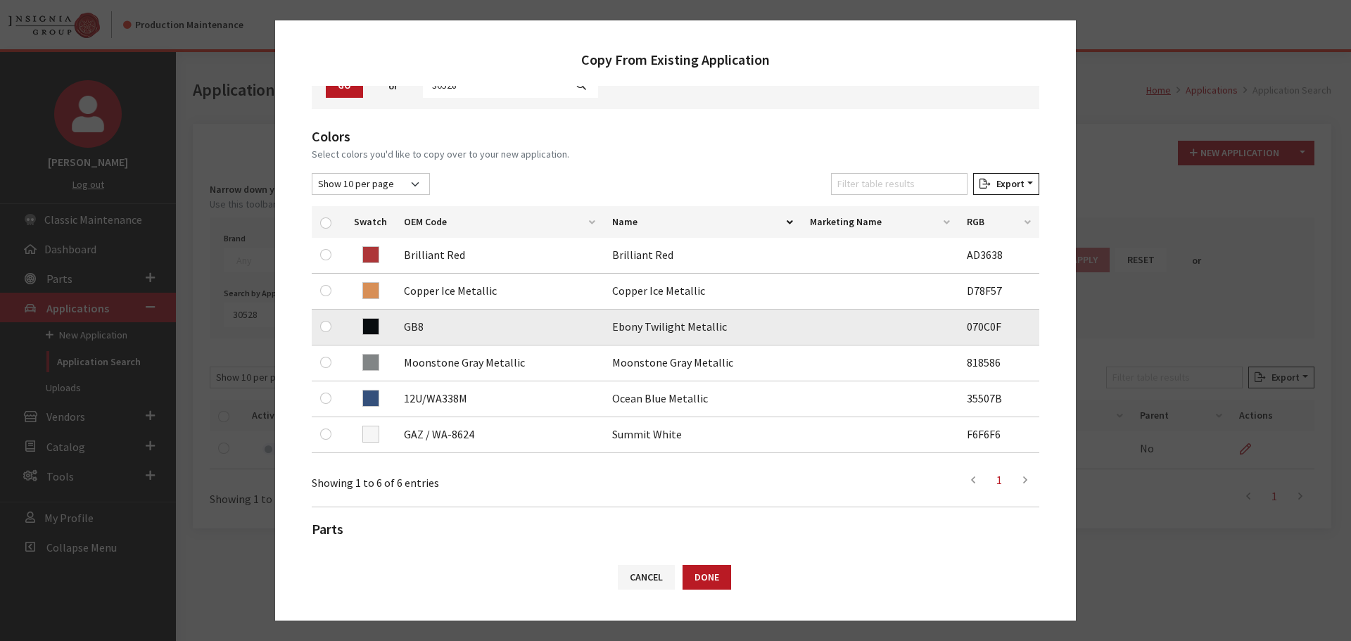
scroll to position [141, 0]
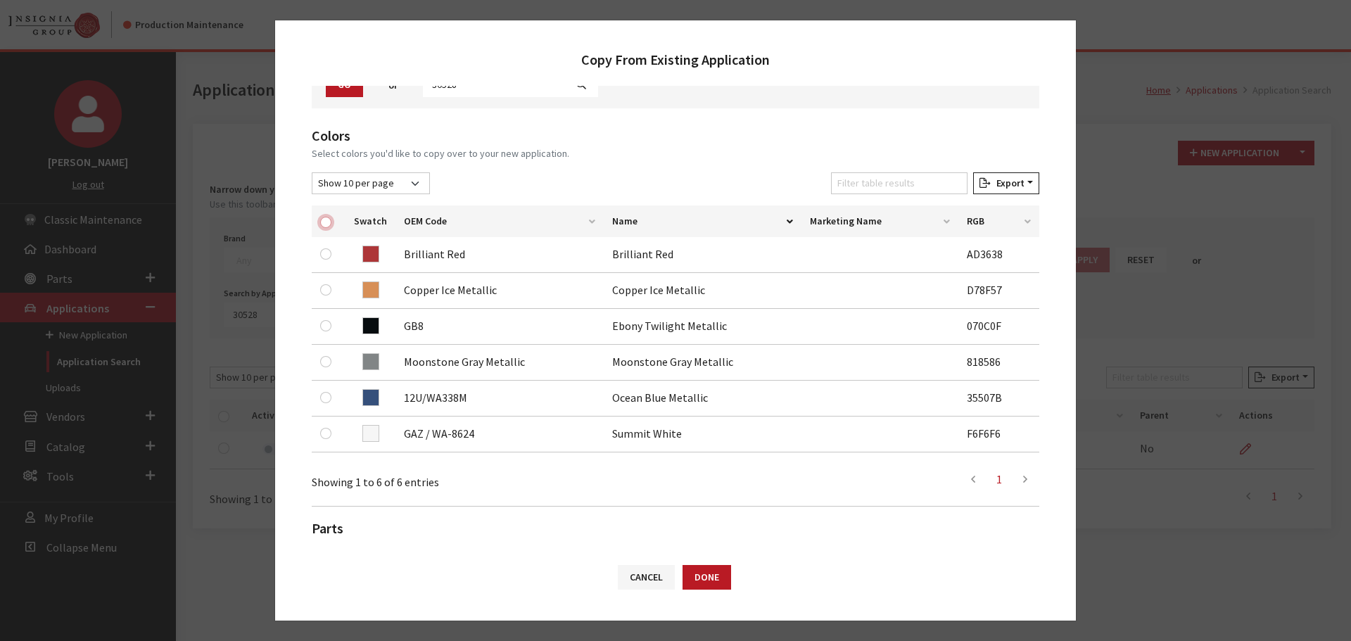
click at [324, 222] on input "checkbox" at bounding box center [325, 222] width 11 height 11
checkbox input "true"
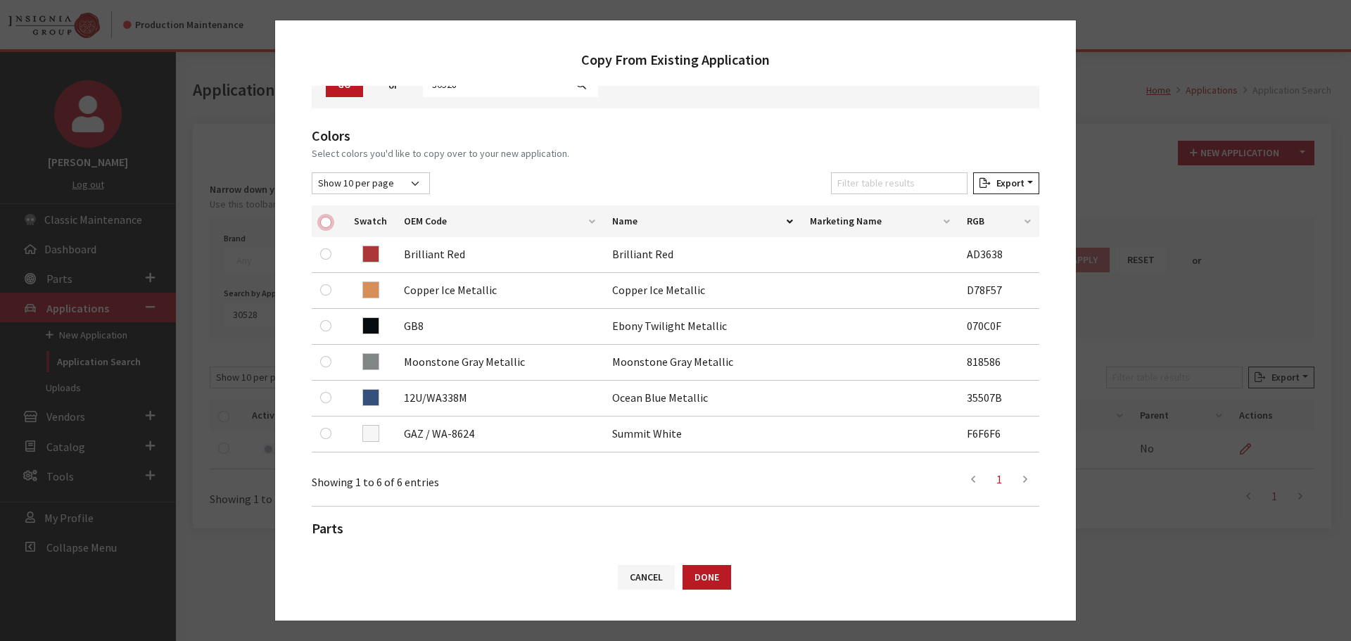
checkbox input "true"
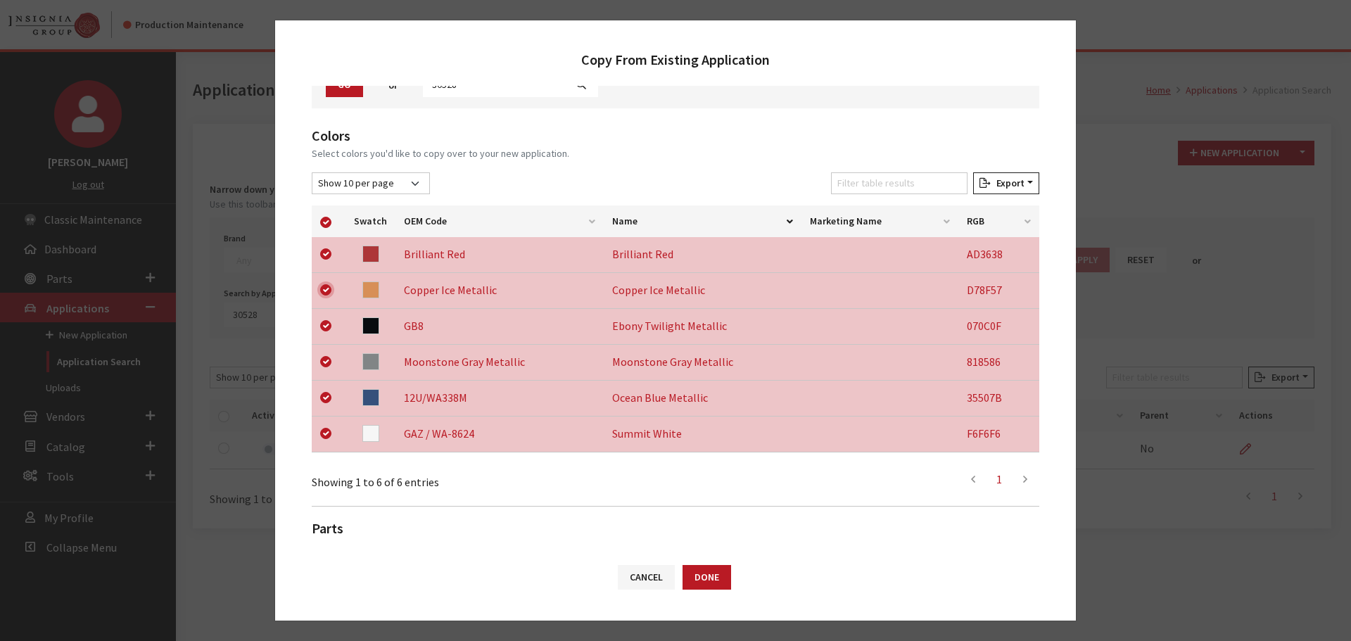
click at [321, 289] on input "checkbox" at bounding box center [325, 289] width 11 height 11
checkbox input "false"
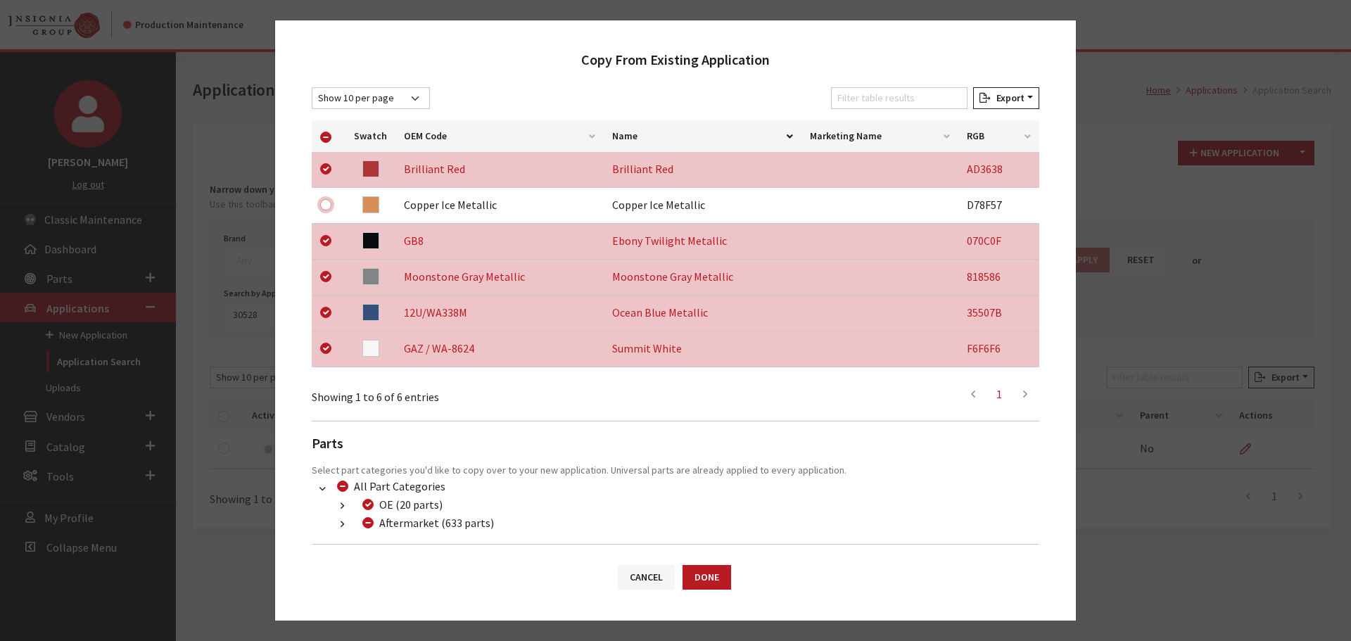
scroll to position [293, 0]
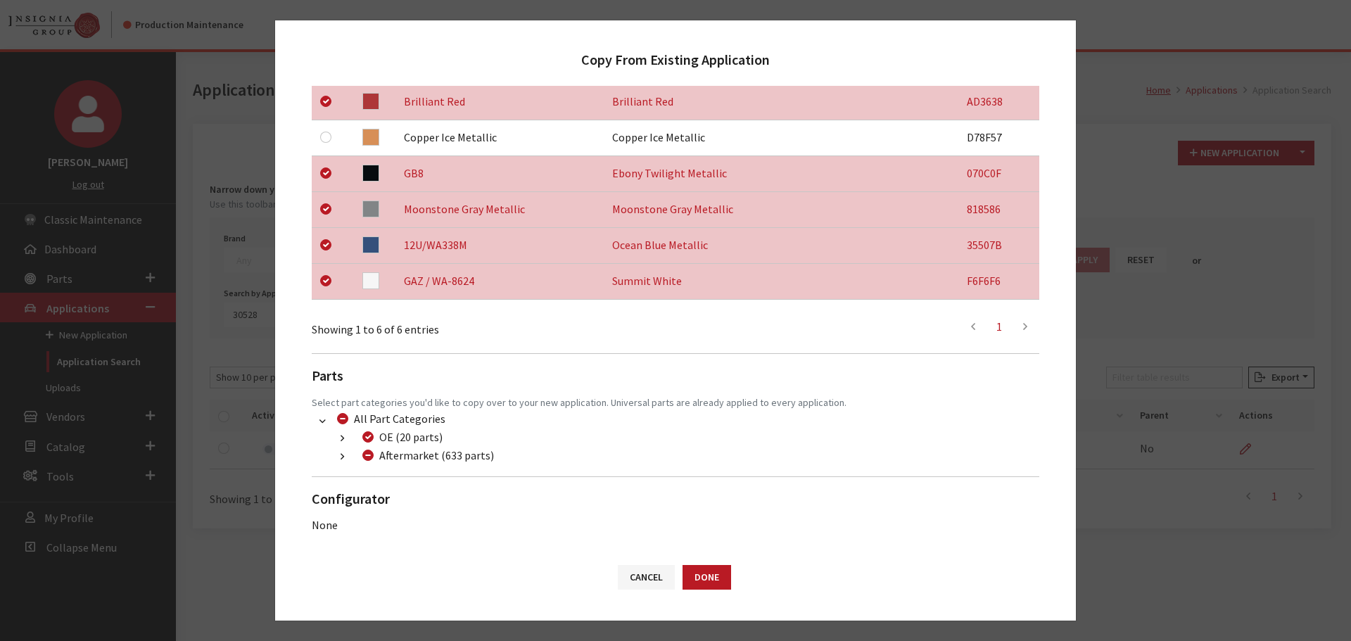
click at [342, 457] on icon "button" at bounding box center [343, 458] width 4 height 10
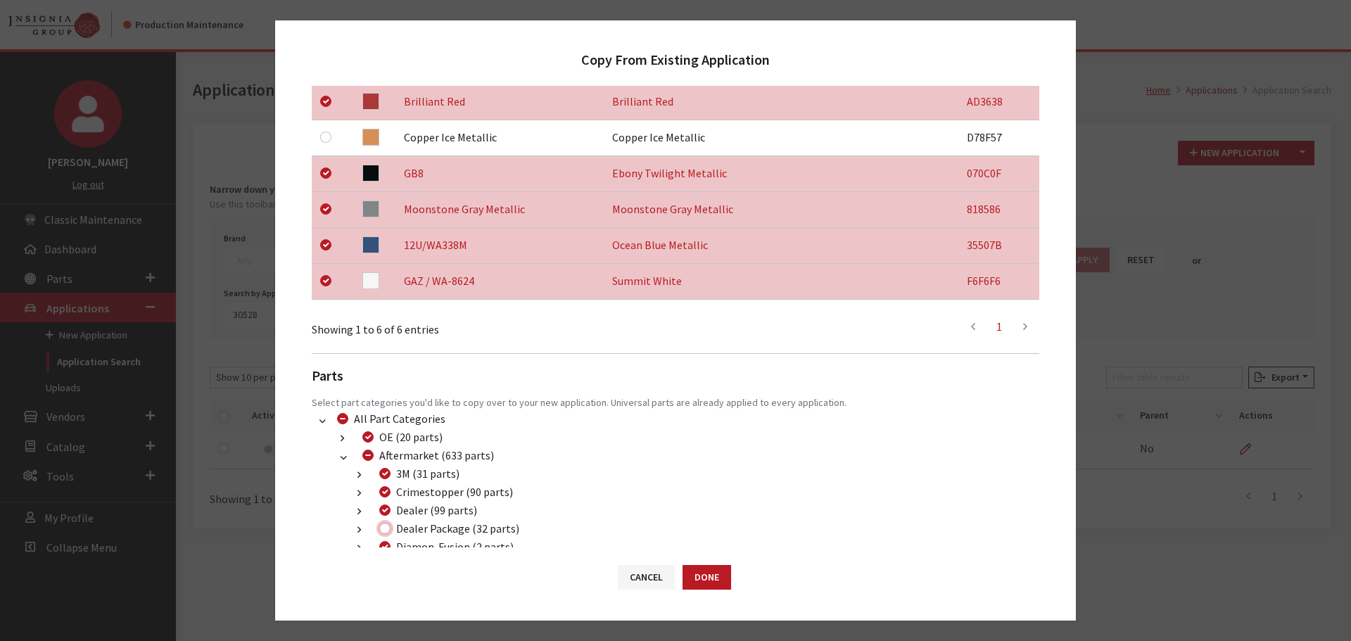
click at [384, 529] on input "Dealer Package (32 parts)" at bounding box center [384, 528] width 11 height 11
checkbox input "true"
click at [715, 567] on button "Done" at bounding box center [707, 577] width 49 height 25
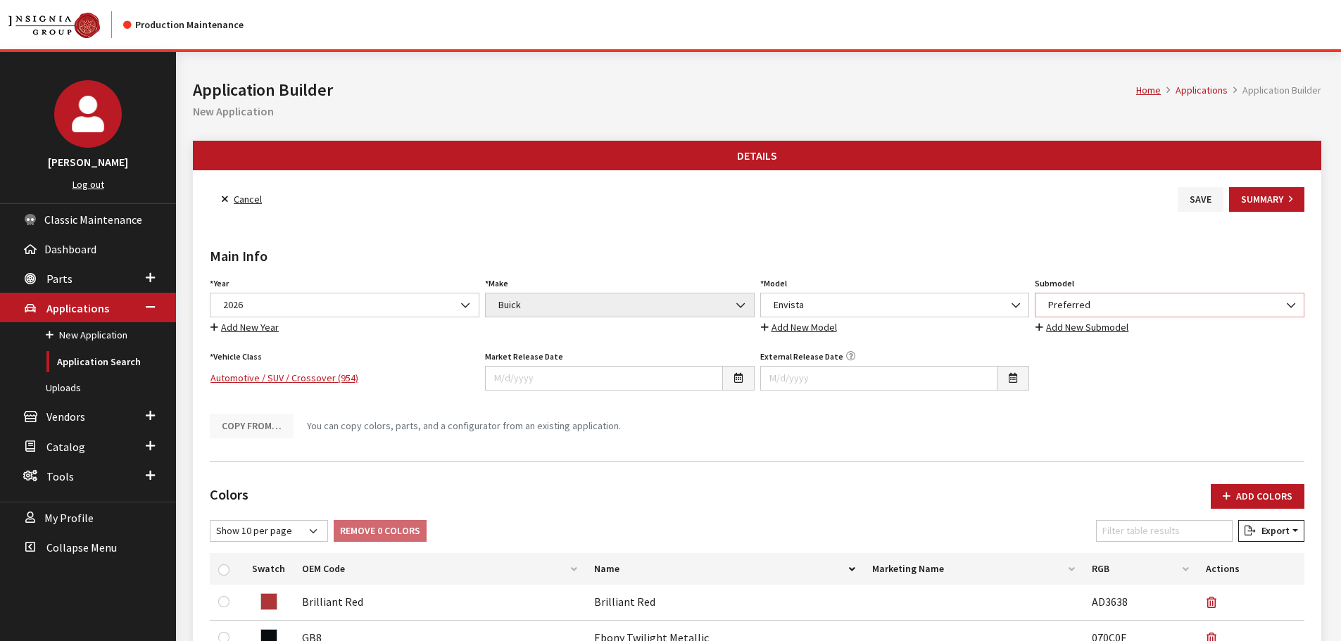
click at [1096, 298] on span "Preferred" at bounding box center [1169, 305] width 251 height 15
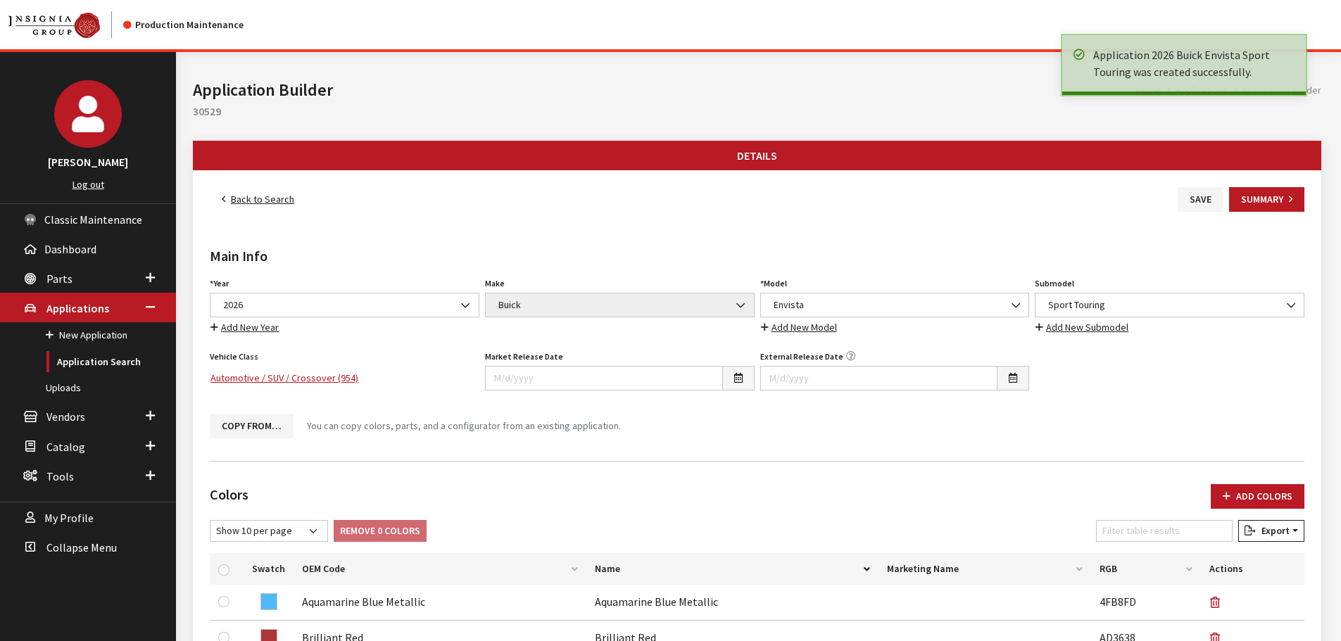
click at [249, 200] on link "Back to Search" at bounding box center [258, 199] width 96 height 25
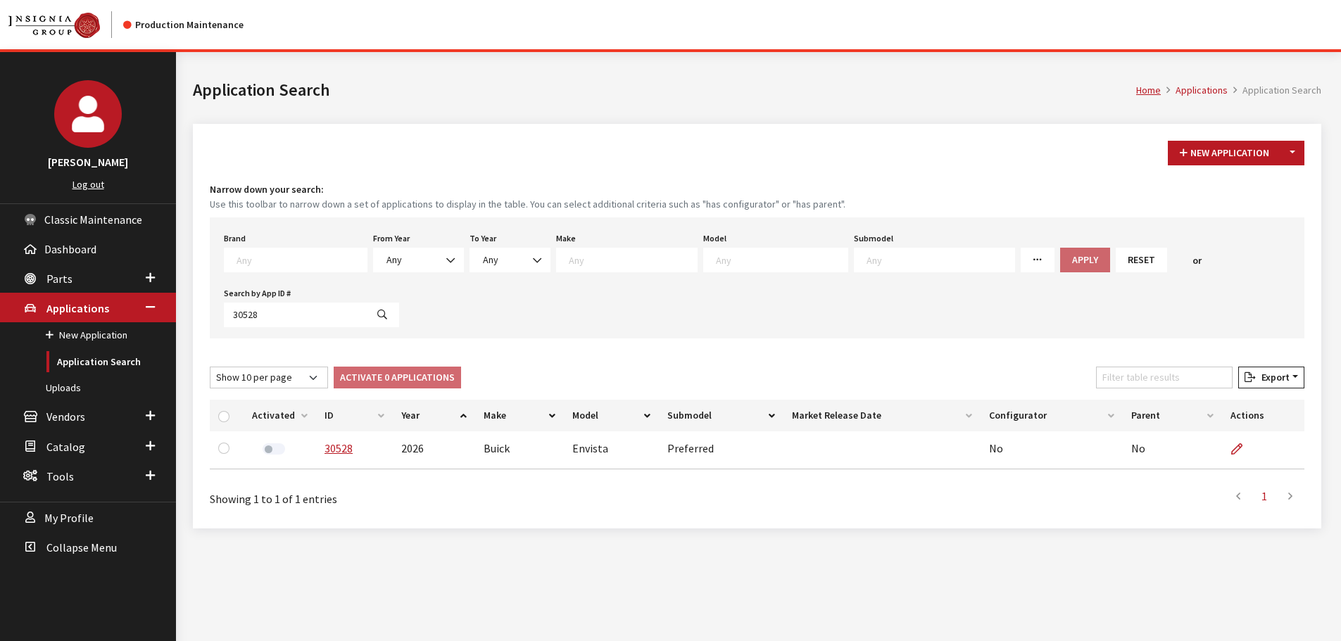
click at [295, 260] on textarea "Search" at bounding box center [301, 259] width 130 height 13
type textarea "gm"
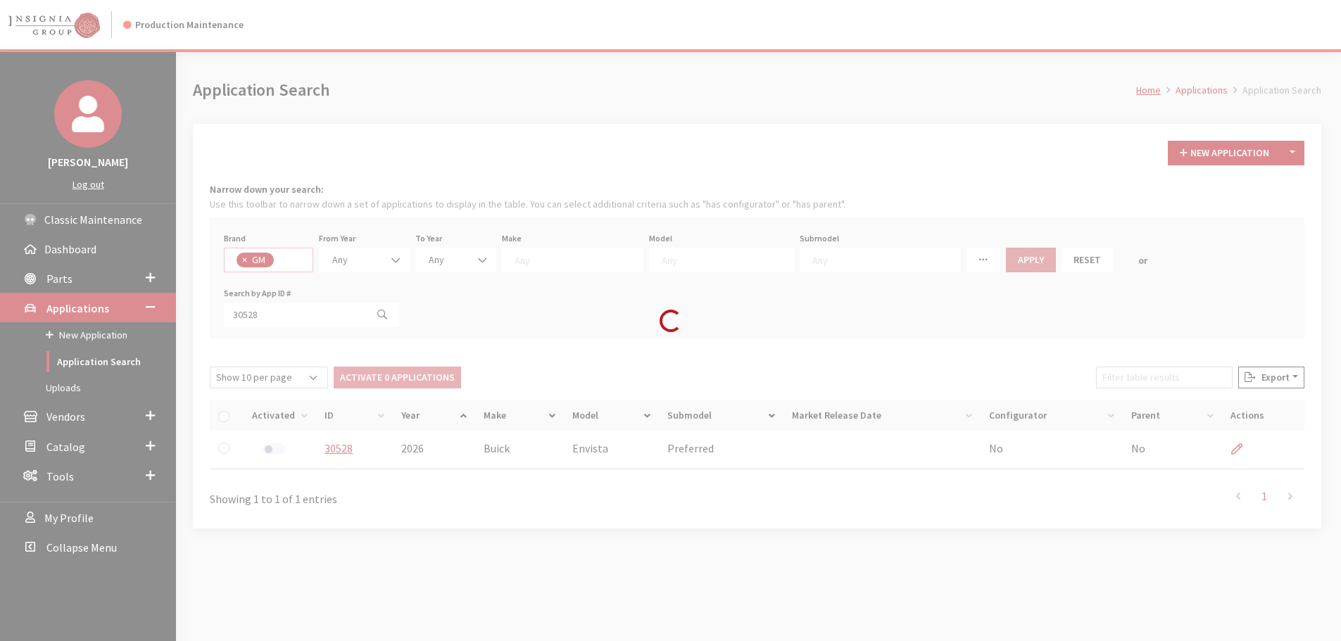
select select "1"
select select
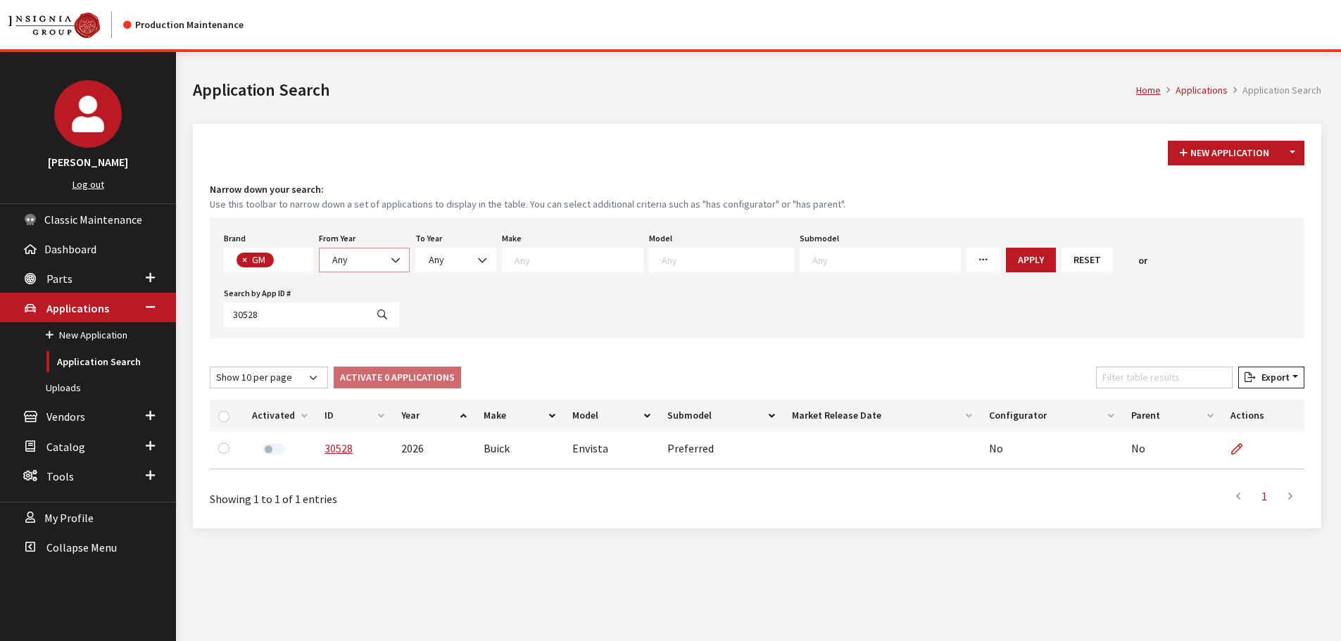
click at [355, 262] on span "Any" at bounding box center [364, 260] width 72 height 15
select select "2026"
select select
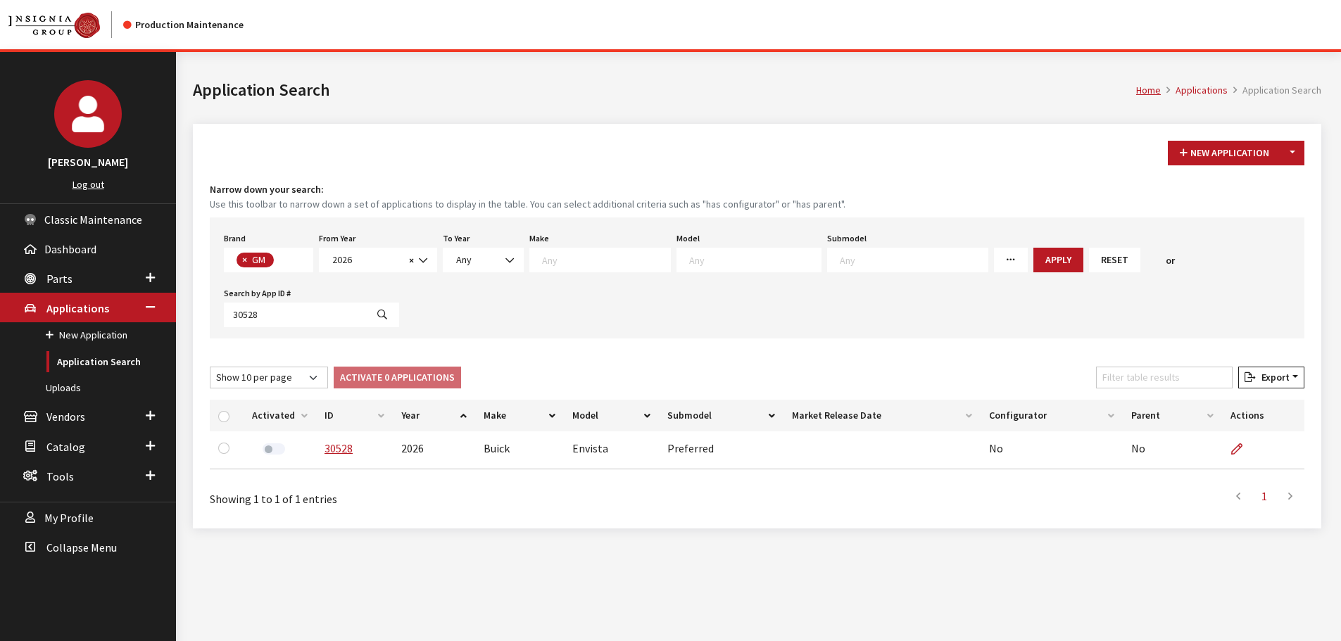
click at [695, 261] on textarea "Search" at bounding box center [755, 259] width 132 height 13
select select "1345"
select select
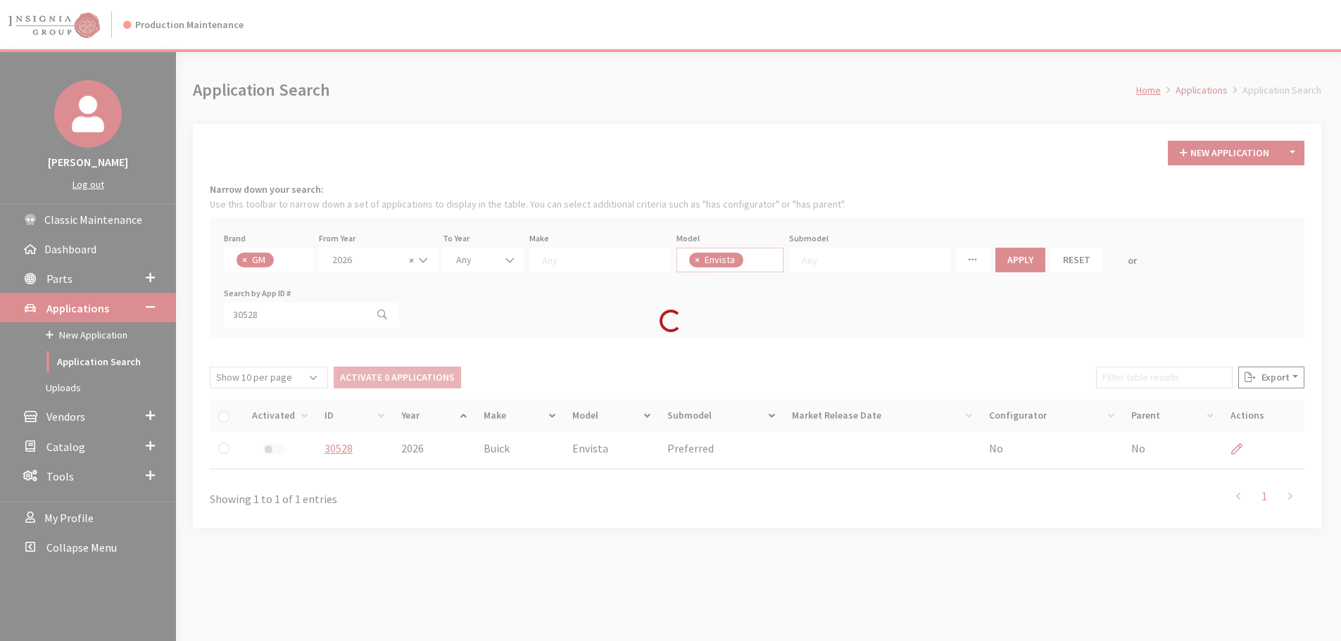
scroll to position [67, 0]
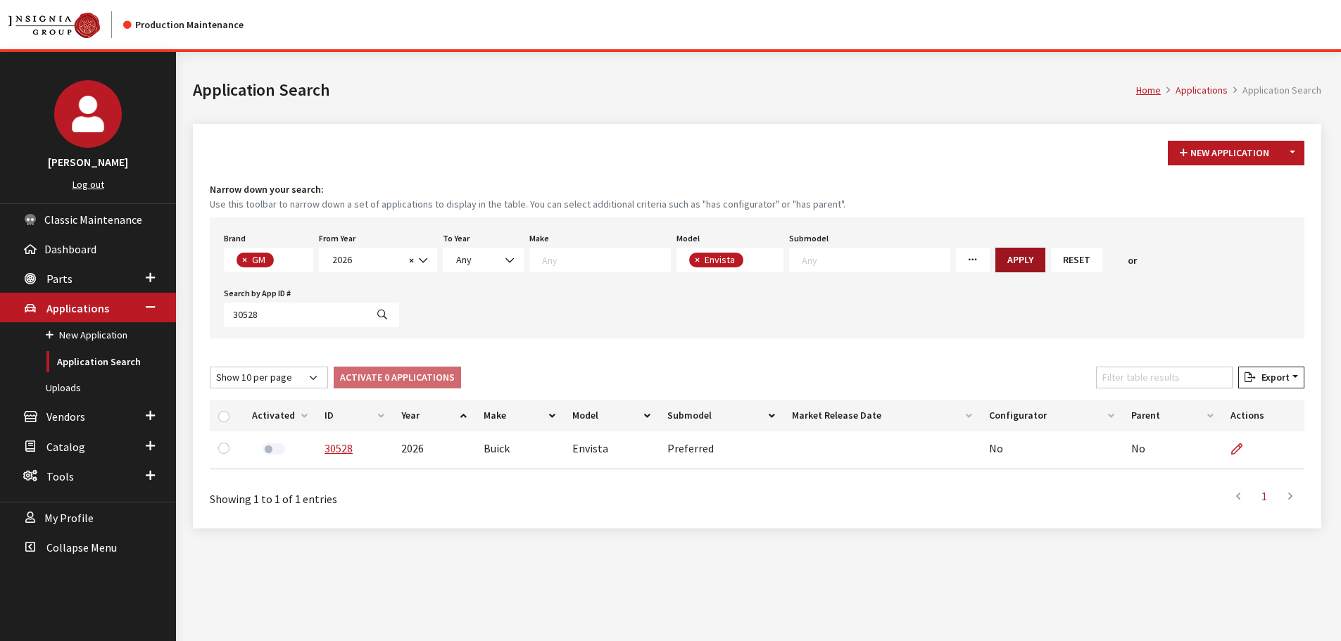
click at [995, 257] on button "Apply" at bounding box center [1020, 260] width 50 height 25
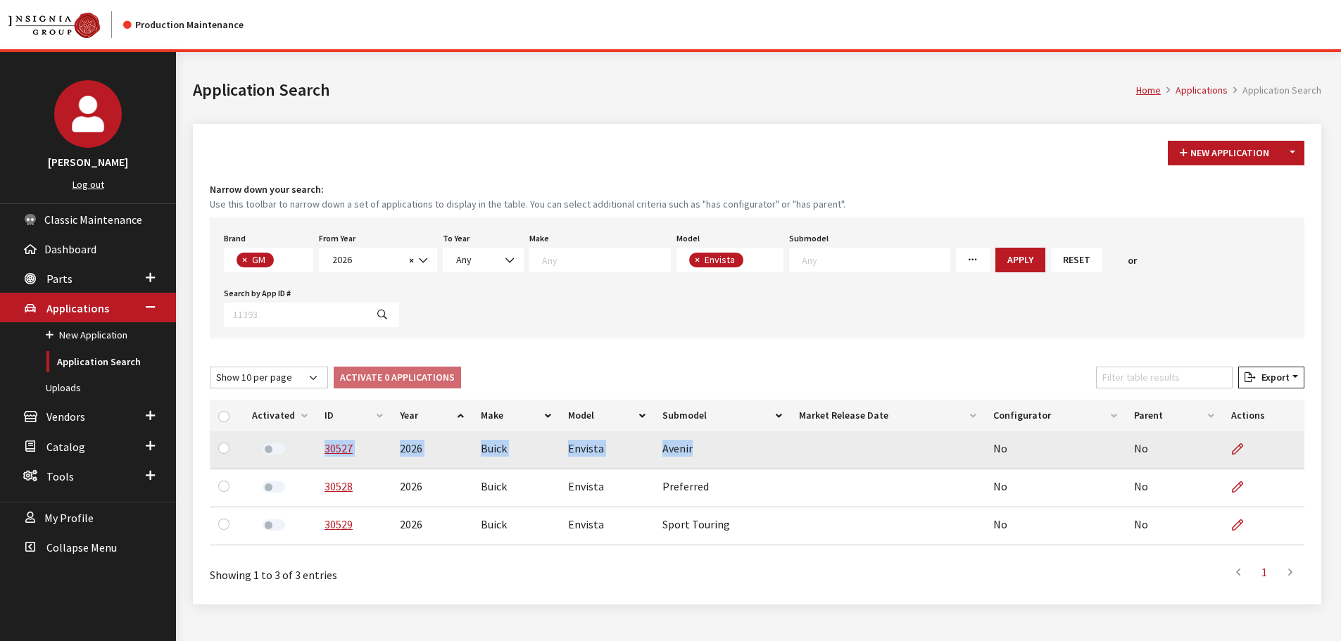
drag, startPoint x: 317, startPoint y: 396, endPoint x: 755, endPoint y: 405, distance: 437.9
click at [755, 431] on tr "30527 2026 Buick Envista Avenir No No" at bounding box center [757, 450] width 1094 height 38
copy tr "30527 2026 Buick Envista Avenir"
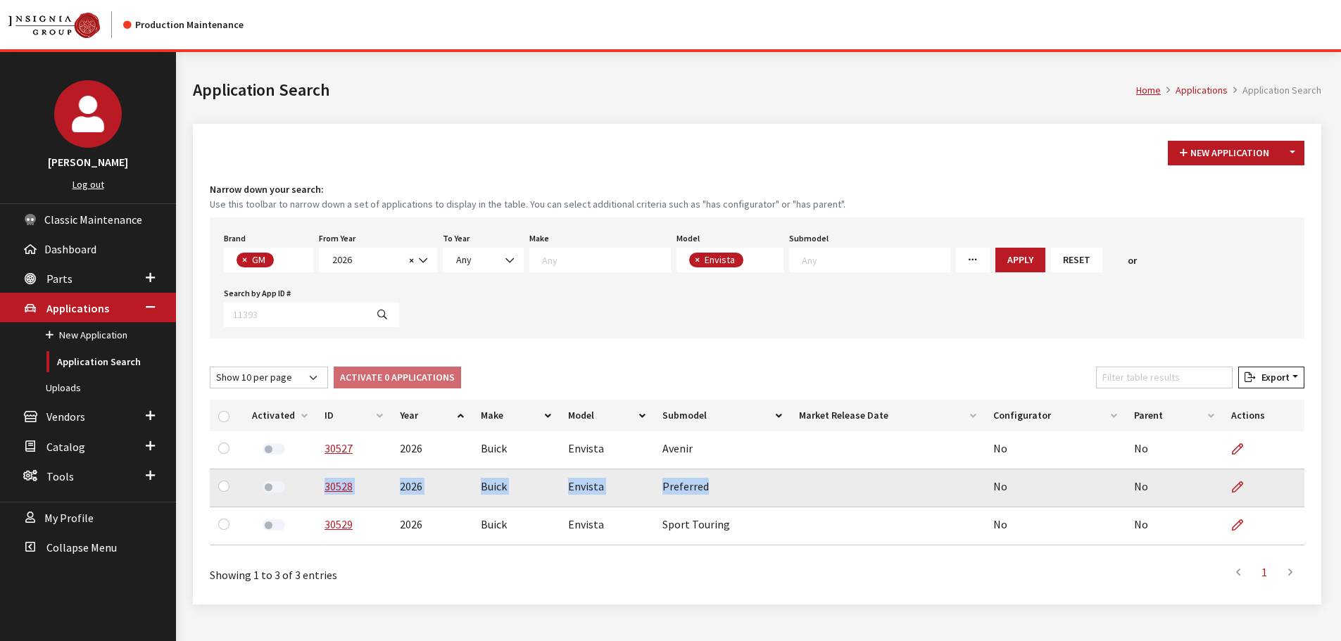
drag, startPoint x: 707, startPoint y: 436, endPoint x: 305, endPoint y: 444, distance: 401.3
click at [305, 469] on tr "30528 2026 Buick Envista Preferred No No" at bounding box center [757, 488] width 1094 height 38
copy tr "30528 2026 Buick Envista Preferred"
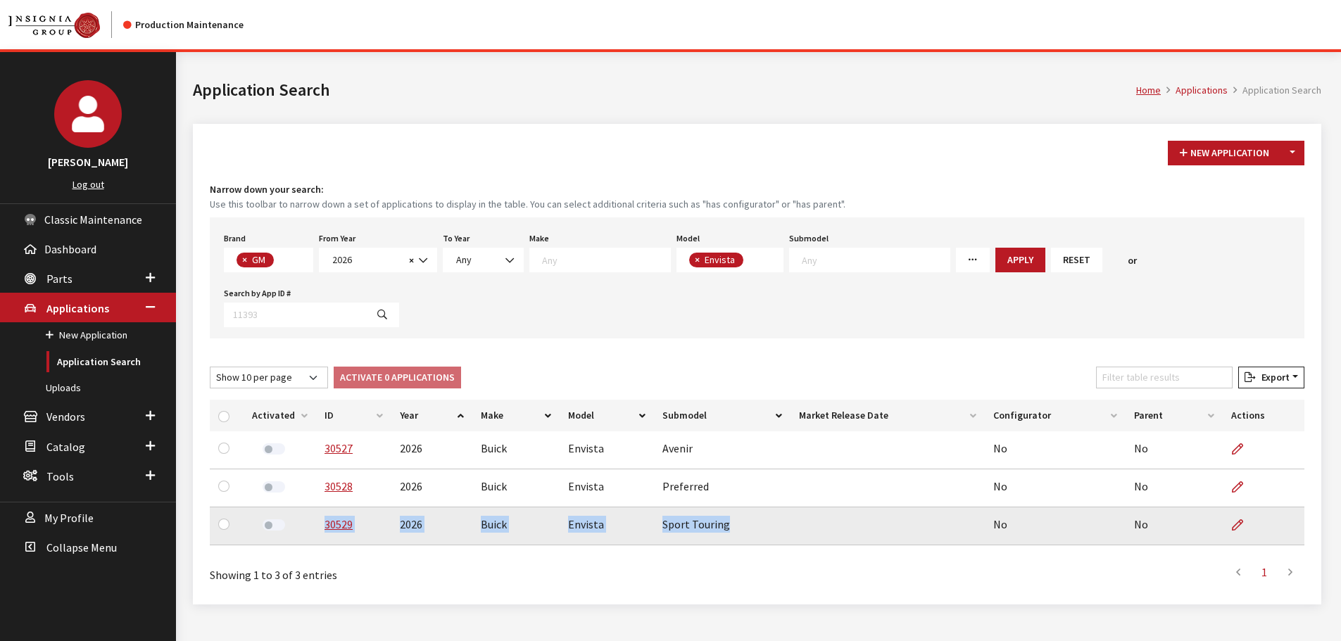
drag, startPoint x: 724, startPoint y: 469, endPoint x: 318, endPoint y: 480, distance: 405.5
click at [318, 507] on tr "30529 2026 Buick Envista Sport Touring No No" at bounding box center [757, 526] width 1094 height 38
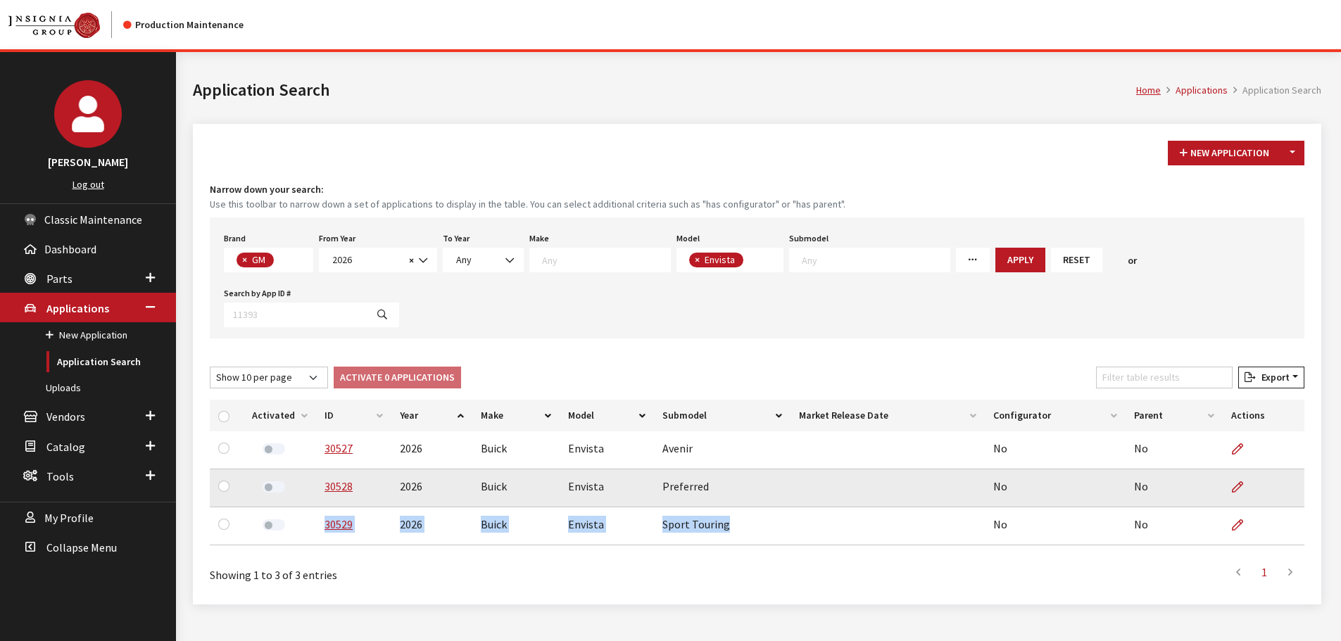
copy tr "30529 2026 Buick Envista Sport Touring"
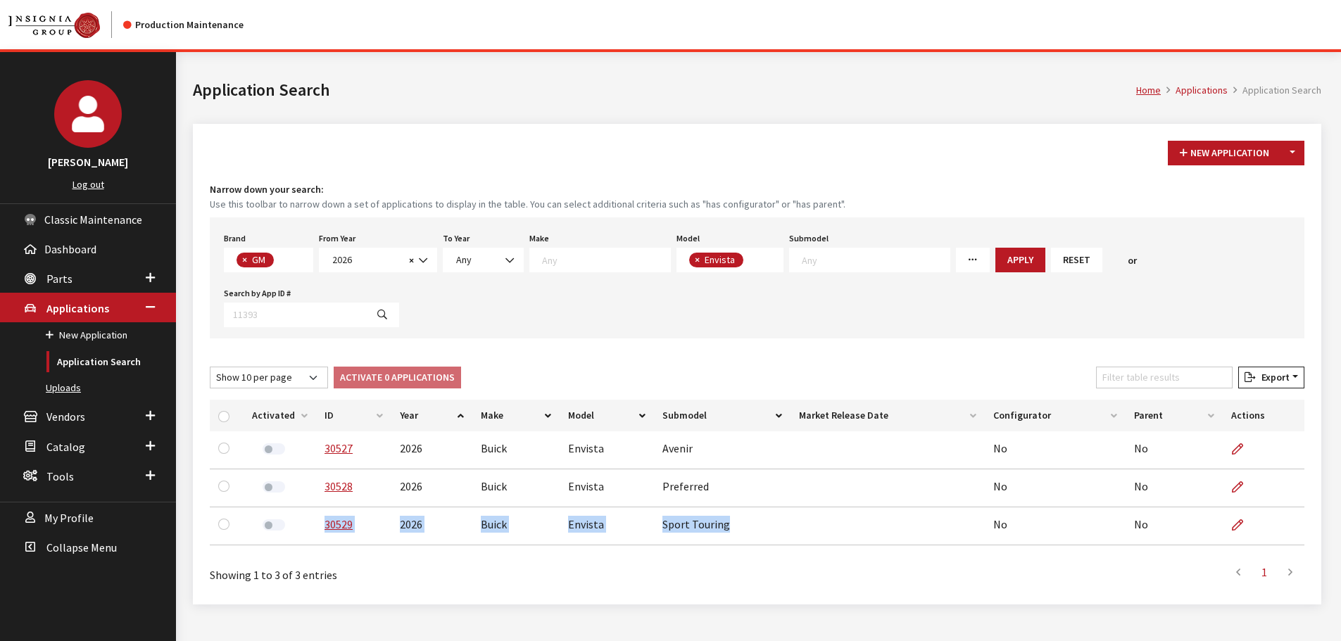
click at [63, 385] on link "Uploads" at bounding box center [88, 388] width 176 height 26
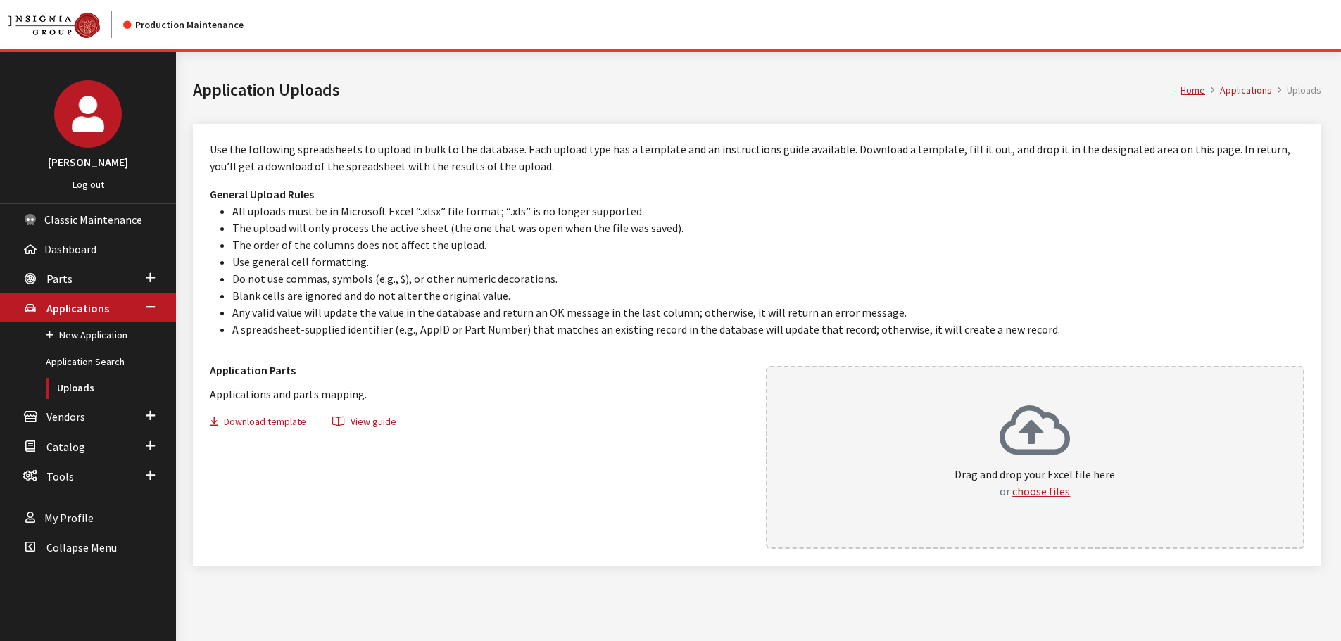
click at [944, 462] on div "Drag and drop your Excel file here or choose files" at bounding box center [1035, 457] width 539 height 183
click at [781, 164] on p "Use the following spreadsheets to upload in bulk to the database. Each upload t…" at bounding box center [757, 158] width 1094 height 34
